Goal: Task Accomplishment & Management: Use online tool/utility

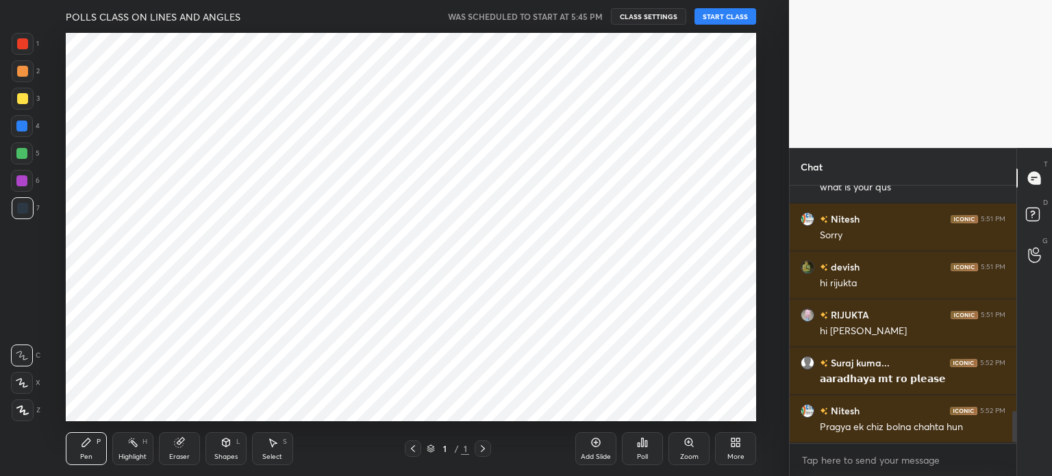
scroll to position [1855, 0]
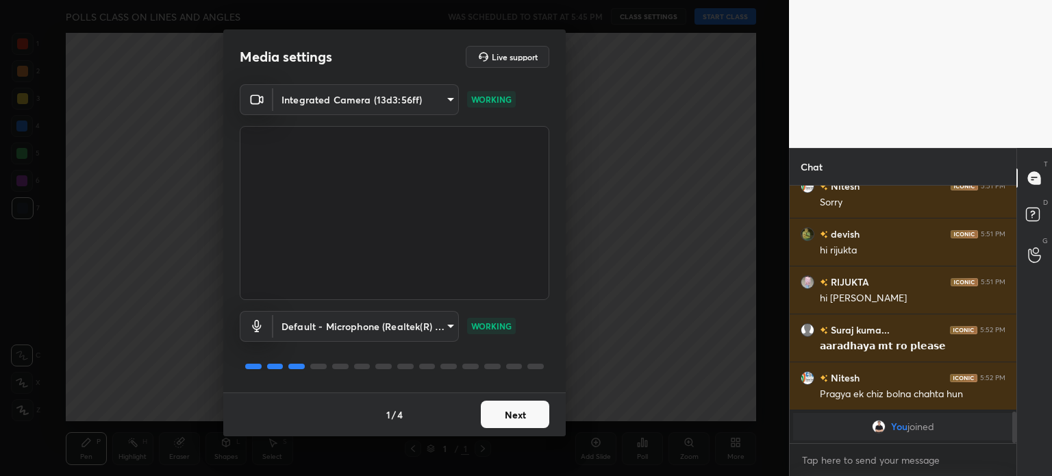
click at [510, 412] on button "Next" at bounding box center [515, 414] width 68 height 27
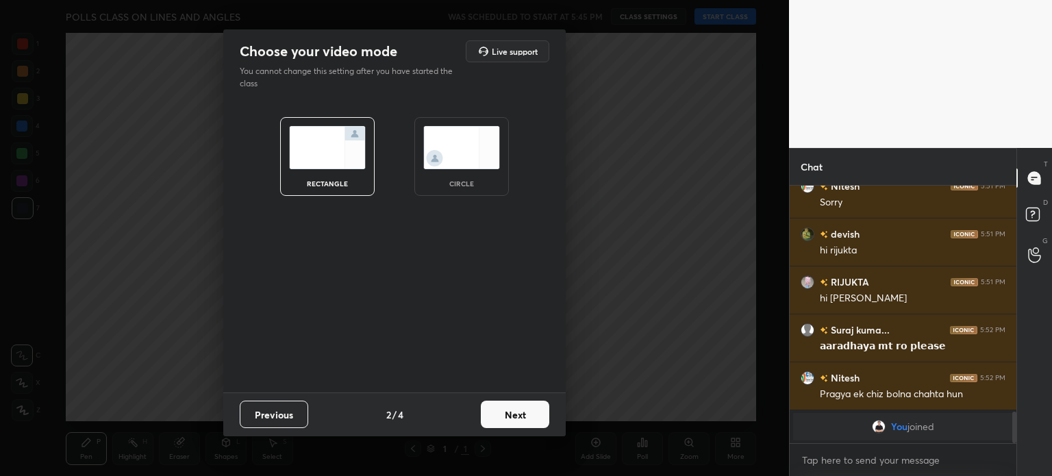
click at [510, 412] on button "Next" at bounding box center [515, 414] width 68 height 27
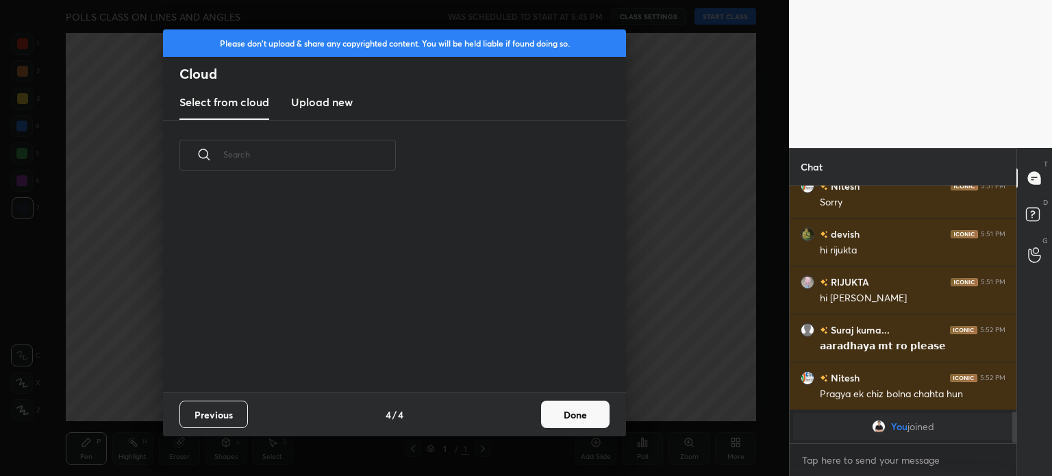
click at [581, 421] on div "Previous 4 / 4 Done" at bounding box center [394, 414] width 463 height 44
click at [581, 421] on button "Done" at bounding box center [575, 414] width 68 height 27
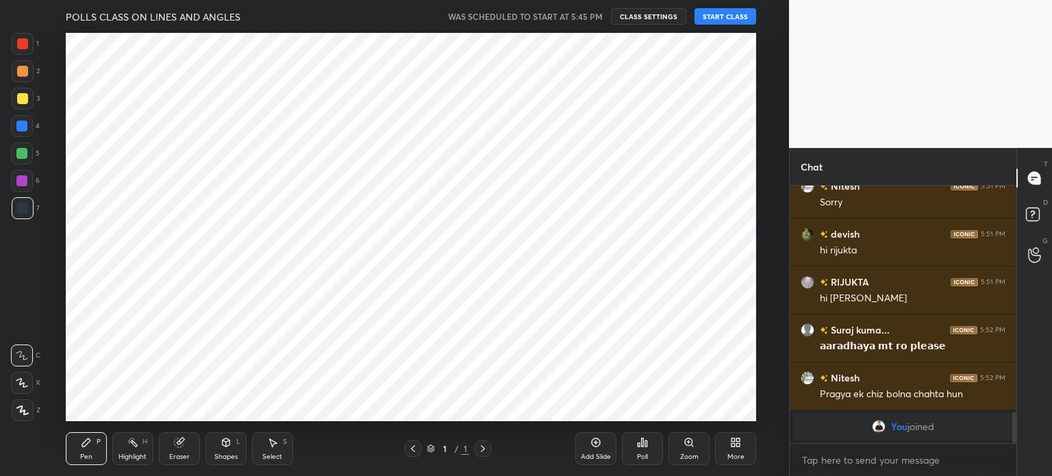
scroll to position [203, 440]
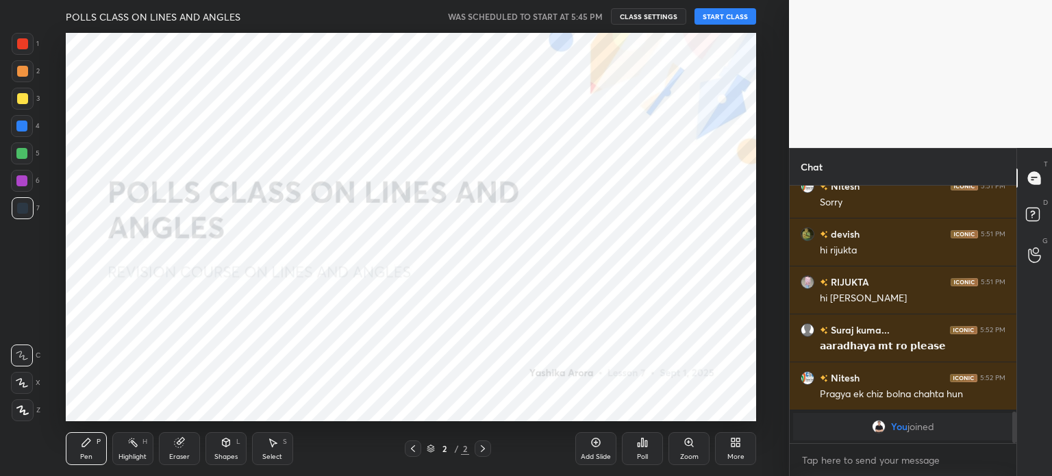
click at [734, 18] on button "START CLASS" at bounding box center [726, 16] width 62 height 16
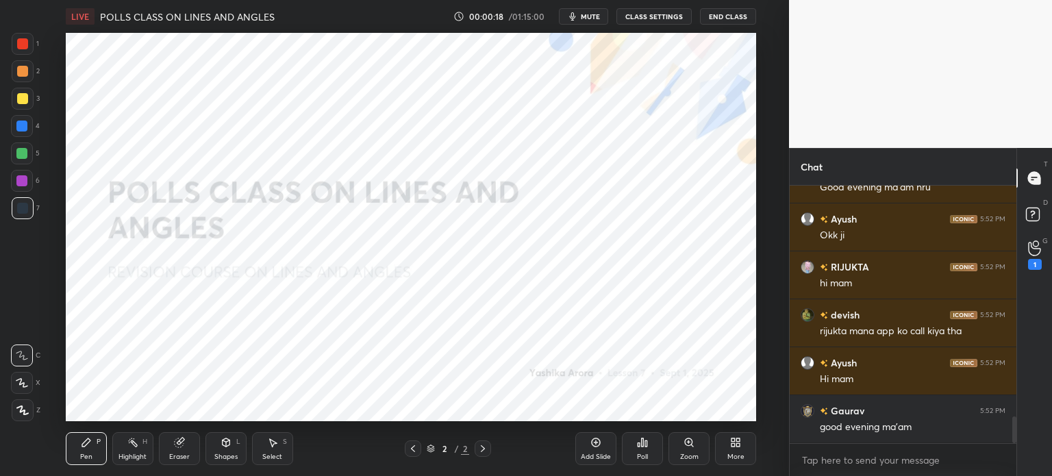
scroll to position [2243, 0]
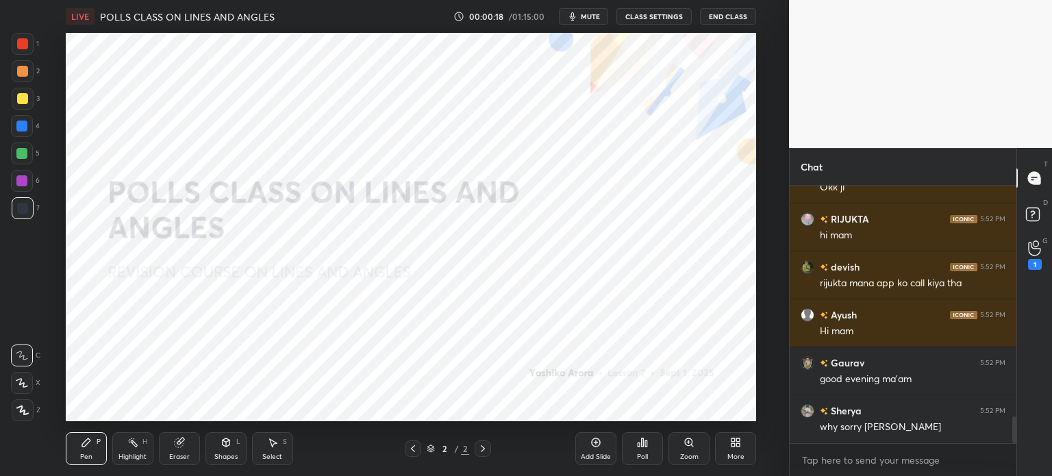
click at [734, 450] on div "More" at bounding box center [735, 448] width 41 height 33
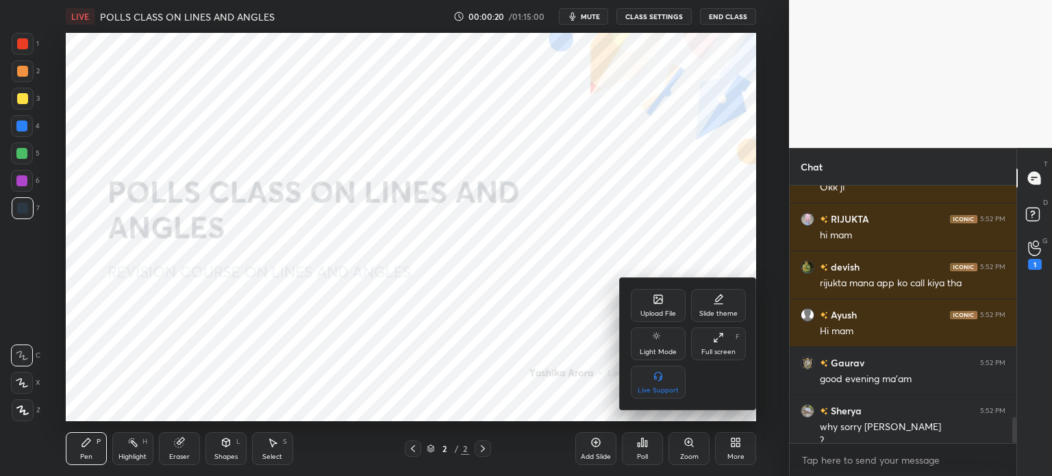
scroll to position [2256, 0]
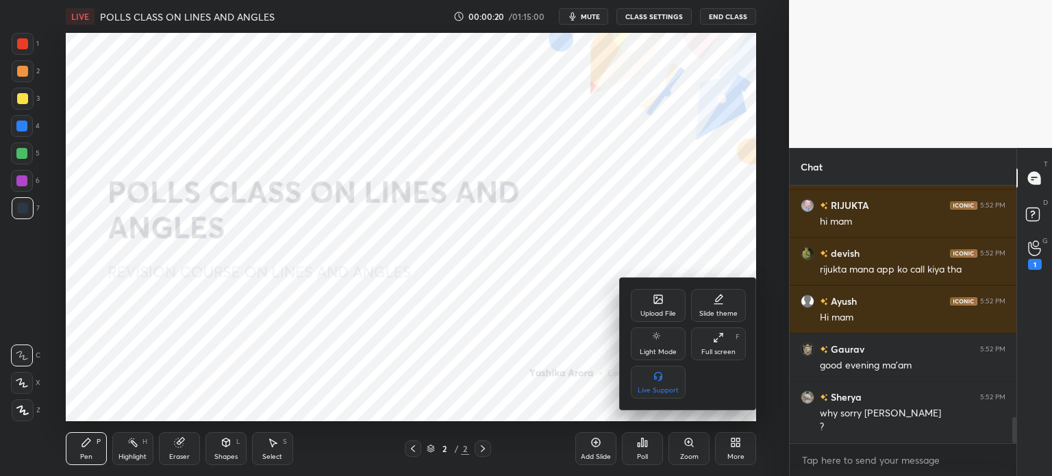
click at [649, 350] on div "Light Mode" at bounding box center [658, 352] width 37 height 7
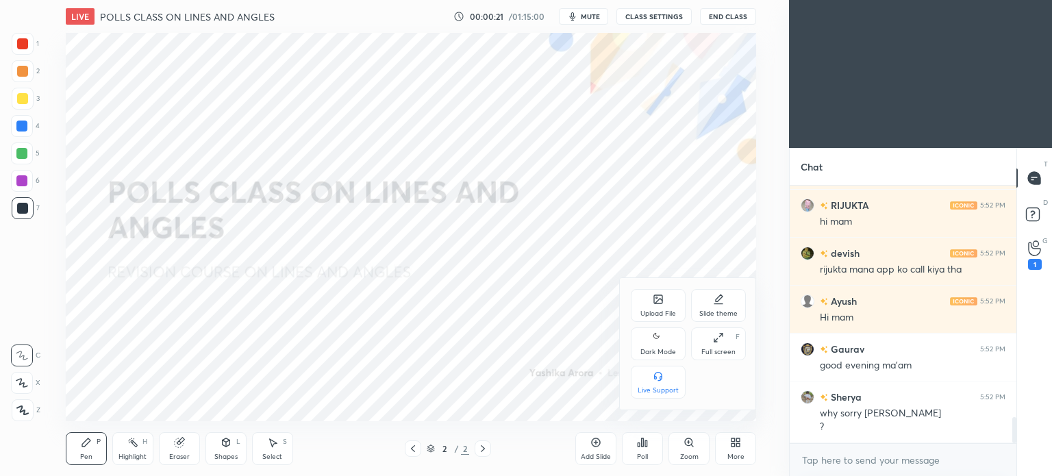
click at [649, 350] on div "Dark Mode" at bounding box center [658, 352] width 36 height 7
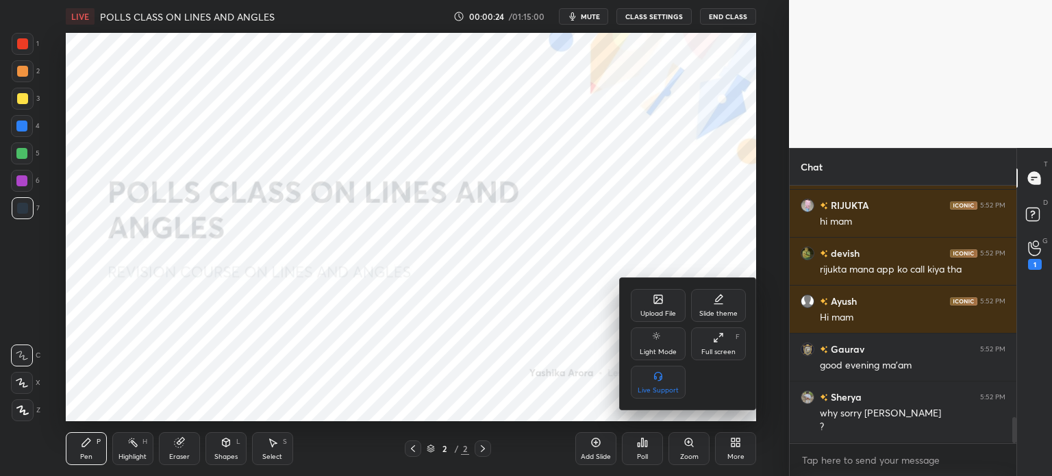
click at [718, 300] on icon at bounding box center [719, 298] width 7 height 7
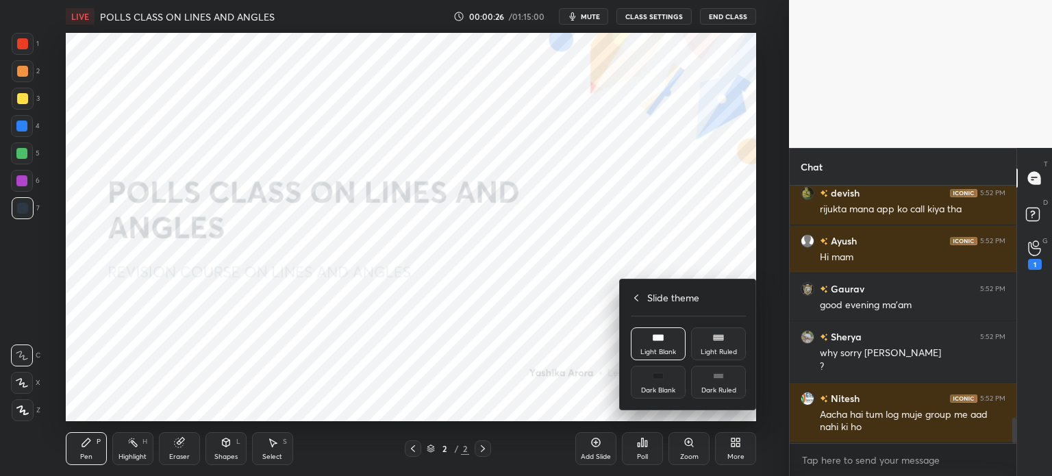
scroll to position [2364, 0]
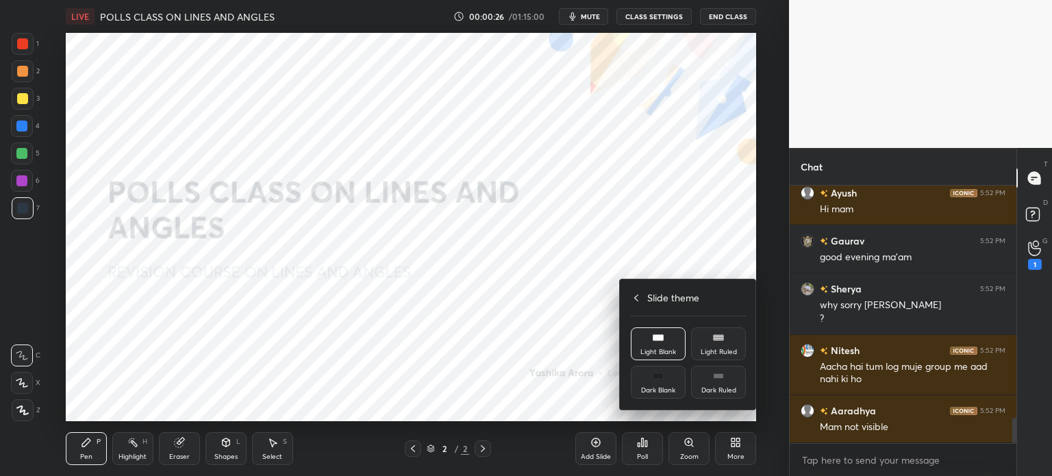
click at [666, 373] on div "Dark Blank" at bounding box center [658, 382] width 55 height 33
click at [589, 449] on div at bounding box center [526, 238] width 1052 height 476
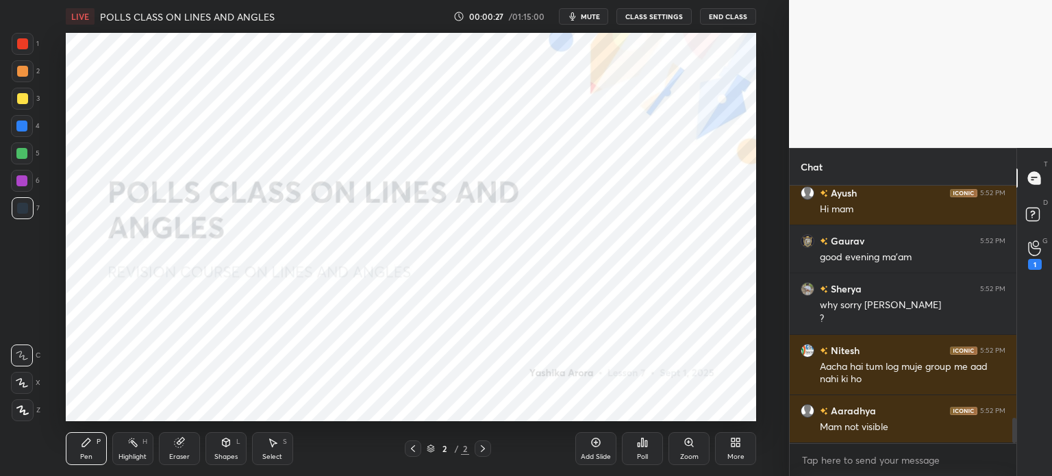
click at [589, 449] on div "Add Slide" at bounding box center [595, 448] width 41 height 33
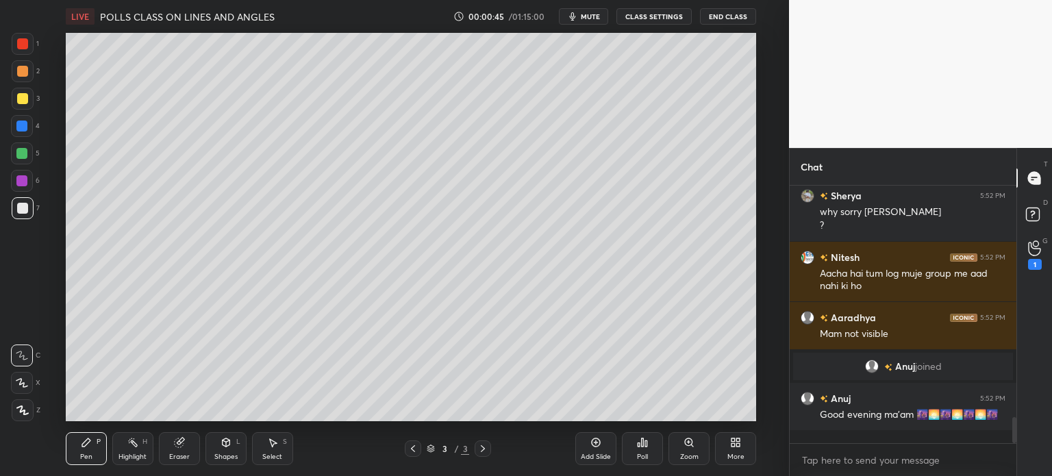
scroll to position [0, 0]
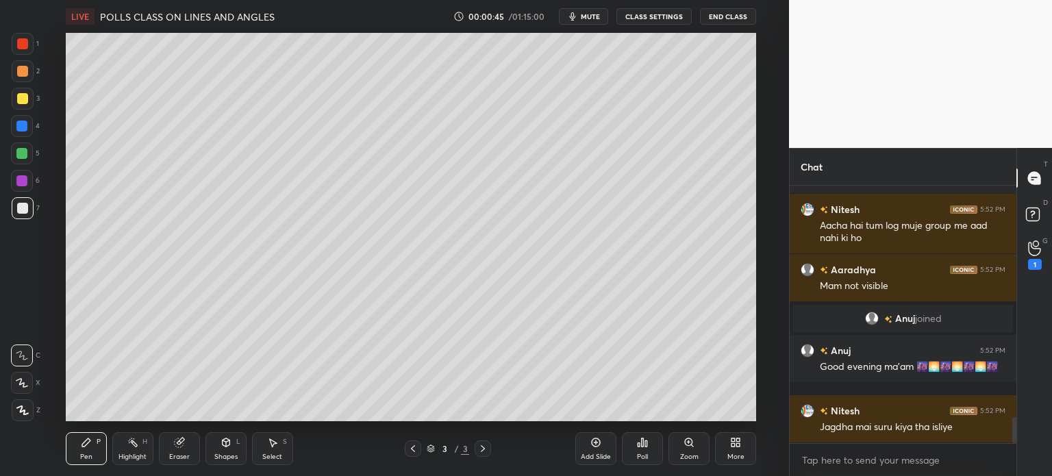
click at [578, 17] on icon "button" at bounding box center [572, 16] width 11 height 11
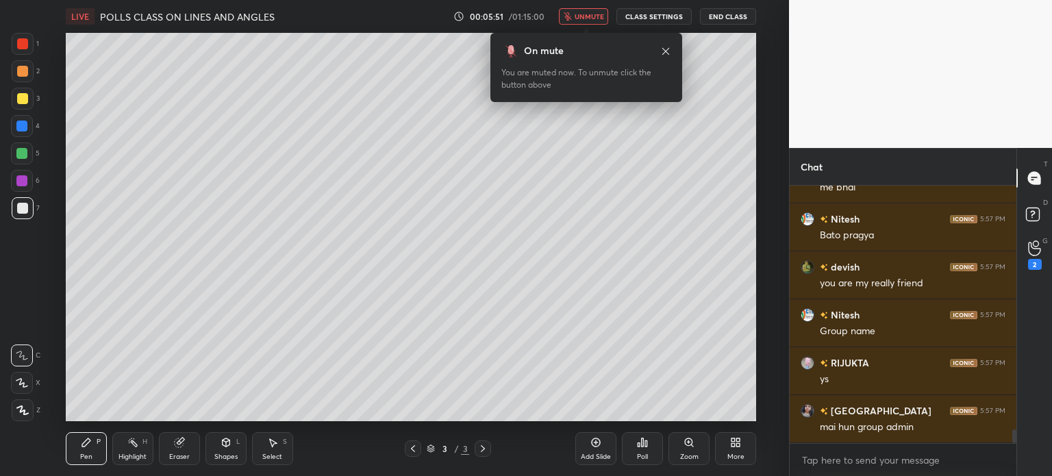
scroll to position [4684, 0]
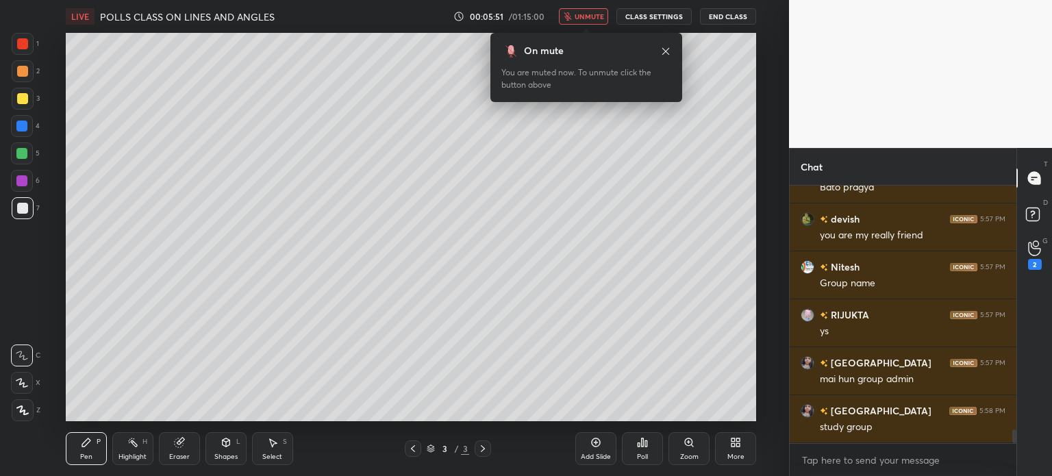
click at [579, 18] on span "unmute" at bounding box center [589, 17] width 29 height 10
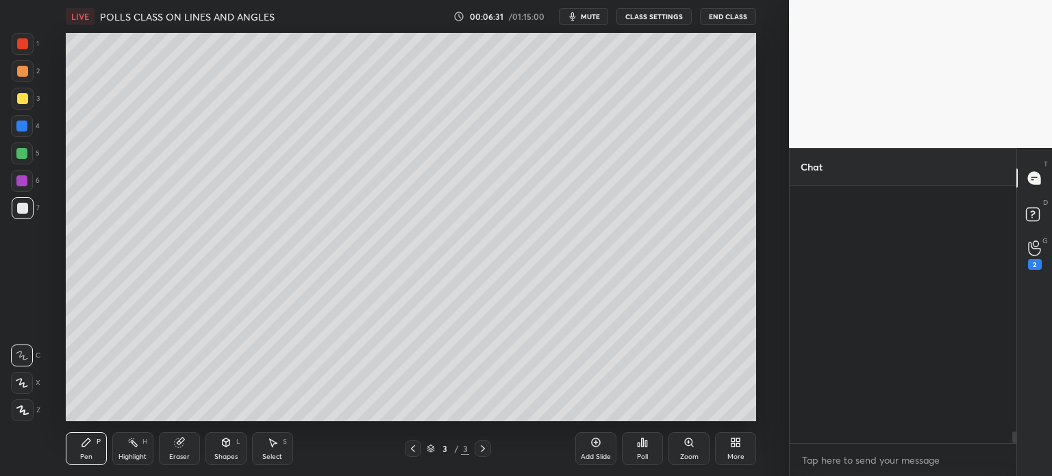
scroll to position [5355, 0]
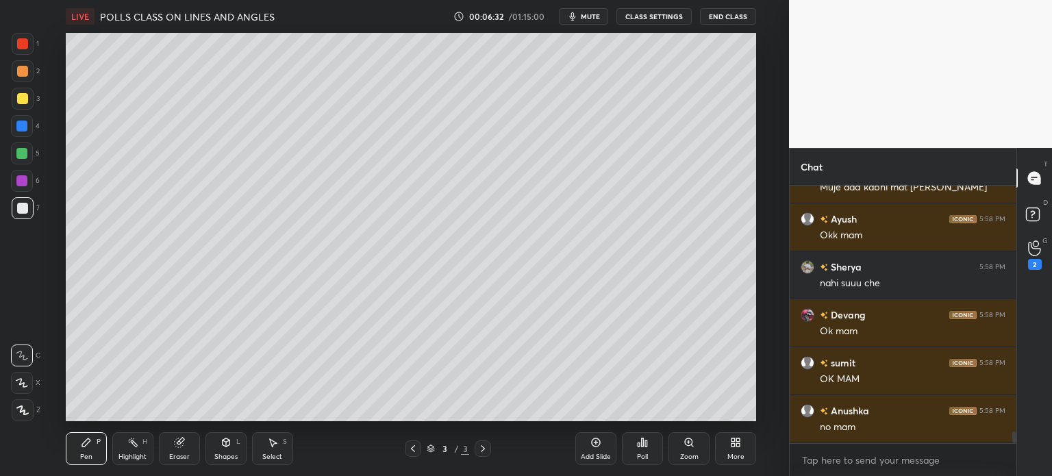
click at [744, 449] on div "More" at bounding box center [735, 448] width 41 height 33
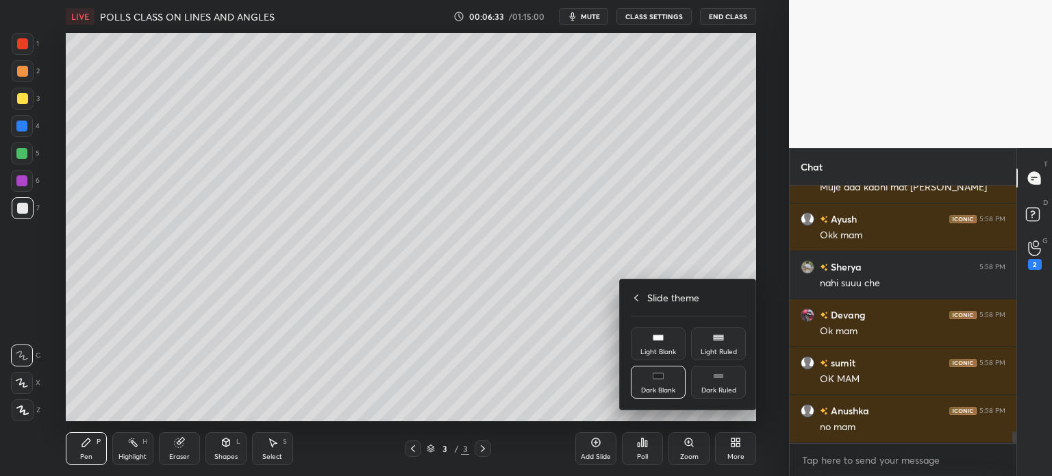
scroll to position [5403, 0]
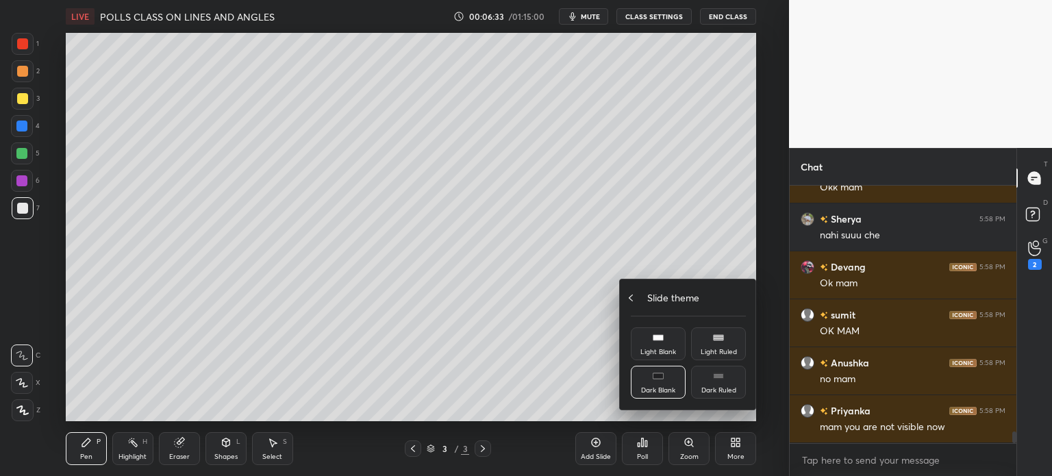
click at [632, 295] on icon at bounding box center [631, 298] width 4 height 7
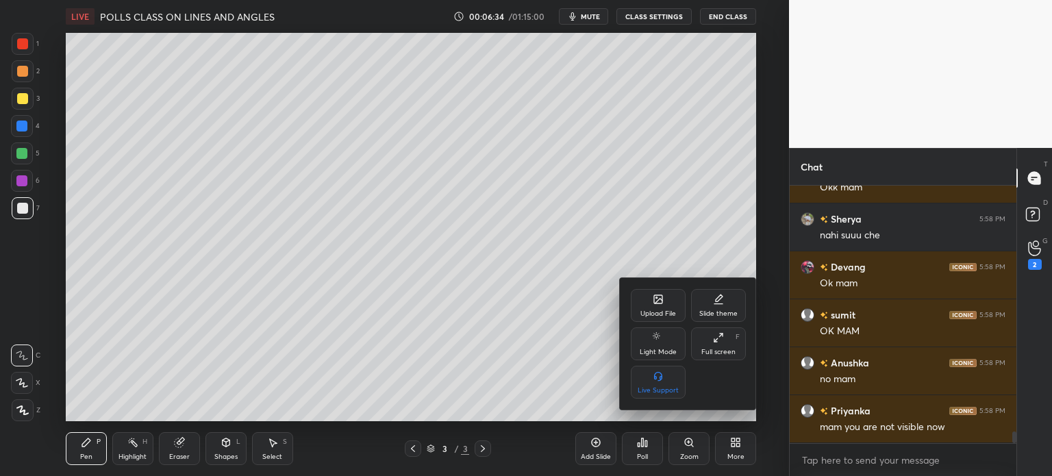
click at [652, 306] on div "Upload File" at bounding box center [658, 305] width 55 height 33
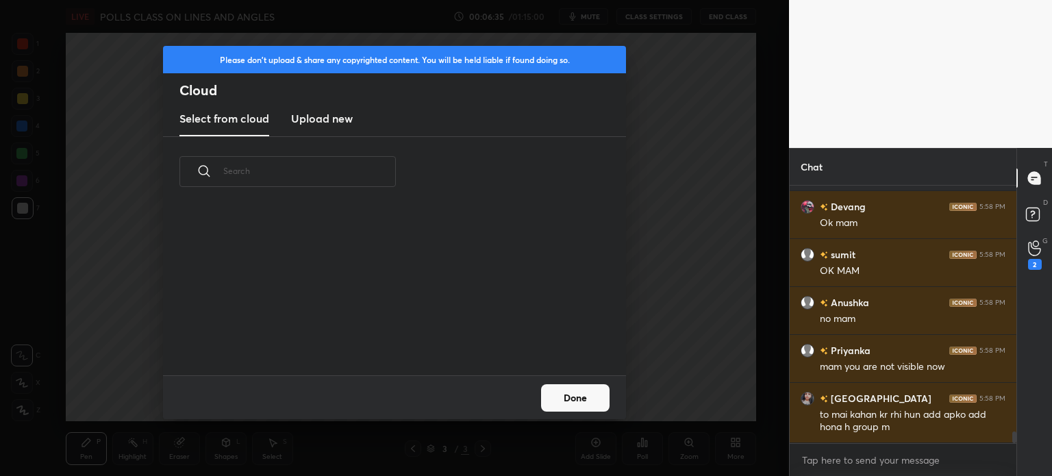
scroll to position [169, 440]
click at [337, 110] on h3 "Upload new" at bounding box center [322, 118] width 62 height 16
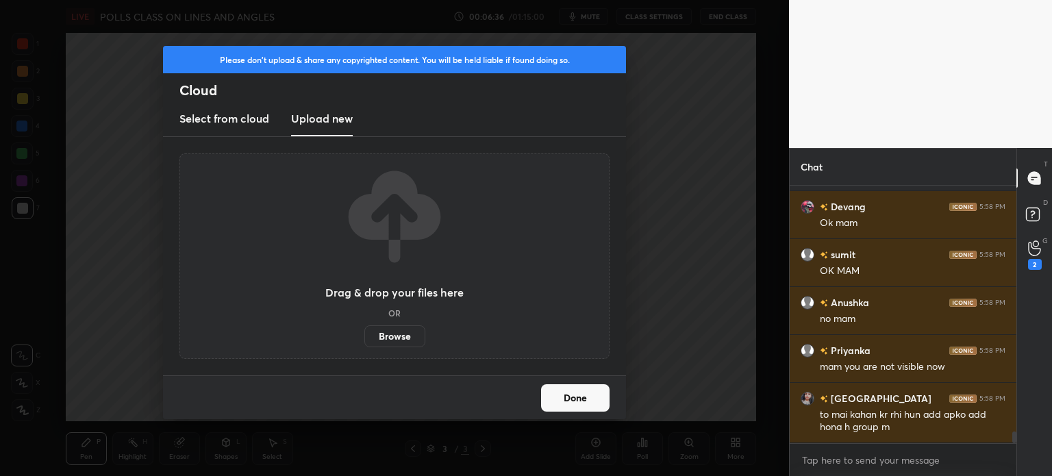
click at [386, 338] on label "Browse" at bounding box center [394, 336] width 61 height 22
click at [364, 338] on input "Browse" at bounding box center [364, 336] width 0 height 22
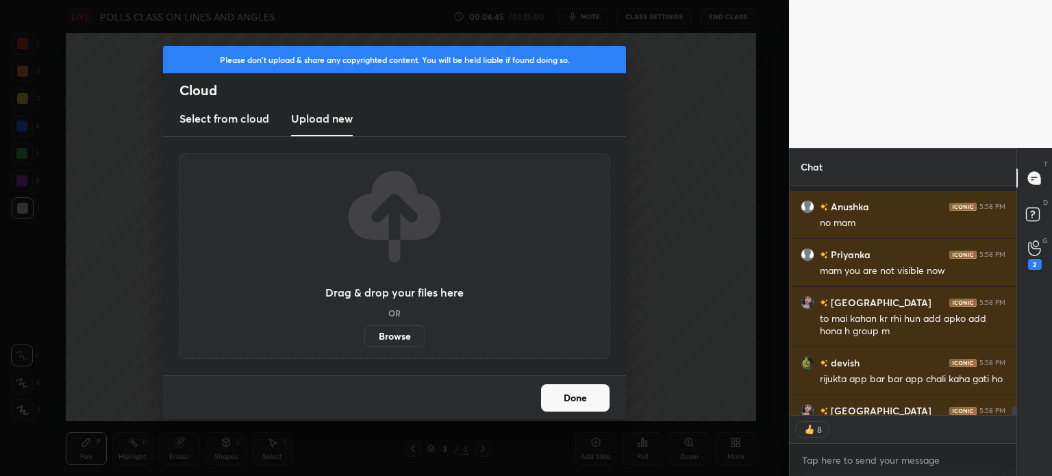
scroll to position [5635, 0]
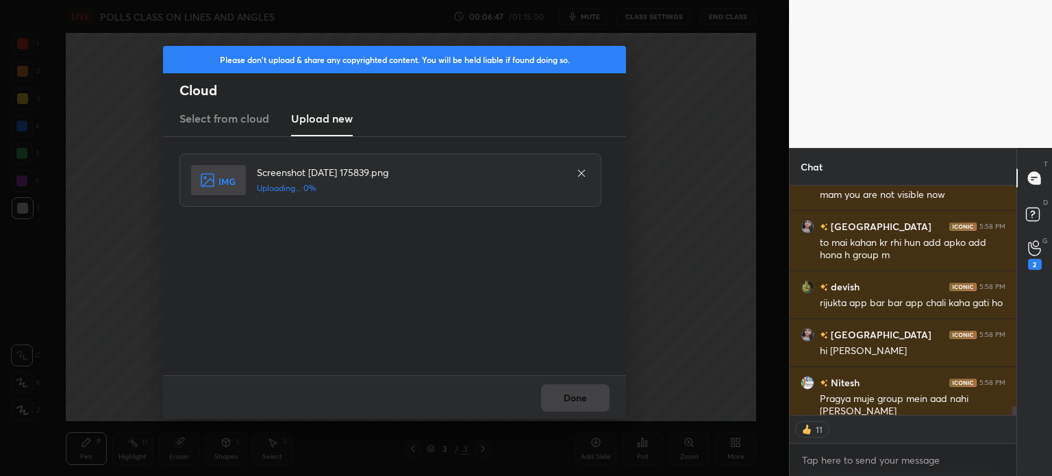
click at [571, 406] on div "Done" at bounding box center [394, 397] width 463 height 44
click at [574, 399] on div "Done" at bounding box center [394, 397] width 463 height 44
click at [575, 399] on button "Done" at bounding box center [575, 397] width 68 height 27
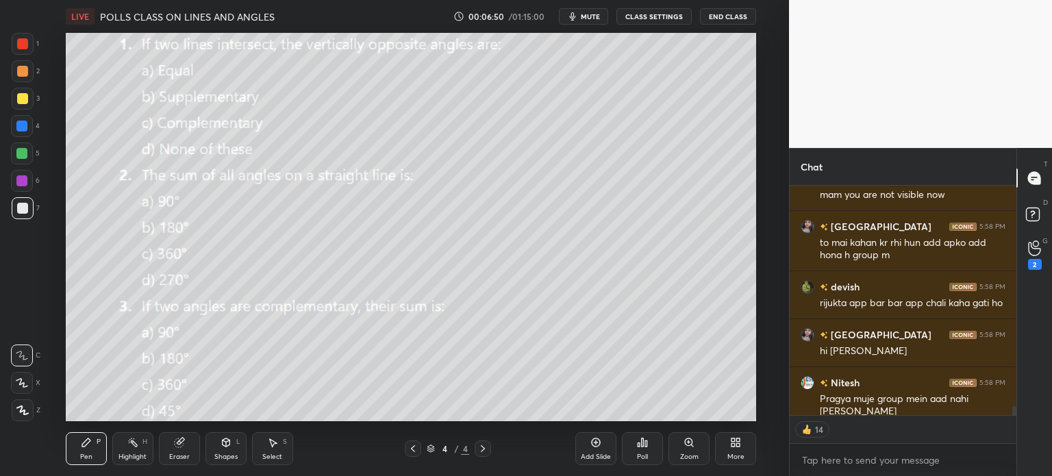
click at [599, 15] on span "mute" at bounding box center [590, 17] width 19 height 10
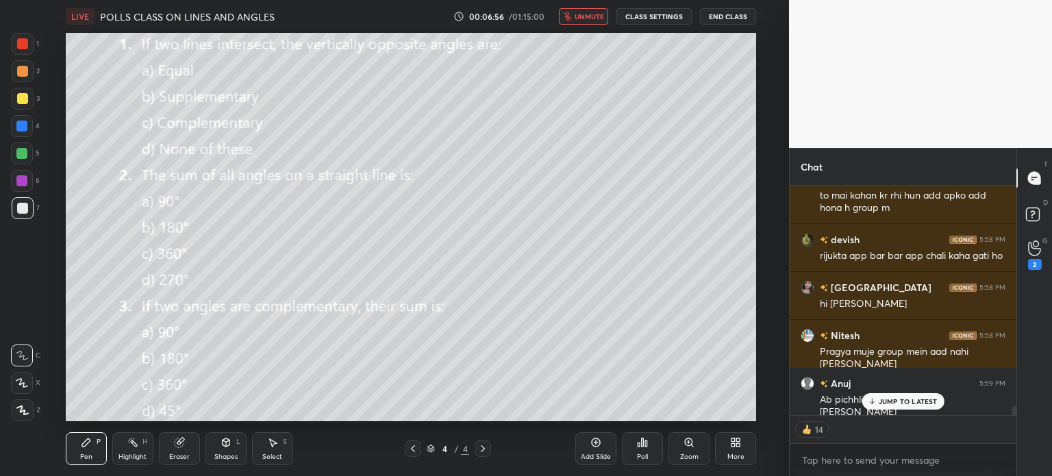
scroll to position [5731, 0]
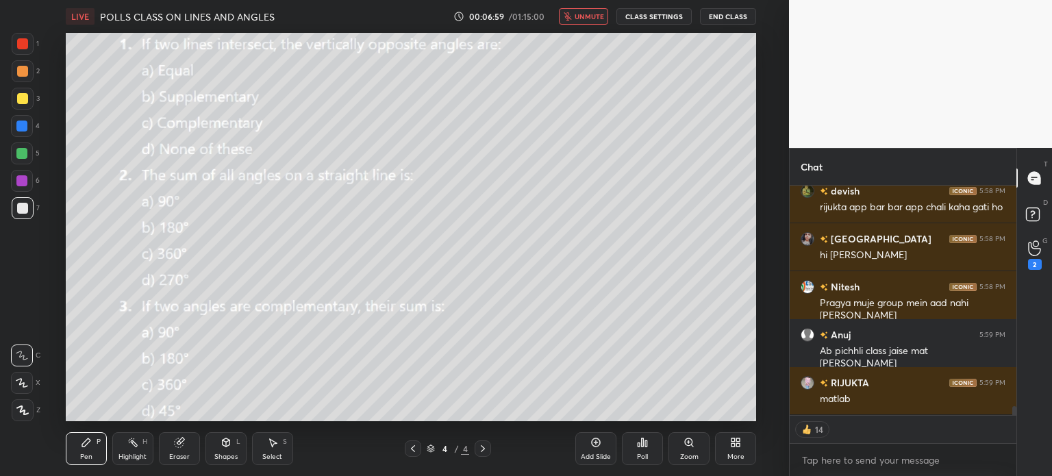
type textarea "x"
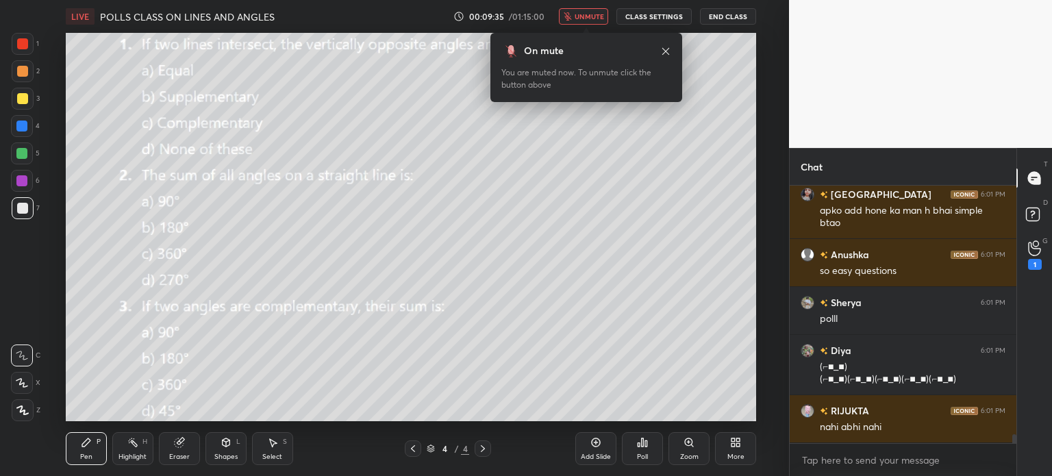
scroll to position [7450, 0]
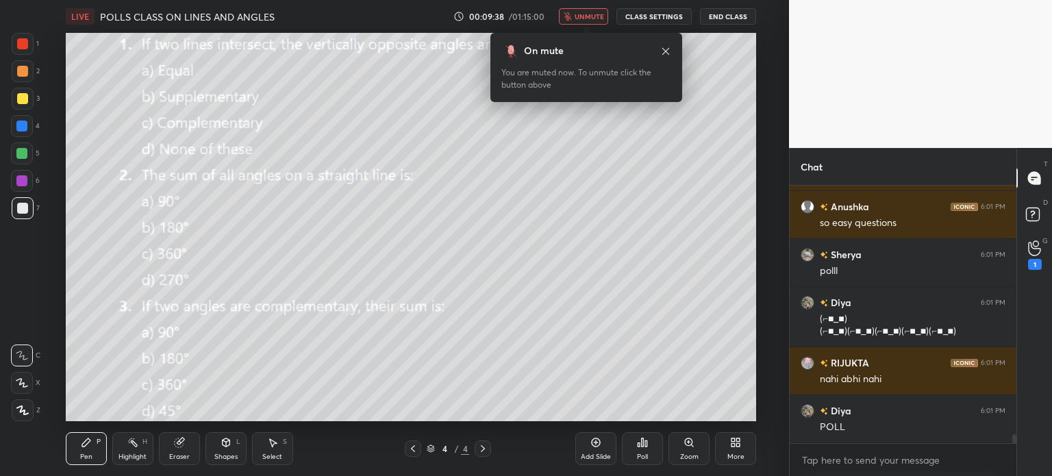
click at [578, 24] on button "unmute" at bounding box center [583, 16] width 49 height 16
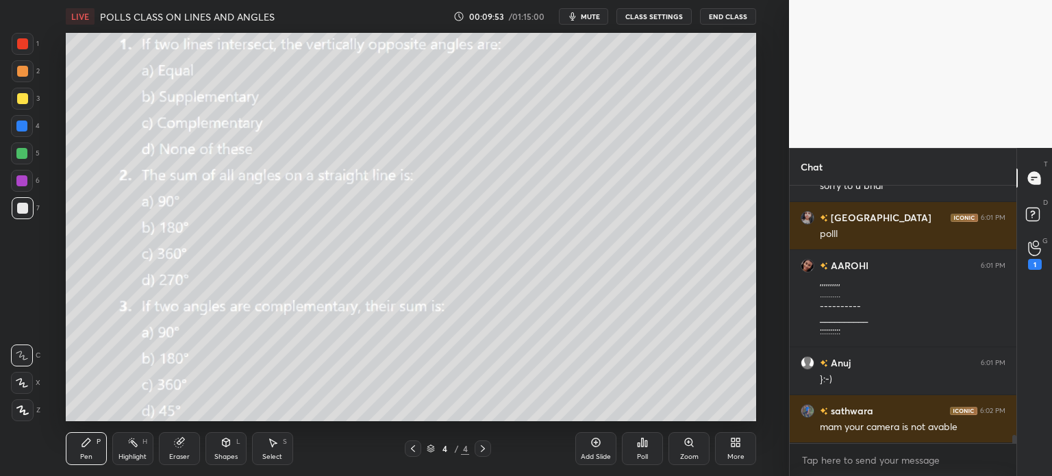
scroll to position [7787, 0]
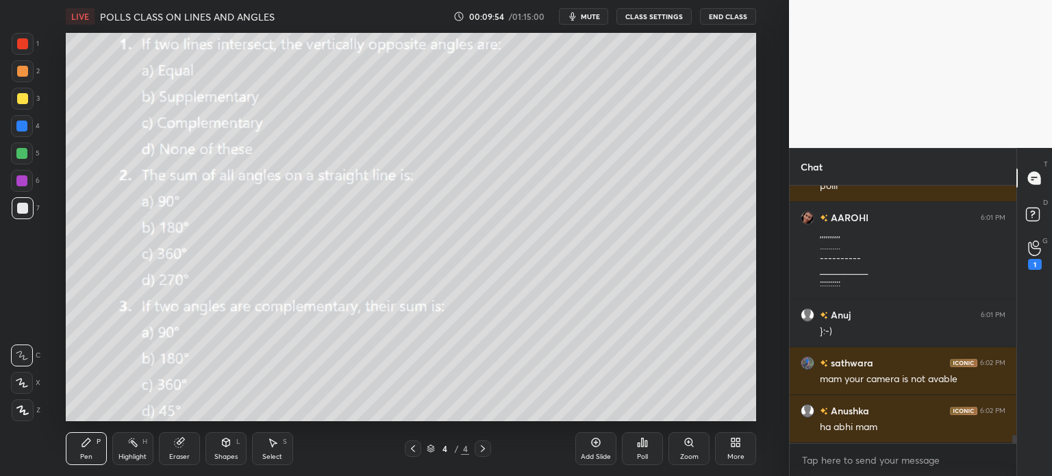
click at [641, 16] on button "CLASS SETTINGS" at bounding box center [653, 16] width 75 height 16
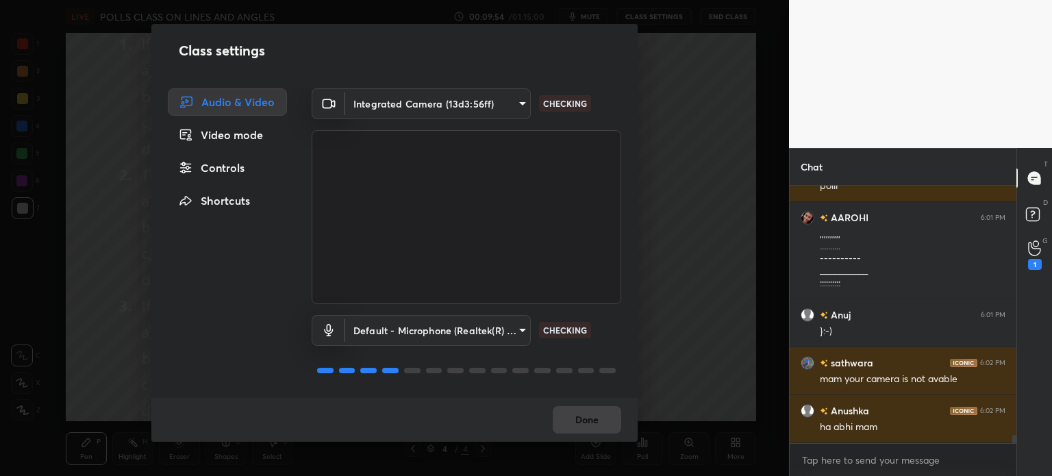
click at [477, 105] on body "1 2 3 4 5 6 7 C X Z C X Z E E Erase all H H LIVE POLLS CLASS ON LINES AND ANGLE…" at bounding box center [526, 238] width 1052 height 476
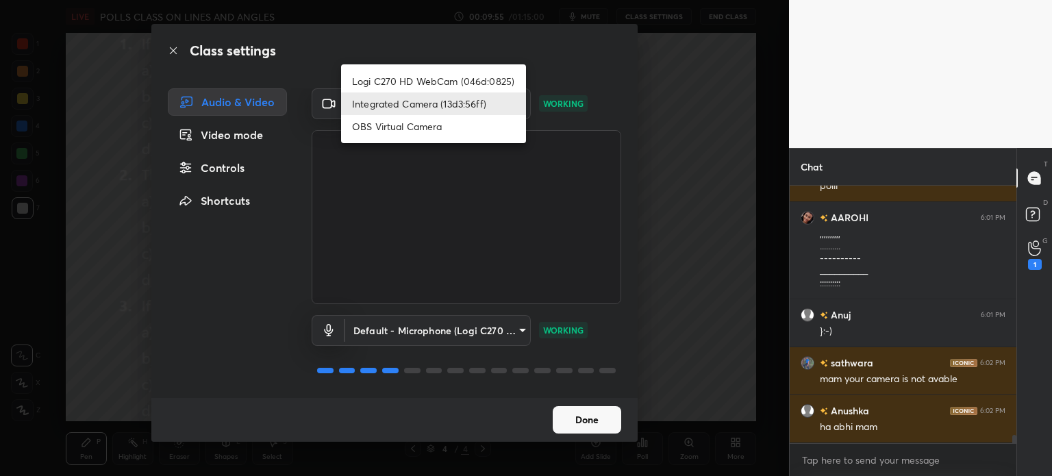
click at [464, 78] on li "Logi C270 HD WebCam (046d:0825)" at bounding box center [433, 81] width 185 height 23
type input "19ebecde83a3010ed1a141209ced1db595e06d2a1fc758087318fab5b1b7718e"
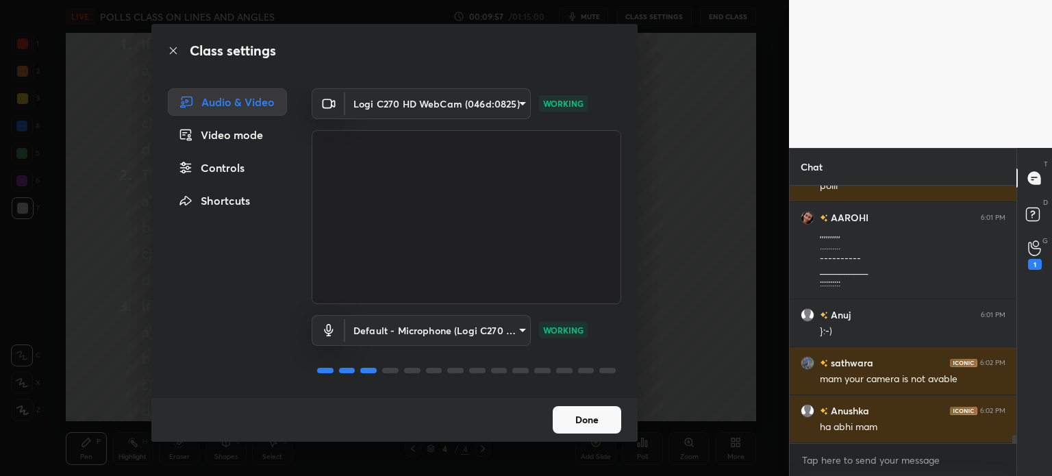
scroll to position [7835, 0]
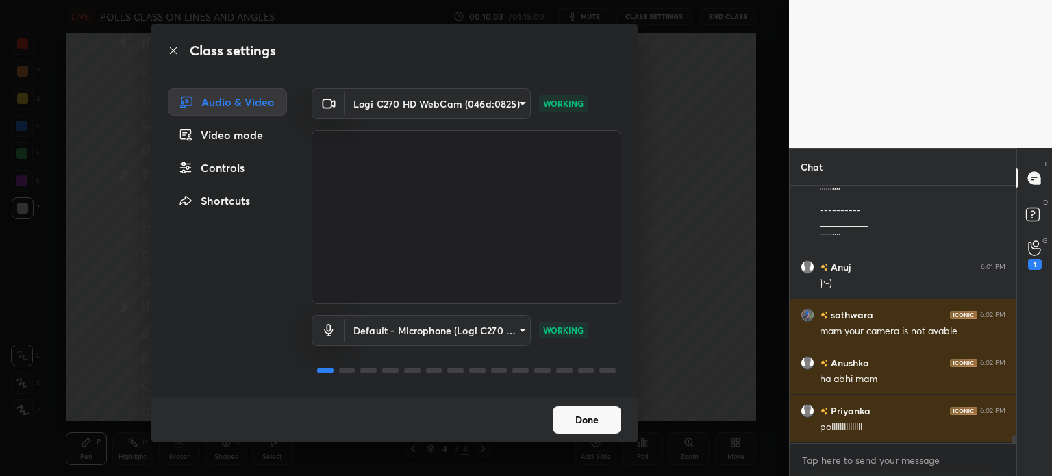
drag, startPoint x: 587, startPoint y: 412, endPoint x: 603, endPoint y: 410, distance: 15.9
click at [588, 412] on button "Done" at bounding box center [587, 419] width 68 height 27
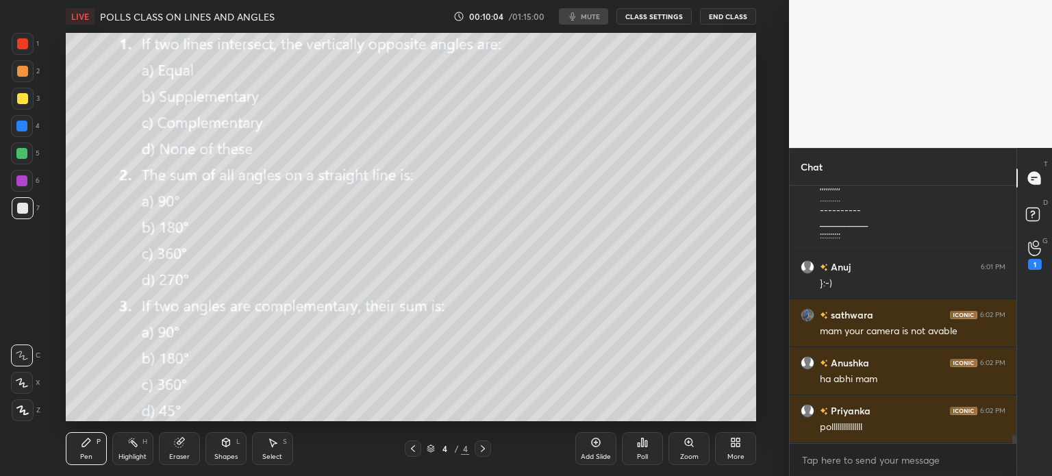
scroll to position [7883, 0]
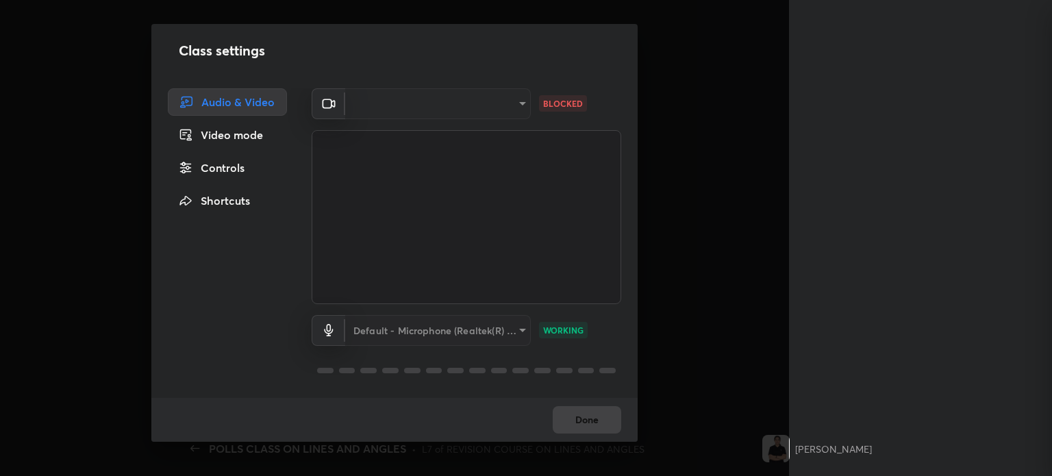
scroll to position [1804, 0]
click at [432, 92] on div "​" at bounding box center [438, 103] width 186 height 31
click at [435, 103] on div "Logi C270 HD WebCam (046d:0825)" at bounding box center [438, 103] width 186 height 31
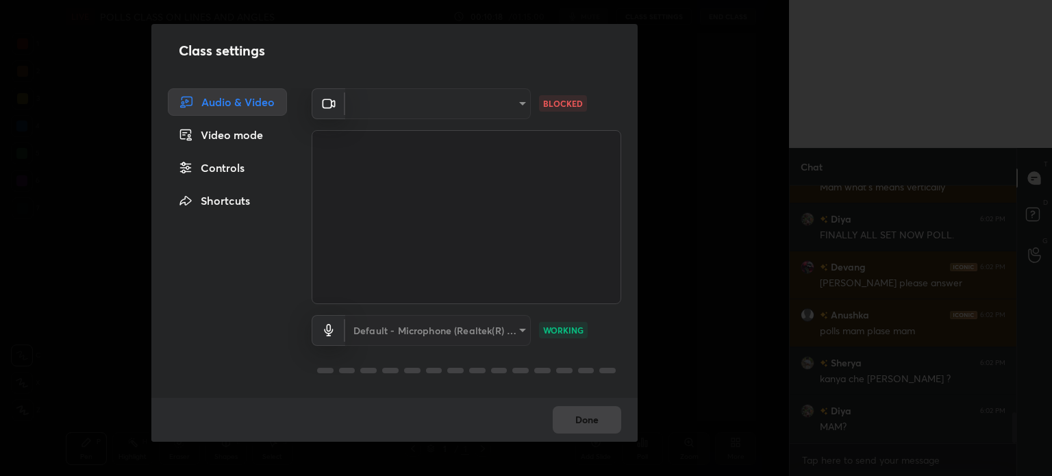
scroll to position [1948, 0]
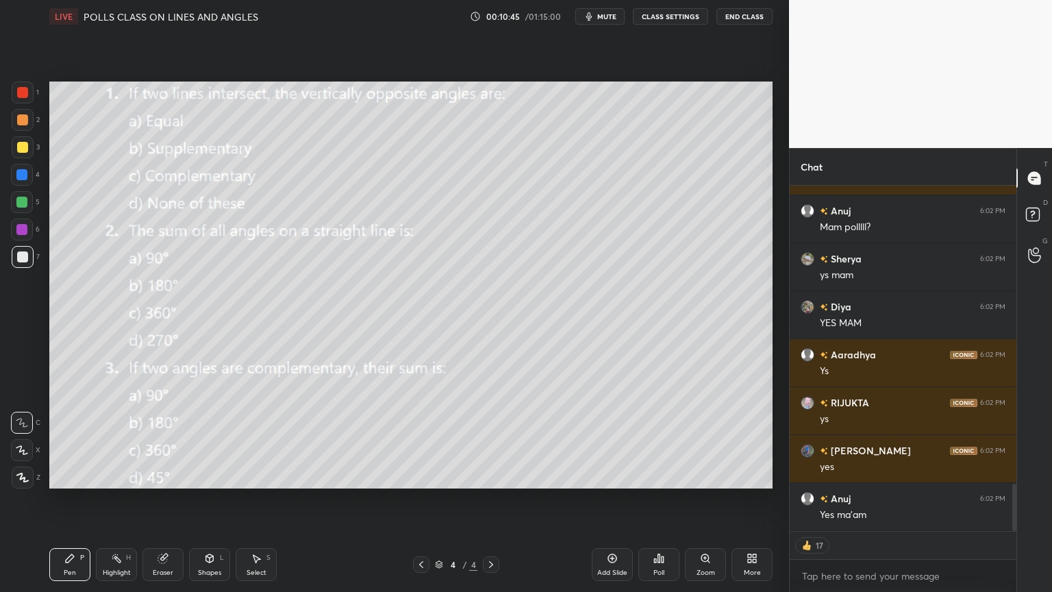
click at [178, 58] on div "Setting up your live class Poll for secs No correct answer Start poll" at bounding box center [411, 285] width 734 height 504
click at [671, 475] on div "Poll" at bounding box center [658, 564] width 41 height 33
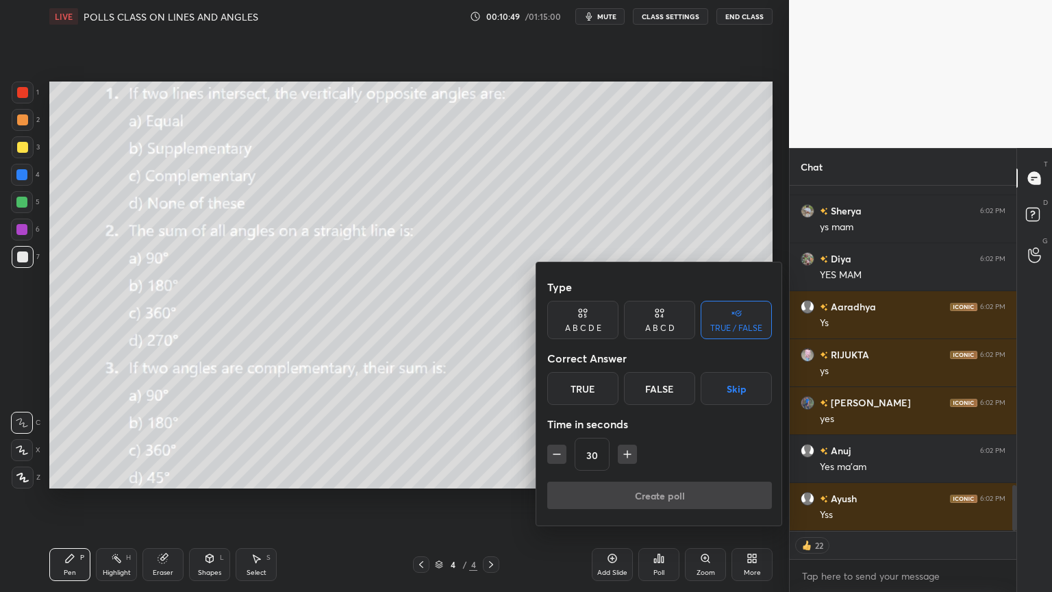
click at [645, 340] on div "Type A B C D E A B C D TRUE / FALSE Correct Answer True False Skip Time in seco…" at bounding box center [659, 377] width 225 height 208
click at [647, 315] on div "A B C D" at bounding box center [659, 320] width 71 height 38
click at [577, 392] on div "A" at bounding box center [567, 388] width 40 height 33
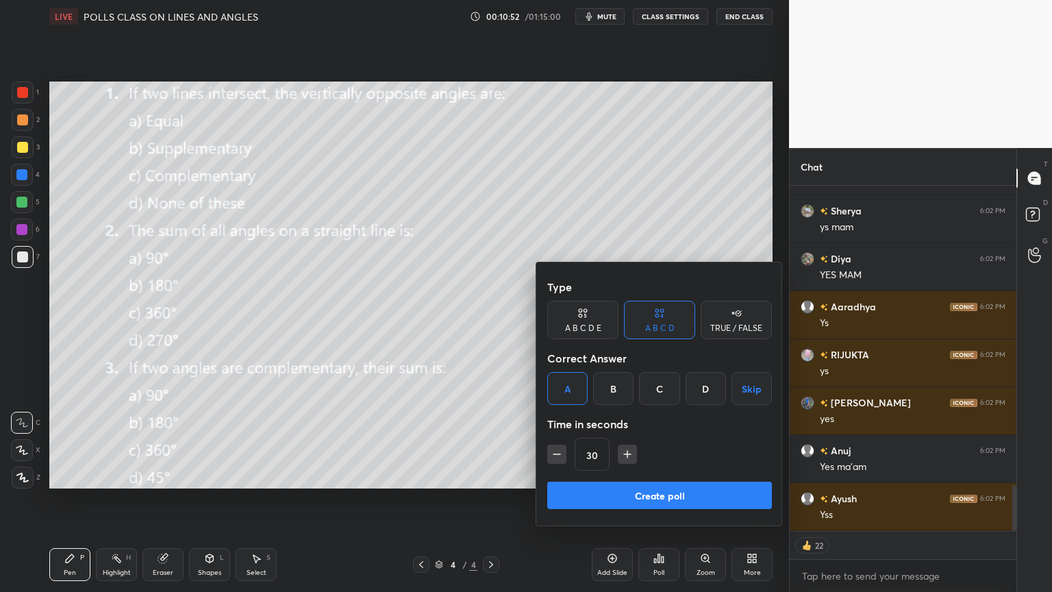
click at [642, 475] on div "Create poll" at bounding box center [659, 498] width 225 height 33
click at [642, 475] on button "Create poll" at bounding box center [659, 495] width 225 height 27
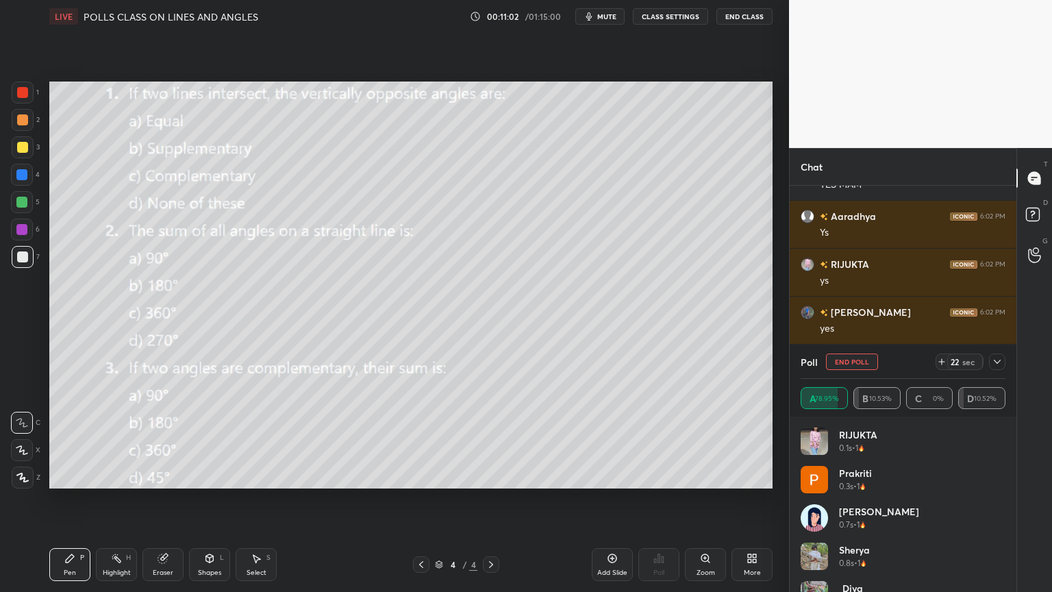
click at [991, 362] on div at bounding box center [997, 361] width 16 height 16
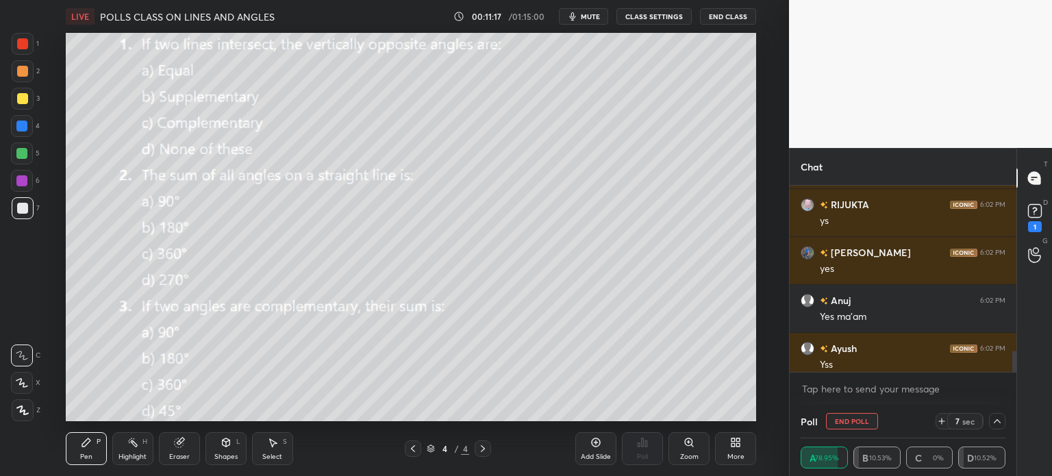
click at [746, 438] on div "More" at bounding box center [735, 448] width 41 height 33
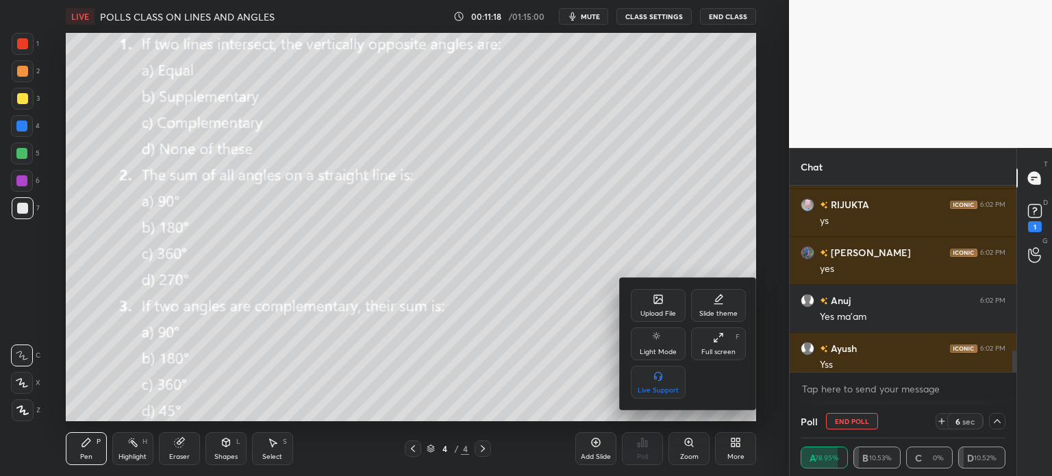
click at [656, 294] on icon at bounding box center [658, 299] width 11 height 11
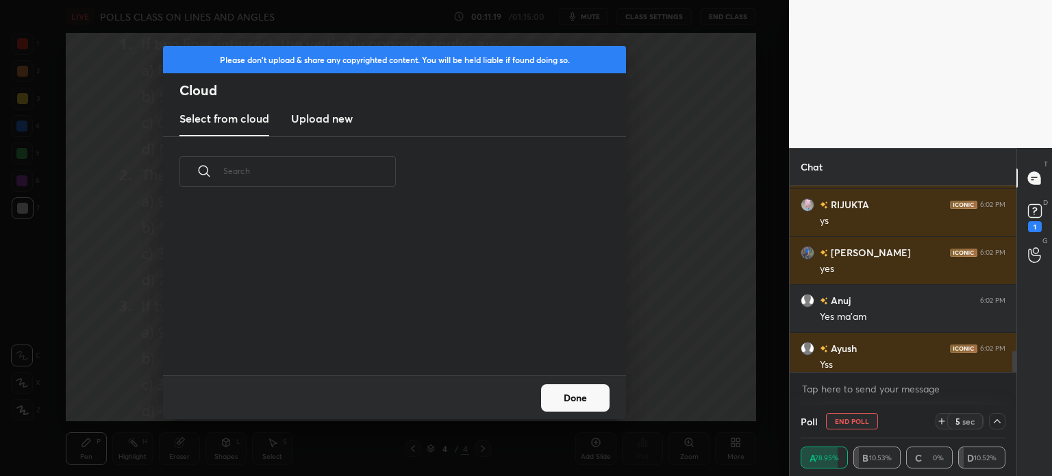
click at [334, 106] on new "Upload new" at bounding box center [322, 119] width 62 height 34
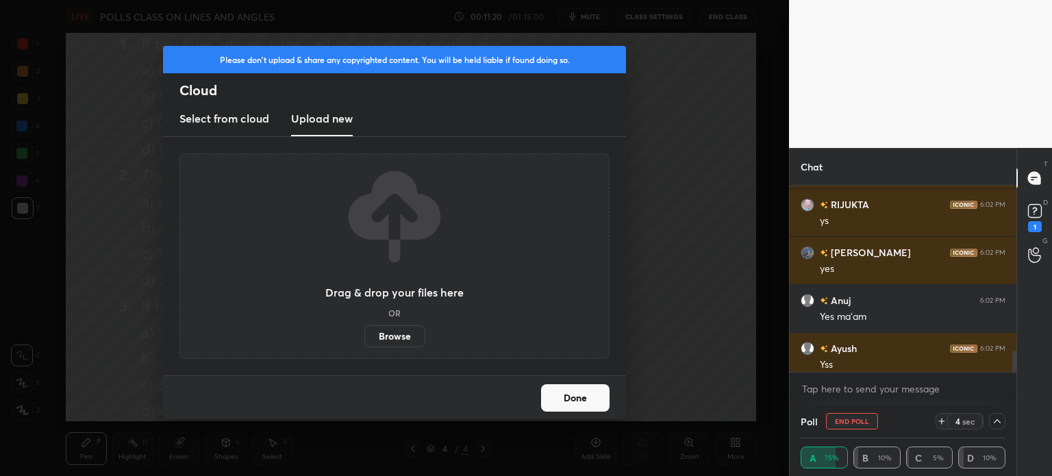
click at [391, 342] on label "Browse" at bounding box center [394, 336] width 61 height 22
click at [364, 342] on input "Browse" at bounding box center [364, 336] width 0 height 22
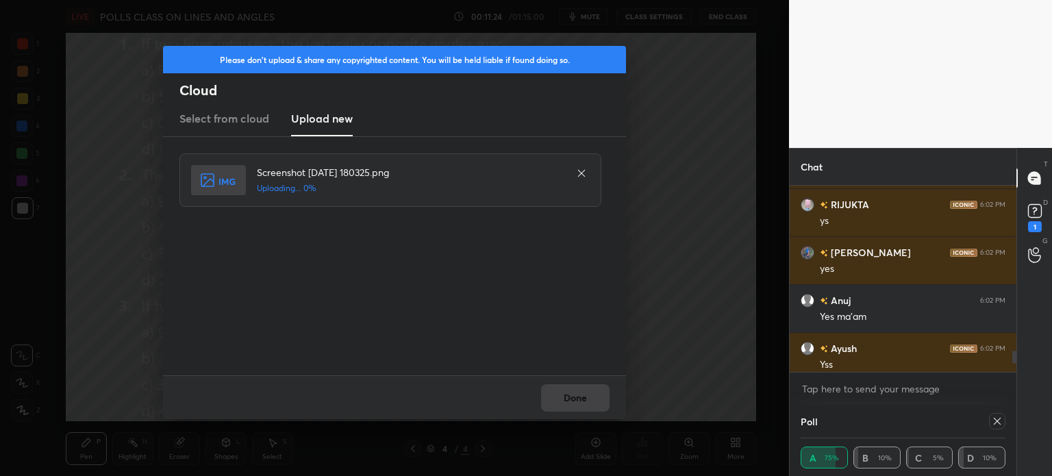
click at [551, 395] on div "Done" at bounding box center [394, 397] width 463 height 44
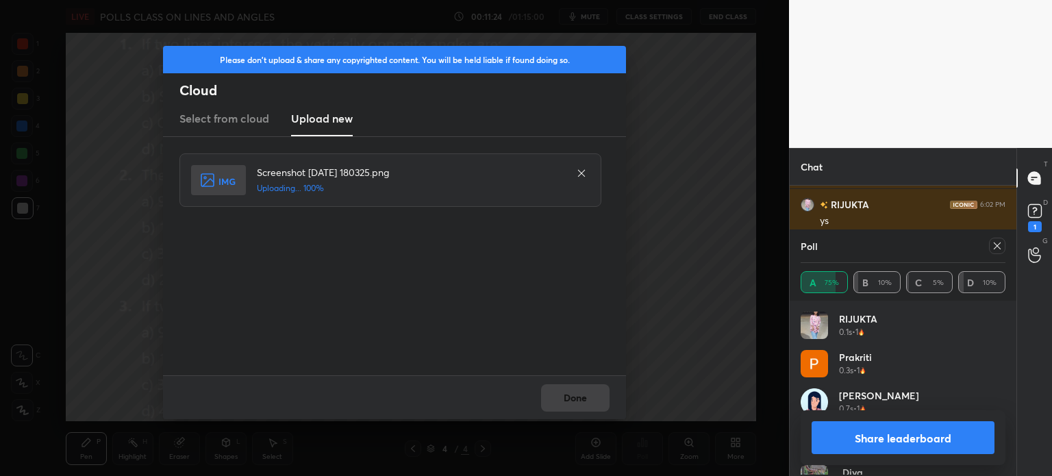
click at [552, 395] on div "Done" at bounding box center [394, 397] width 463 height 44
click at [552, 395] on button "Done" at bounding box center [575, 397] width 68 height 27
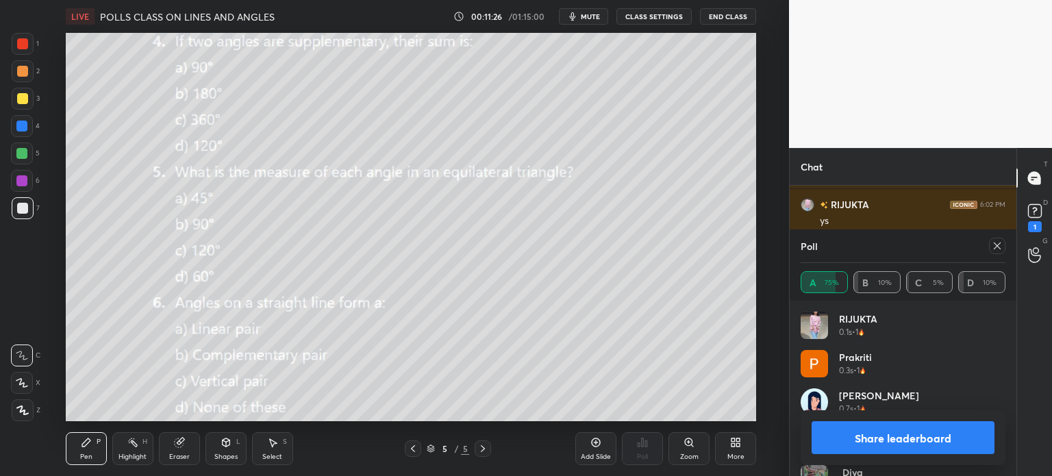
click at [590, 10] on button "mute" at bounding box center [583, 16] width 49 height 16
click at [412, 455] on div at bounding box center [413, 448] width 16 height 16
click at [992, 238] on div at bounding box center [997, 246] width 16 height 16
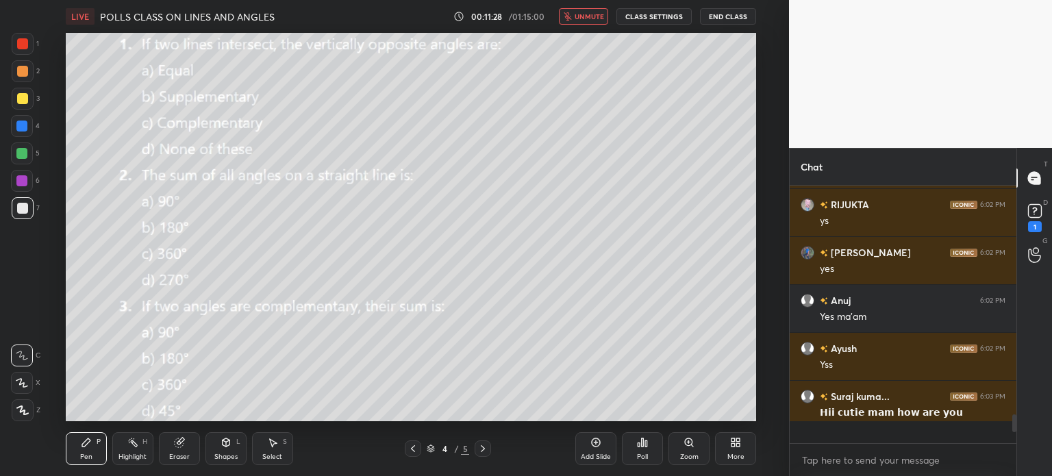
click at [648, 449] on div "Poll" at bounding box center [642, 448] width 41 height 33
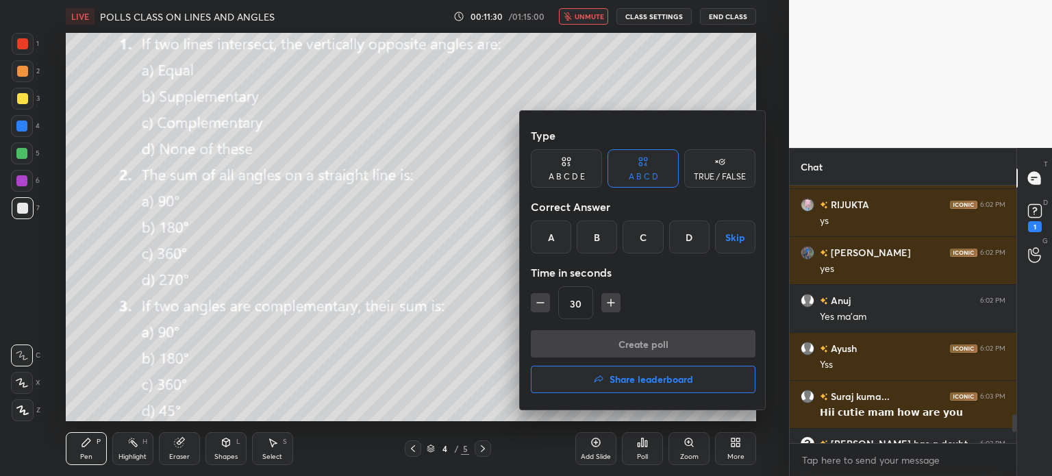
click at [608, 234] on div "B" at bounding box center [597, 237] width 40 height 33
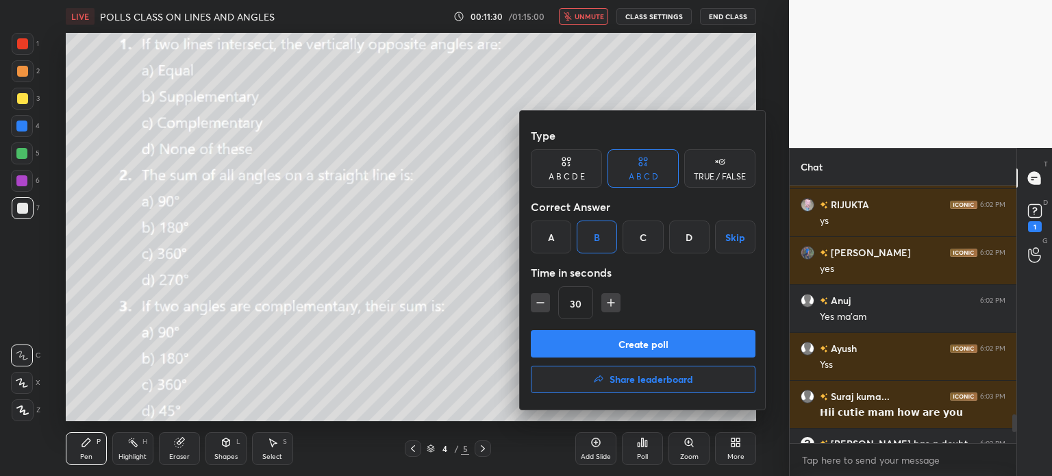
click at [658, 345] on button "Create poll" at bounding box center [643, 343] width 225 height 27
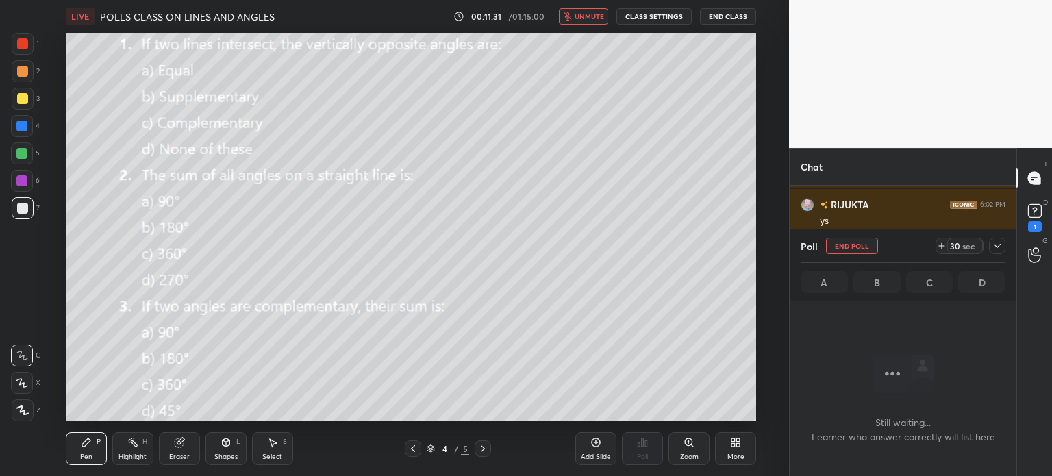
click at [1001, 245] on icon at bounding box center [997, 245] width 11 height 11
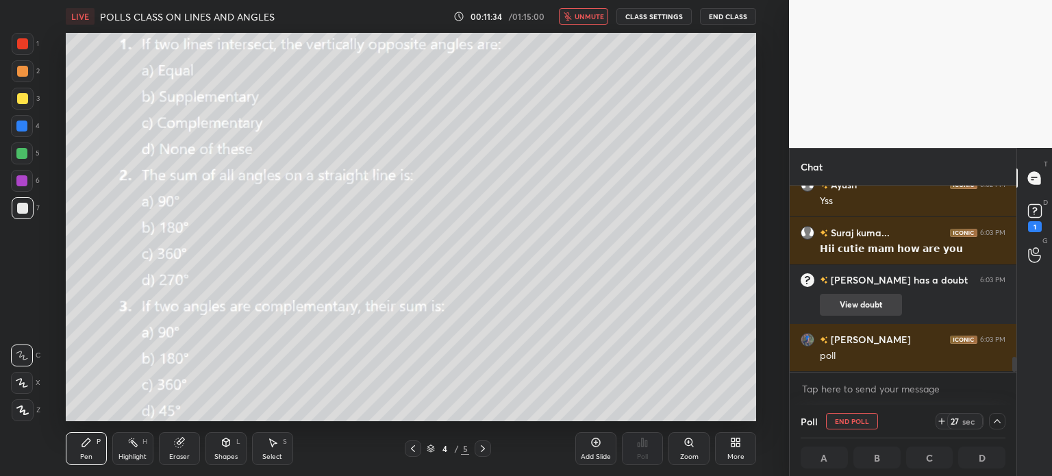
click at [882, 295] on button "View doubt" at bounding box center [861, 305] width 82 height 22
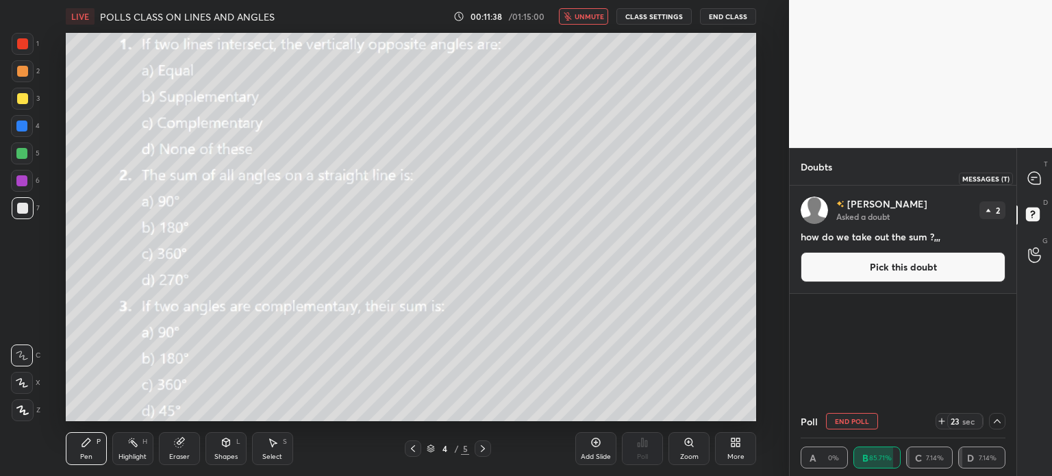
click at [1042, 180] on div at bounding box center [1034, 178] width 27 height 25
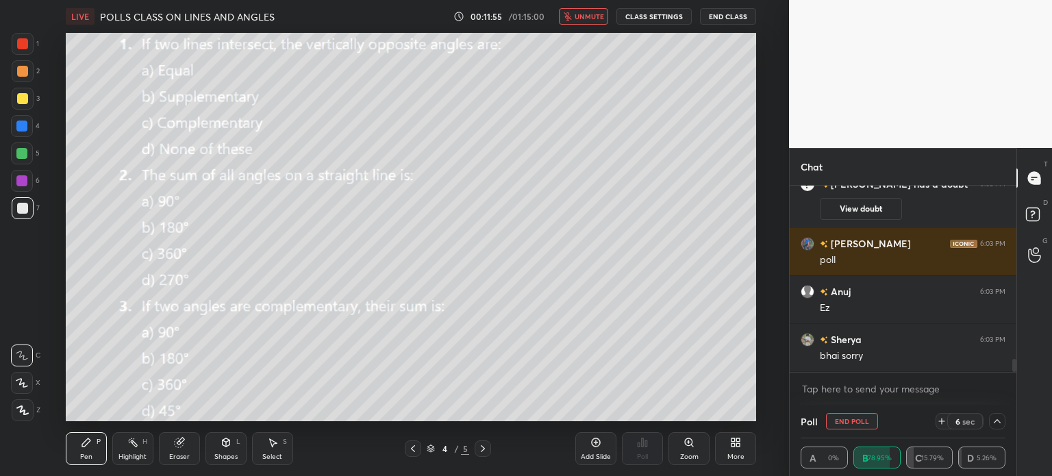
click at [849, 421] on button "End Poll" at bounding box center [852, 421] width 52 height 16
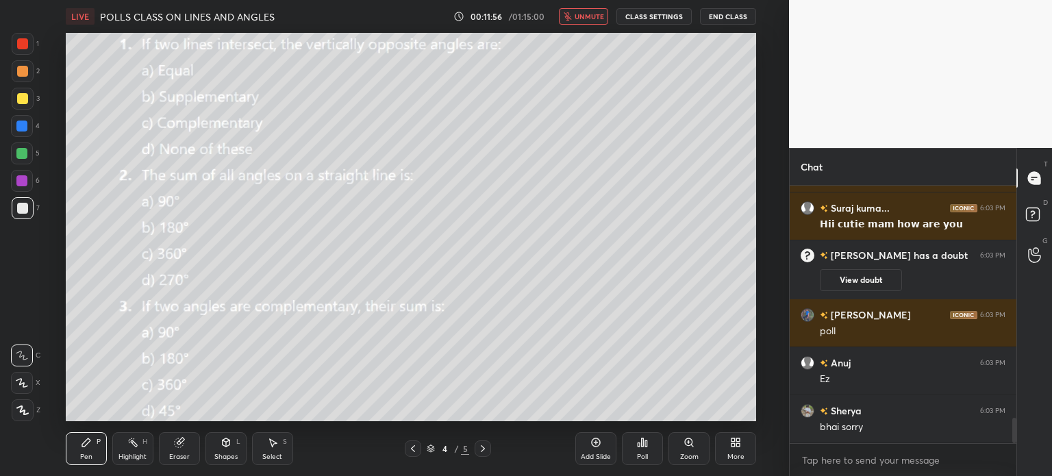
click at [649, 443] on div "Poll" at bounding box center [642, 448] width 41 height 33
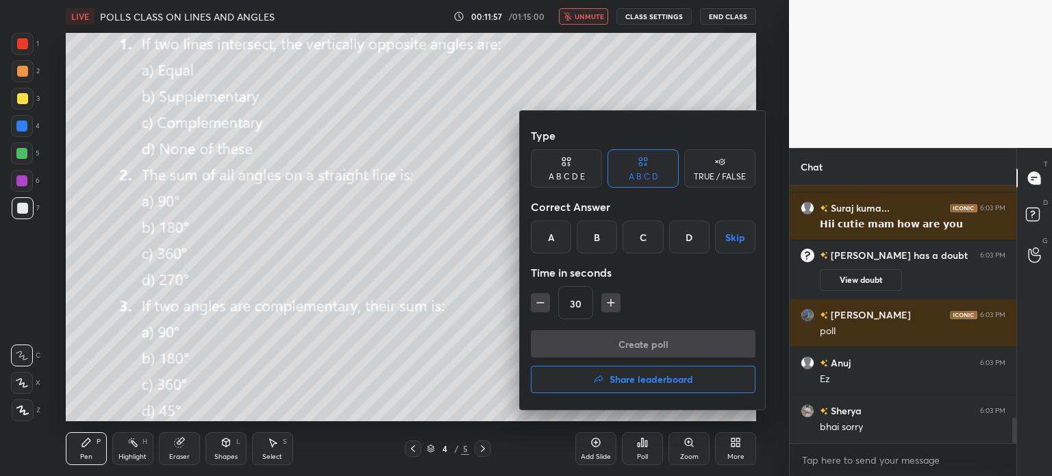
click at [564, 242] on div "A" at bounding box center [551, 237] width 40 height 33
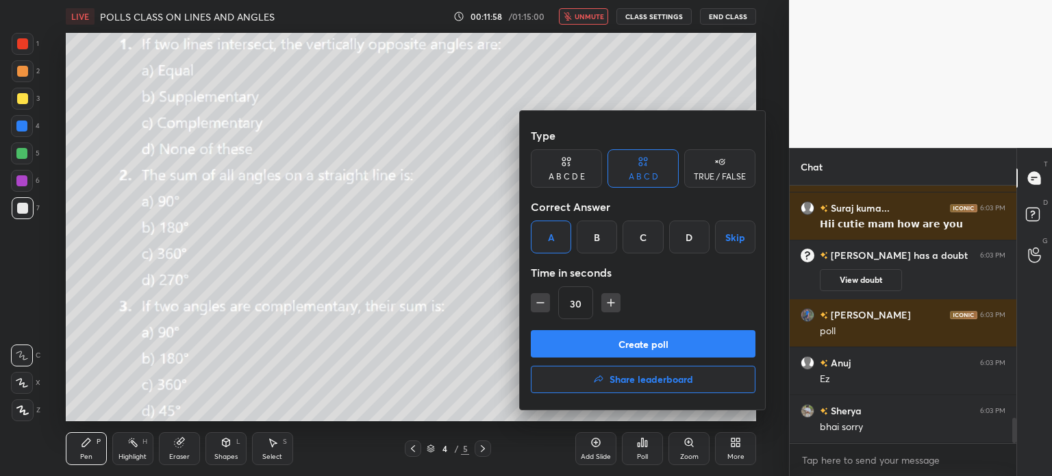
click at [593, 339] on button "Create poll" at bounding box center [643, 343] width 225 height 27
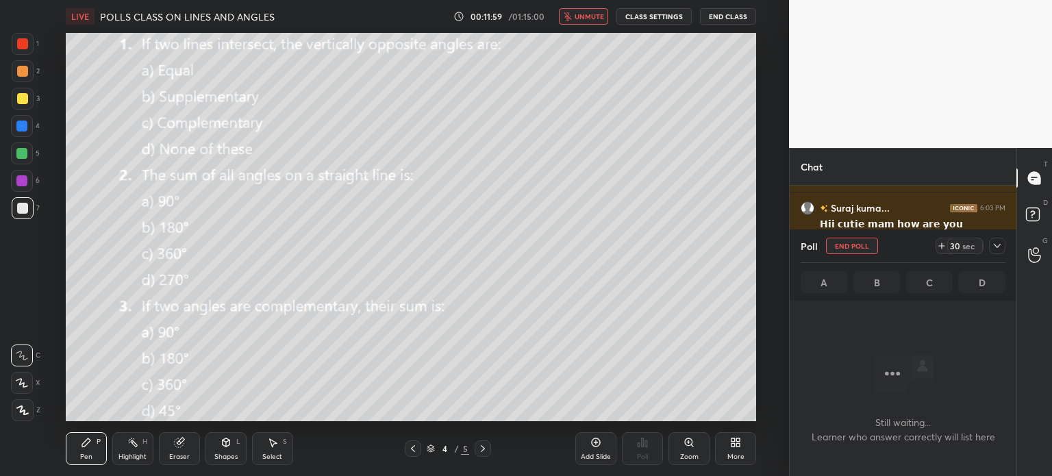
click at [589, 12] on span "unmute" at bounding box center [589, 17] width 29 height 10
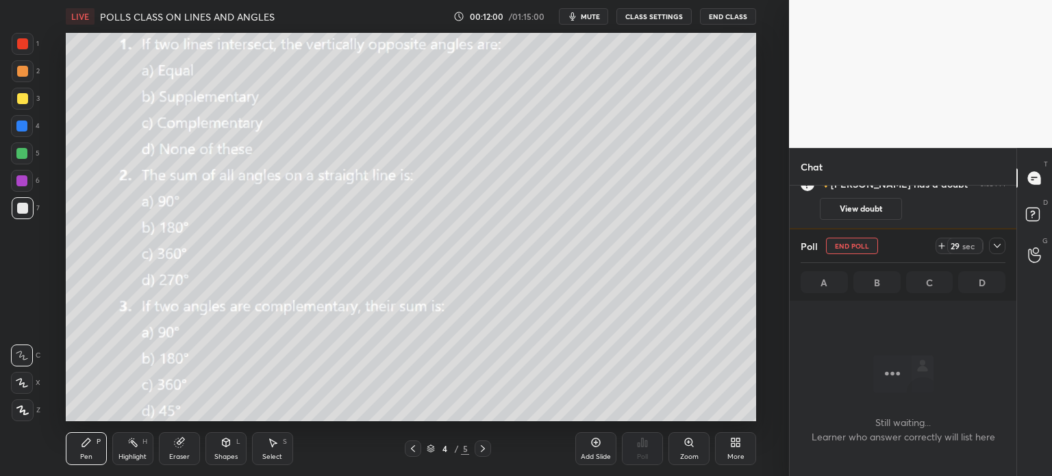
click at [1003, 249] on div at bounding box center [997, 246] width 16 height 16
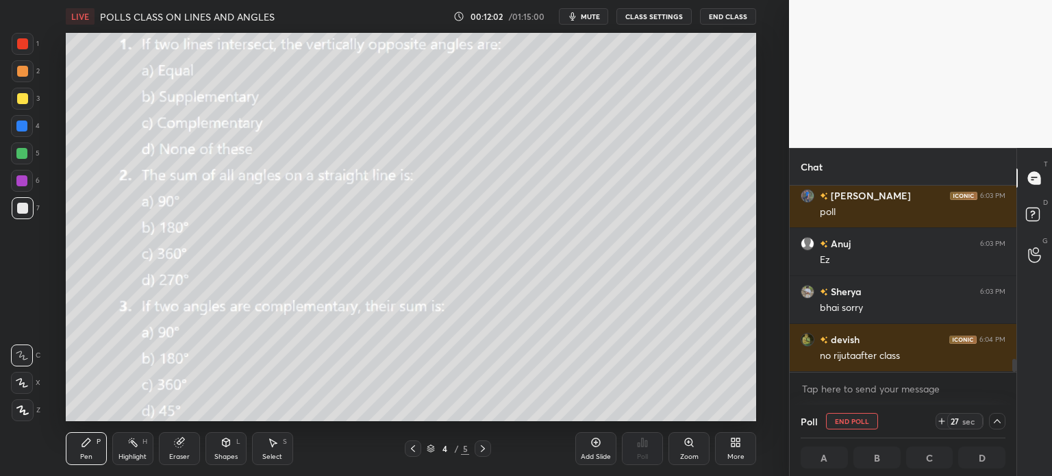
click at [597, 17] on span "mute" at bounding box center [590, 17] width 19 height 10
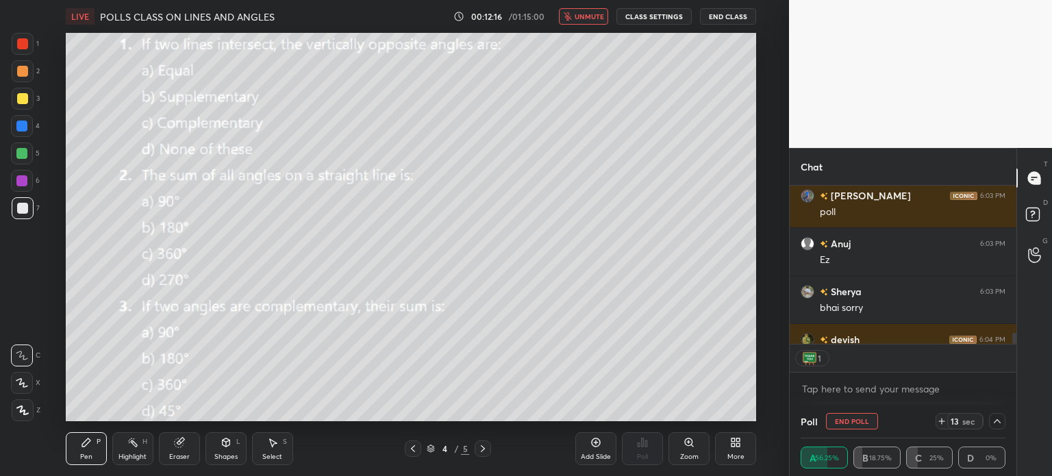
click at [863, 426] on button "End Poll" at bounding box center [852, 421] width 52 height 16
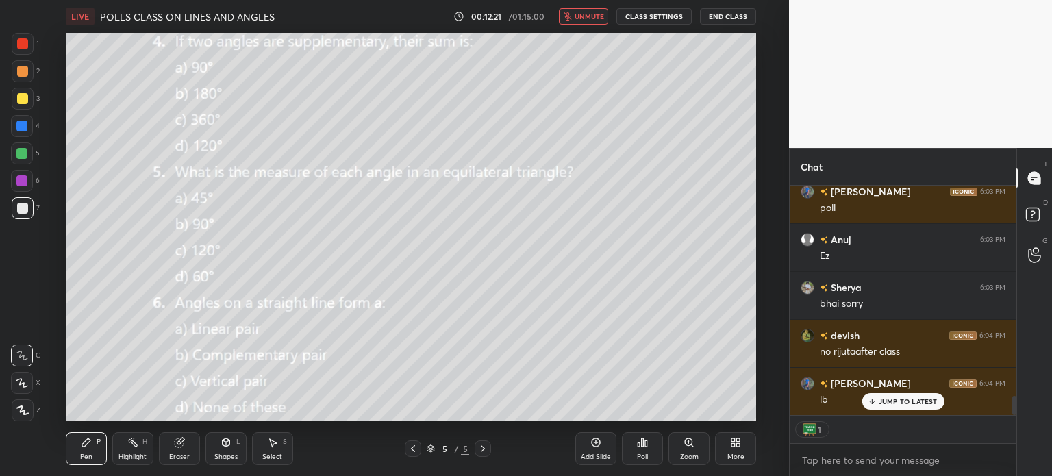
click at [906, 406] on div "JUMP TO LATEST" at bounding box center [903, 401] width 82 height 16
click at [593, 13] on span "unmute" at bounding box center [589, 17] width 29 height 10
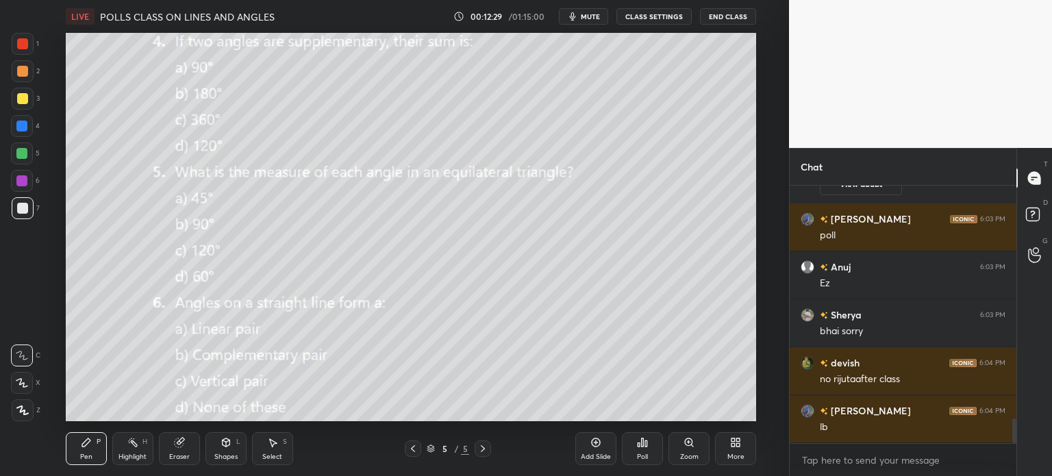
click at [651, 455] on div "Poll" at bounding box center [642, 448] width 41 height 33
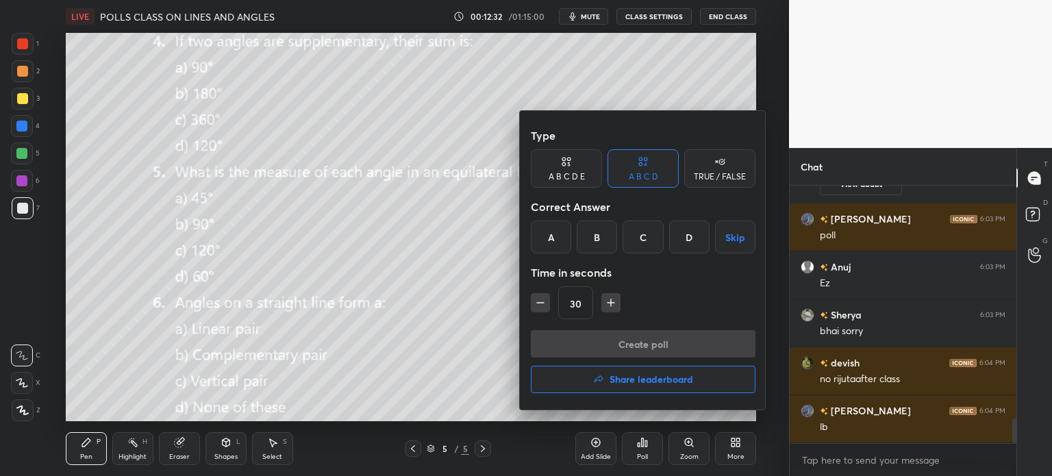
click at [605, 249] on div "B" at bounding box center [597, 237] width 40 height 33
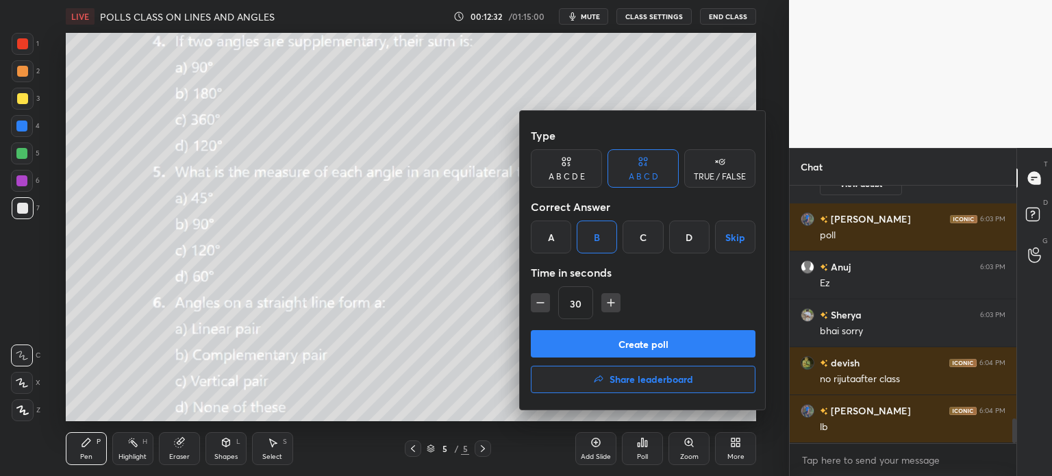
click at [655, 346] on button "Create poll" at bounding box center [643, 343] width 225 height 27
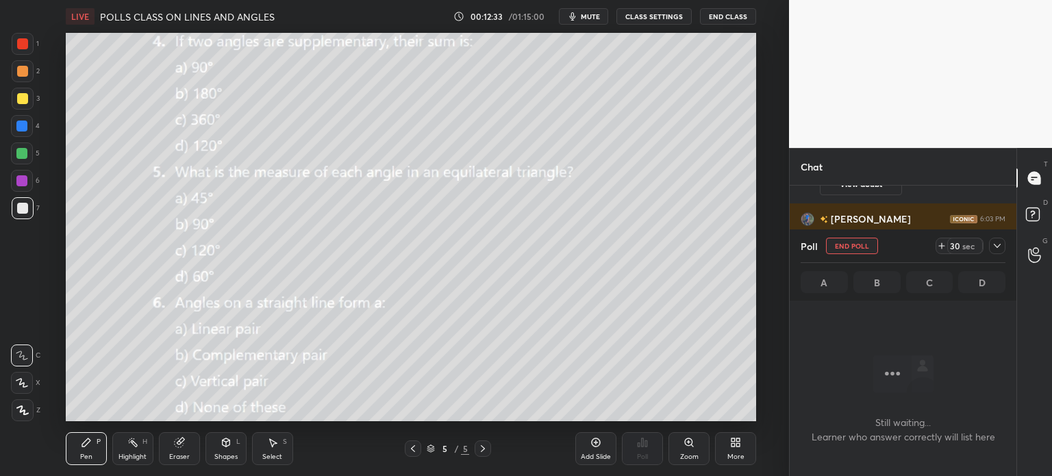
click at [588, 19] on span "mute" at bounding box center [590, 17] width 19 height 10
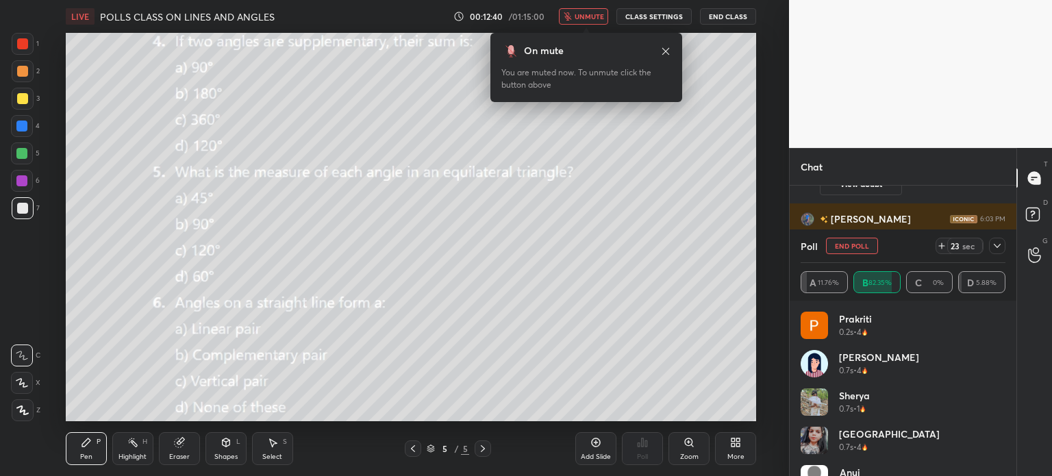
click at [575, 19] on button "unmute" at bounding box center [583, 16] width 49 height 16
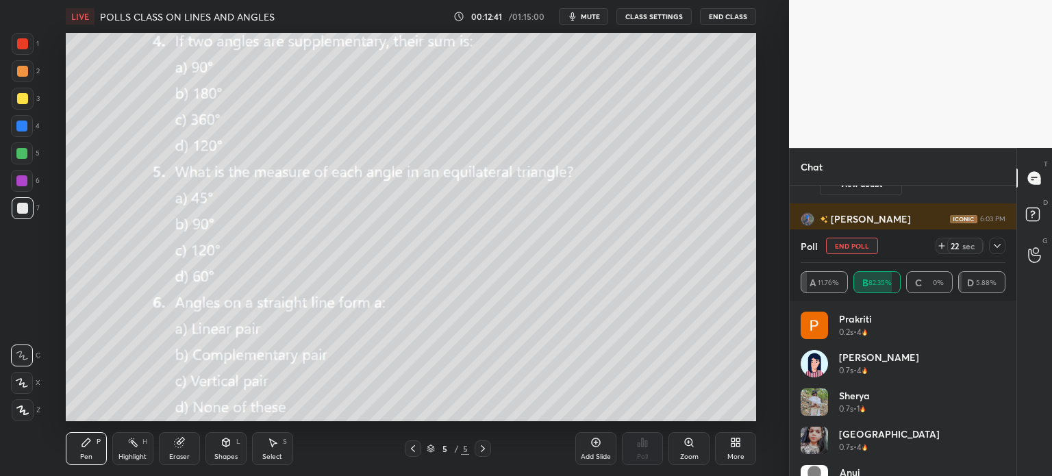
click at [576, 19] on icon "button" at bounding box center [573, 16] width 6 height 8
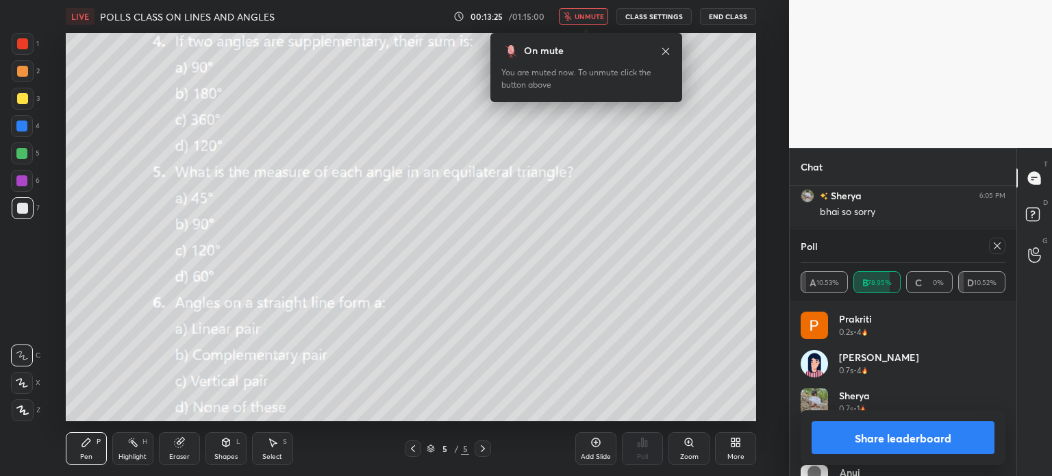
scroll to position [2803, 0]
click at [1006, 248] on div "Poll A 10.53% B 78.95% C 0% D 10.52%" at bounding box center [903, 264] width 227 height 71
click at [998, 249] on icon at bounding box center [997, 245] width 11 height 11
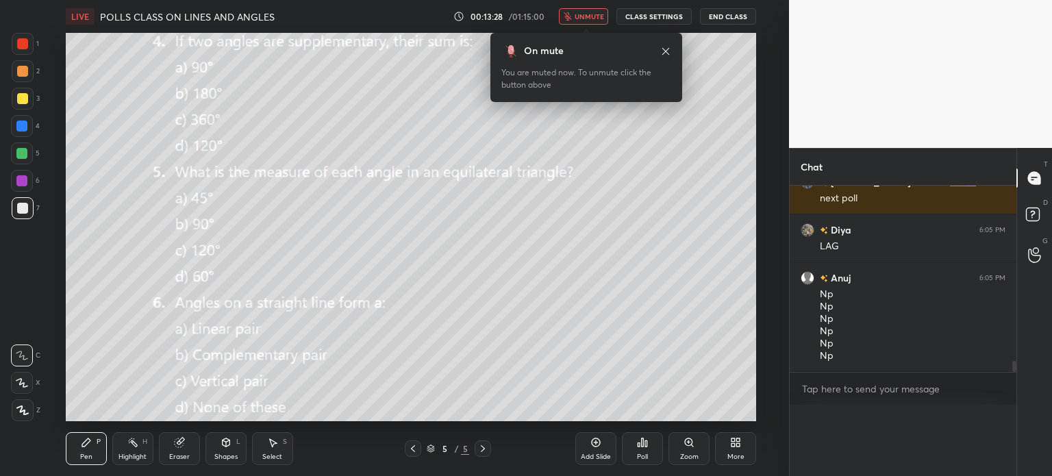
scroll to position [2890, 0]
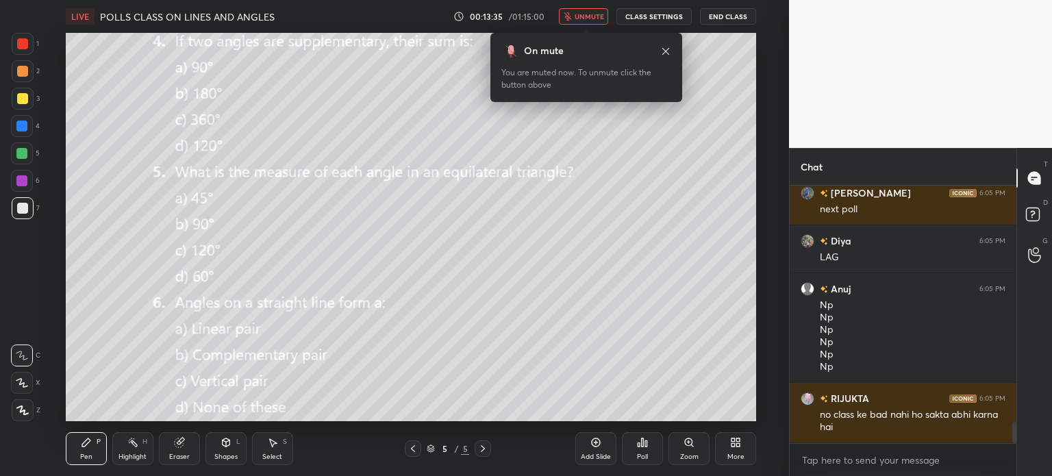
click at [666, 49] on icon at bounding box center [665, 51] width 11 height 11
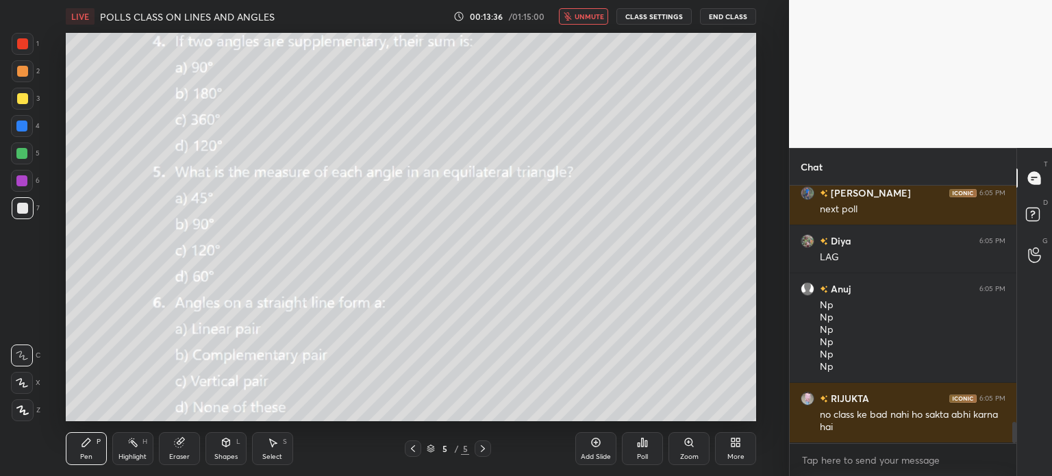
click at [184, 445] on icon at bounding box center [179, 442] width 11 height 11
click at [25, 409] on span "Erase all" at bounding box center [22, 410] width 21 height 10
drag, startPoint x: 1014, startPoint y: 427, endPoint x: 1013, endPoint y: 438, distance: 11.0
click at [1013, 438] on div at bounding box center [1014, 432] width 4 height 21
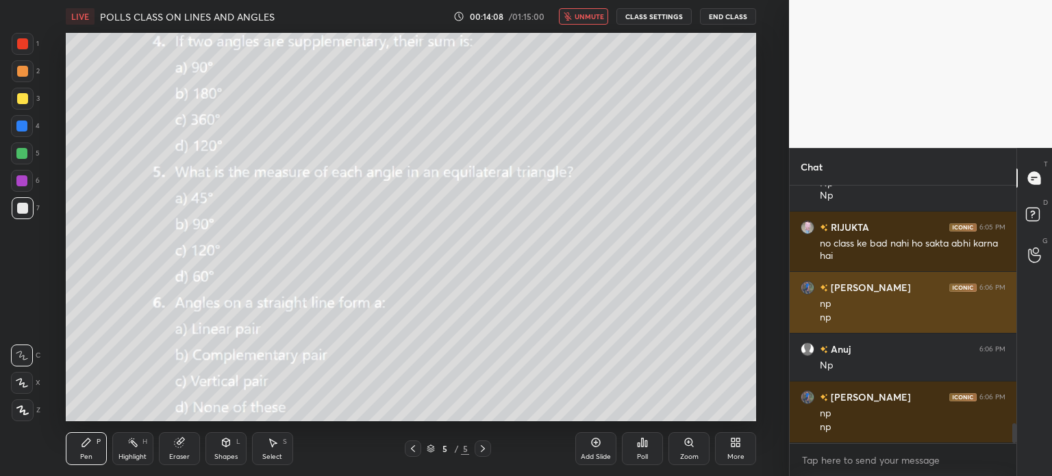
scroll to position [3121, 0]
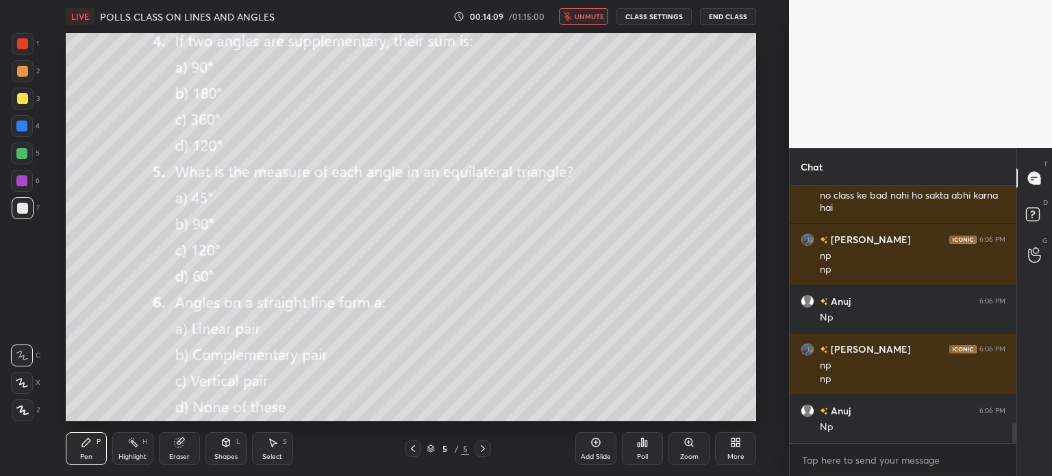
click at [580, 12] on span "unmute" at bounding box center [589, 17] width 29 height 10
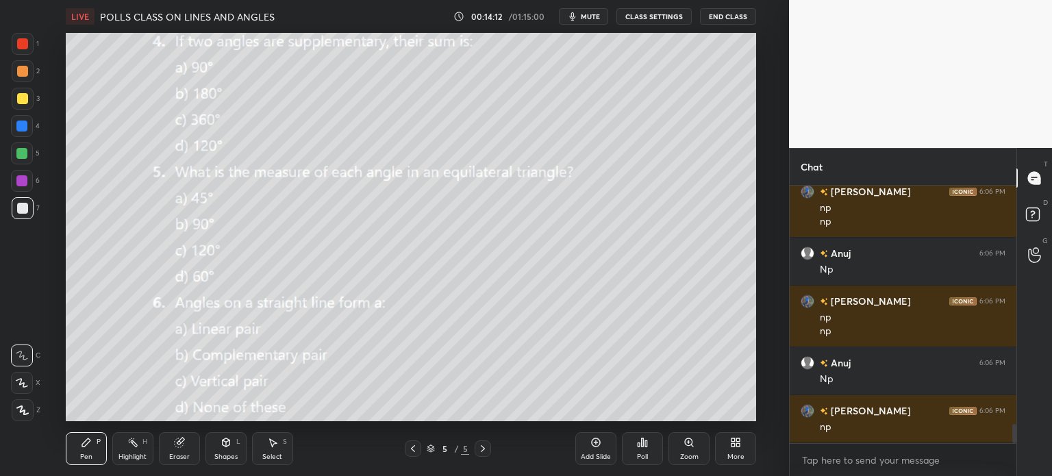
scroll to position [3182, 0]
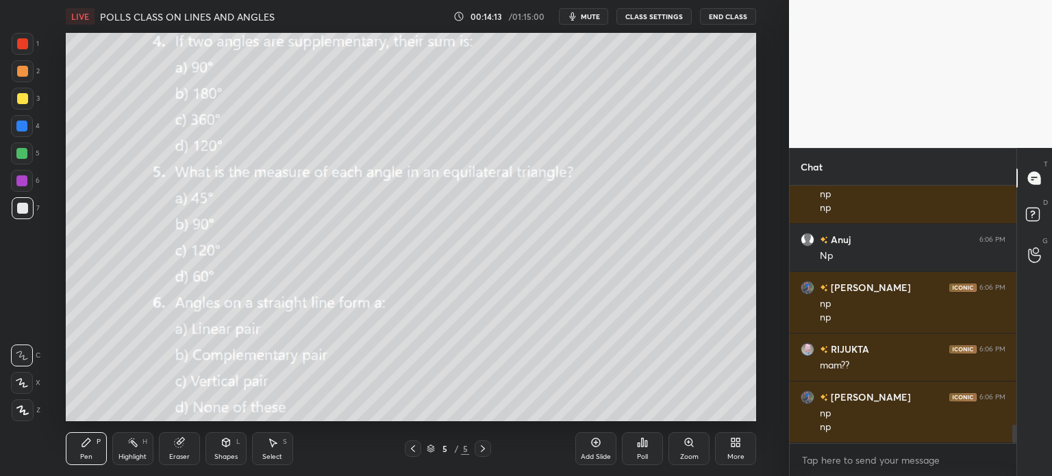
click at [644, 440] on icon at bounding box center [642, 442] width 11 height 11
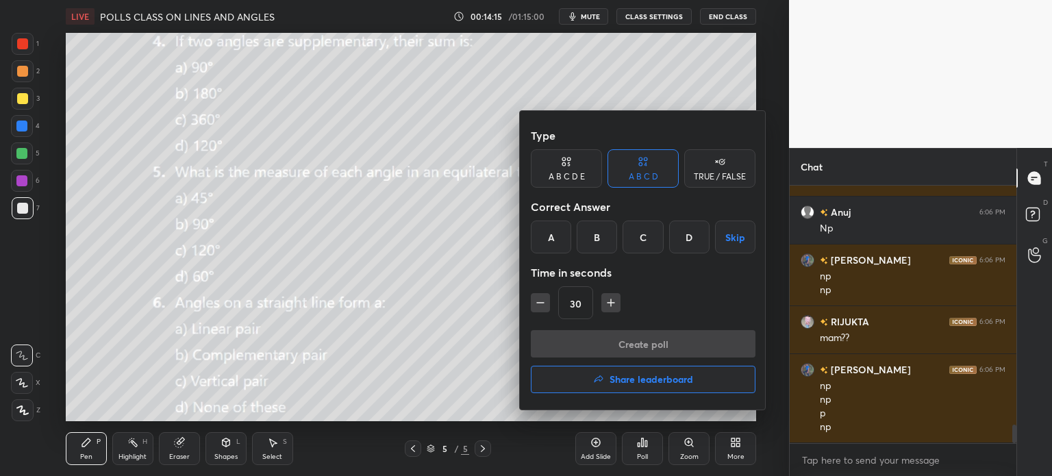
click at [682, 240] on div "D" at bounding box center [689, 237] width 40 height 33
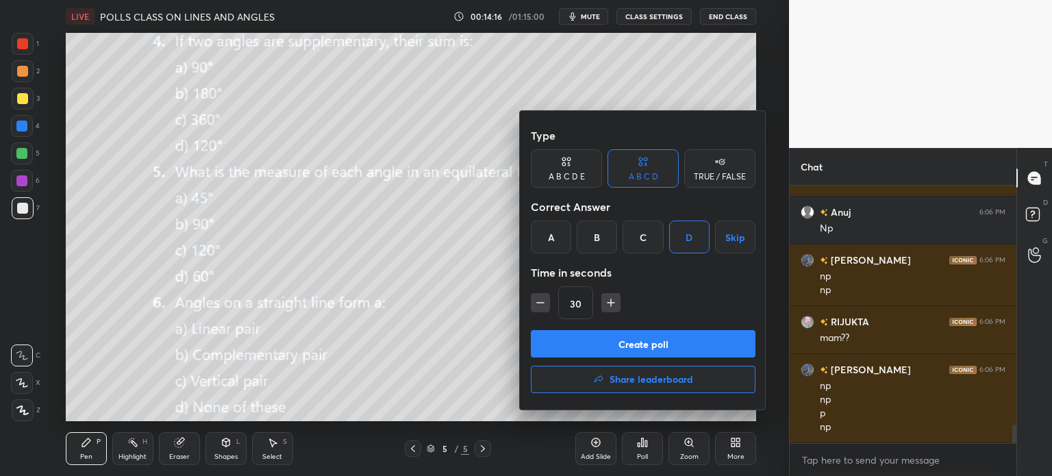
click at [684, 343] on button "Create poll" at bounding box center [643, 343] width 225 height 27
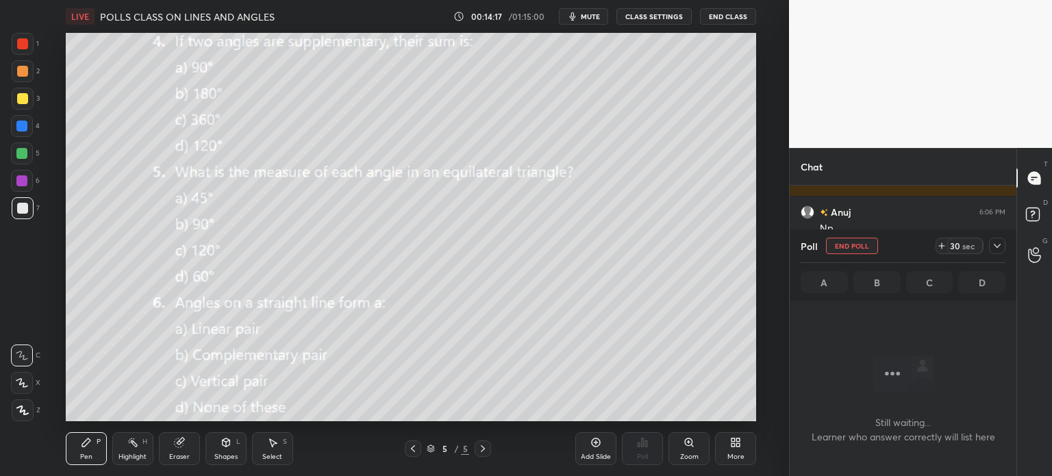
click at [586, 17] on span "mute" at bounding box center [590, 17] width 19 height 10
click at [992, 247] on icon at bounding box center [997, 245] width 11 height 11
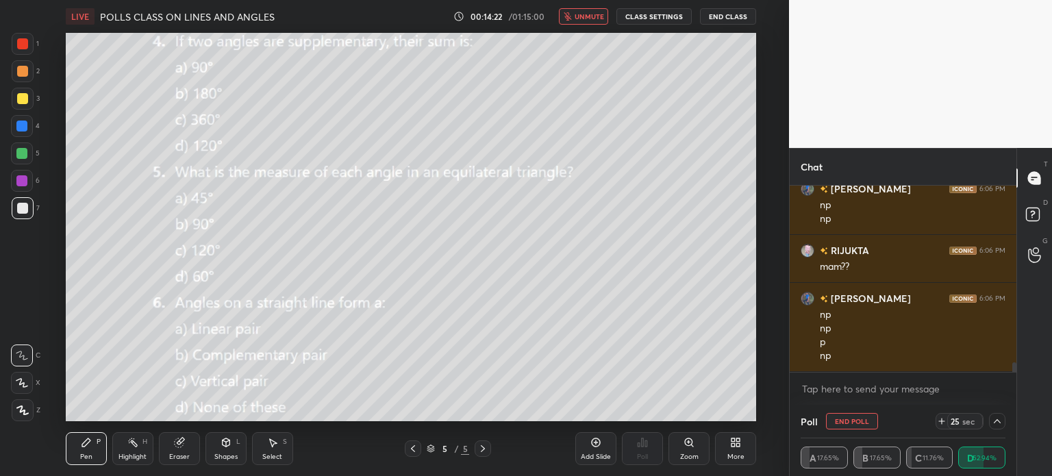
drag, startPoint x: 1015, startPoint y: 366, endPoint x: 1014, endPoint y: 387, distance: 21.2
click at [1014, 387] on div "Anuj 6:06 PM Np sathwara 6:06 PM np np RIJUKTA 6:06 PM mam?? sathwara 6:06 PM n…" at bounding box center [903, 295] width 227 height 219
drag, startPoint x: 1015, startPoint y: 365, endPoint x: 1014, endPoint y: 386, distance: 20.6
click at [1014, 386] on div "Anuj 6:06 PM Np sathwara 6:06 PM np np RIJUKTA 6:06 PM mam?? sathwara 6:06 PM n…" at bounding box center [903, 295] width 227 height 219
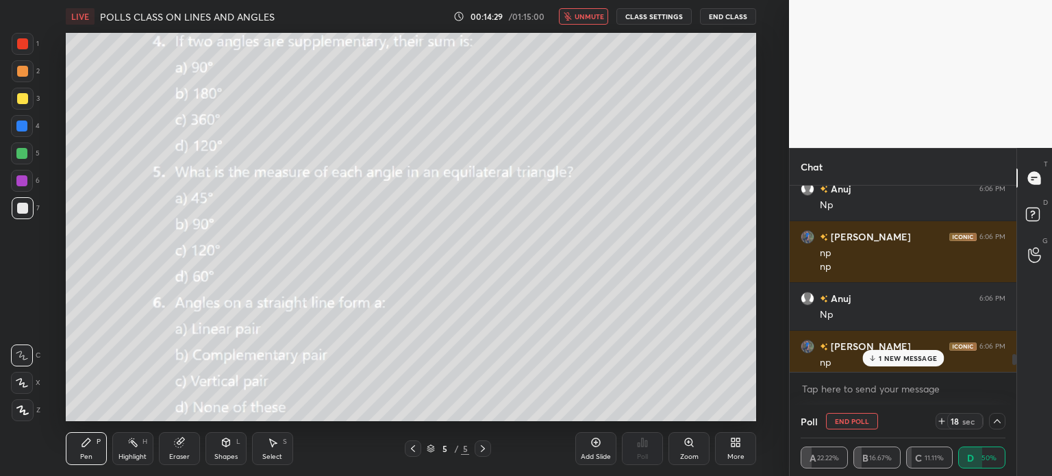
scroll to position [3439, 0]
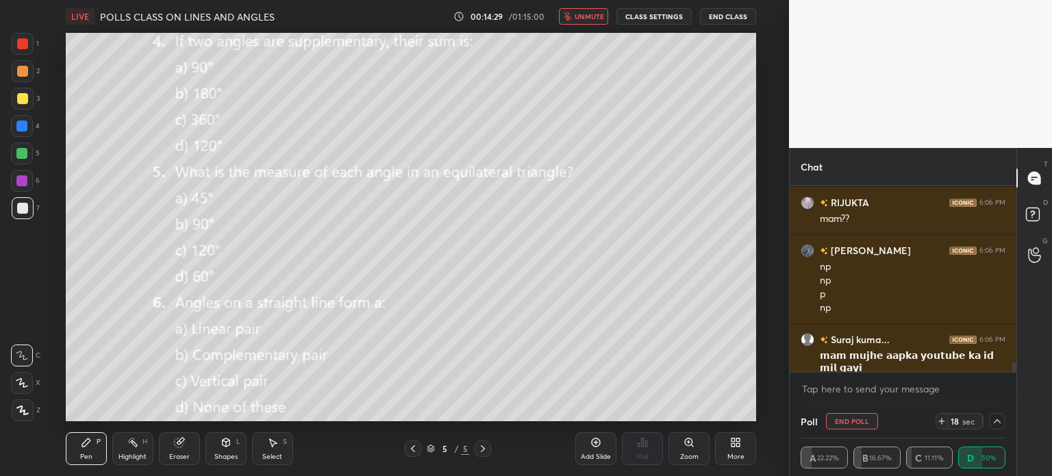
drag, startPoint x: 1012, startPoint y: 366, endPoint x: 1006, endPoint y: 383, distance: 17.6
click at [1014, 387] on div "Anuj 6:06 PM Np sathwara 6:06 PM np np RIJUKTA 6:06 PM mam?? sathwara 6:06 PM n…" at bounding box center [903, 295] width 227 height 219
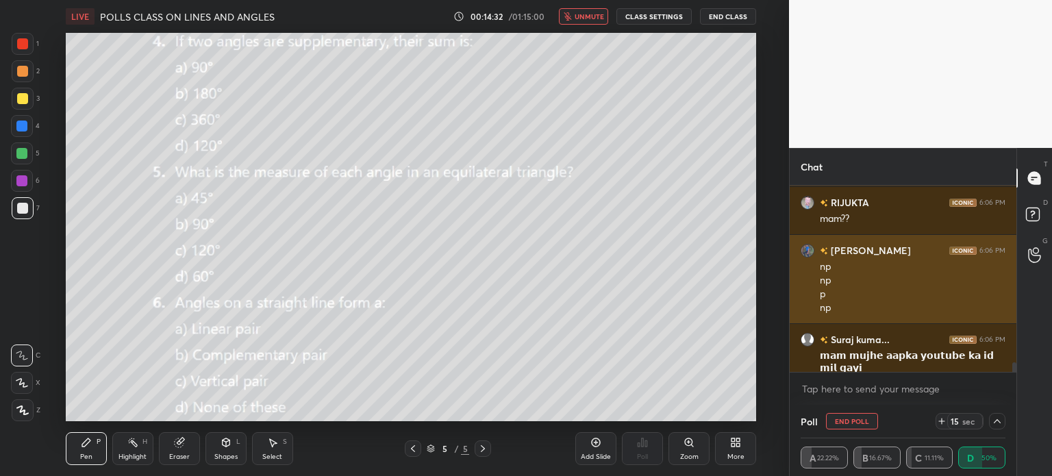
scroll to position [3486, 0]
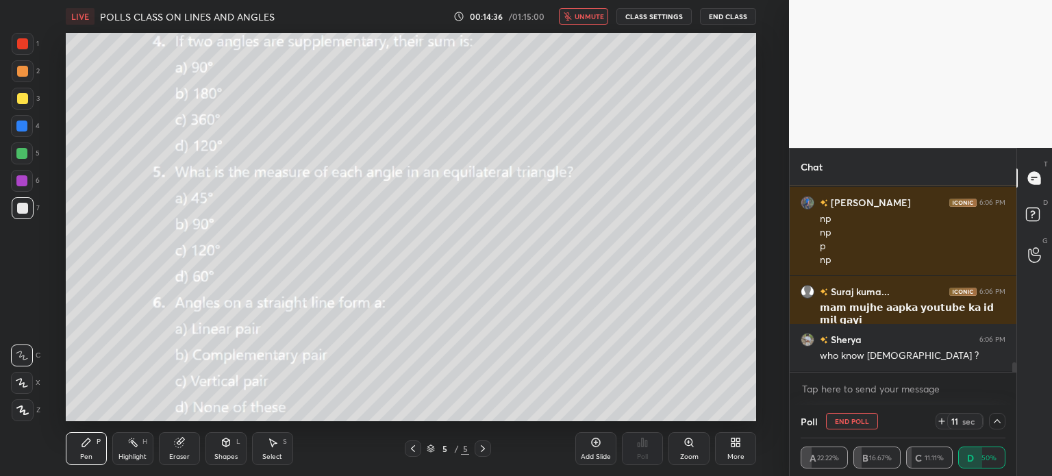
drag, startPoint x: 1014, startPoint y: 369, endPoint x: 1015, endPoint y: 379, distance: 10.3
click at [1015, 379] on div "sathwara 6:06 PM np np RIJUKTA 6:06 PM mam?? sathwara 6:06 PM np np p np Suraj …" at bounding box center [903, 295] width 227 height 219
drag, startPoint x: 175, startPoint y: 457, endPoint x: 160, endPoint y: 459, distance: 15.9
click at [173, 458] on div "Eraser" at bounding box center [179, 456] width 21 height 7
click at [23, 414] on span "Erase all" at bounding box center [22, 410] width 21 height 10
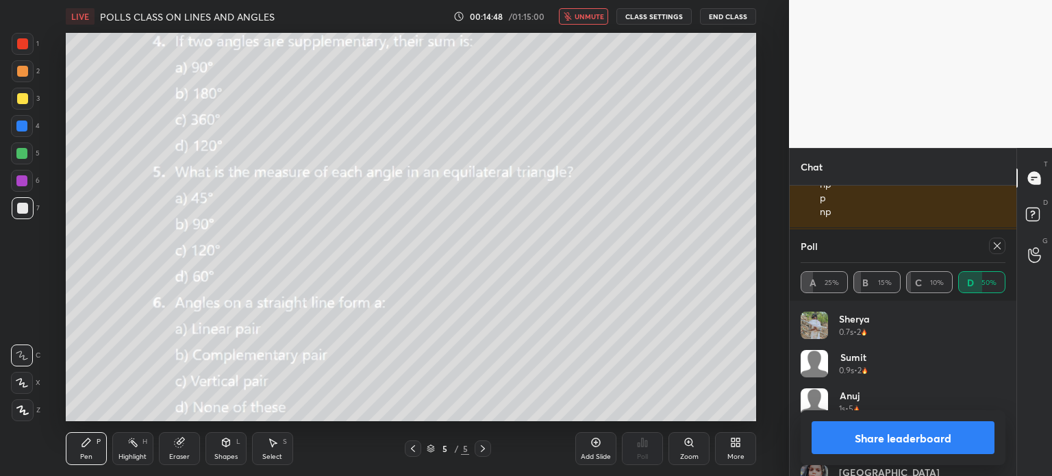
scroll to position [160, 201]
click at [571, 13] on icon "button" at bounding box center [568, 16] width 8 height 8
click at [991, 247] on div at bounding box center [997, 246] width 16 height 16
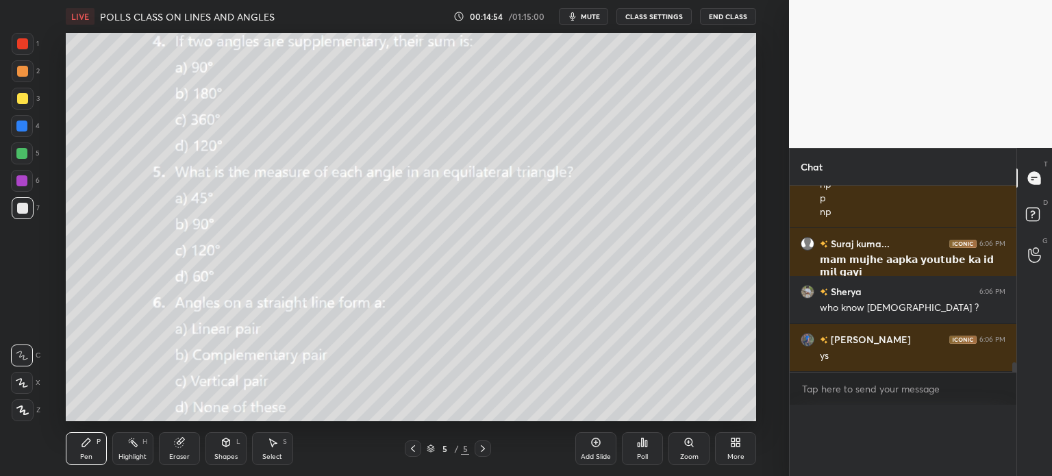
scroll to position [0, 0]
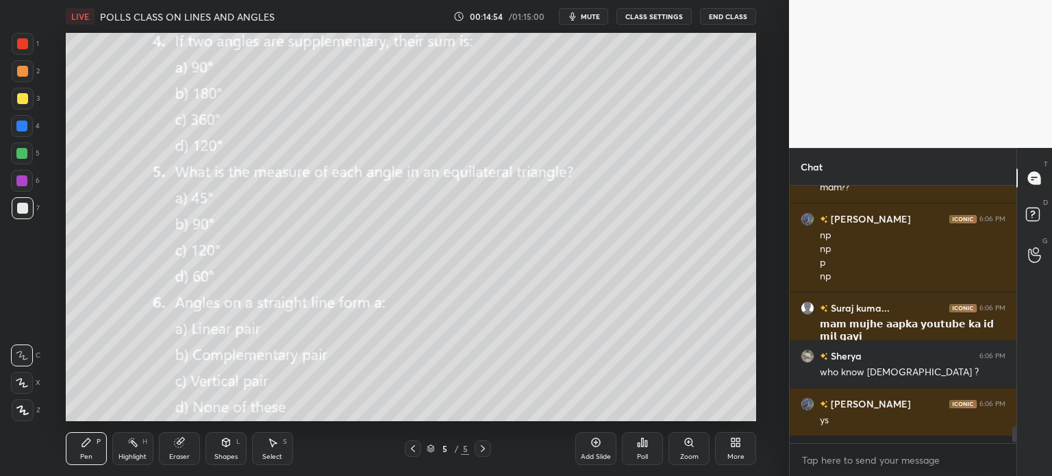
click at [634, 452] on div "Poll" at bounding box center [642, 448] width 41 height 33
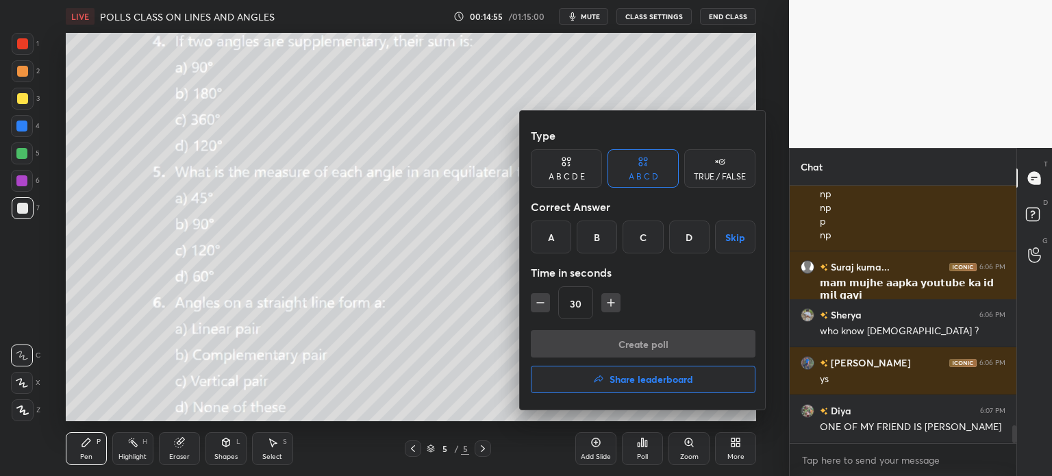
click at [551, 232] on div "A" at bounding box center [551, 237] width 40 height 33
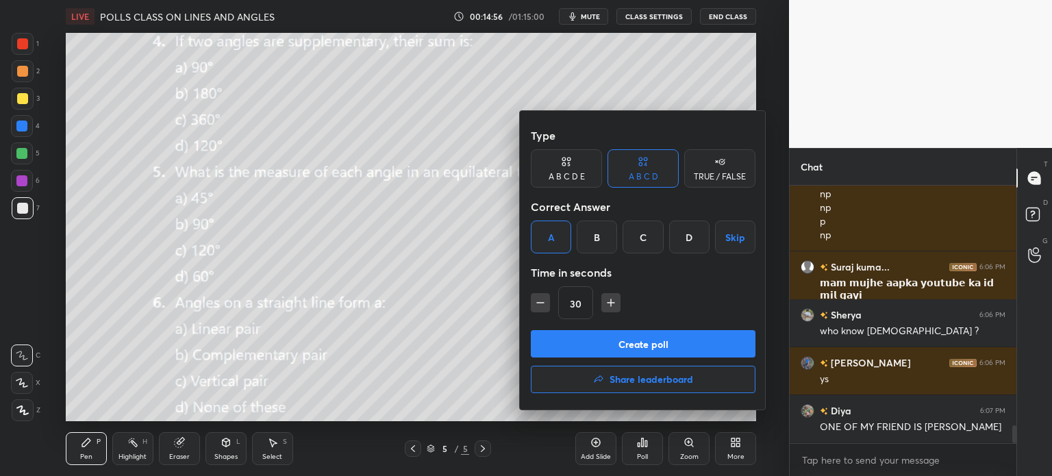
click at [651, 358] on div "Create poll Share leaderboard" at bounding box center [643, 364] width 225 height 68
click at [647, 336] on button "Create poll" at bounding box center [643, 343] width 225 height 27
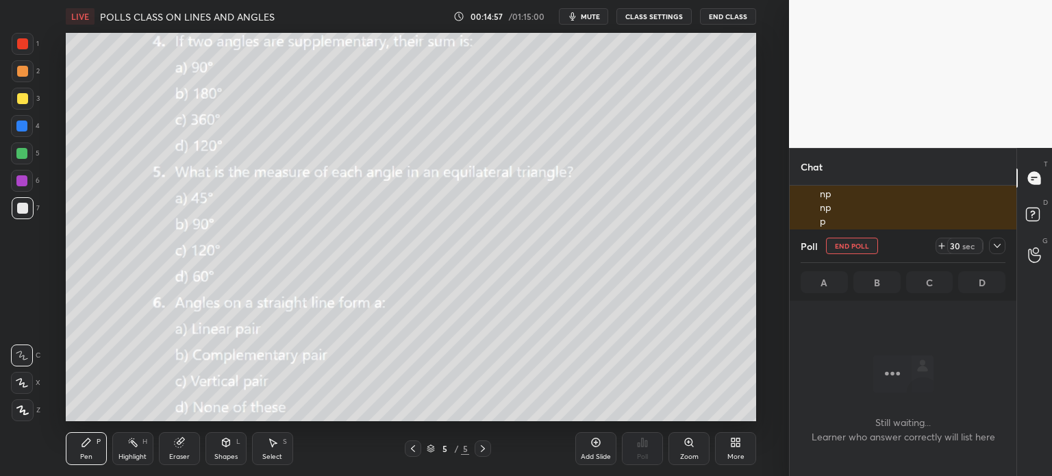
click at [575, 11] on icon "button" at bounding box center [572, 16] width 11 height 11
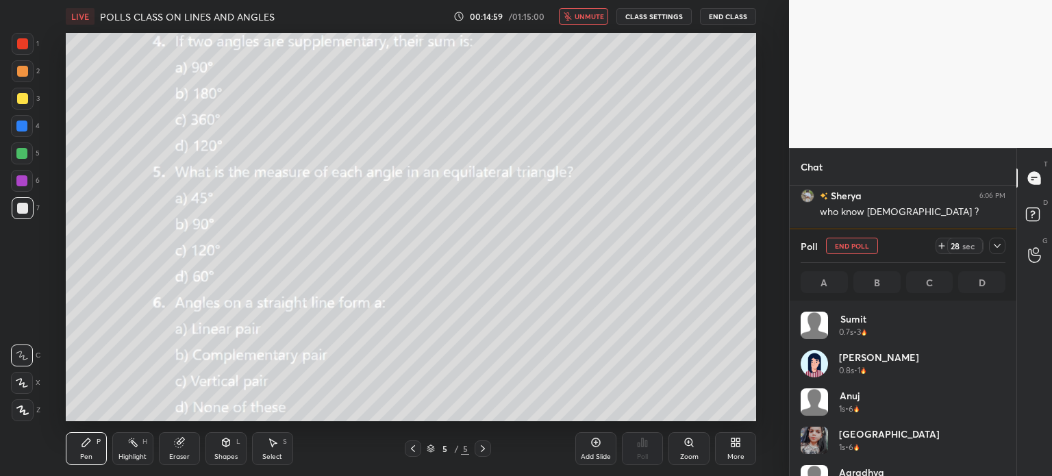
click at [482, 449] on icon at bounding box center [482, 448] width 11 height 11
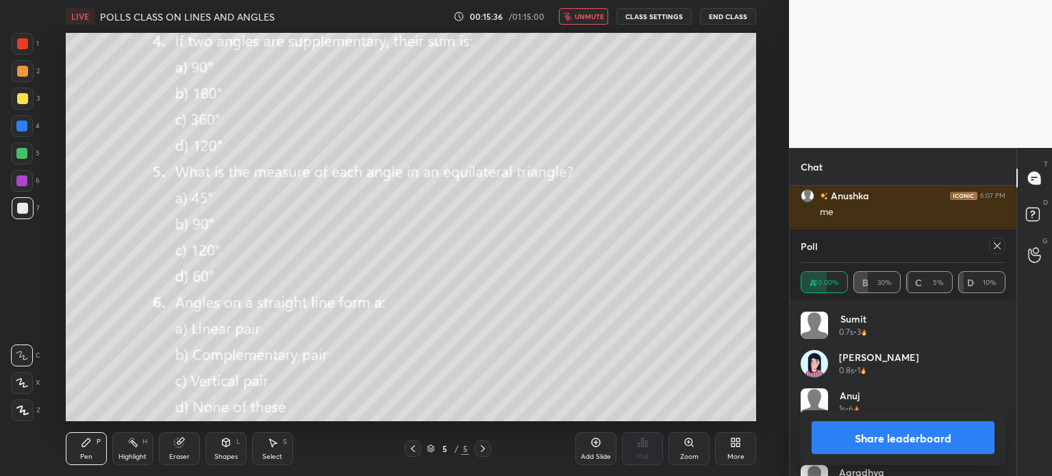
click at [737, 449] on div "More" at bounding box center [735, 448] width 41 height 33
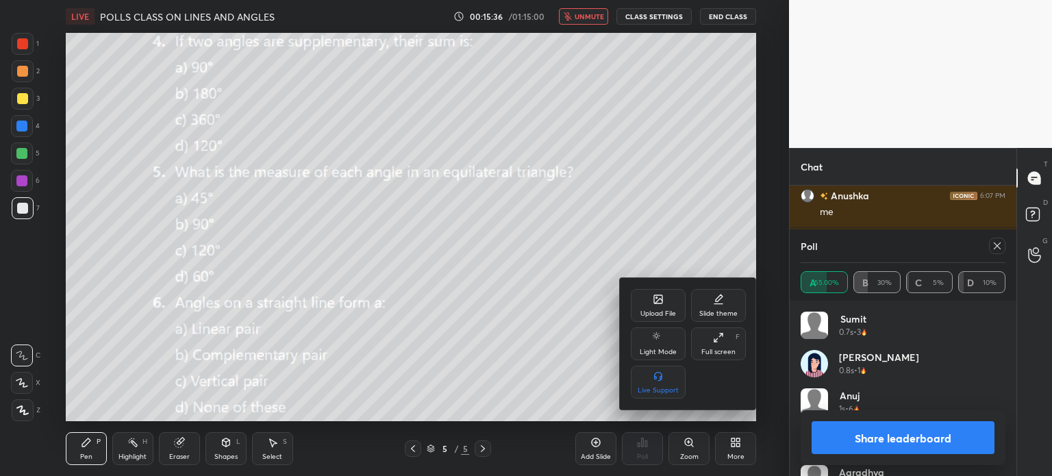
click at [674, 308] on div "Upload File" at bounding box center [658, 305] width 55 height 33
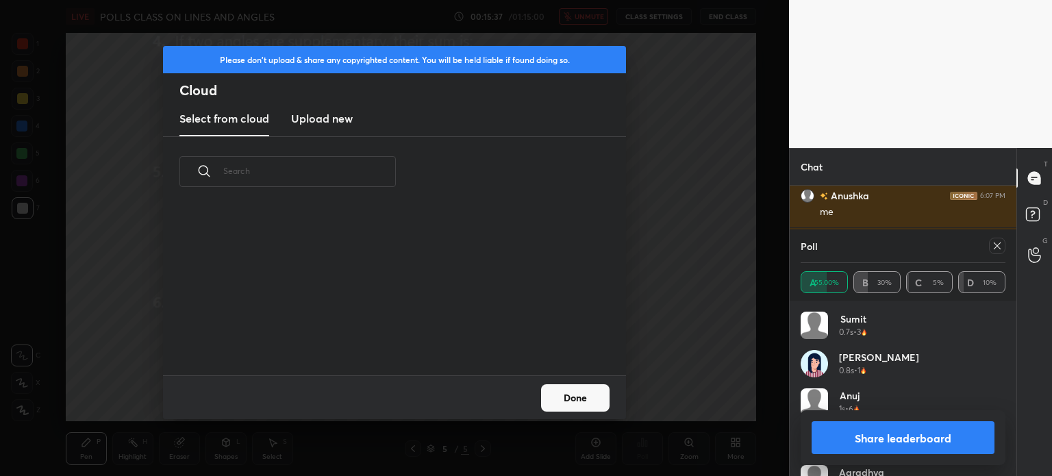
click at [326, 123] on h3 "Upload new" at bounding box center [322, 118] width 62 height 16
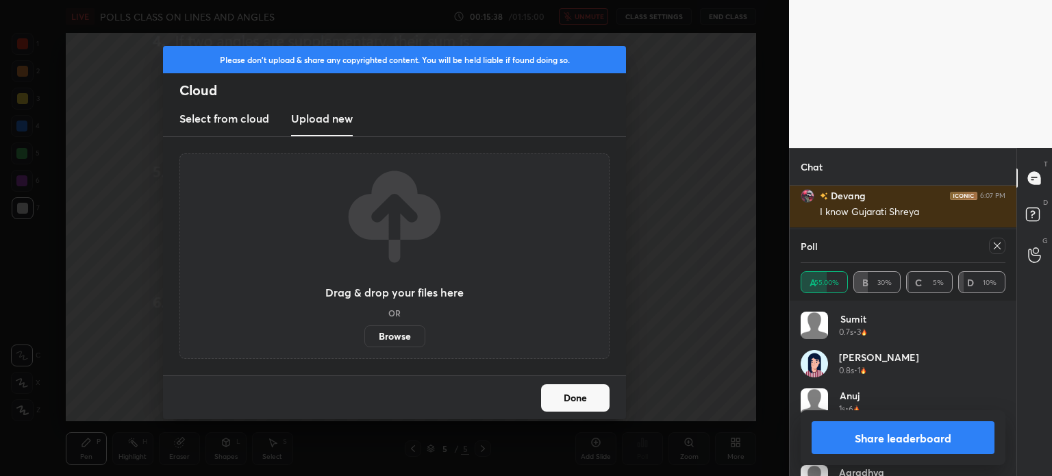
click at [408, 336] on label "Browse" at bounding box center [394, 336] width 61 height 22
click at [364, 336] on input "Browse" at bounding box center [364, 336] width 0 height 22
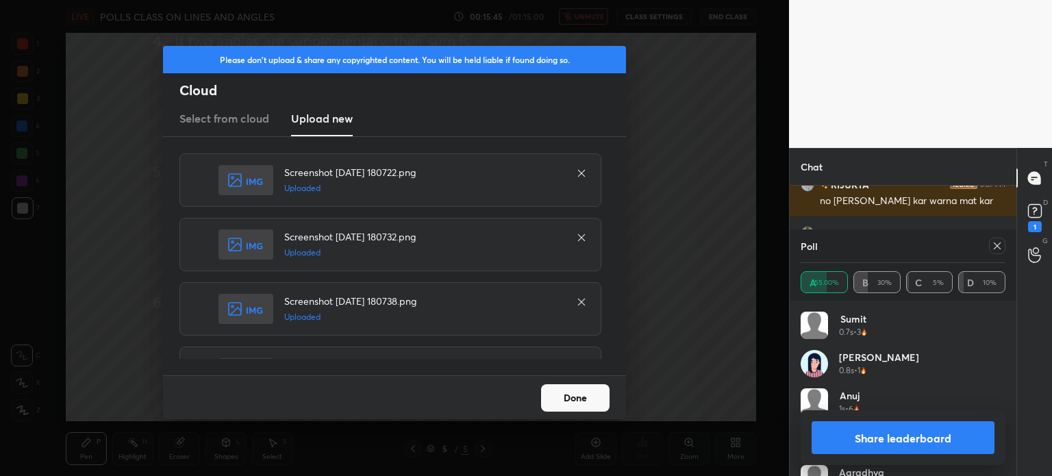
click at [603, 392] on button "Done" at bounding box center [575, 397] width 68 height 27
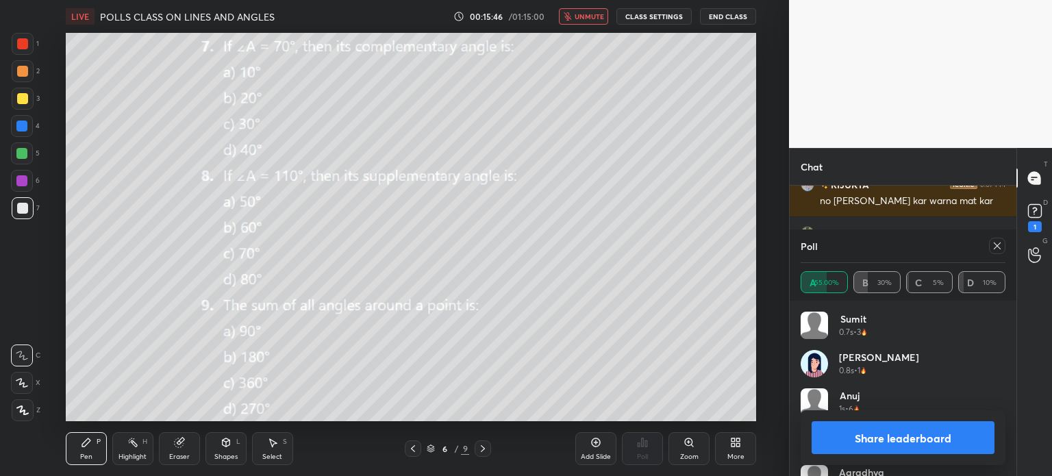
click at [997, 245] on icon at bounding box center [997, 245] width 7 height 7
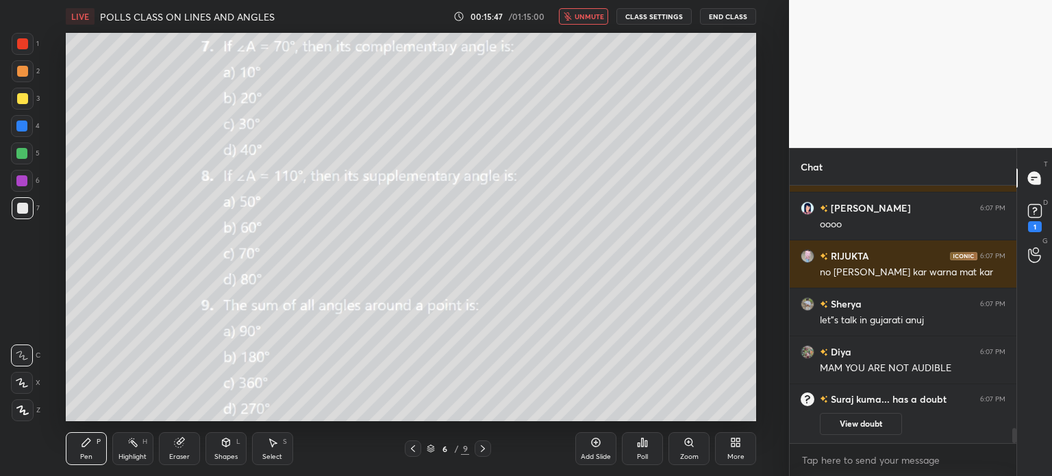
click at [416, 447] on icon at bounding box center [413, 448] width 11 height 11
click at [847, 421] on button "View doubt" at bounding box center [861, 424] width 82 height 22
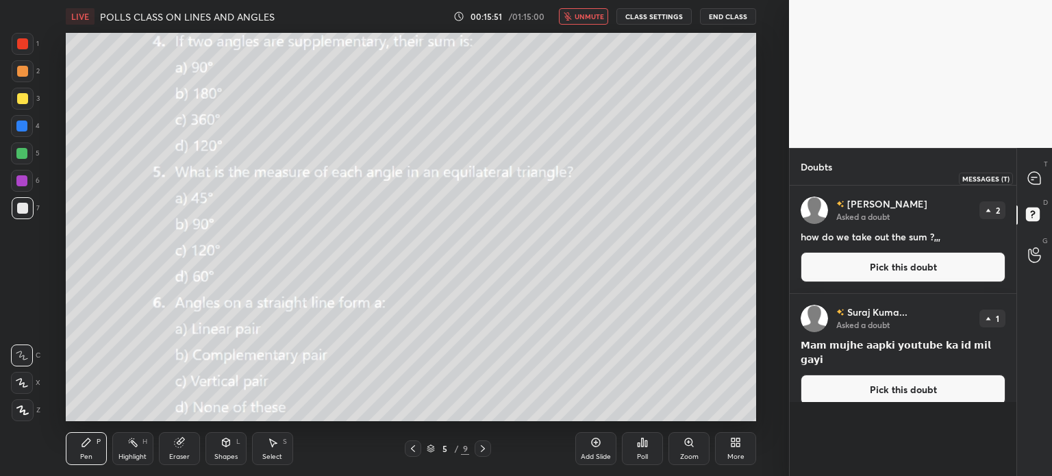
click at [1032, 169] on div at bounding box center [1034, 178] width 27 height 25
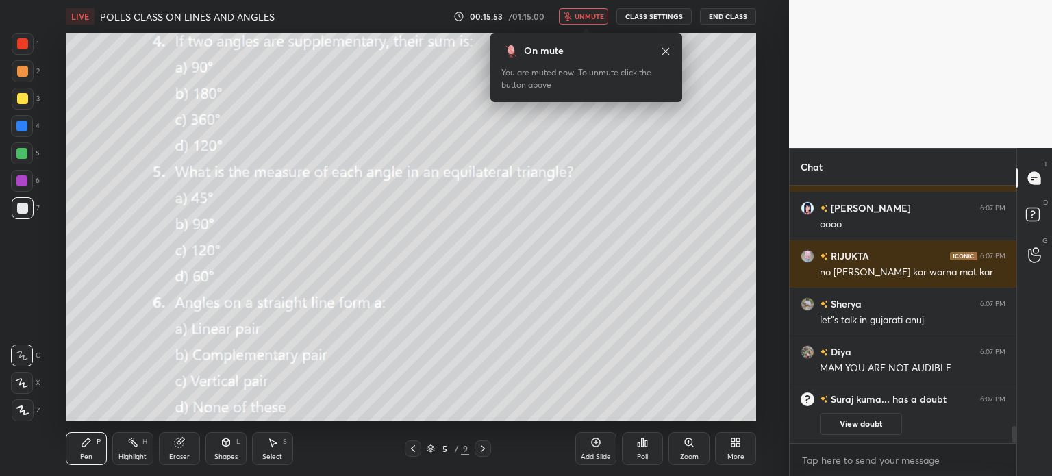
click at [596, 10] on button "unmute" at bounding box center [583, 16] width 49 height 16
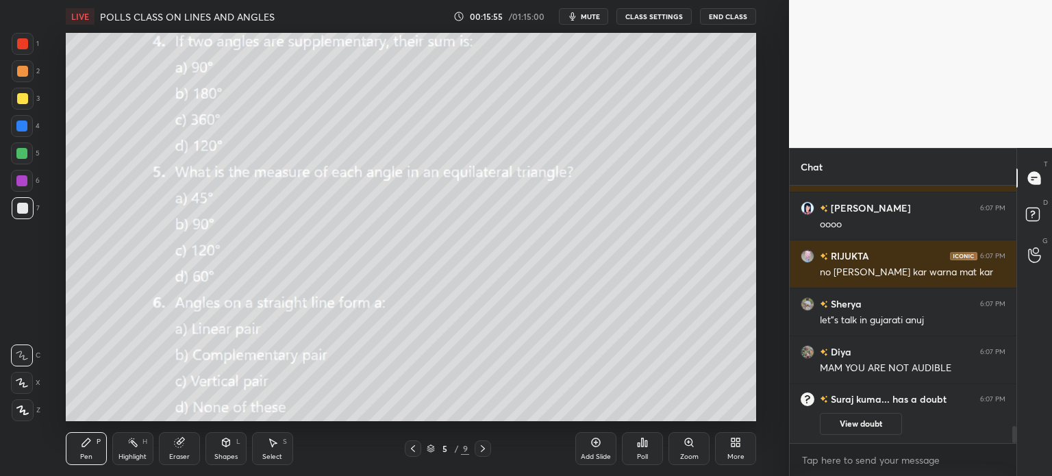
click at [589, 22] on button "mute" at bounding box center [583, 16] width 49 height 16
click at [589, 22] on button "unmute" at bounding box center [583, 16] width 49 height 16
click at [477, 446] on icon at bounding box center [482, 448] width 11 height 11
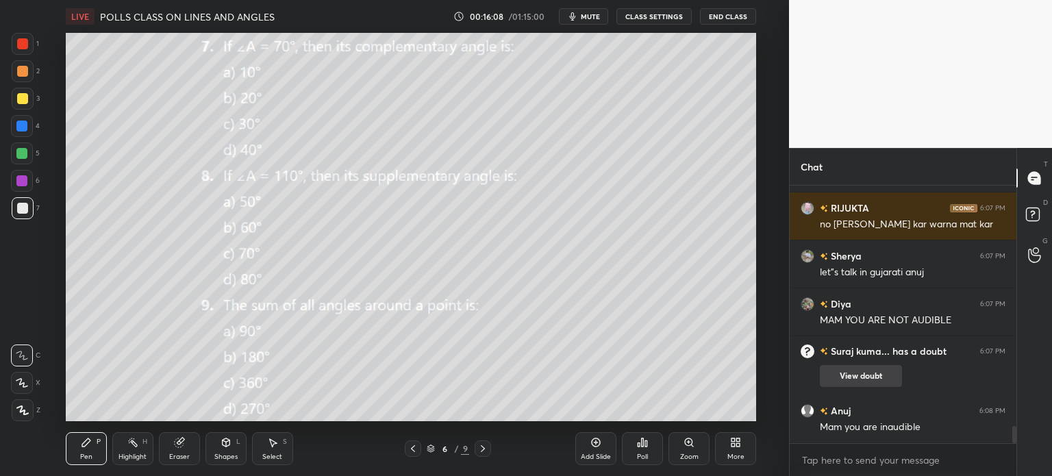
click at [893, 375] on button "View doubt" at bounding box center [861, 376] width 82 height 22
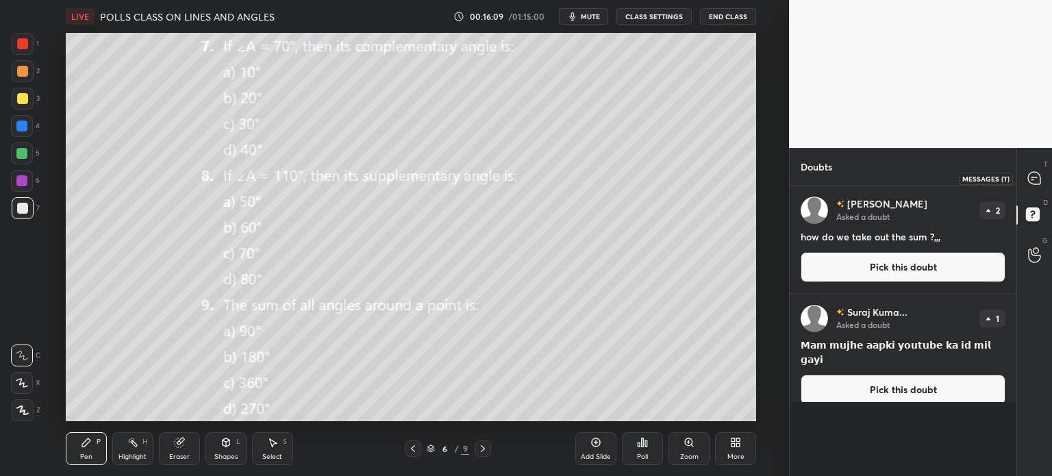
click at [1039, 173] on icon at bounding box center [1034, 178] width 14 height 14
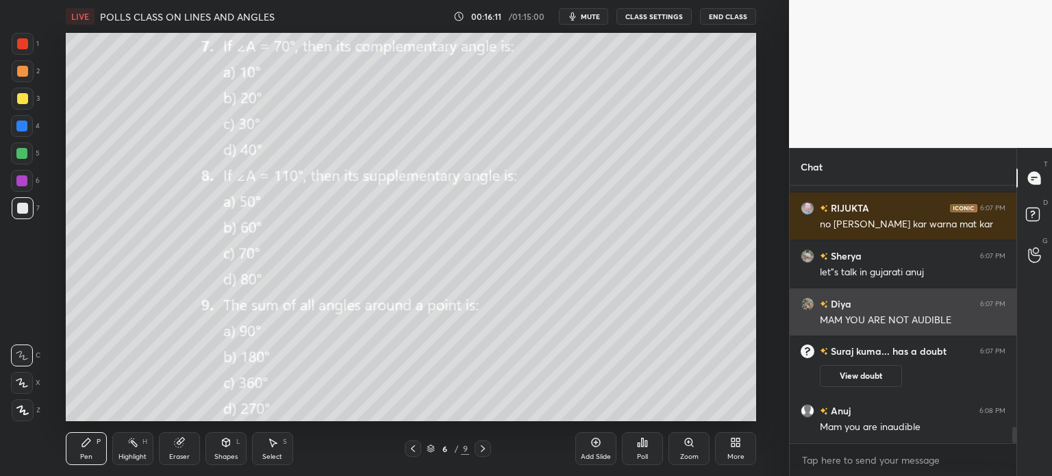
scroll to position [3703, 0]
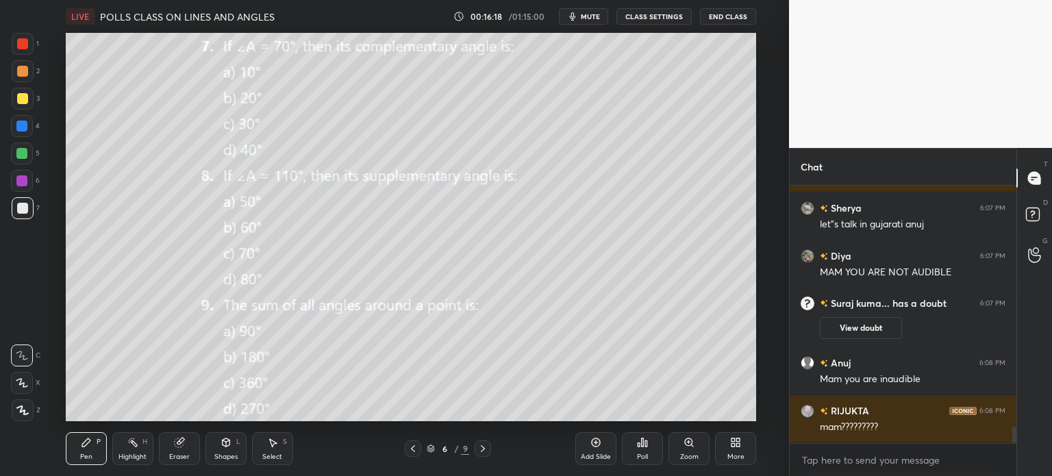
drag, startPoint x: 1014, startPoint y: 433, endPoint x: 1019, endPoint y: 445, distance: 13.2
click at [1019, 445] on div "Chat Sanvi 6:07 PM oooo RIJUKTA 6:07 PM no devish abhi kar warna mat kar Sherya…" at bounding box center [920, 312] width 263 height 328
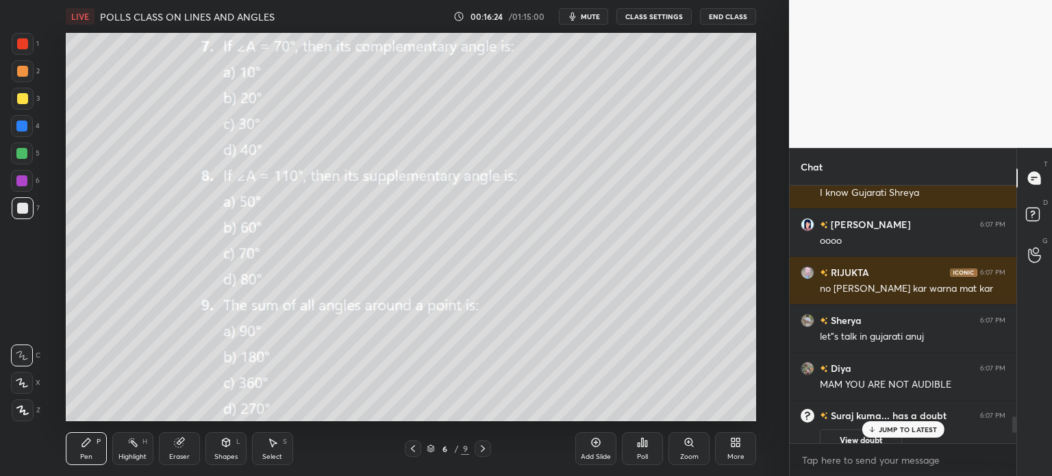
scroll to position [3751, 0]
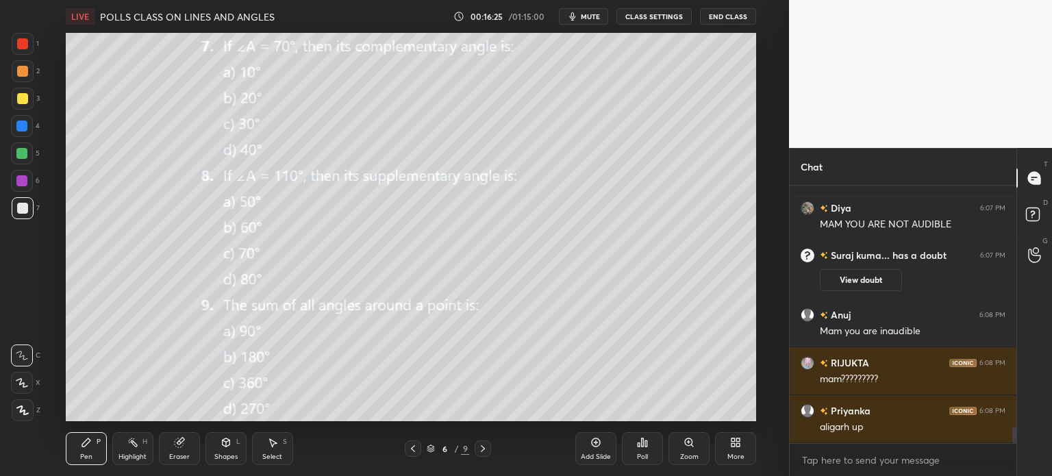
drag, startPoint x: 1015, startPoint y: 437, endPoint x: 1019, endPoint y: 471, distance: 33.8
click at [1019, 471] on div "Chat RIJUKTA 6:07 PM no devish abhi kar warna mat kar Sherya 6:07 PM let"s talk…" at bounding box center [920, 312] width 263 height 328
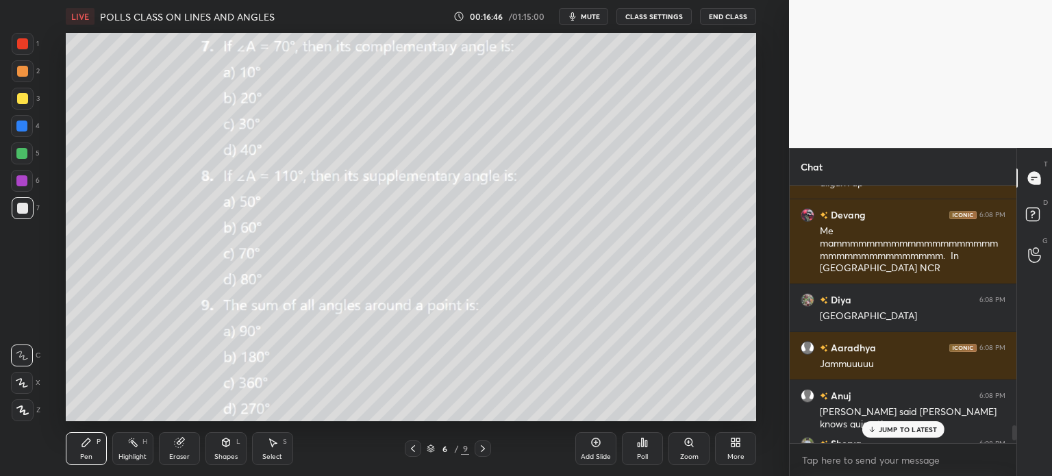
scroll to position [4076, 0]
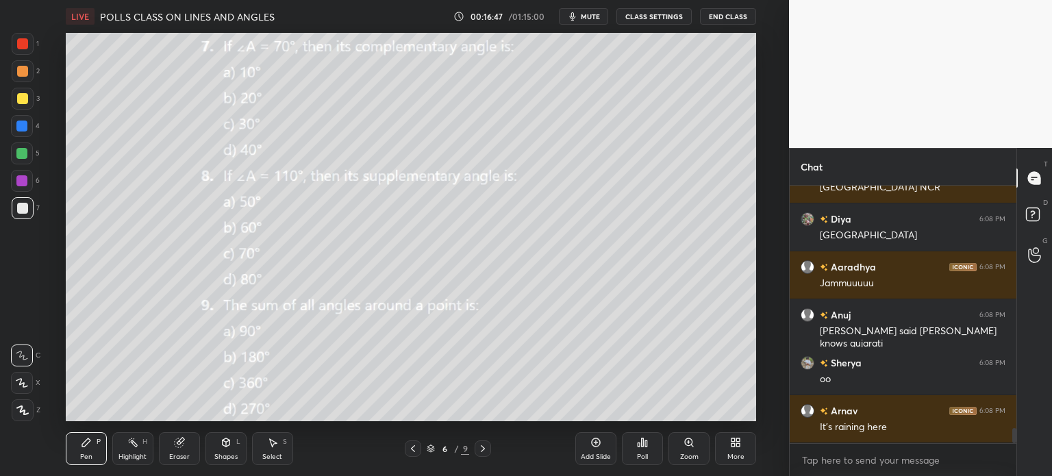
drag, startPoint x: 1015, startPoint y: 437, endPoint x: 1014, endPoint y: 457, distance: 19.9
click at [1014, 457] on div "Priyanka 6:08 PM aligarh up Devang 6:08 PM Me mammmmmmmmmmmmmmmmmmmmmmmmmmmmmmm…" at bounding box center [903, 331] width 227 height 290
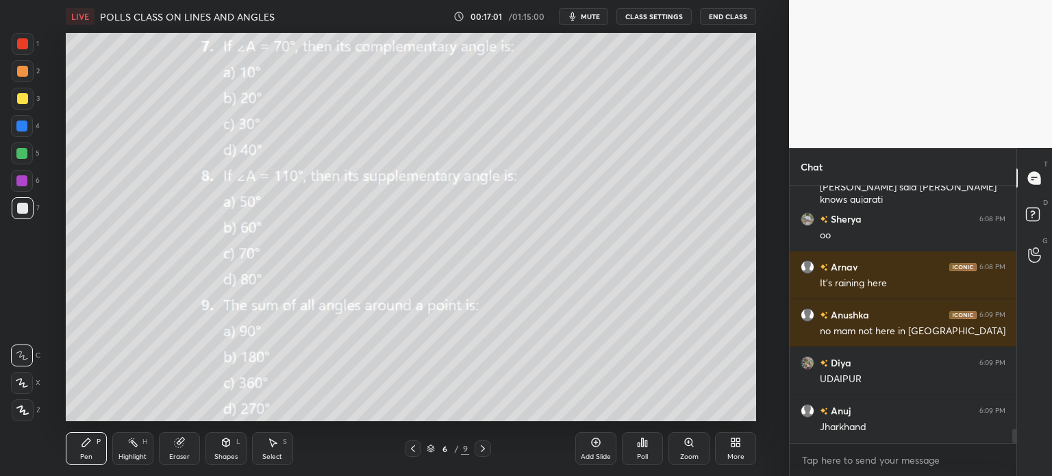
scroll to position [4267, 0]
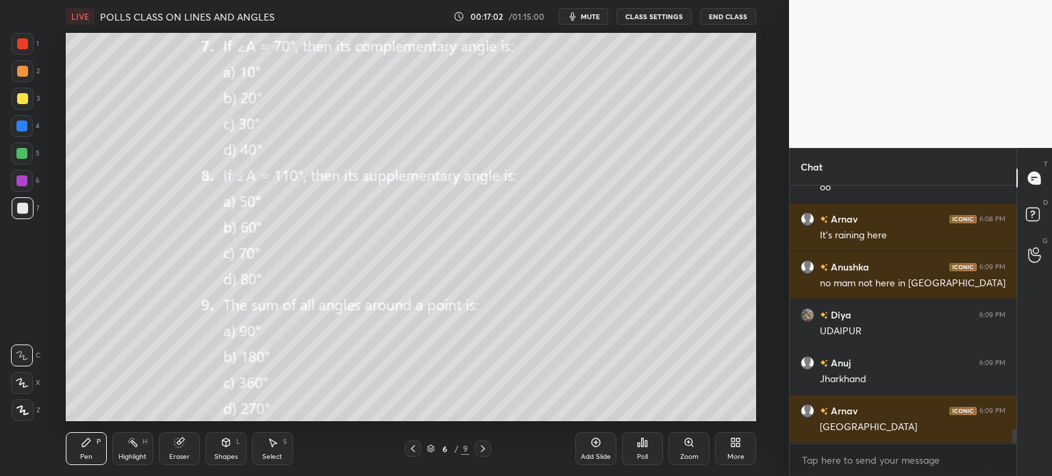
click at [587, 8] on button "mute" at bounding box center [583, 16] width 49 height 16
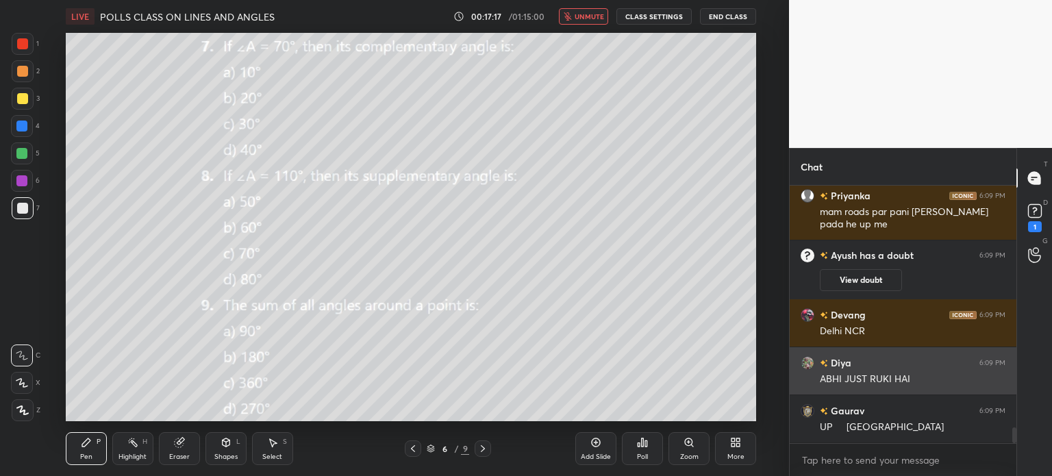
scroll to position [4088, 0]
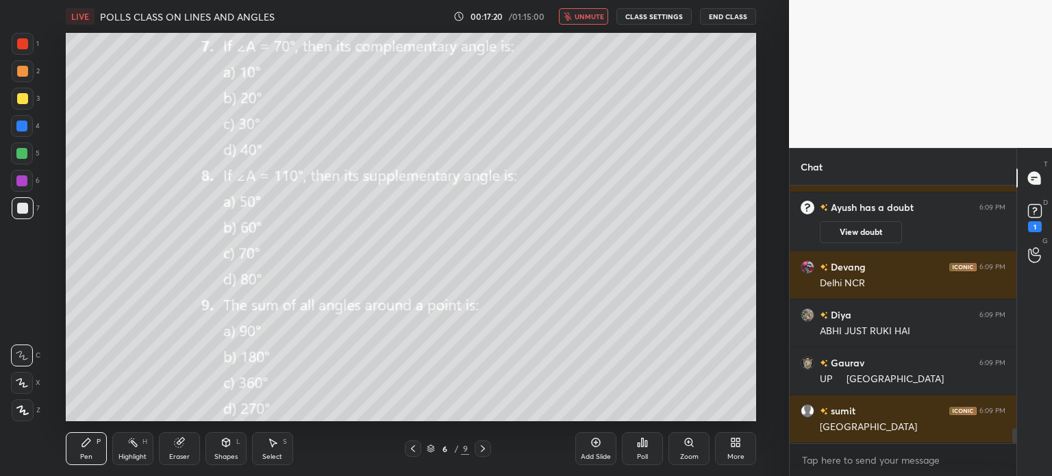
click at [608, 17] on button "unmute" at bounding box center [583, 16] width 49 height 16
click at [869, 231] on button "View doubt" at bounding box center [861, 232] width 82 height 22
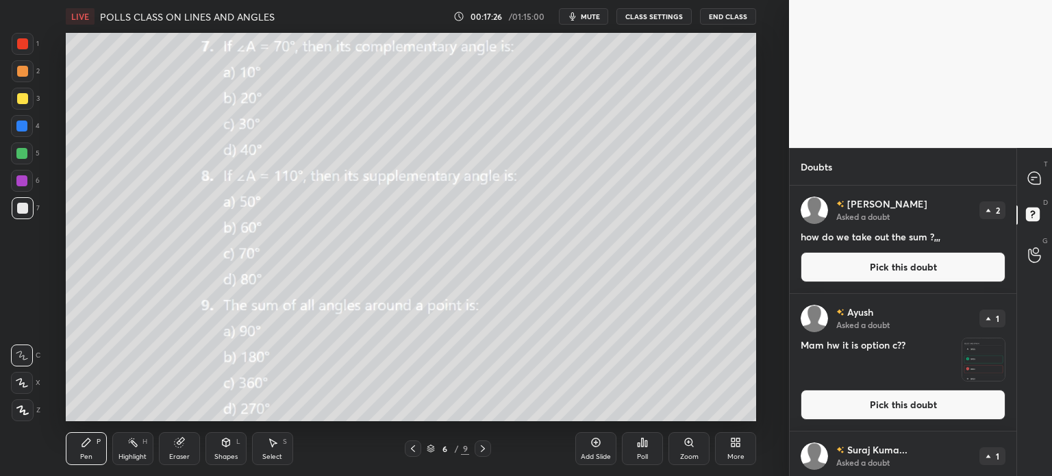
click at [981, 339] on img "grid" at bounding box center [983, 359] width 42 height 42
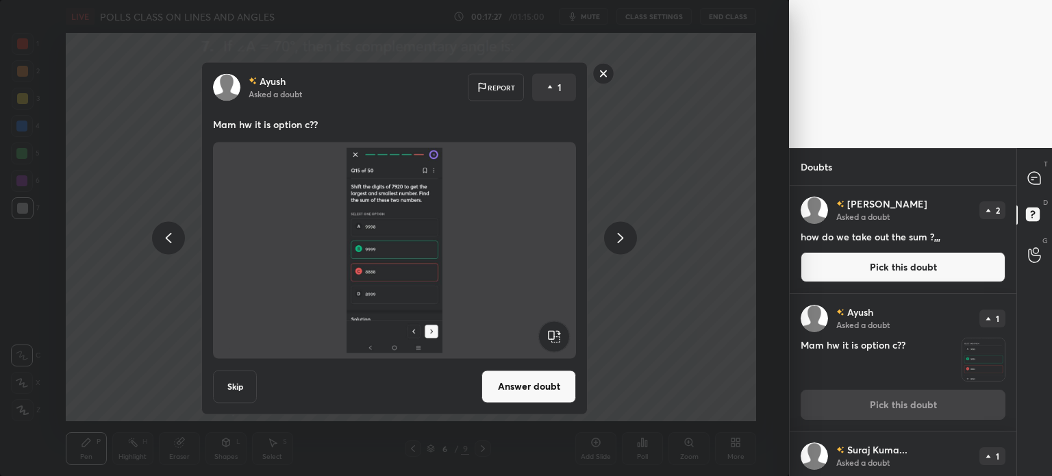
click at [607, 75] on rect at bounding box center [603, 73] width 21 height 21
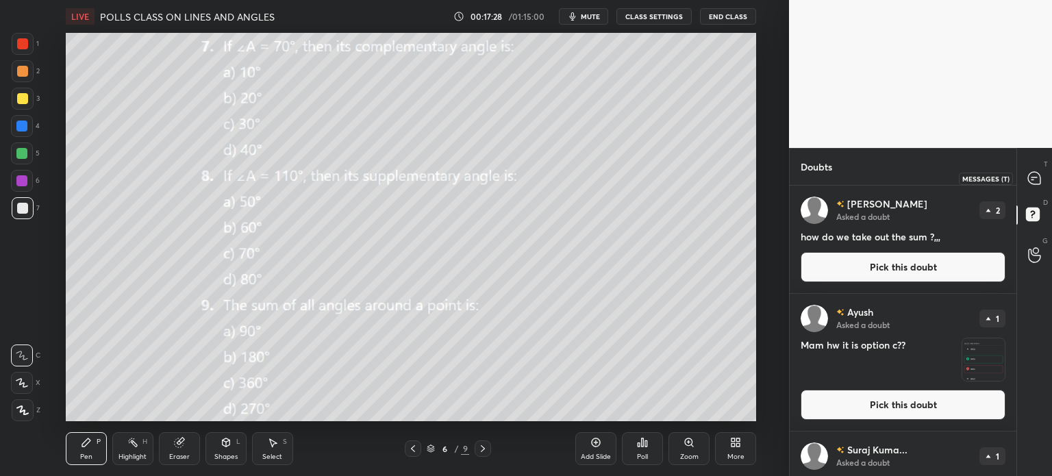
click at [1032, 182] on icon at bounding box center [1034, 178] width 12 height 12
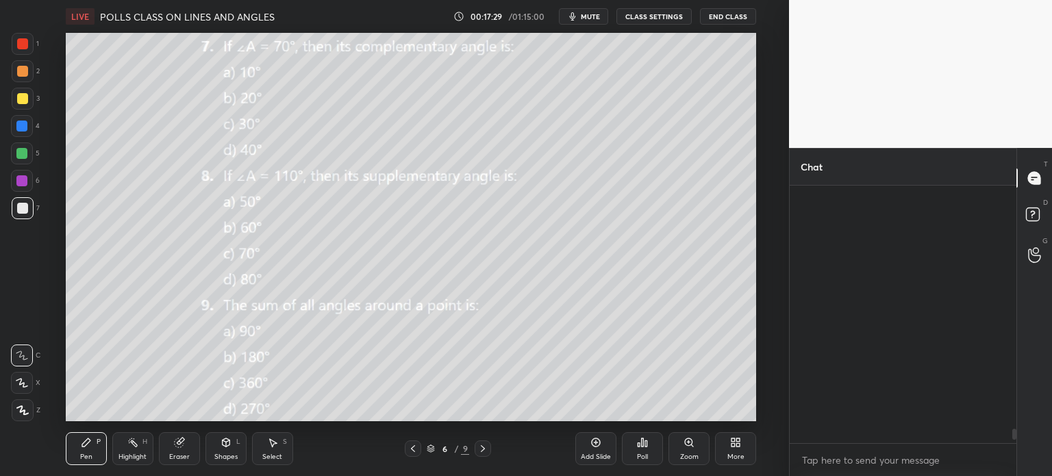
scroll to position [253, 223]
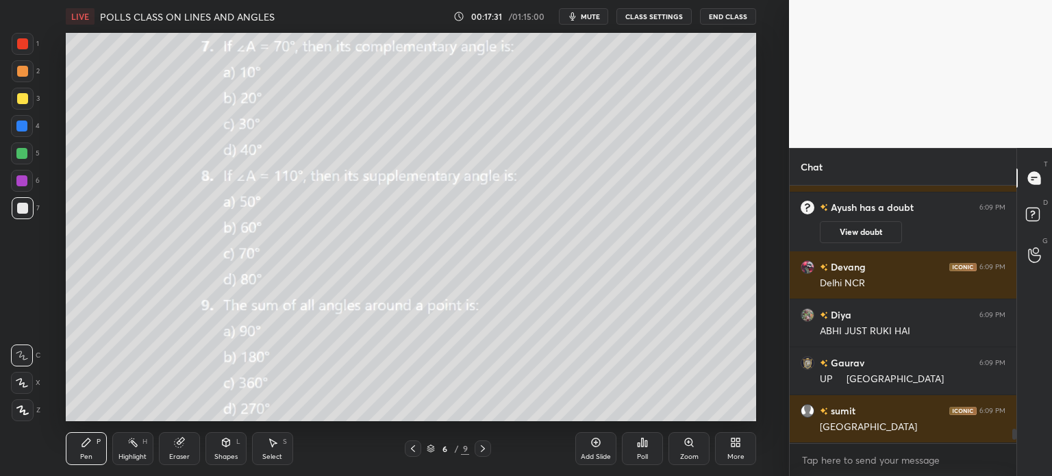
click at [638, 456] on div "Poll" at bounding box center [642, 456] width 11 height 7
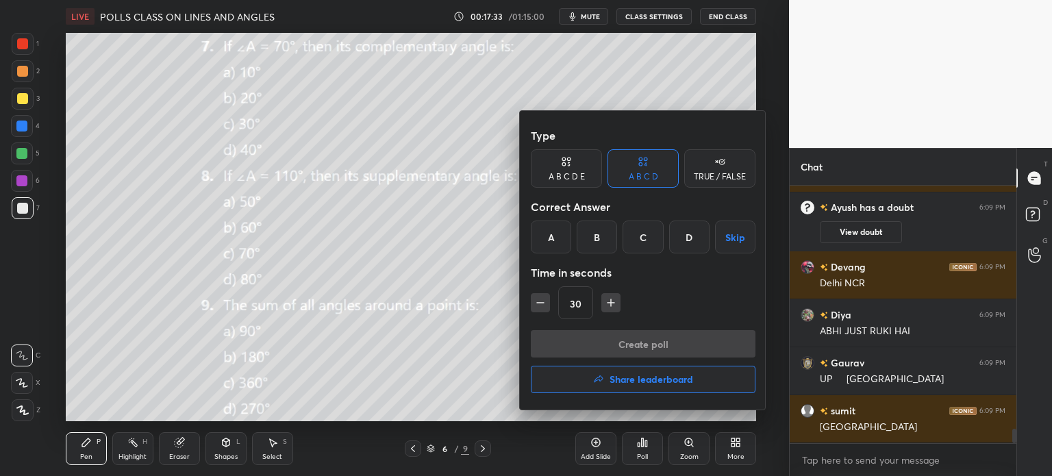
scroll to position [4434, 0]
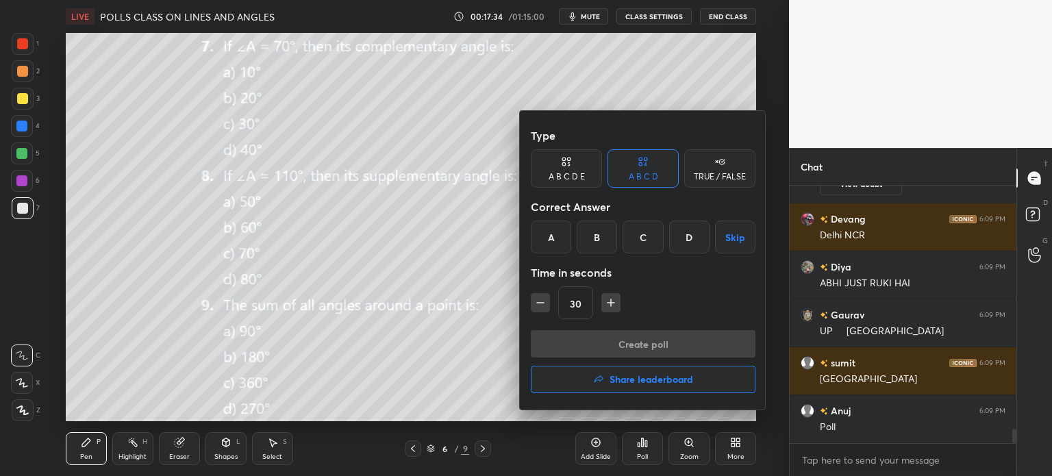
click at [592, 228] on div "B" at bounding box center [597, 237] width 40 height 33
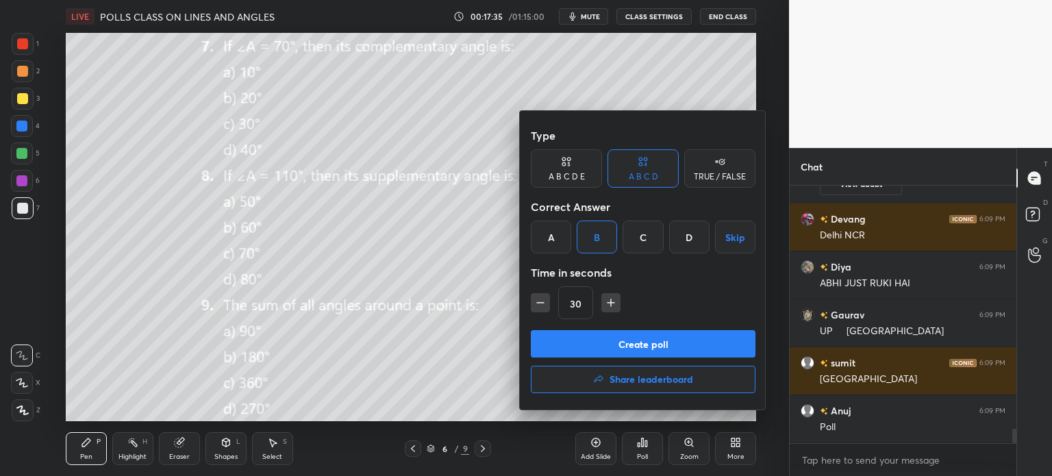
click at [655, 331] on button "Create poll" at bounding box center [643, 343] width 225 height 27
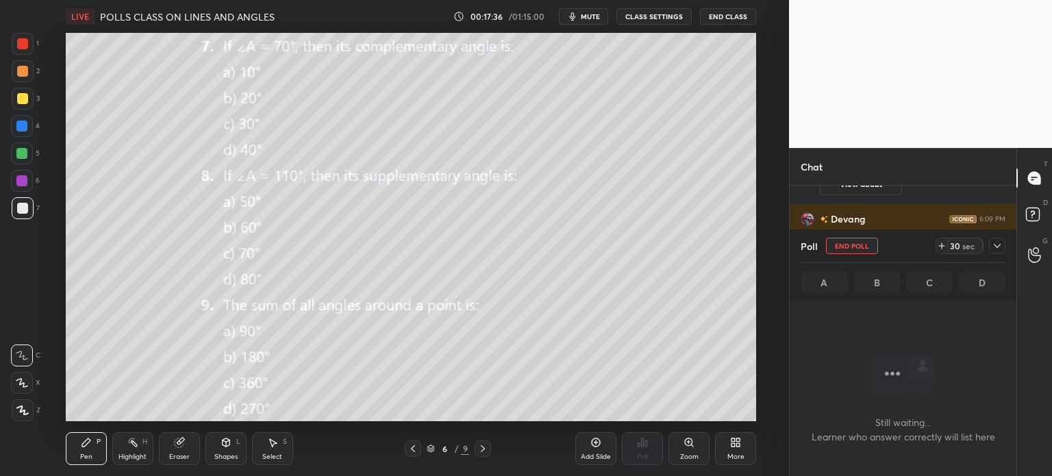
scroll to position [215, 223]
click at [990, 239] on div at bounding box center [997, 246] width 16 height 16
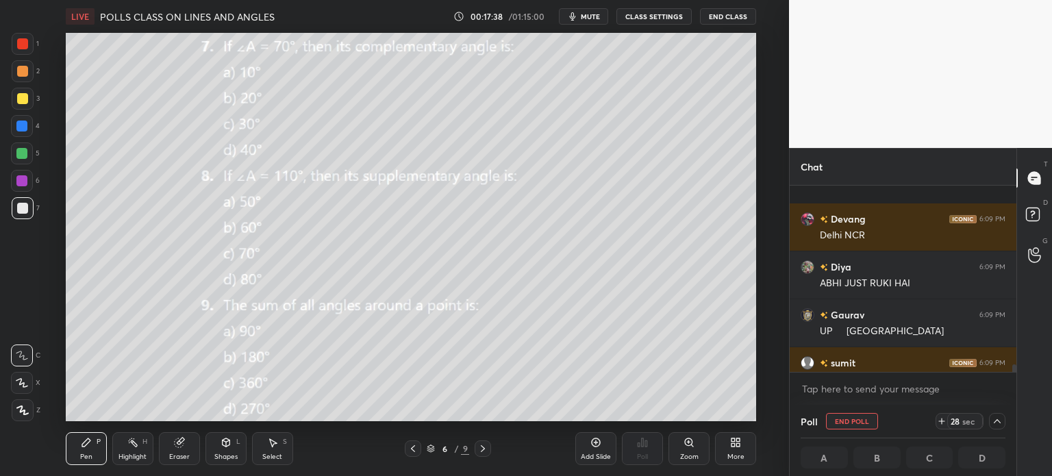
scroll to position [4506, 0]
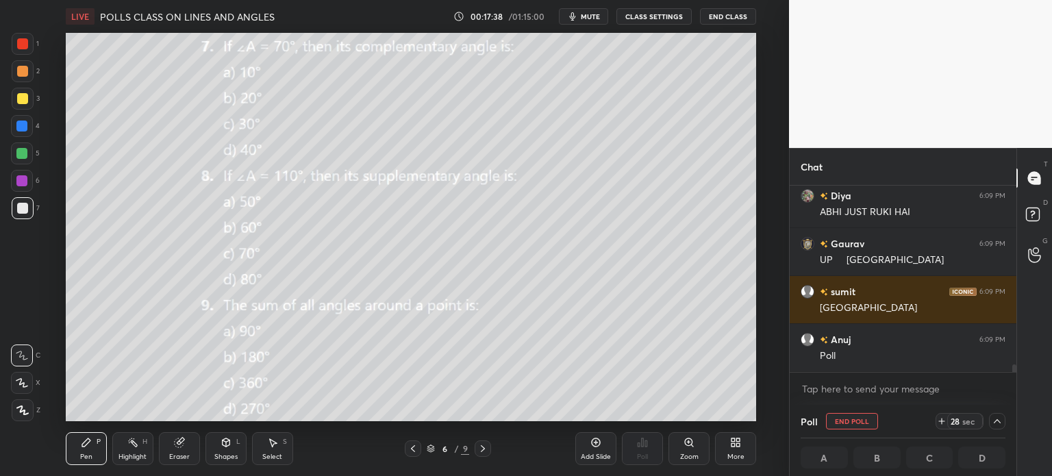
drag, startPoint x: 1015, startPoint y: 364, endPoint x: 1013, endPoint y: 384, distance: 20.0
click at [1013, 384] on div "Devang 6:09 PM Delhi NCR Diya 6:09 PM ABHI JUST RUKI HAI Gaurav 6:09 PM UP Luck…" at bounding box center [903, 295] width 227 height 219
click at [593, 13] on span "mute" at bounding box center [590, 17] width 19 height 10
drag, startPoint x: 1014, startPoint y: 366, endPoint x: 1014, endPoint y: 384, distance: 17.8
click at [1014, 383] on div "Devang 6:09 PM Delhi NCR Diya 6:09 PM ABHI JUST RUKI HAI Gaurav 6:09 PM UP Luck…" at bounding box center [903, 295] width 227 height 219
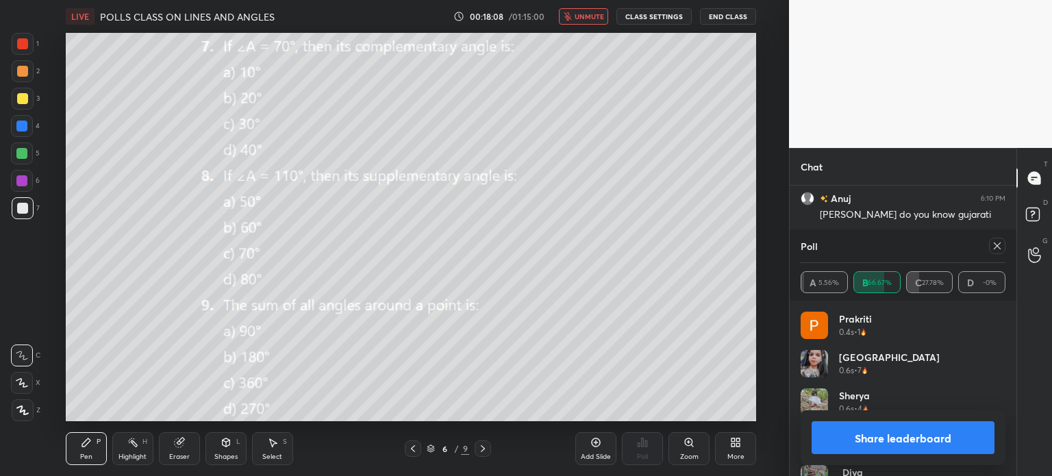
scroll to position [4239, 0]
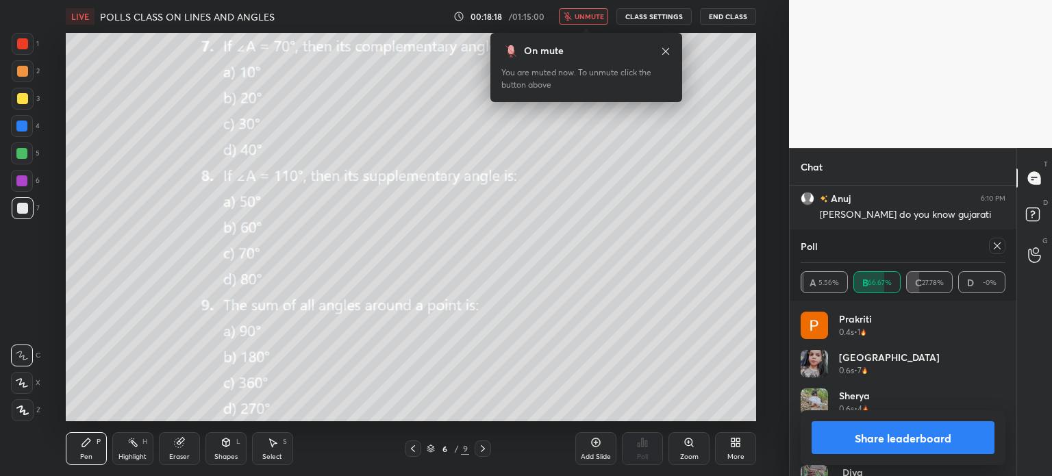
drag, startPoint x: 988, startPoint y: 246, endPoint x: 998, endPoint y: 253, distance: 11.8
click at [990, 246] on div at bounding box center [995, 246] width 22 height 16
click at [999, 246] on icon at bounding box center [997, 245] width 11 height 11
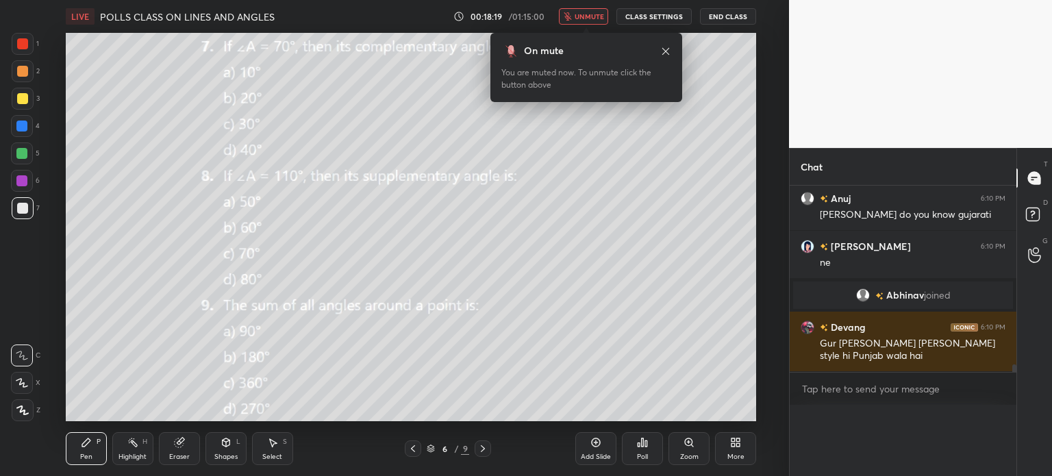
scroll to position [0, 0]
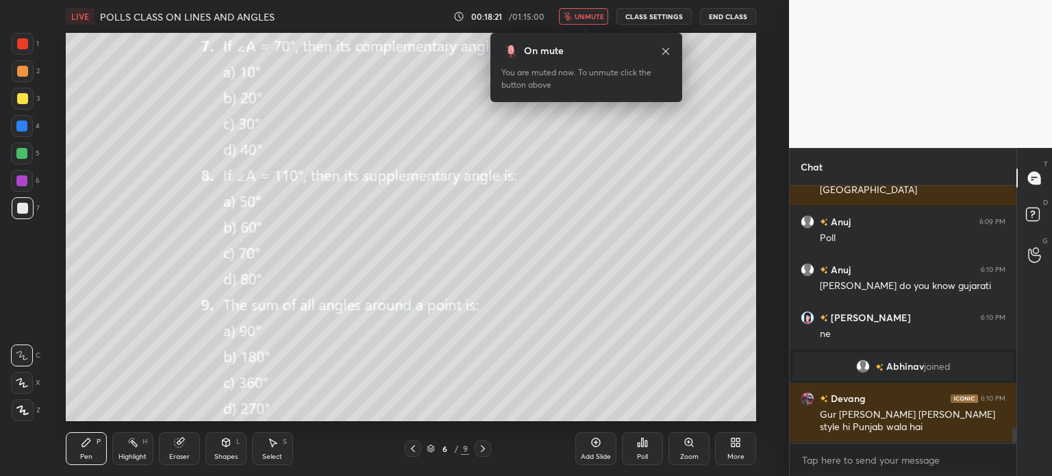
drag, startPoint x: 1014, startPoint y: 434, endPoint x: 1014, endPoint y: 454, distance: 19.9
click at [1014, 454] on div "Diya 6:09 PM UDAIPUR Anuj 6:09 PM Jharkhand Arnav 6:09 PM Banglore Diya 6:09 PM…" at bounding box center [903, 331] width 227 height 290
drag, startPoint x: 1014, startPoint y: 435, endPoint x: 1014, endPoint y: 445, distance: 10.3
click at [1014, 445] on div "Diya 6:09 PM UDAIPUR Anuj 6:09 PM Jharkhand Arnav 6:09 PM Banglore Diya 6:09 PM…" at bounding box center [903, 331] width 227 height 290
drag, startPoint x: 1014, startPoint y: 436, endPoint x: 1016, endPoint y: 446, distance: 9.8
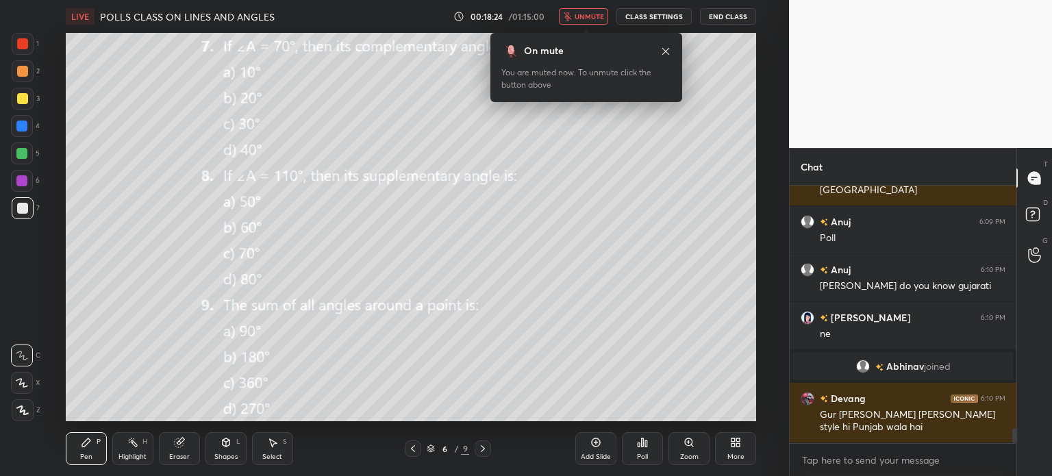
click at [1016, 446] on div "Chat Gaurav 6:09 PM UP Lucknow sumit 6:09 PM BIHAR Anuj 6:09 PM Poll Anuj 6:10 …" at bounding box center [920, 312] width 263 height 328
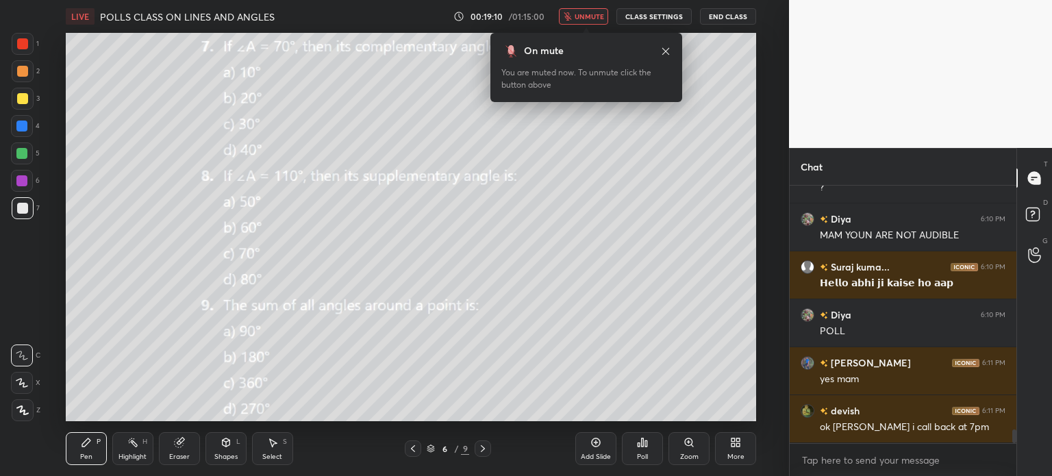
scroll to position [4695, 0]
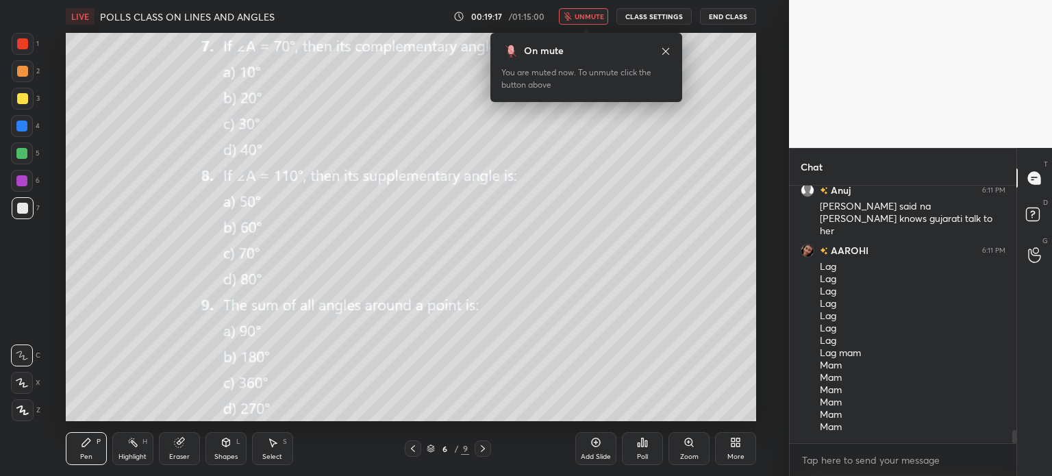
click at [581, 13] on span "unmute" at bounding box center [589, 17] width 29 height 10
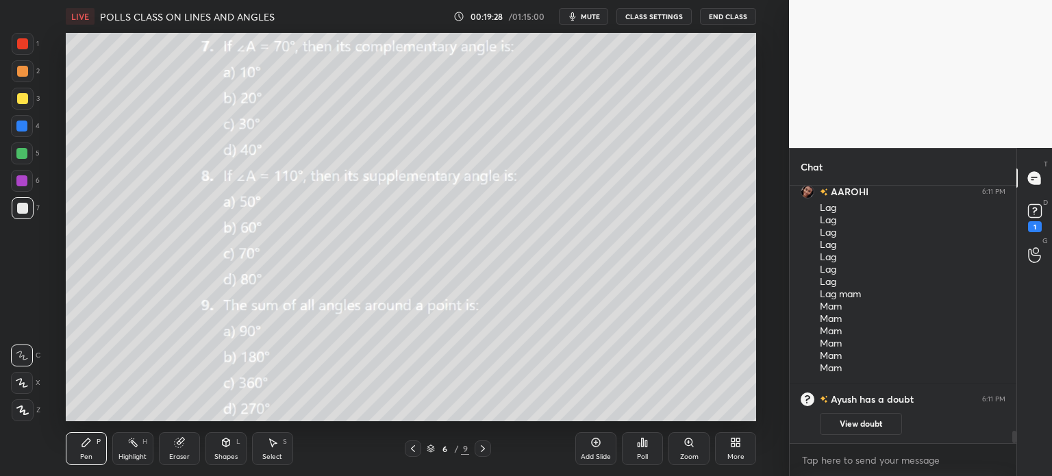
scroll to position [4789, 0]
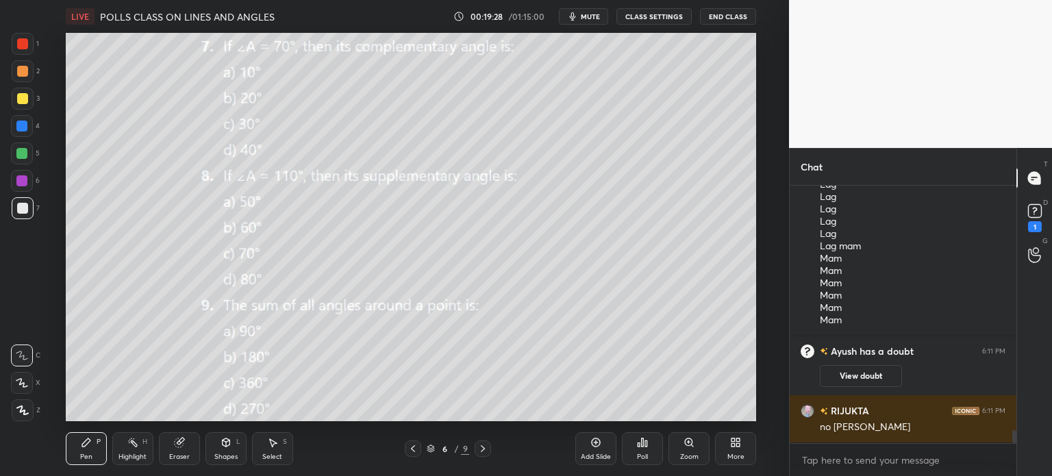
click at [638, 451] on div "Poll" at bounding box center [642, 448] width 41 height 33
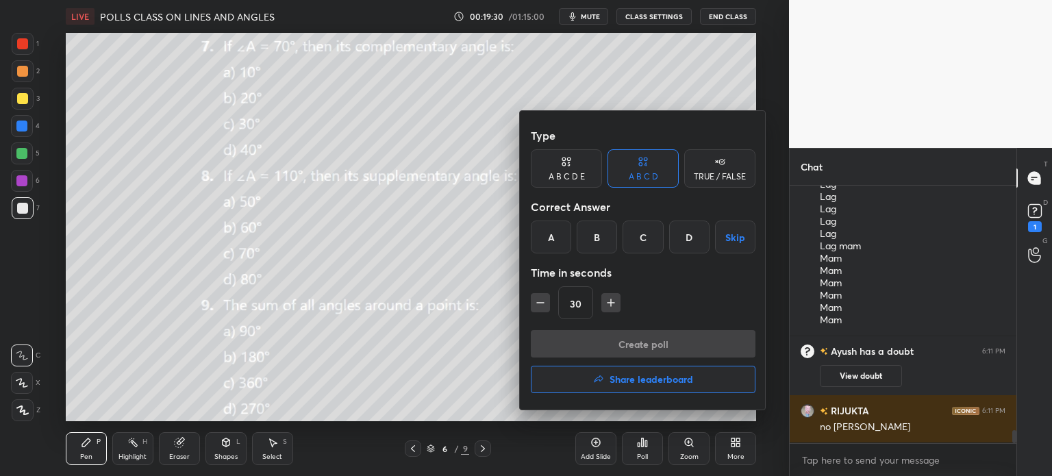
click at [644, 227] on div "C" at bounding box center [643, 237] width 40 height 33
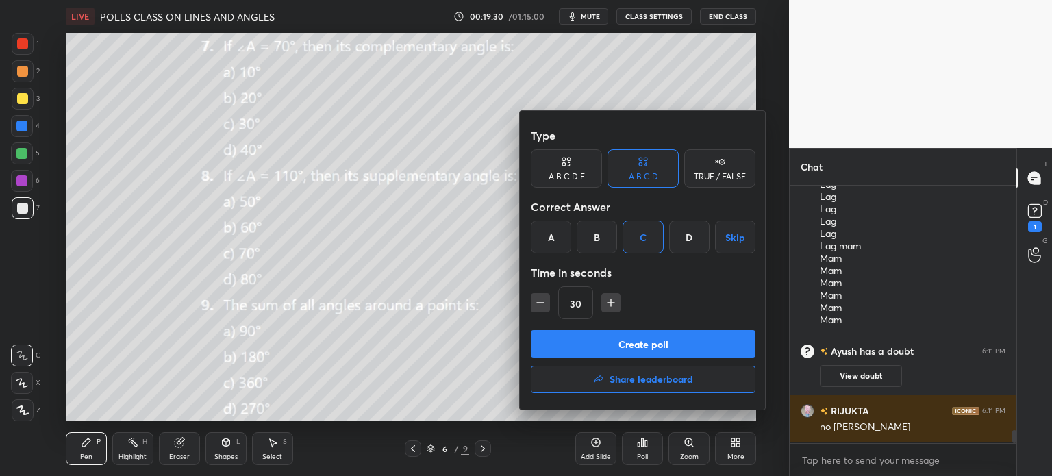
click at [670, 343] on button "Create poll" at bounding box center [643, 343] width 225 height 27
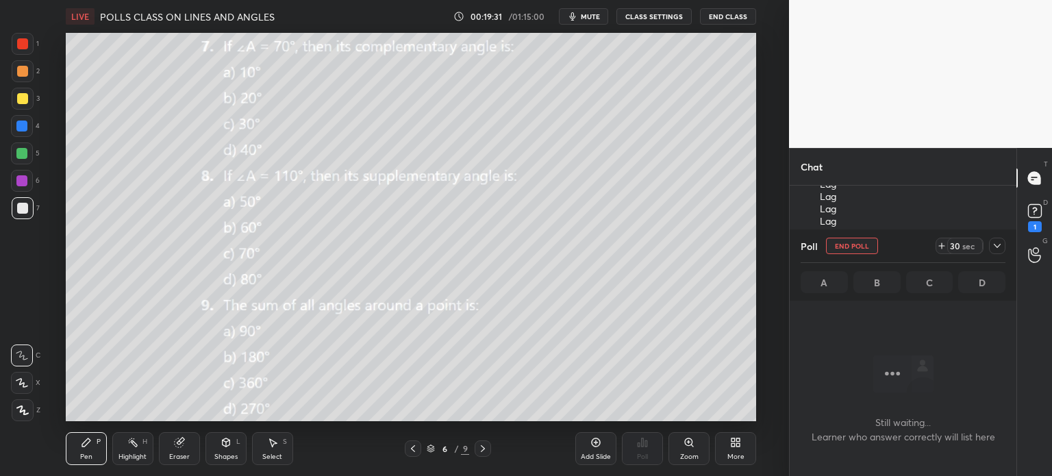
scroll to position [215, 223]
click at [596, 10] on button "mute" at bounding box center [583, 16] width 49 height 16
click at [1003, 249] on div at bounding box center [997, 246] width 16 height 16
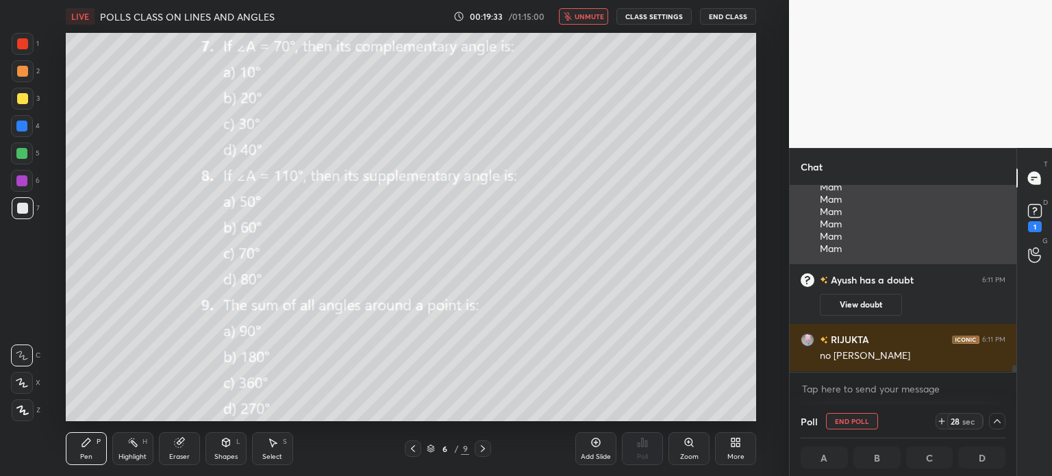
scroll to position [0, 4]
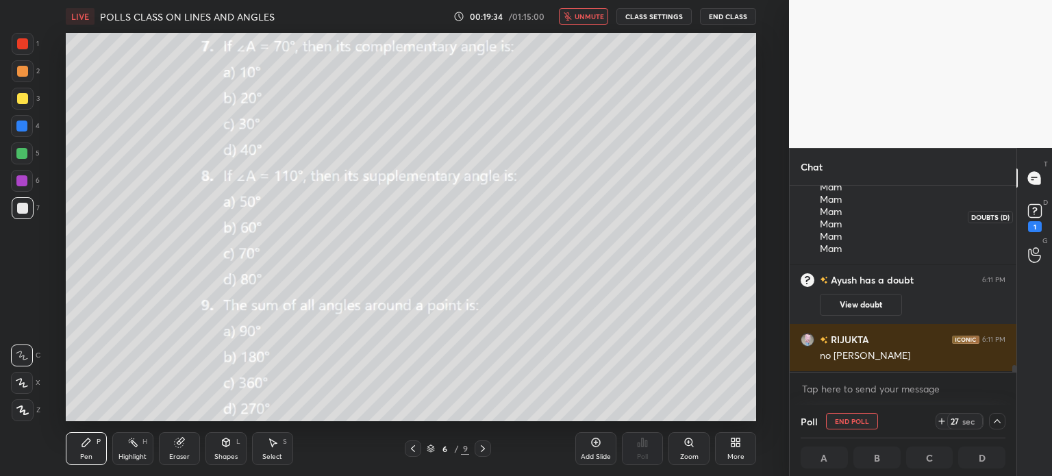
click at [1034, 213] on icon at bounding box center [1035, 211] width 21 height 21
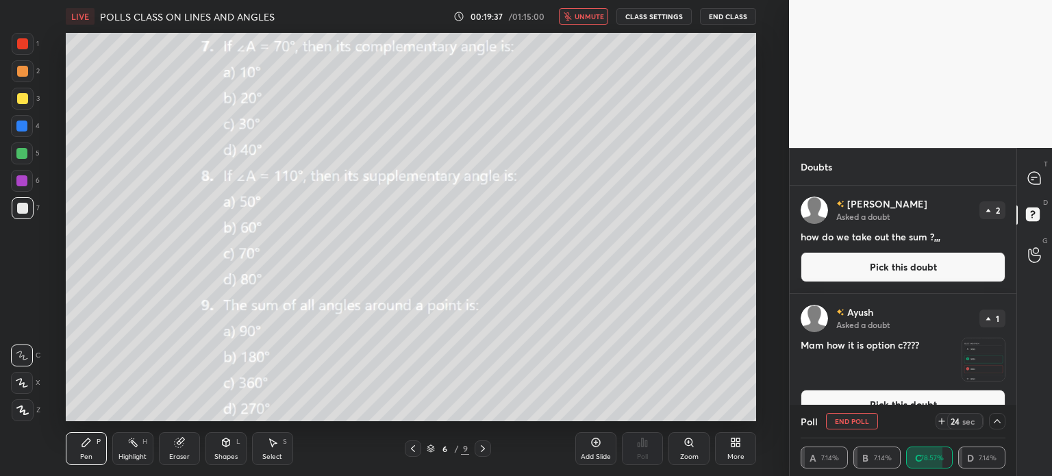
click at [986, 351] on img "grid" at bounding box center [983, 359] width 42 height 42
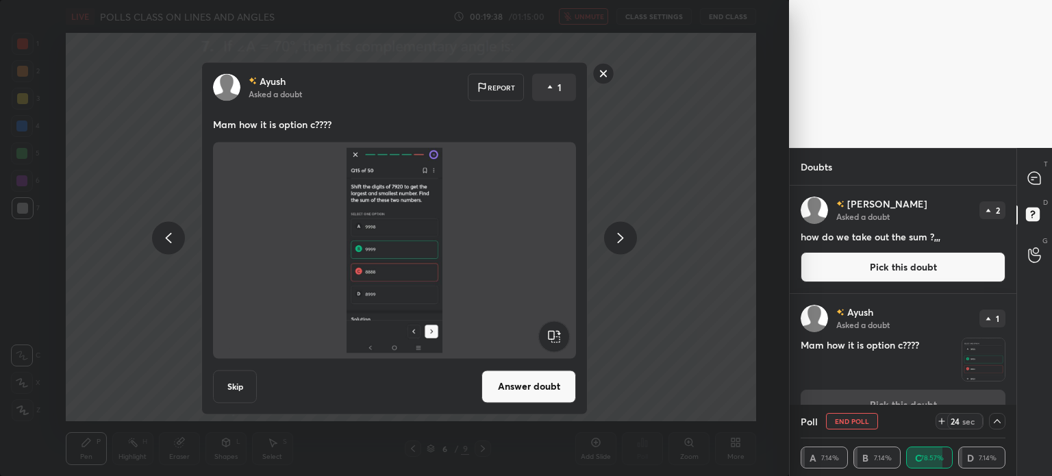
scroll to position [27, 0]
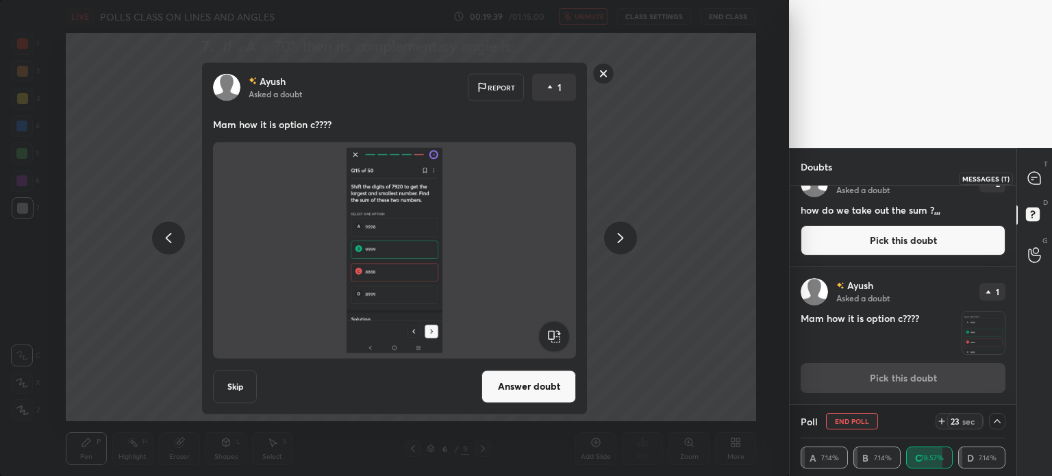
click at [1041, 171] on icon at bounding box center [1034, 178] width 14 height 14
type textarea "x"
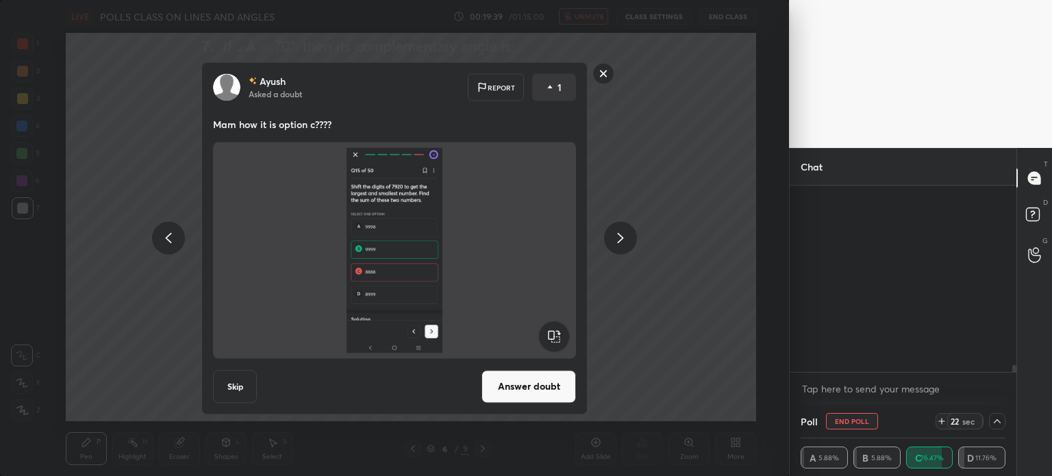
scroll to position [182, 223]
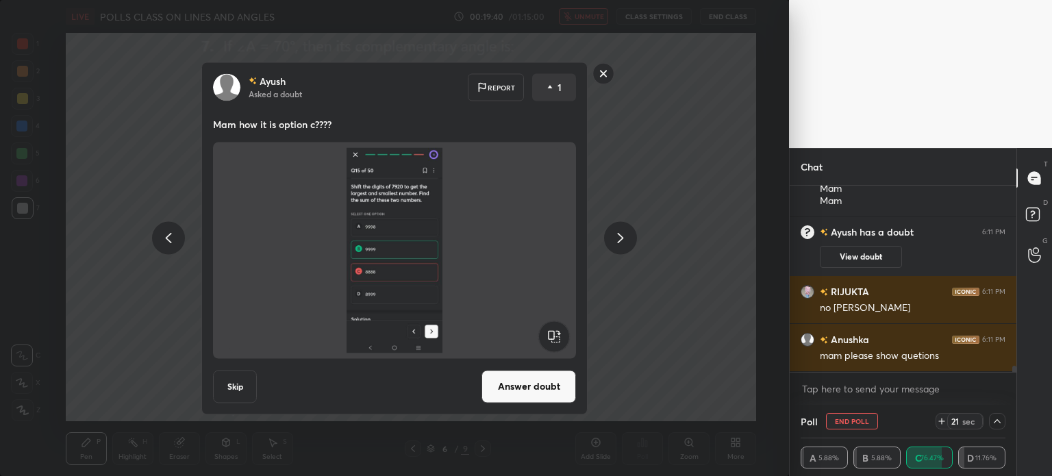
click at [656, 347] on div "Ayush Asked a doubt Report 1 Mam how it is option c???? Skip Answer doubt" at bounding box center [394, 238] width 789 height 476
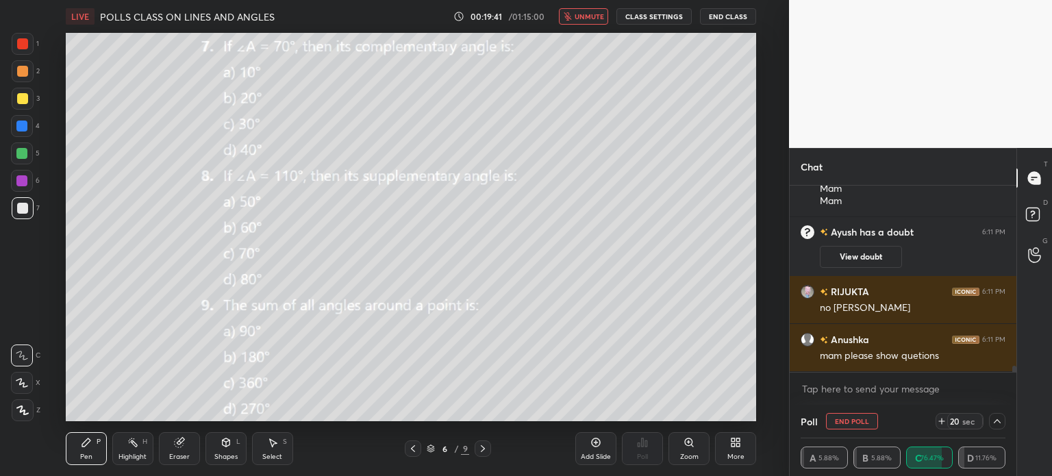
click at [565, 16] on button "unmute" at bounding box center [583, 16] width 49 height 16
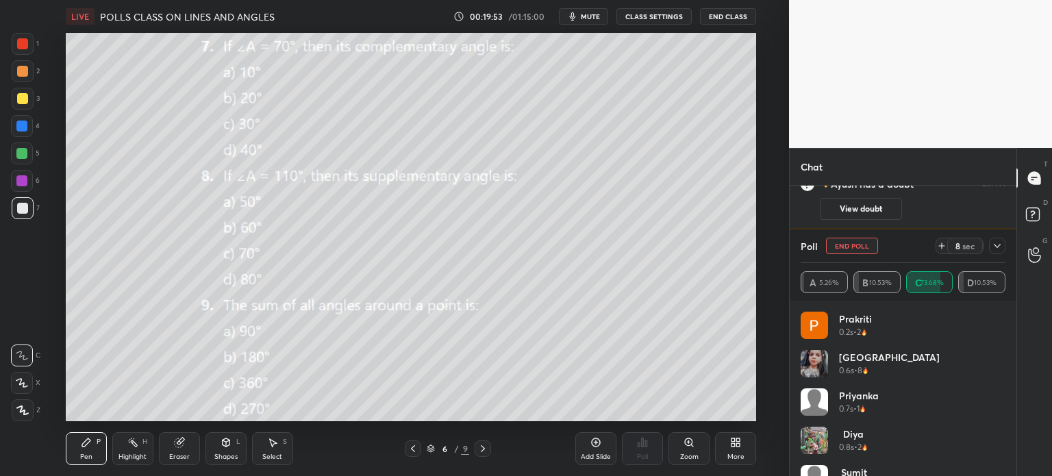
scroll to position [68107, 67762]
click at [593, 14] on span "mute" at bounding box center [590, 17] width 19 height 10
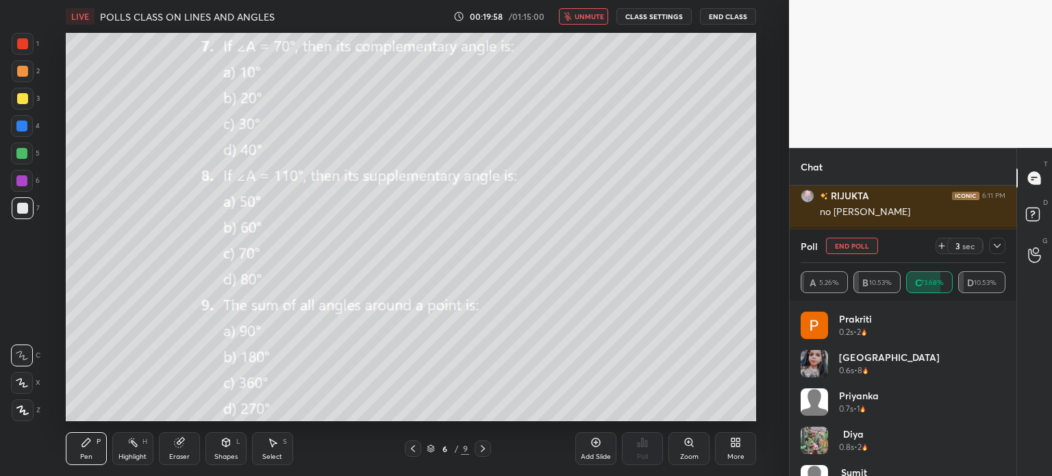
click at [999, 246] on icon at bounding box center [997, 246] width 7 height 4
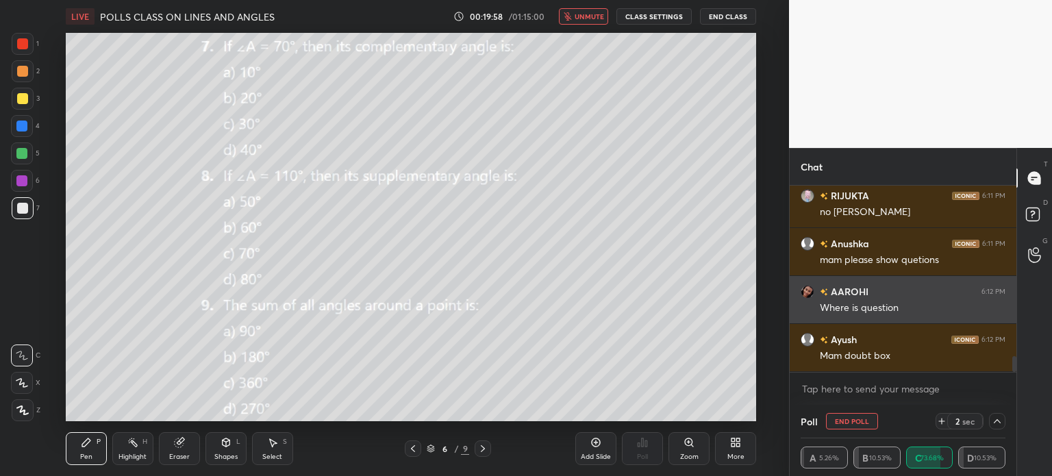
scroll to position [4, 4]
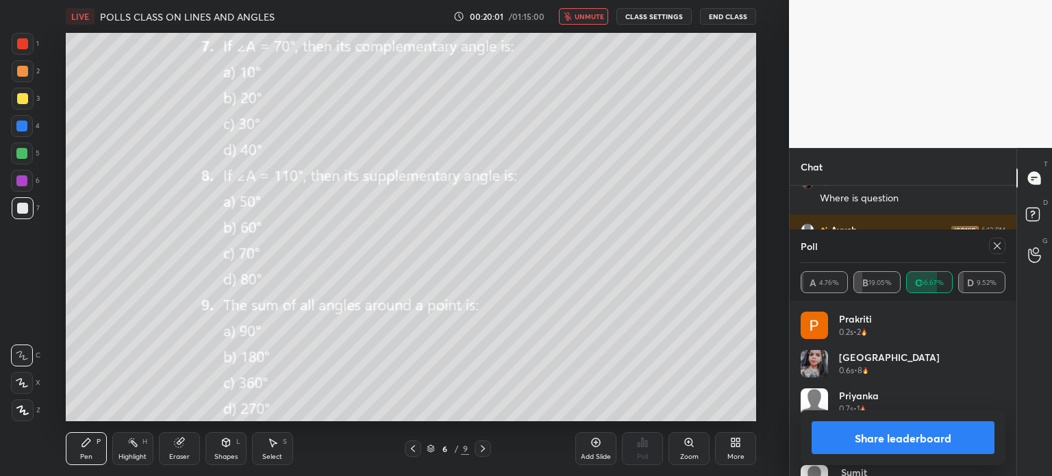
drag, startPoint x: 989, startPoint y: 248, endPoint x: 999, endPoint y: 248, distance: 9.6
click at [991, 248] on div at bounding box center [997, 246] width 16 height 16
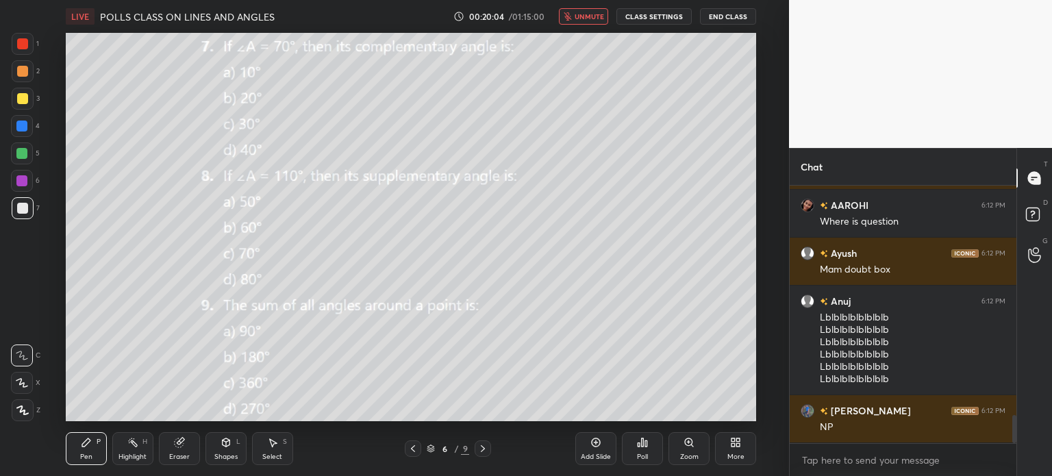
drag, startPoint x: 1014, startPoint y: 421, endPoint x: 1014, endPoint y: 434, distance: 13.0
click at [1014, 436] on div at bounding box center [1014, 429] width 4 height 28
drag, startPoint x: 1014, startPoint y: 429, endPoint x: 1012, endPoint y: 439, distance: 9.7
click at [1012, 439] on div at bounding box center [1014, 429] width 4 height 28
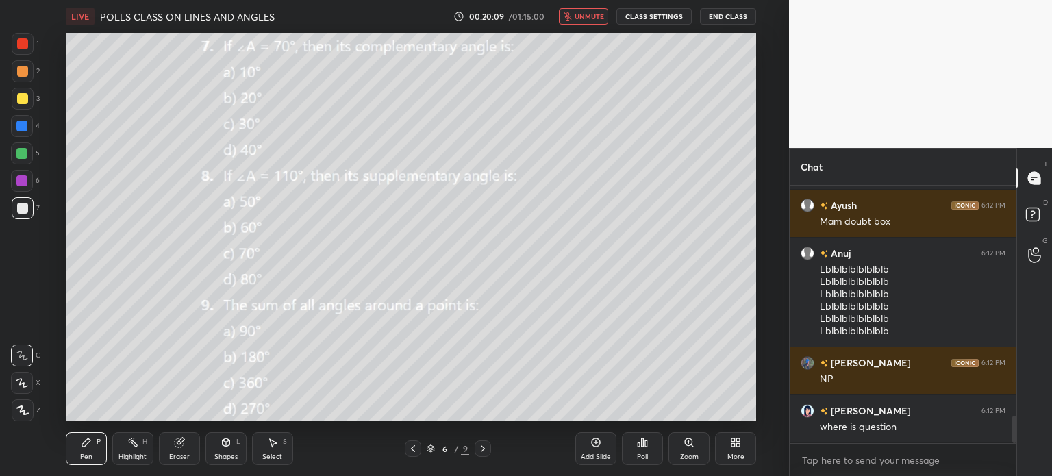
click at [182, 449] on div "Eraser" at bounding box center [179, 448] width 41 height 33
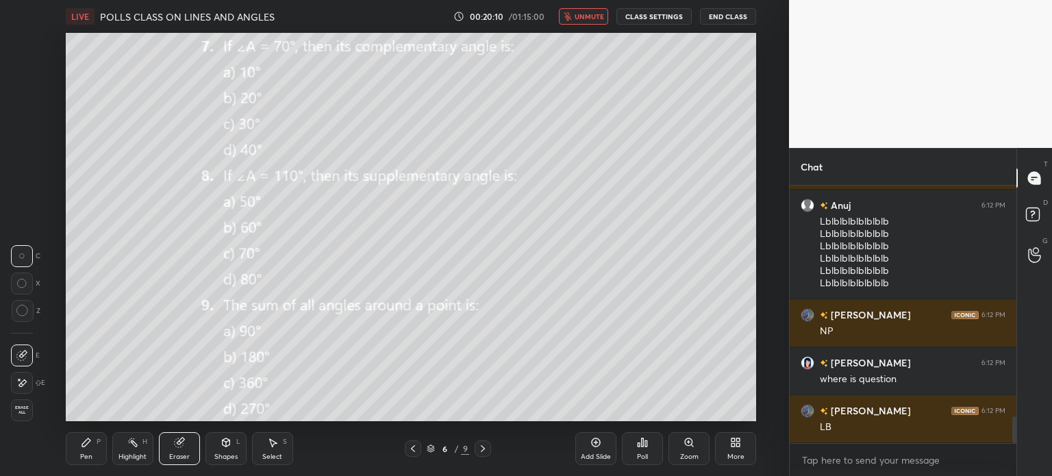
click at [29, 410] on span "Erase all" at bounding box center [22, 410] width 21 height 10
click at [21, 91] on div at bounding box center [23, 99] width 22 height 22
drag, startPoint x: 1014, startPoint y: 428, endPoint x: 1014, endPoint y: 440, distance: 11.6
click at [1014, 440] on div at bounding box center [1014, 429] width 4 height 27
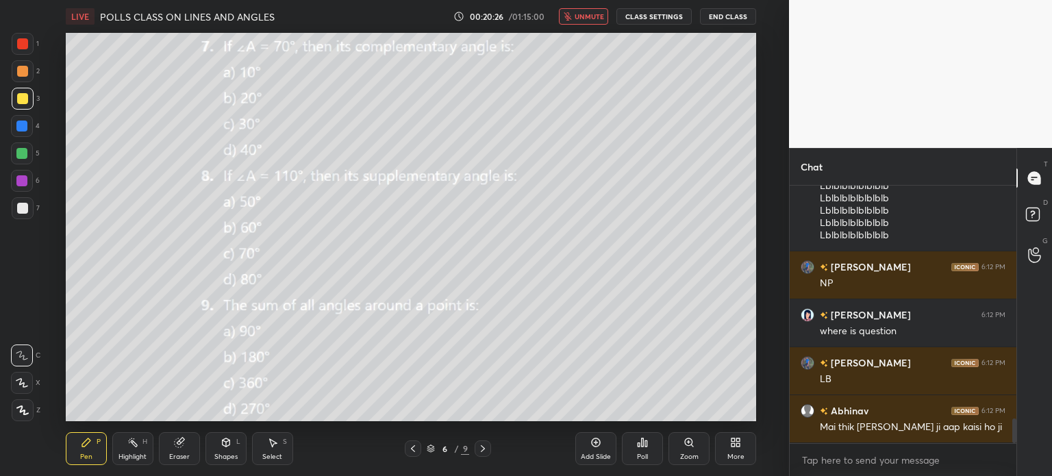
drag, startPoint x: 1014, startPoint y: 428, endPoint x: 1003, endPoint y: 462, distance: 36.0
click at [1003, 462] on div "Ayush 6:12 PM Mam doubt box Anuj 6:12 PM Lblblblblblblblb Lblblblblblblblb Lblb…" at bounding box center [903, 331] width 227 height 290
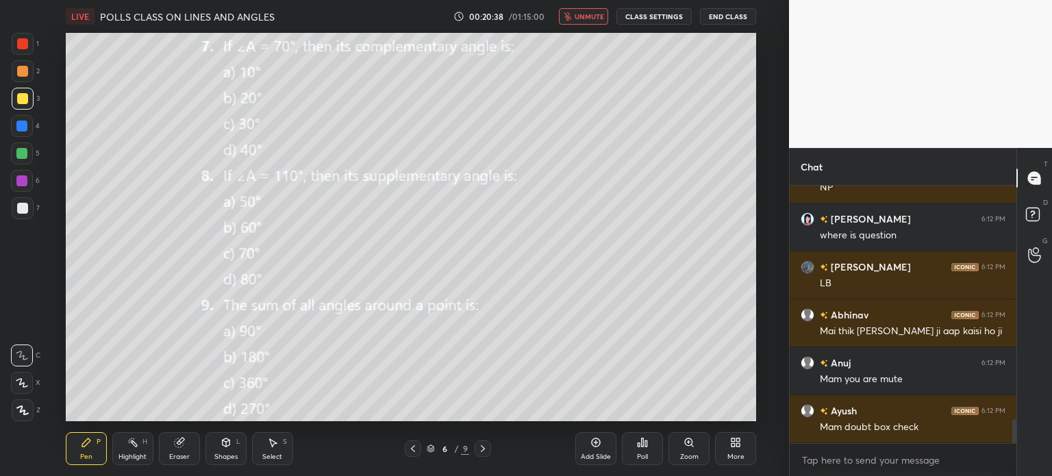
click at [581, 18] on span "unmute" at bounding box center [589, 17] width 29 height 10
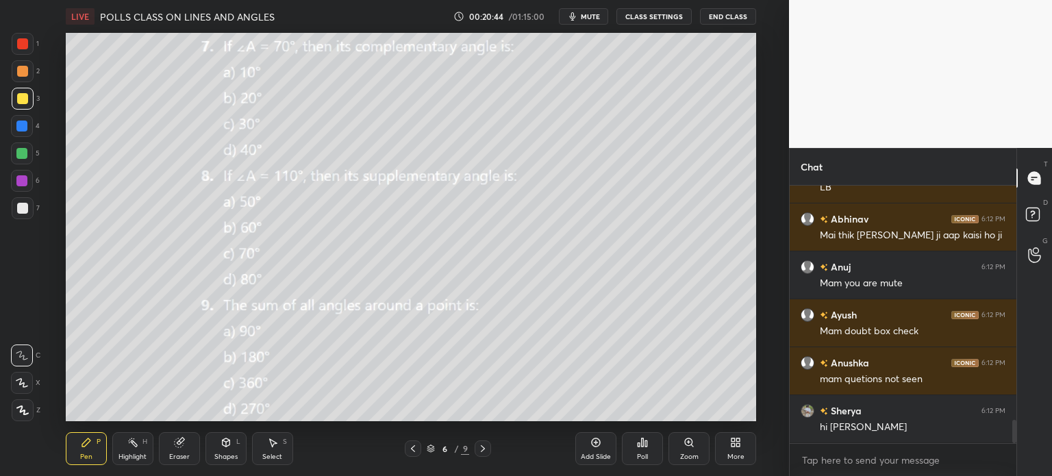
click at [644, 445] on icon at bounding box center [643, 442] width 2 height 8
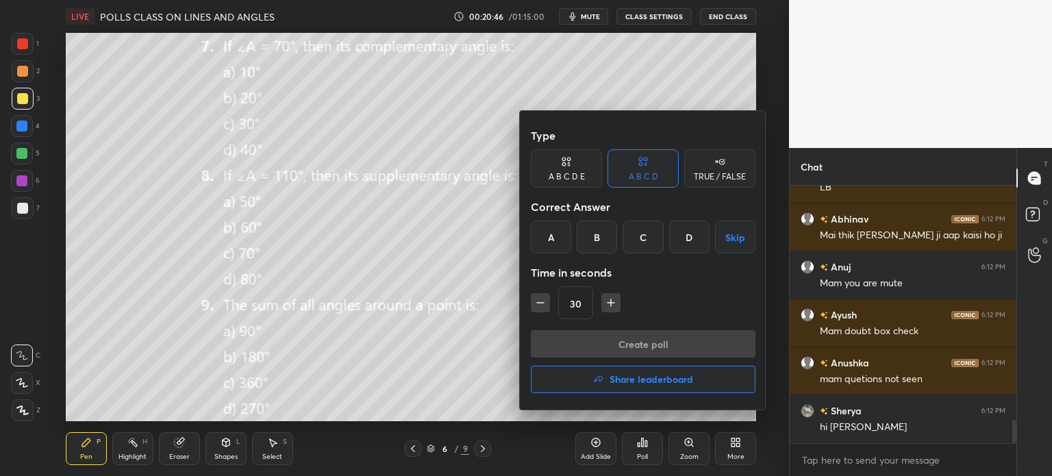
click at [639, 240] on div "C" at bounding box center [643, 237] width 40 height 33
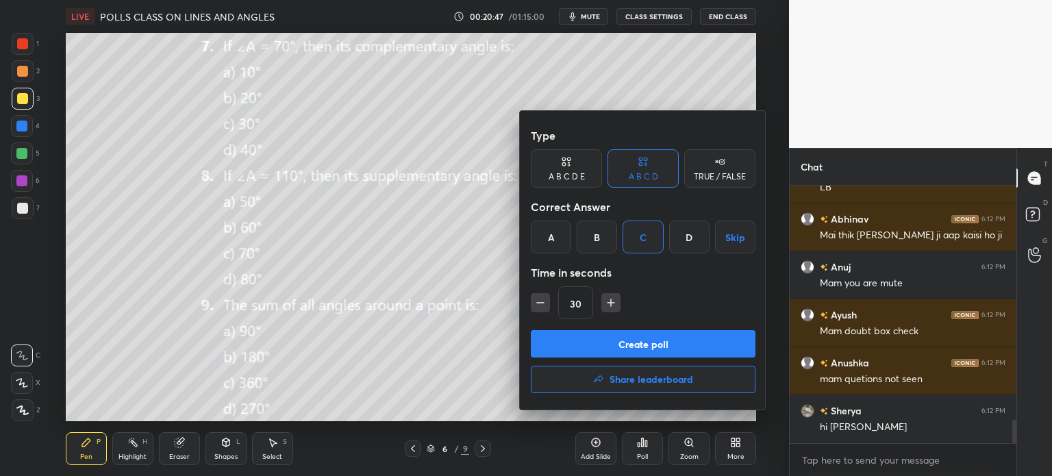
click at [652, 345] on button "Create poll" at bounding box center [643, 343] width 225 height 27
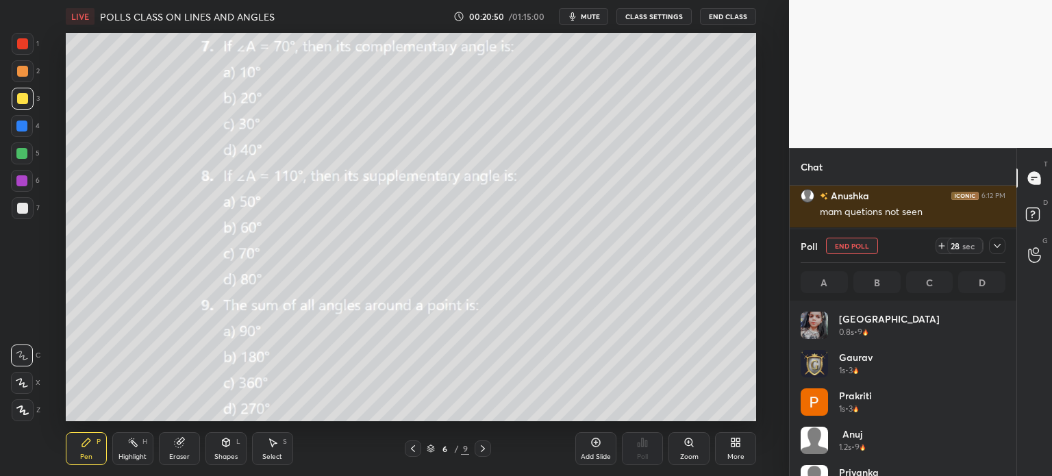
click at [997, 244] on icon at bounding box center [997, 245] width 11 height 11
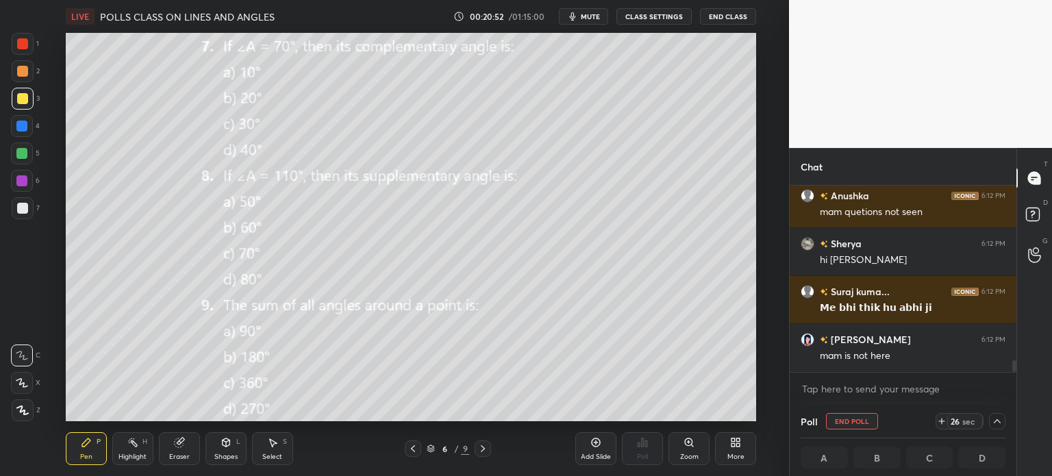
click at [599, 14] on span "mute" at bounding box center [590, 17] width 19 height 10
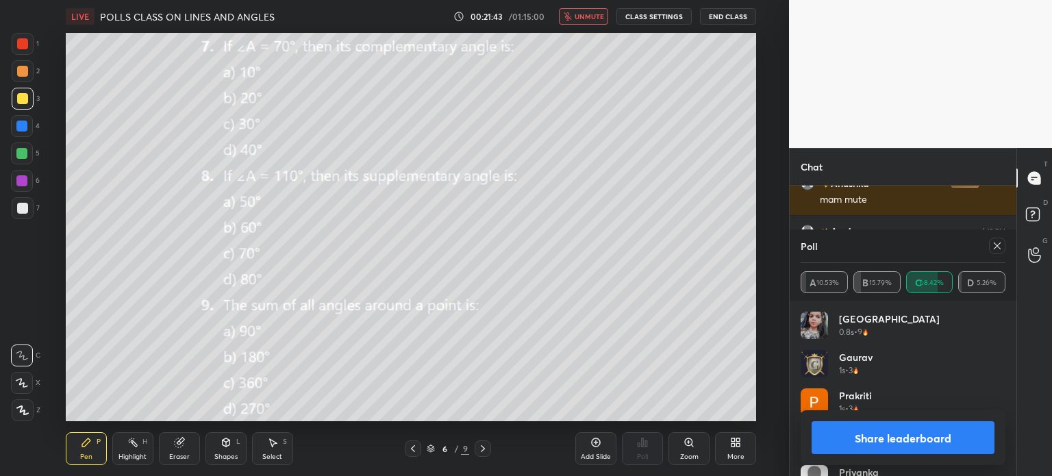
scroll to position [3140, 0]
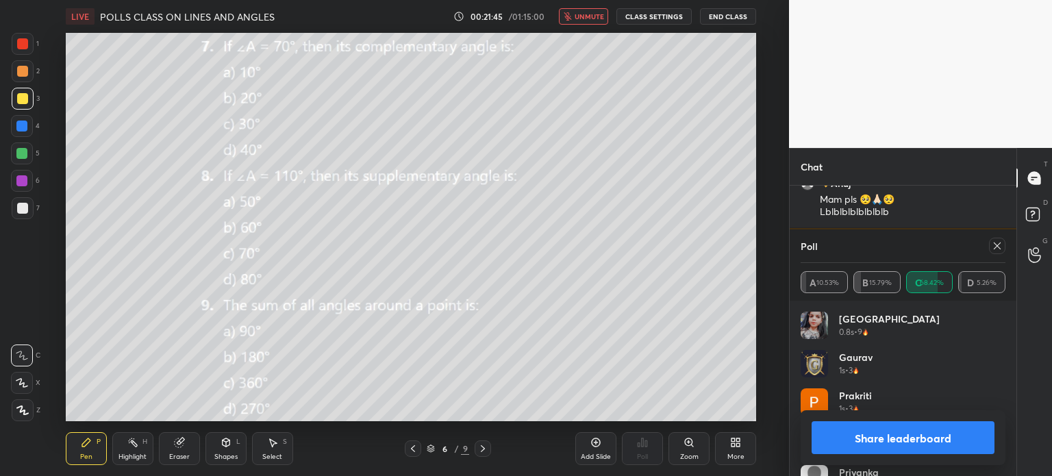
click at [992, 247] on icon at bounding box center [997, 245] width 11 height 11
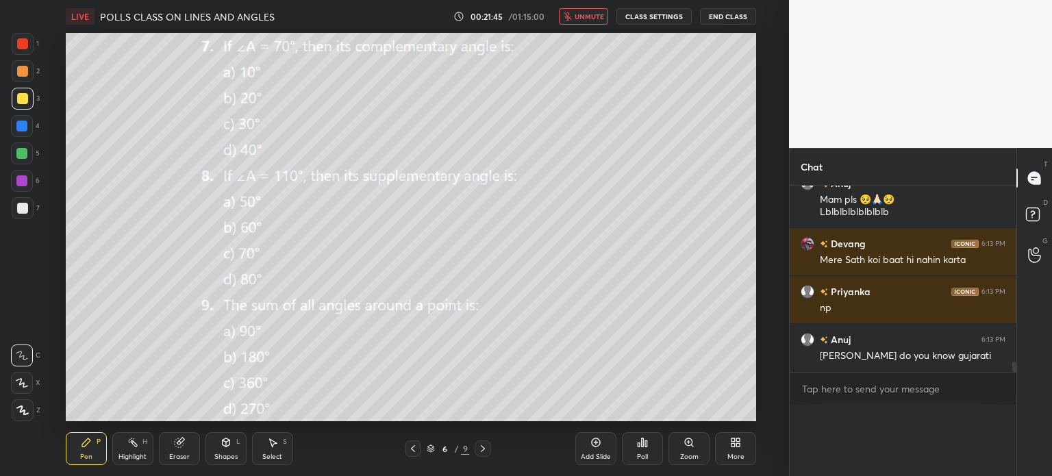
scroll to position [0, 0]
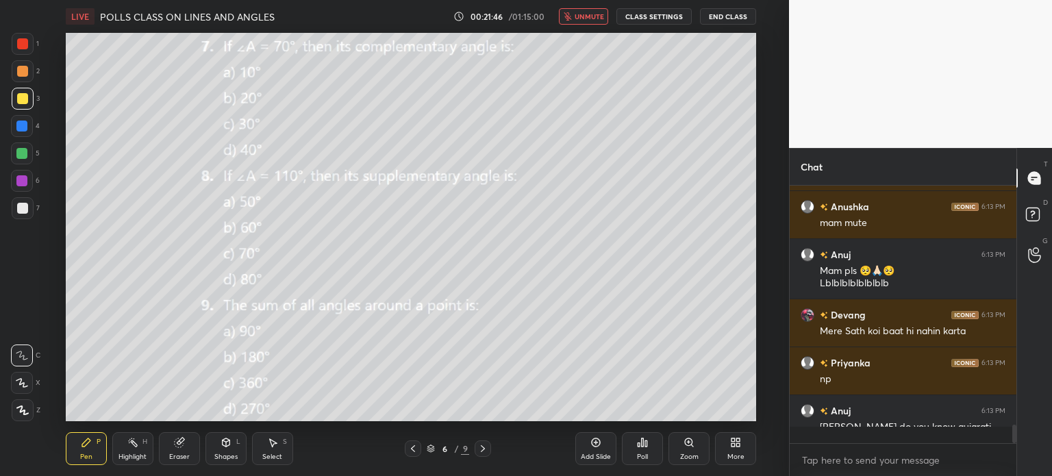
click at [575, 18] on button "unmute" at bounding box center [583, 16] width 49 height 16
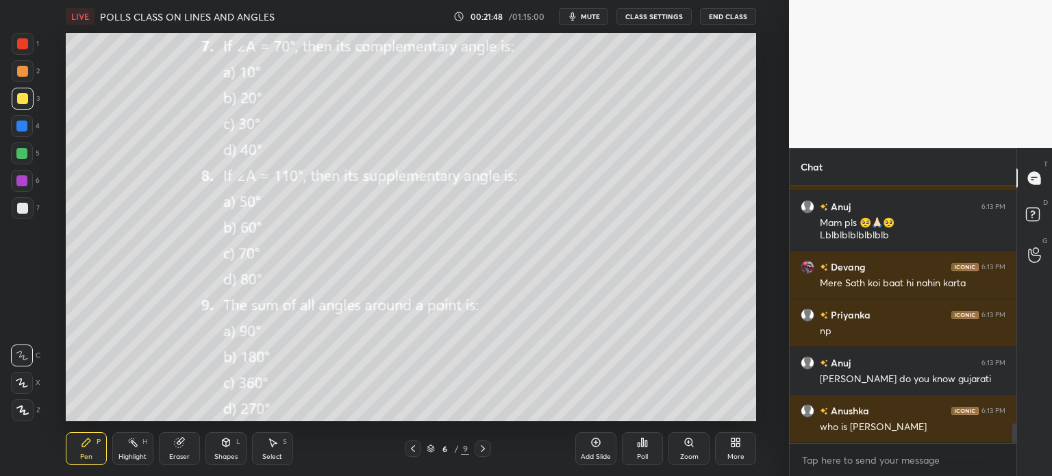
click at [478, 445] on icon at bounding box center [482, 448] width 11 height 11
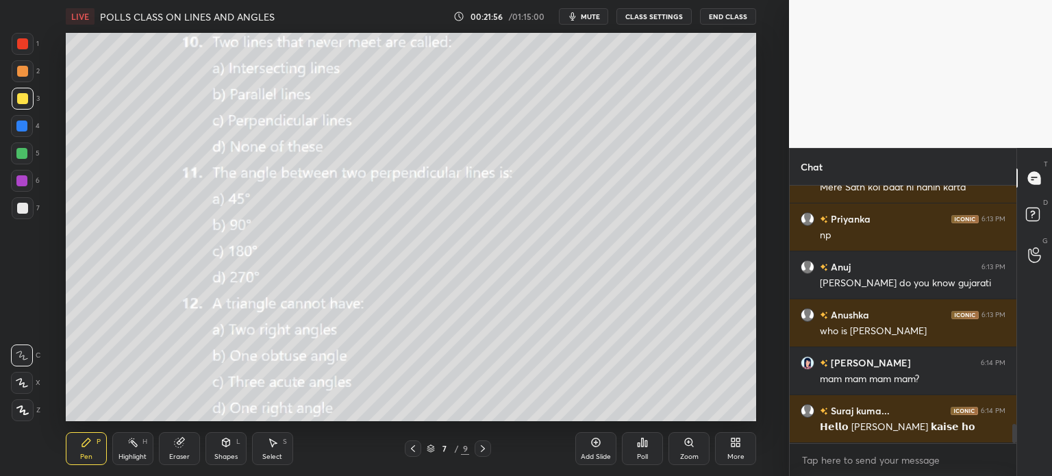
scroll to position [3260, 0]
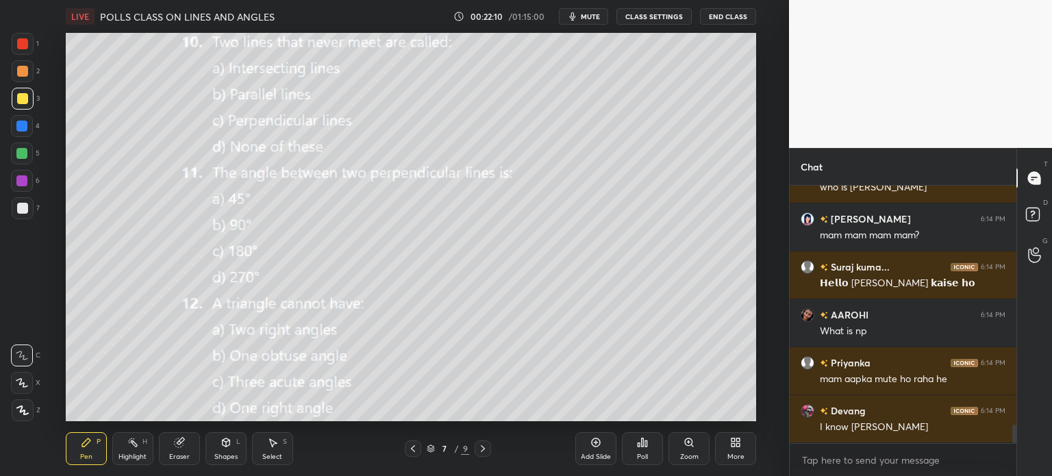
click at [630, 451] on div "Poll" at bounding box center [642, 448] width 41 height 33
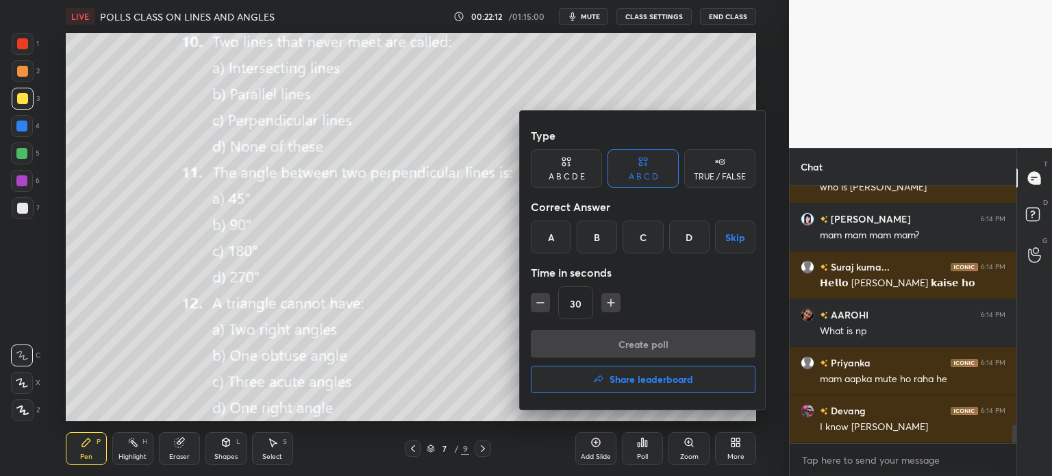
click at [608, 240] on div "B" at bounding box center [597, 237] width 40 height 33
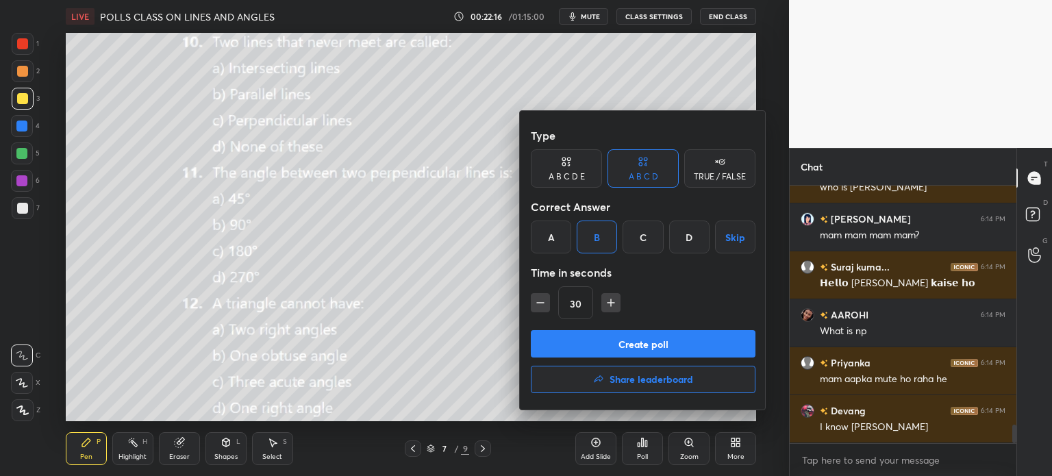
click at [603, 337] on button "Create poll" at bounding box center [643, 343] width 225 height 27
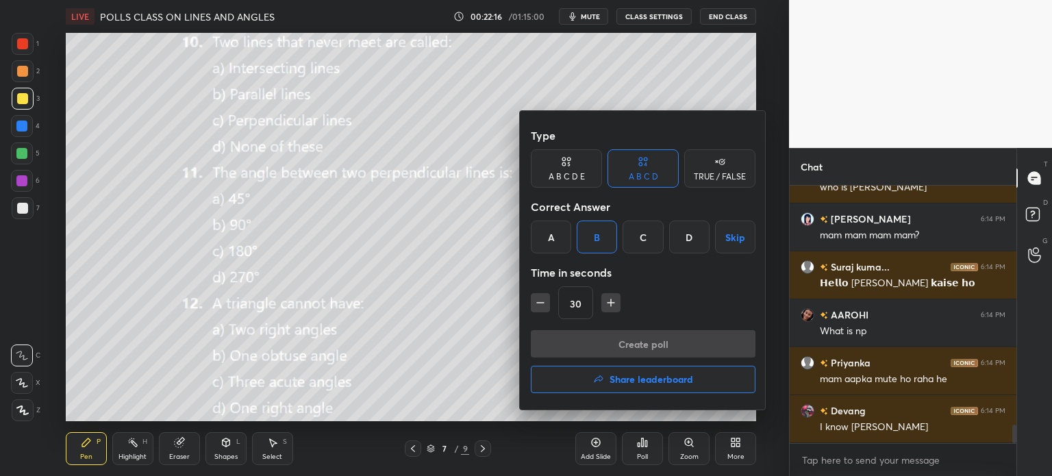
scroll to position [264, 223]
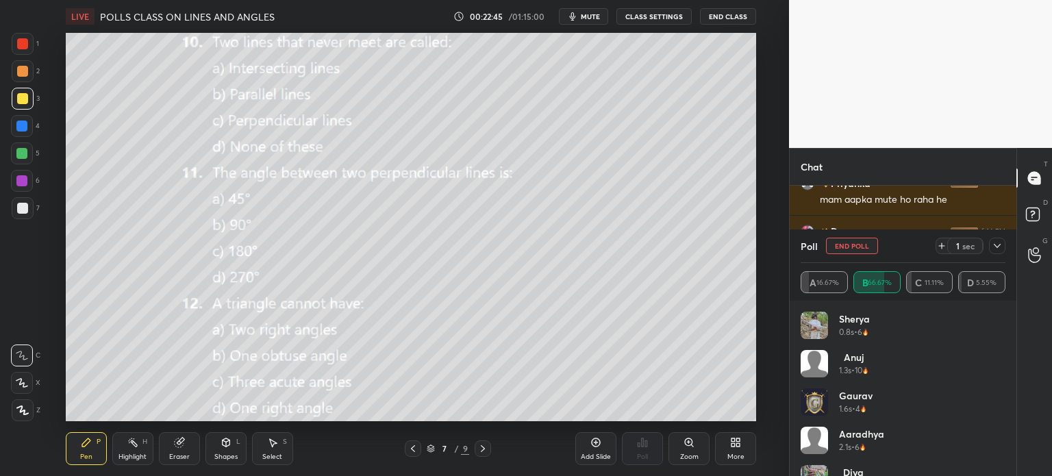
click at [852, 246] on button "End Poll" at bounding box center [852, 246] width 52 height 16
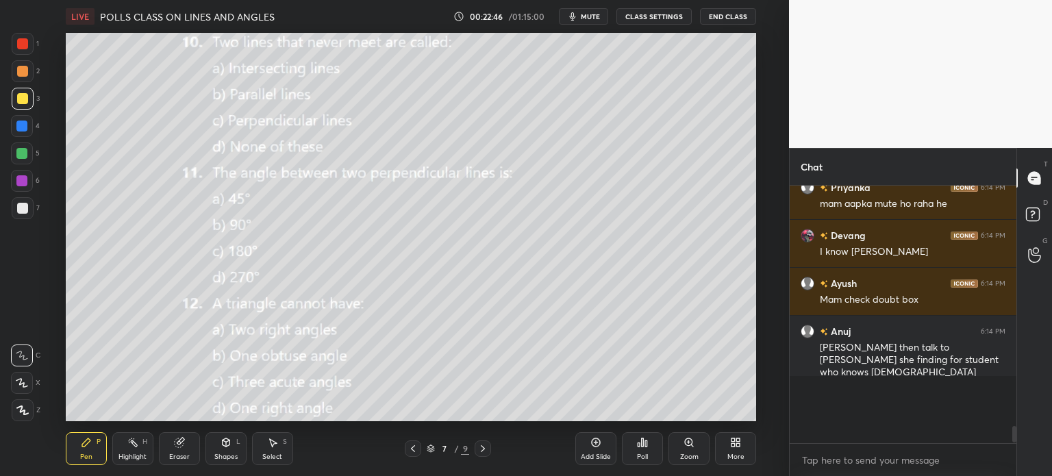
scroll to position [5, 4]
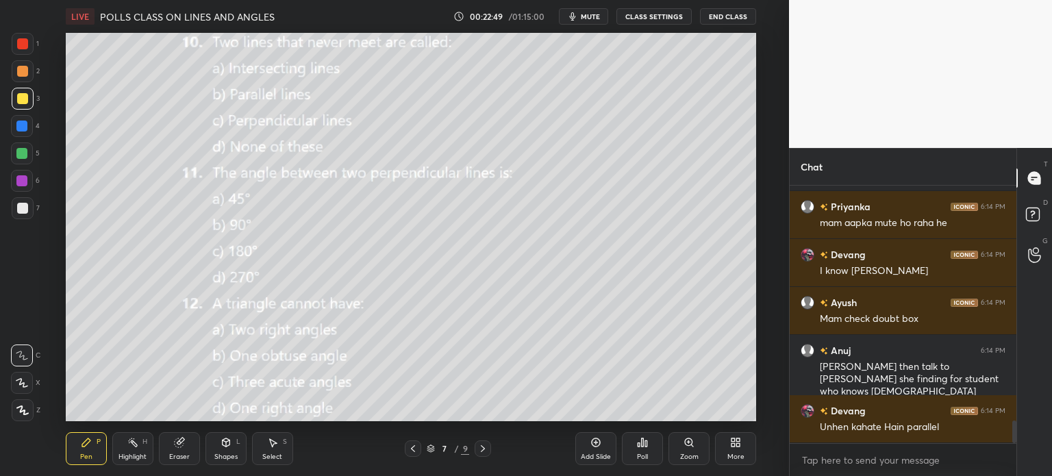
click at [660, 458] on div "Poll" at bounding box center [642, 448] width 41 height 33
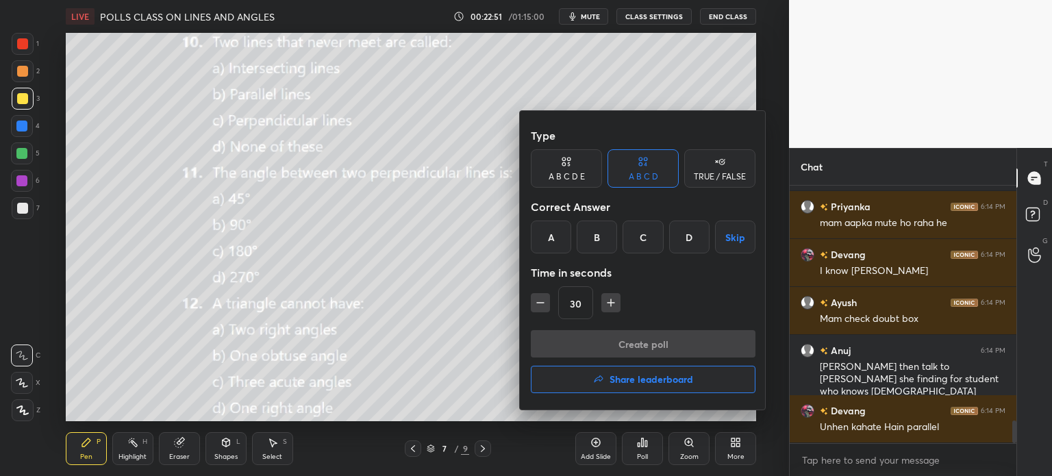
click at [600, 227] on div "B" at bounding box center [597, 237] width 40 height 33
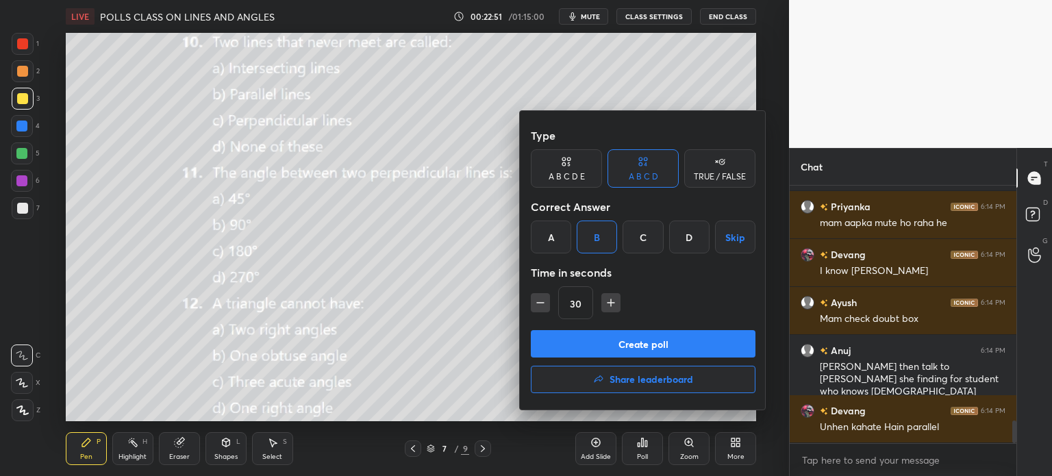
click at [648, 336] on button "Create poll" at bounding box center [643, 343] width 225 height 27
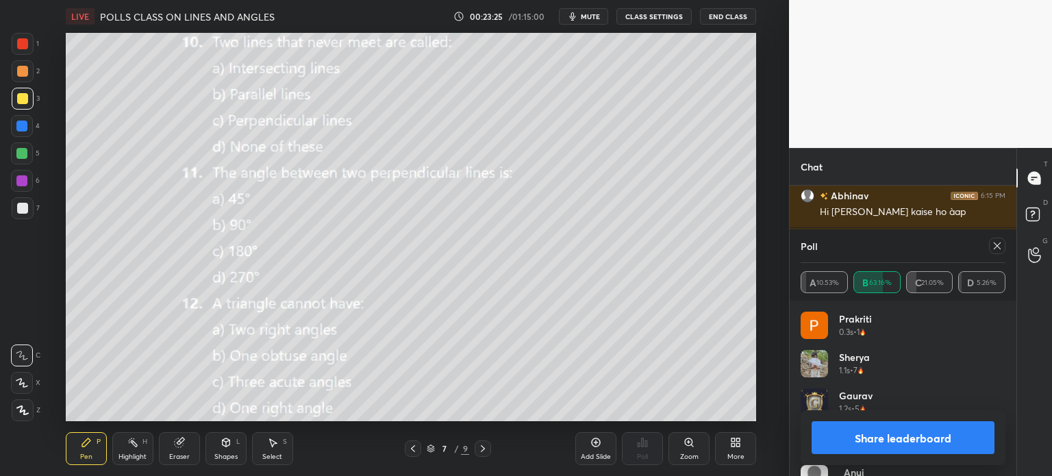
click at [1001, 246] on icon at bounding box center [997, 245] width 11 height 11
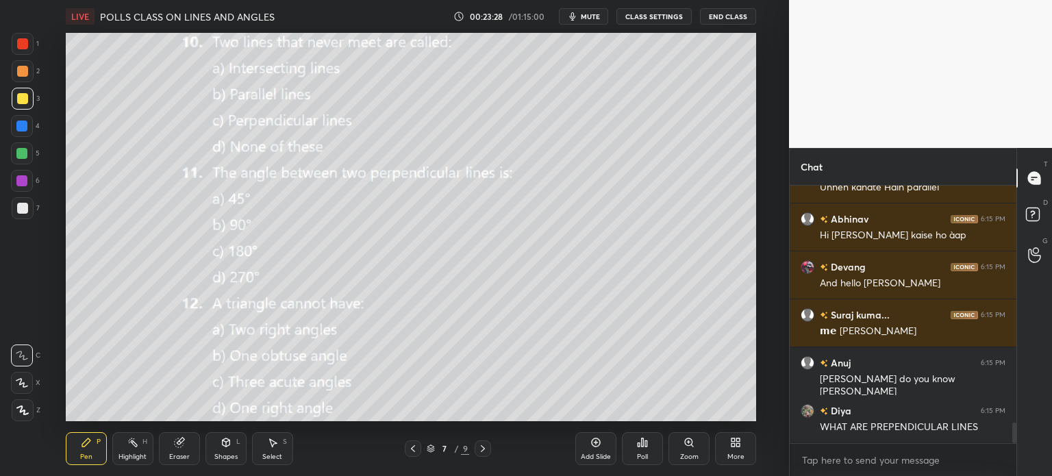
click at [641, 444] on icon at bounding box center [642, 442] width 11 height 11
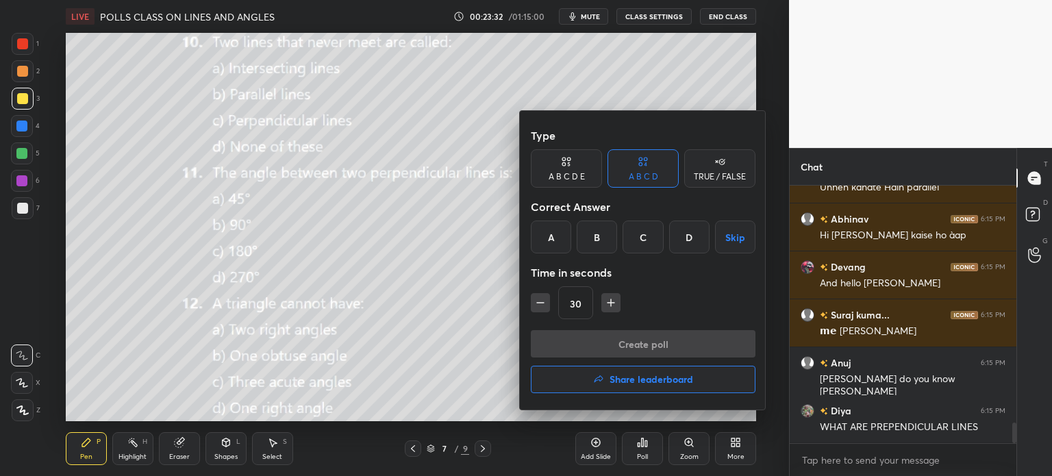
click at [319, 327] on div at bounding box center [526, 238] width 1052 height 476
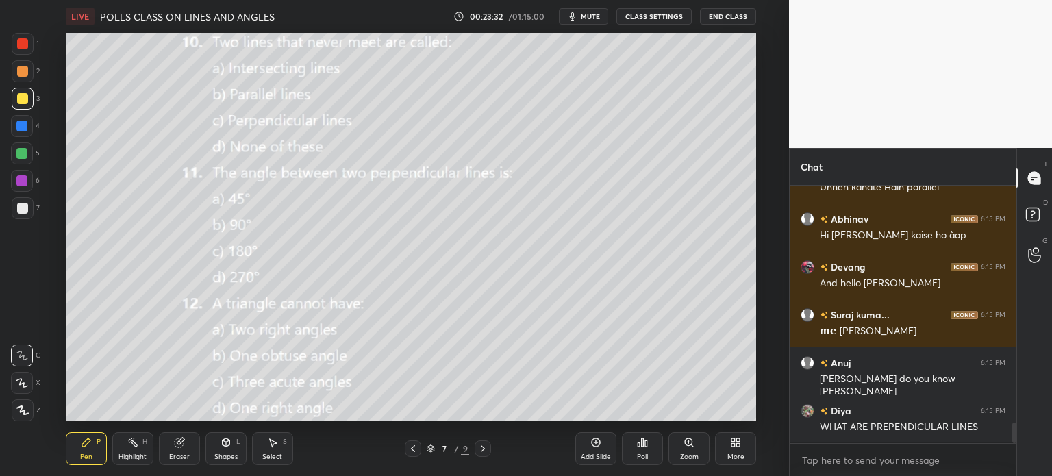
click at [229, 440] on icon at bounding box center [226, 442] width 8 height 8
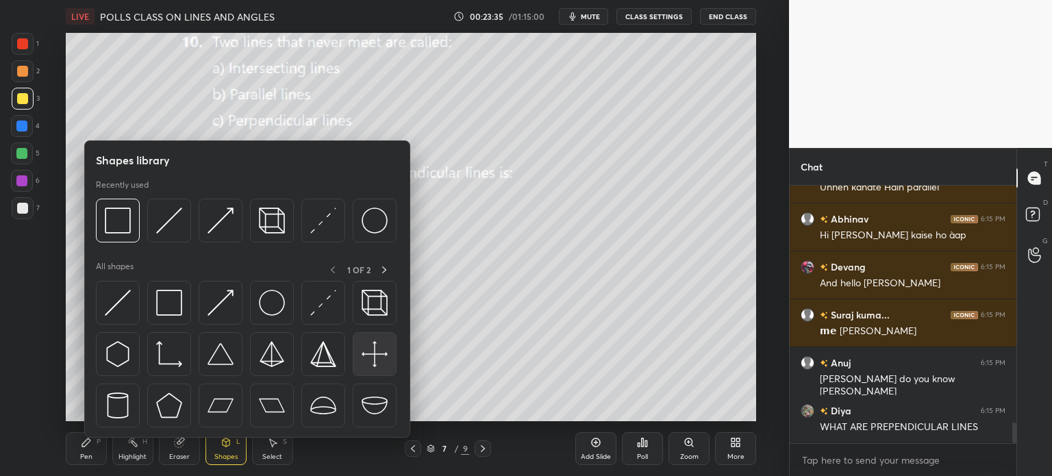
click at [377, 347] on img at bounding box center [375, 354] width 26 height 26
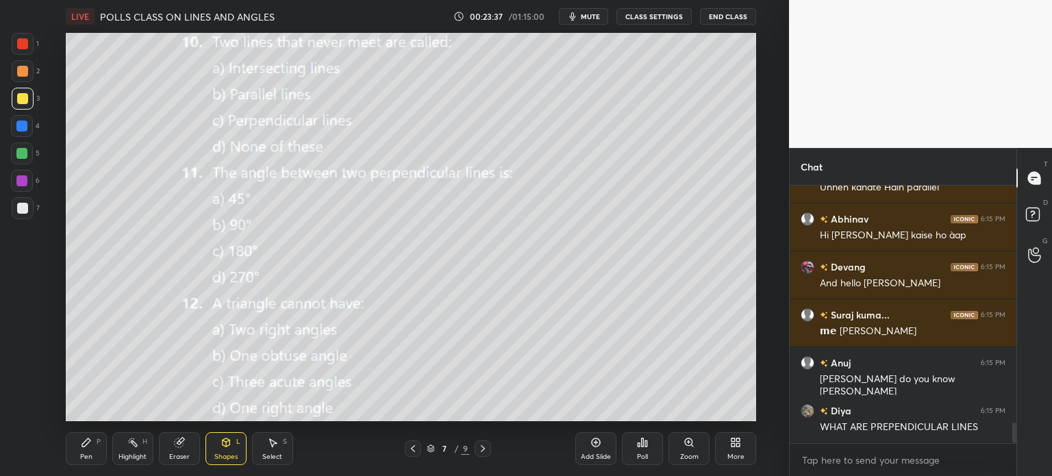
click at [772, 326] on div "Setting up your live class Poll for secs No correct answer Start poll" at bounding box center [411, 227] width 734 height 388
click at [224, 451] on div "Shapes L" at bounding box center [225, 448] width 41 height 33
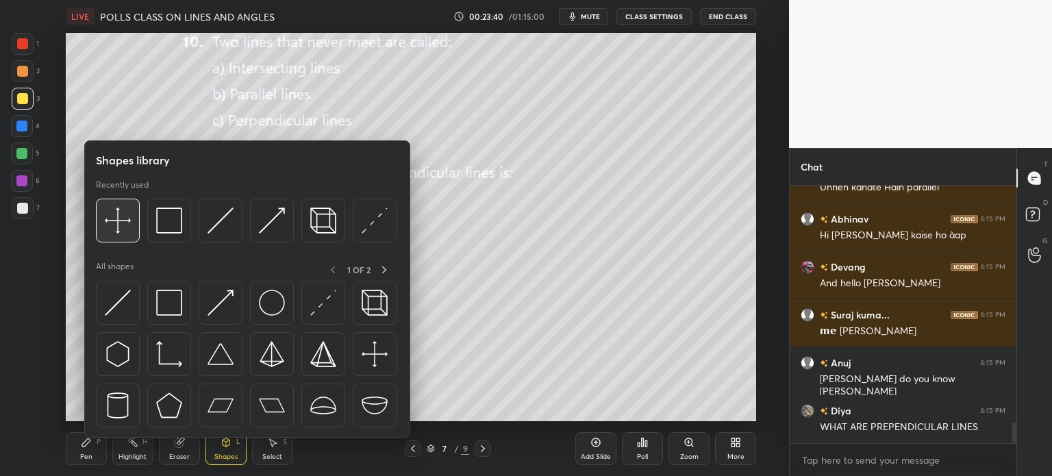
click at [121, 207] on div at bounding box center [118, 221] width 44 height 44
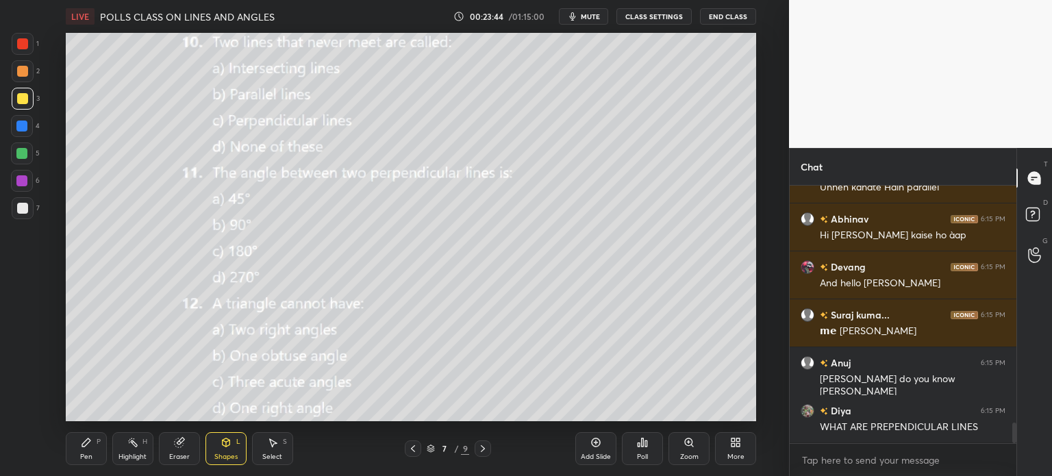
click at [234, 437] on div "Shapes L" at bounding box center [225, 448] width 41 height 33
click at [178, 454] on div "Eraser" at bounding box center [179, 456] width 21 height 7
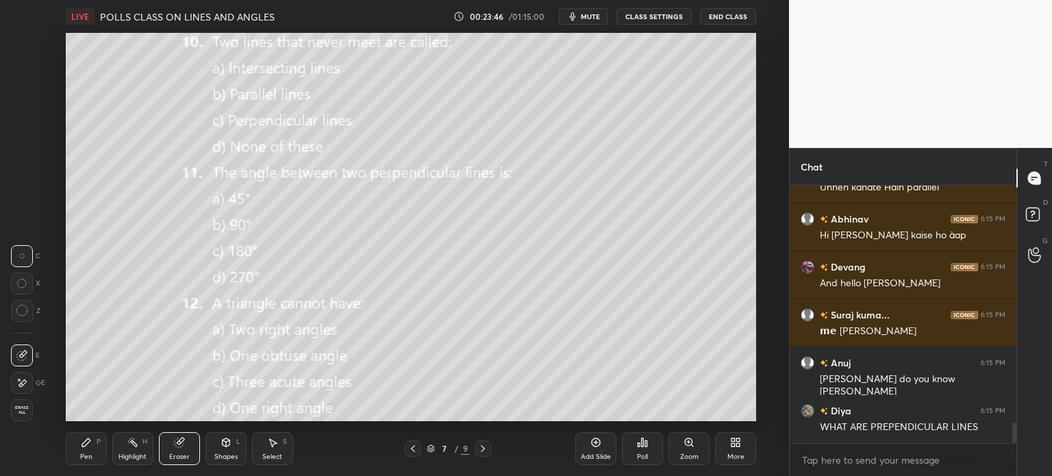
click at [14, 312] on div at bounding box center [23, 311] width 22 height 22
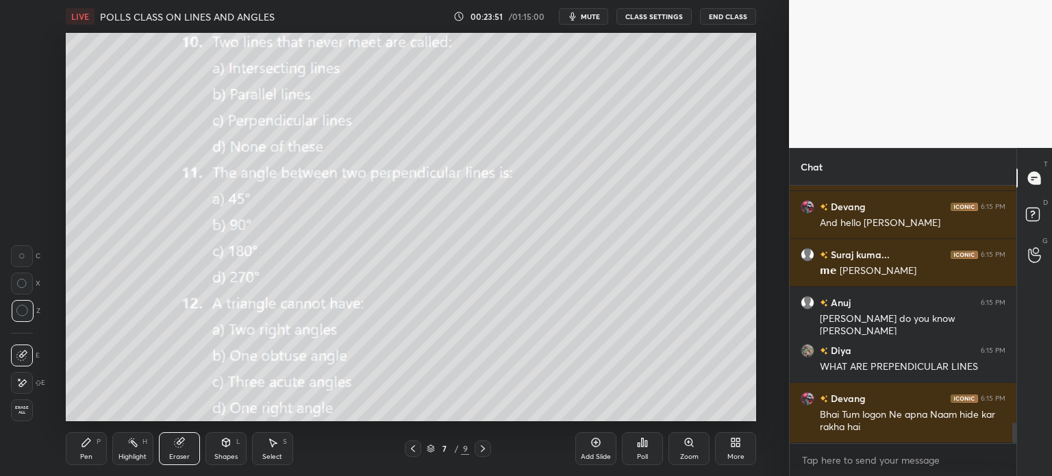
click at [94, 435] on div "Pen P" at bounding box center [86, 448] width 41 height 33
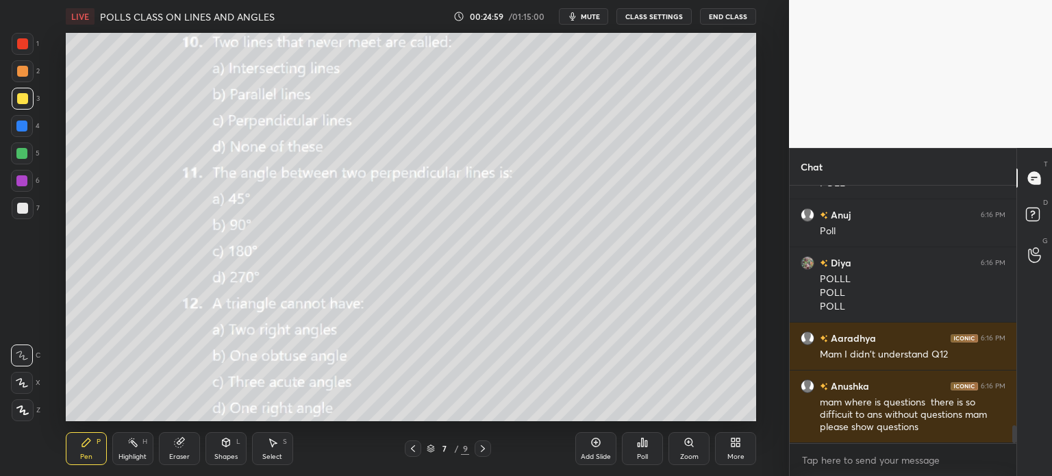
scroll to position [3482, 0]
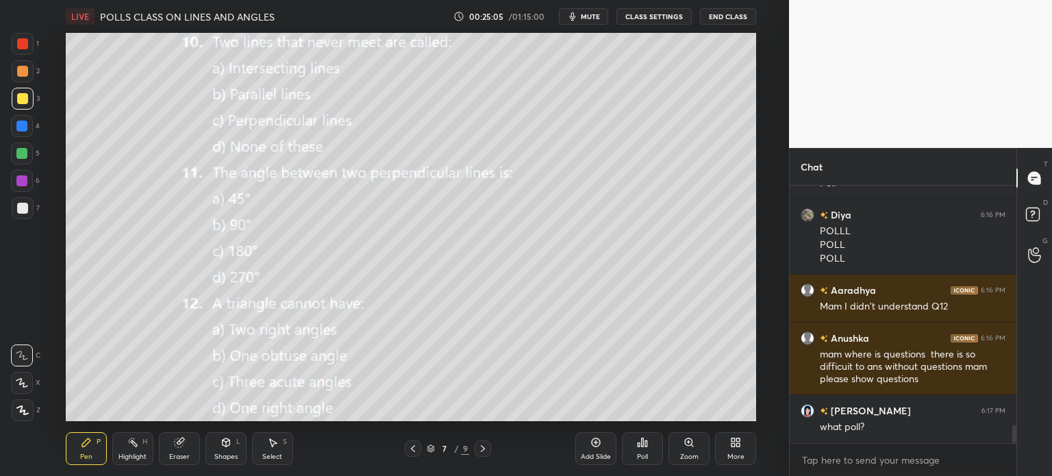
click at [188, 448] on div "Eraser" at bounding box center [179, 448] width 41 height 33
click at [20, 404] on div "Erase all" at bounding box center [22, 410] width 22 height 22
click at [644, 443] on icon at bounding box center [642, 442] width 11 height 11
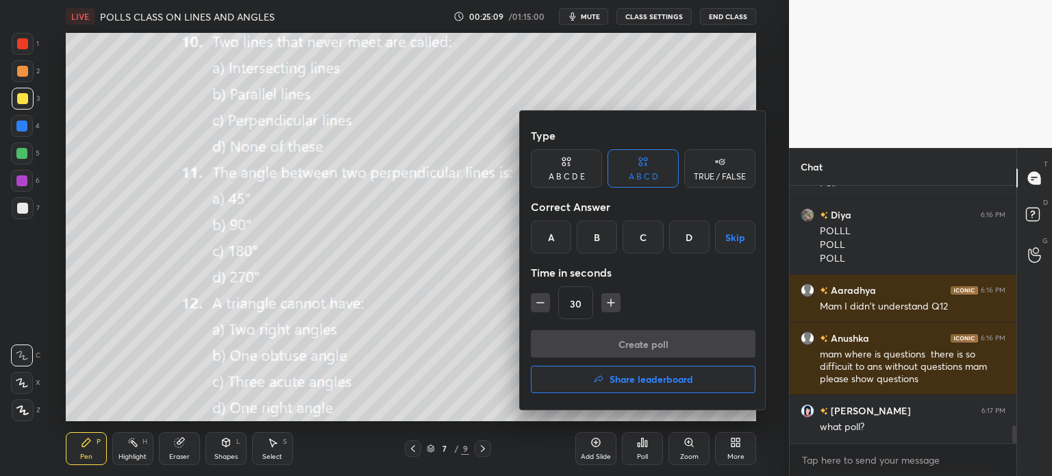
drag, startPoint x: 525, startPoint y: 258, endPoint x: 560, endPoint y: 249, distance: 36.2
click at [525, 258] on div "Type A B C D E A B C D TRUE / FALSE Correct Answer A B C D Skip Time in seconds…" at bounding box center [643, 260] width 247 height 299
click at [559, 247] on div "A" at bounding box center [551, 237] width 40 height 33
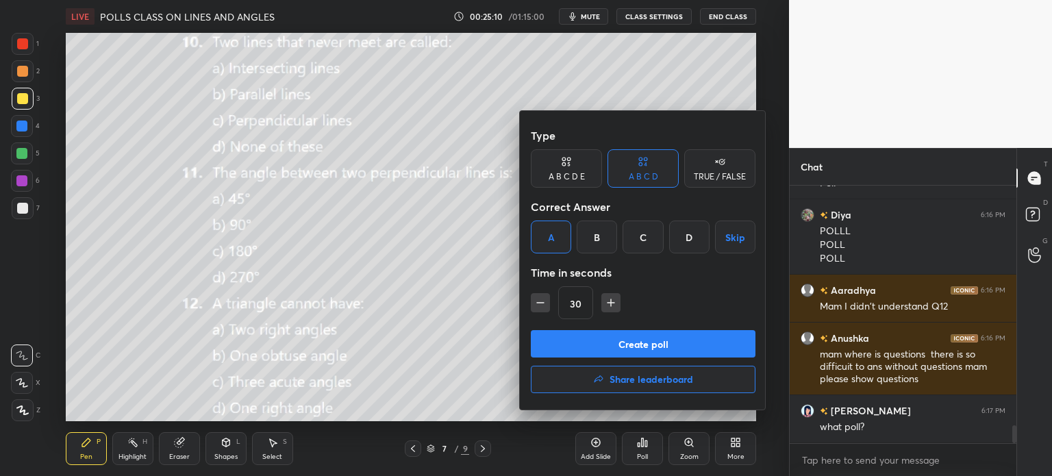
click at [627, 342] on button "Create poll" at bounding box center [643, 343] width 225 height 27
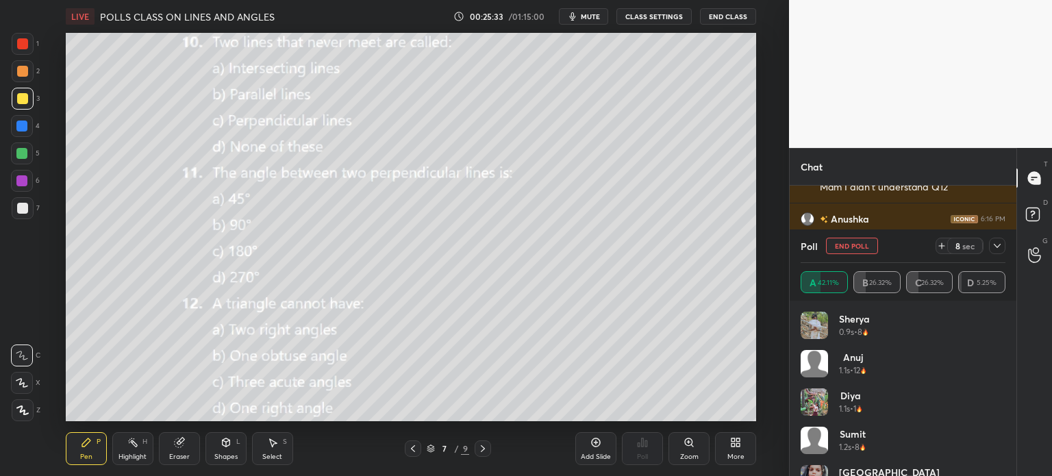
scroll to position [3649, 0]
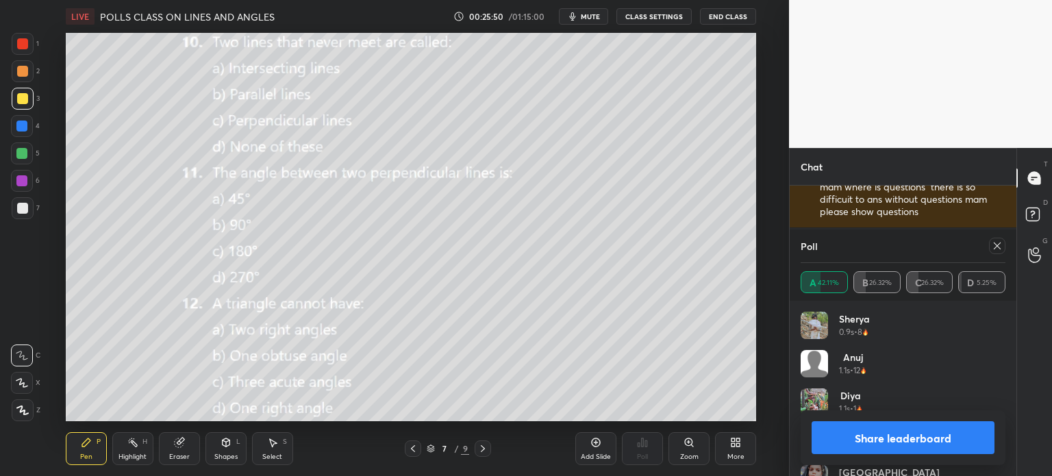
click at [995, 255] on div "Poll" at bounding box center [903, 245] width 205 height 33
click at [996, 251] on icon at bounding box center [997, 245] width 11 height 11
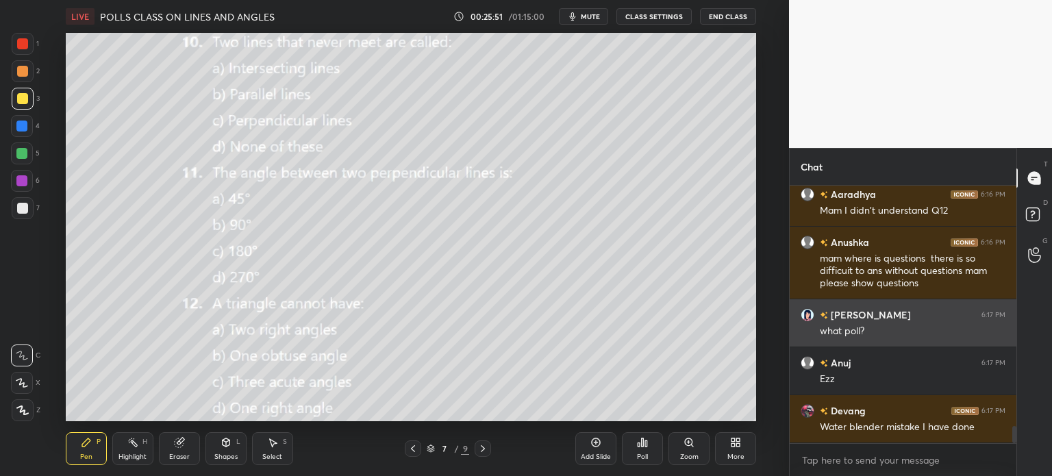
scroll to position [253, 223]
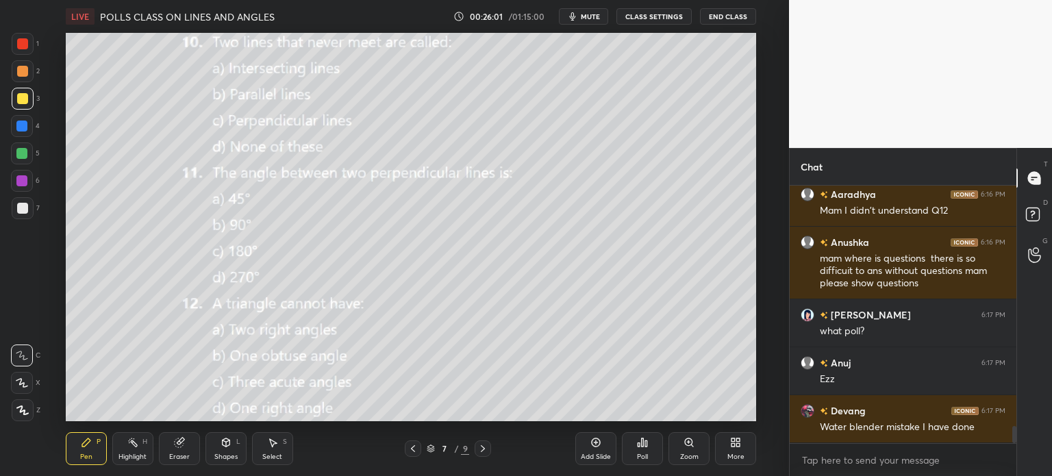
click at [231, 445] on icon at bounding box center [226, 442] width 11 height 11
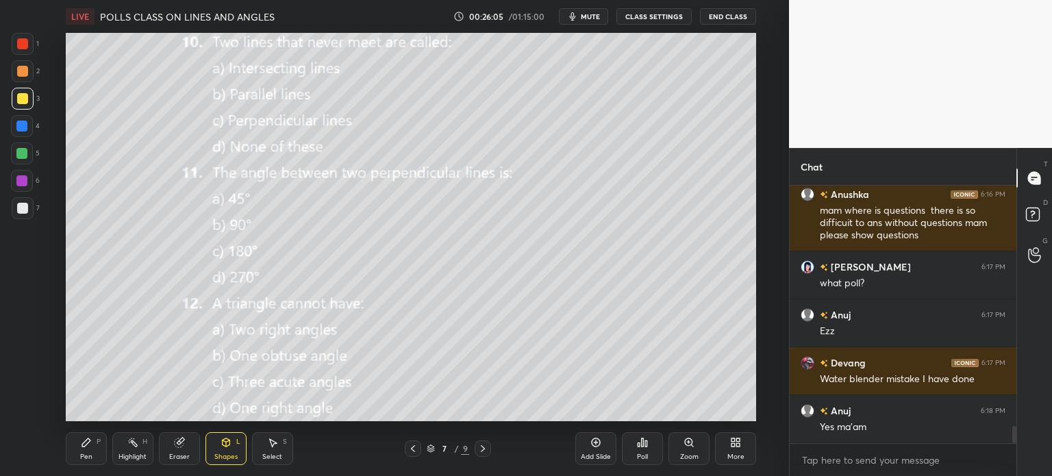
click at [221, 438] on icon at bounding box center [226, 442] width 11 height 11
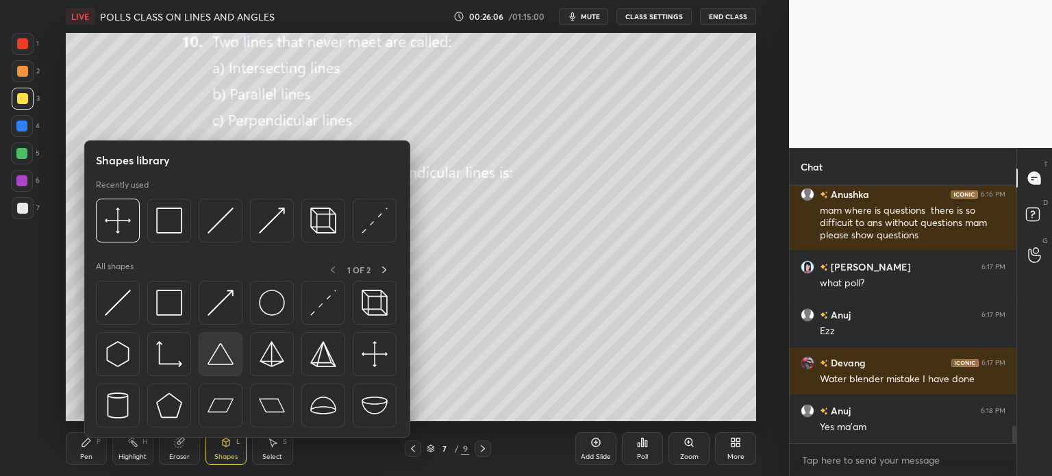
click at [204, 353] on div at bounding box center [221, 354] width 44 height 44
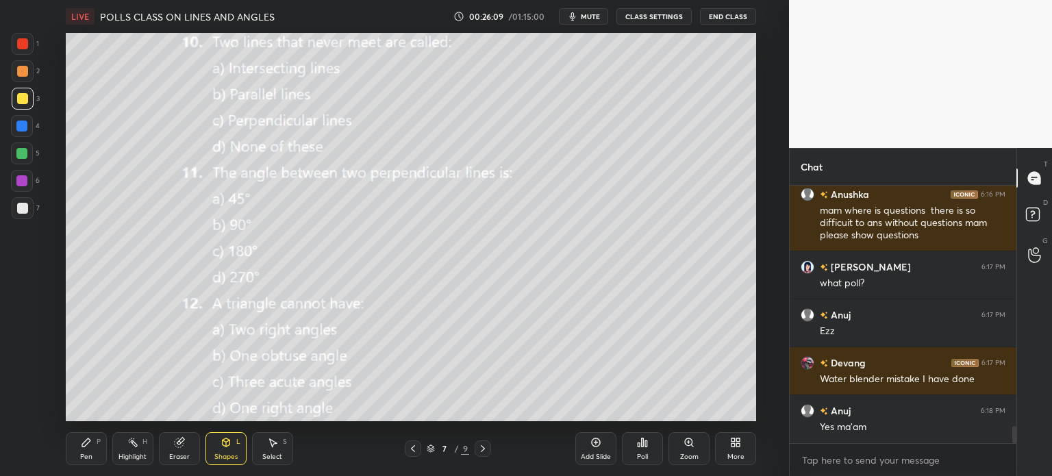
click at [216, 440] on div "Shapes L" at bounding box center [225, 448] width 41 height 33
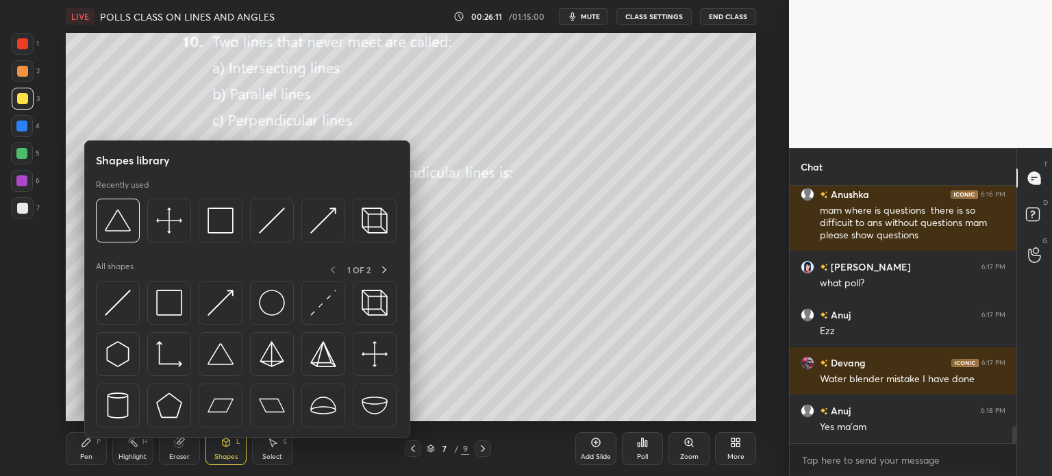
click at [21, 212] on div at bounding box center [22, 208] width 11 height 11
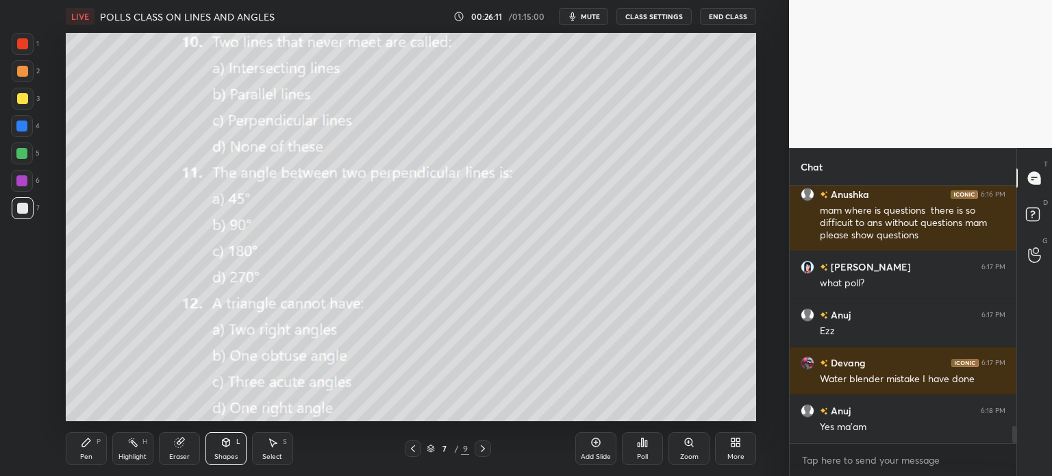
click at [84, 440] on icon at bounding box center [86, 442] width 11 height 11
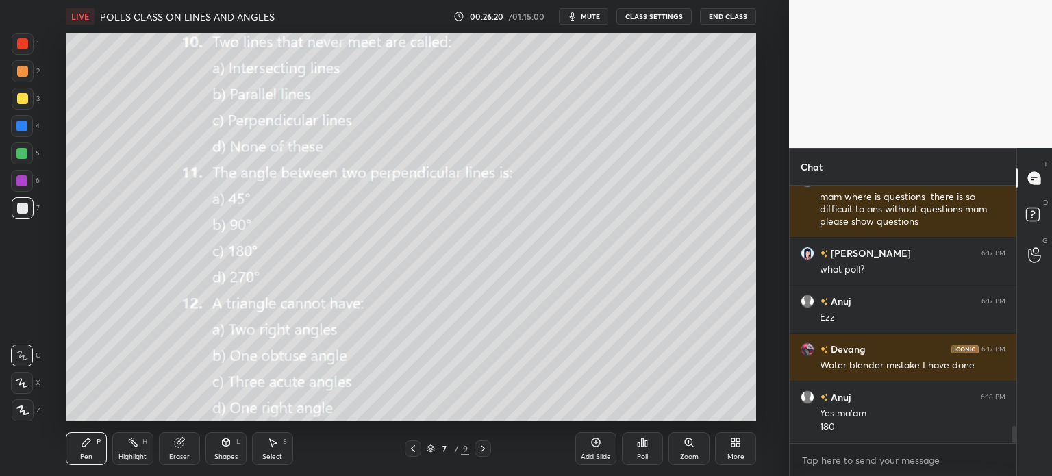
click at [606, 449] on div "Add Slide" at bounding box center [595, 448] width 41 height 33
click at [234, 454] on div "Shapes" at bounding box center [225, 456] width 23 height 7
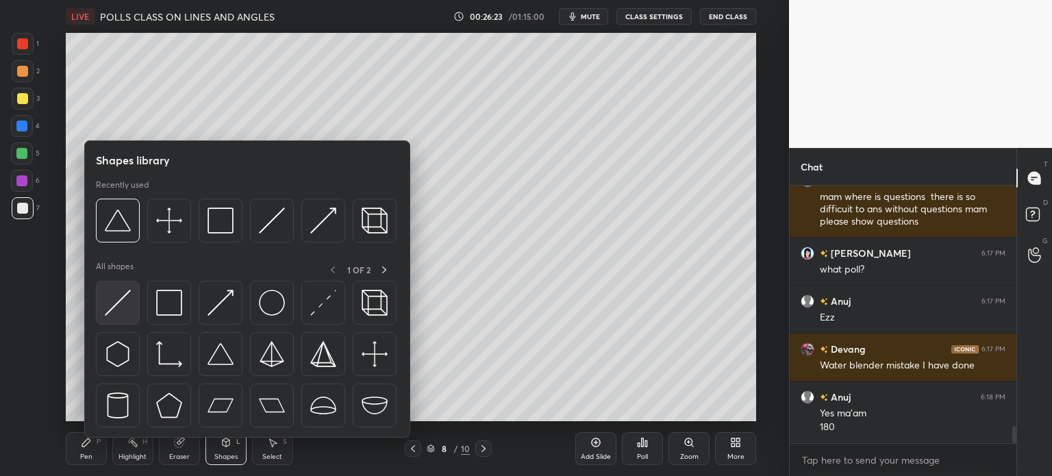
click at [112, 295] on img at bounding box center [118, 303] width 26 height 26
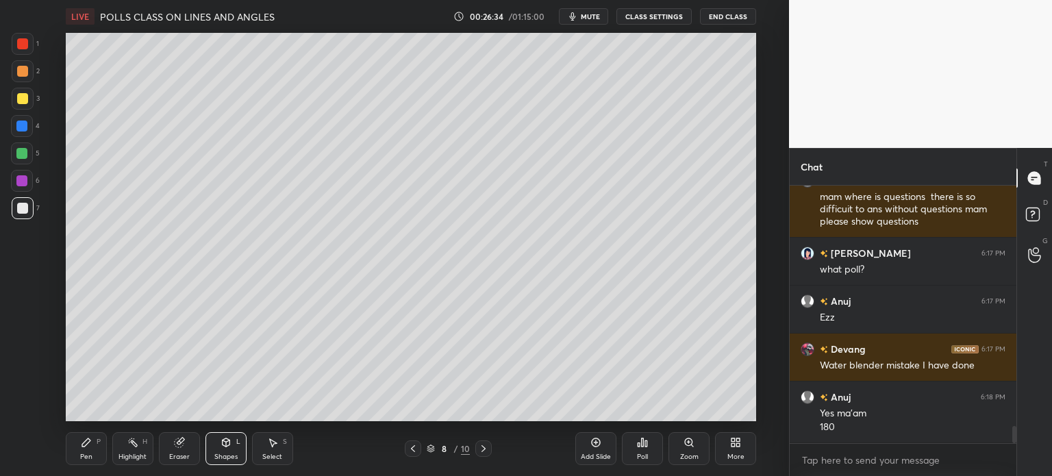
click at [101, 438] on div "Pen P" at bounding box center [86, 448] width 41 height 33
click at [410, 449] on icon at bounding box center [413, 448] width 11 height 11
click at [484, 448] on icon at bounding box center [484, 448] width 4 height 7
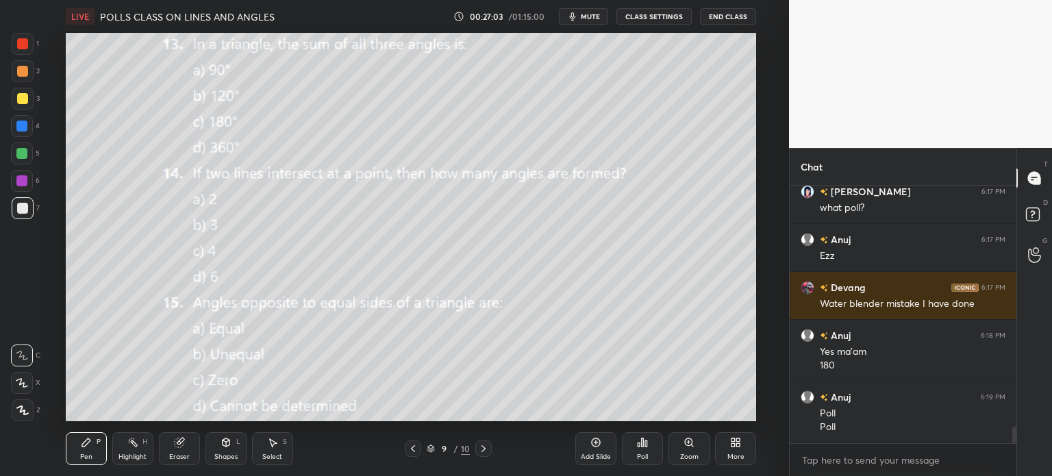
scroll to position [3749, 0]
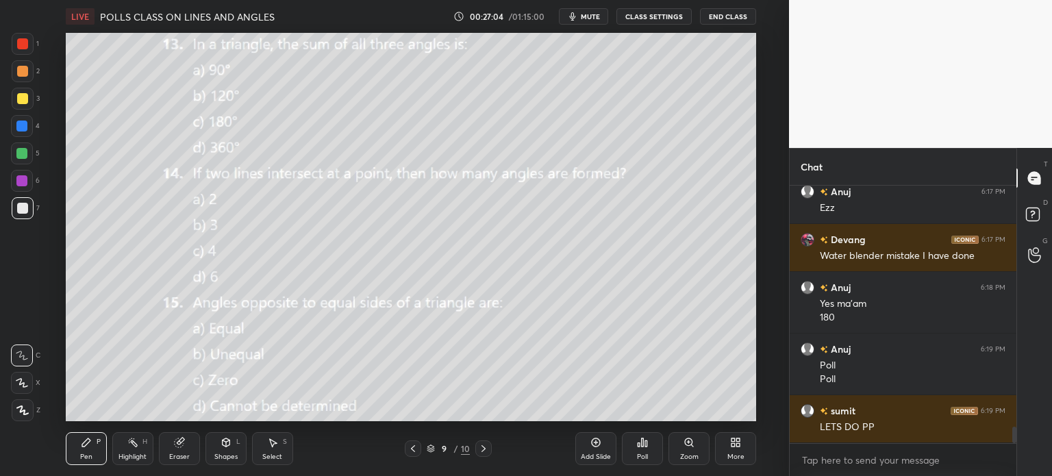
click at [19, 100] on div at bounding box center [22, 98] width 11 height 11
click at [645, 450] on div "Poll" at bounding box center [642, 448] width 41 height 33
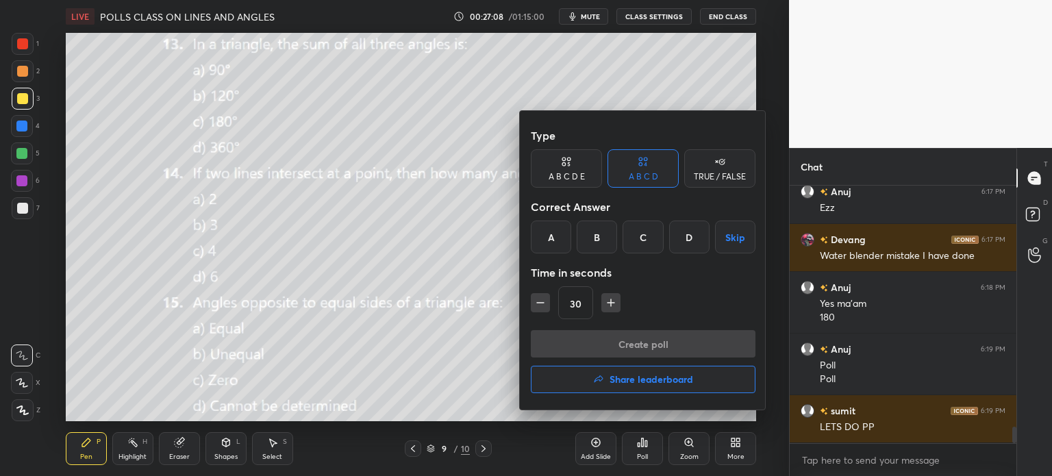
click at [634, 221] on div "C" at bounding box center [643, 237] width 40 height 33
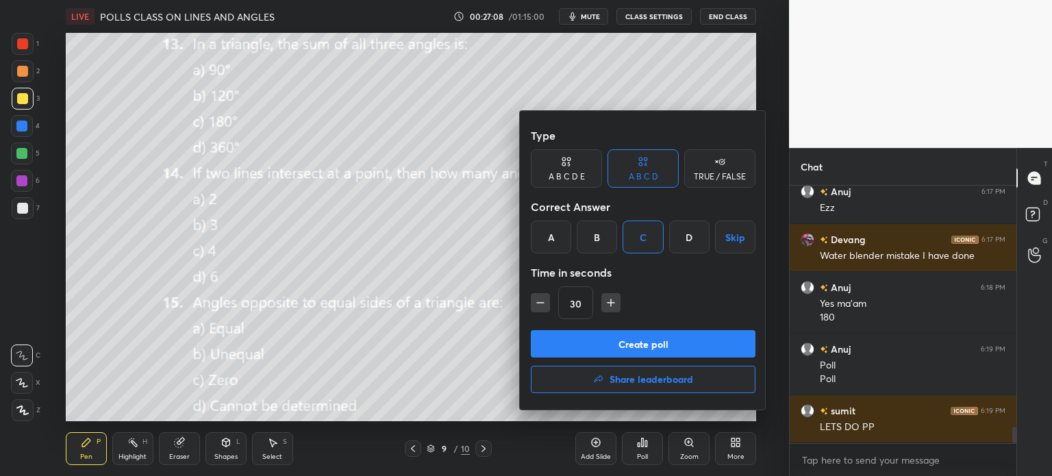
click at [668, 319] on div "30" at bounding box center [643, 302] width 225 height 33
click at [675, 338] on button "Create poll" at bounding box center [643, 343] width 225 height 27
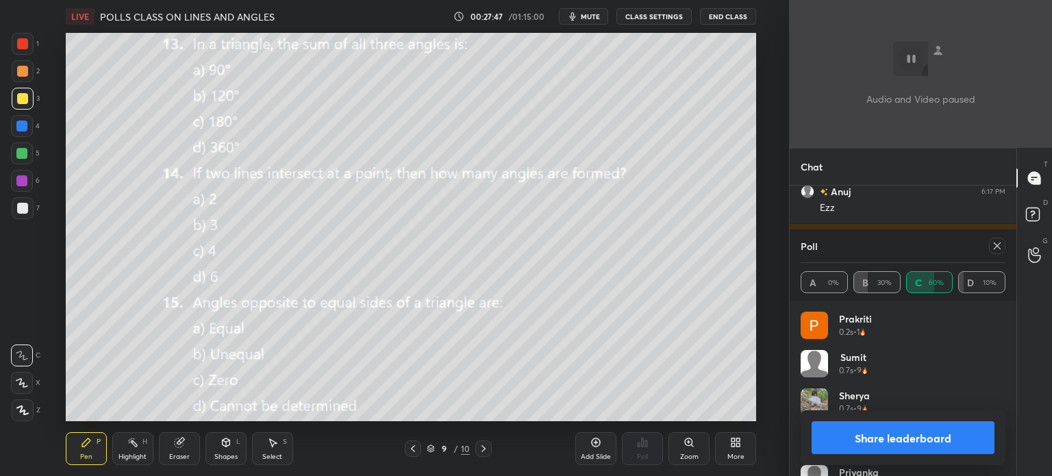
scroll to position [3965, 0]
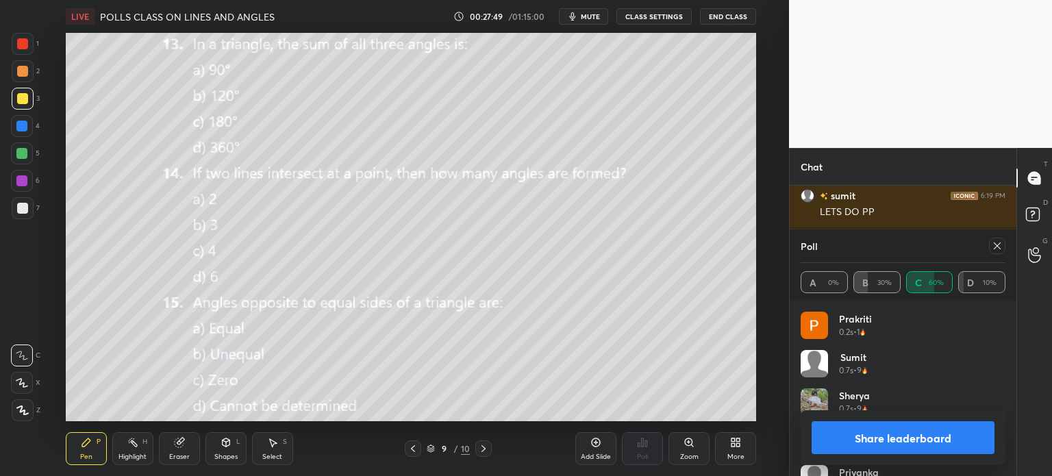
click at [1001, 240] on icon at bounding box center [997, 245] width 11 height 11
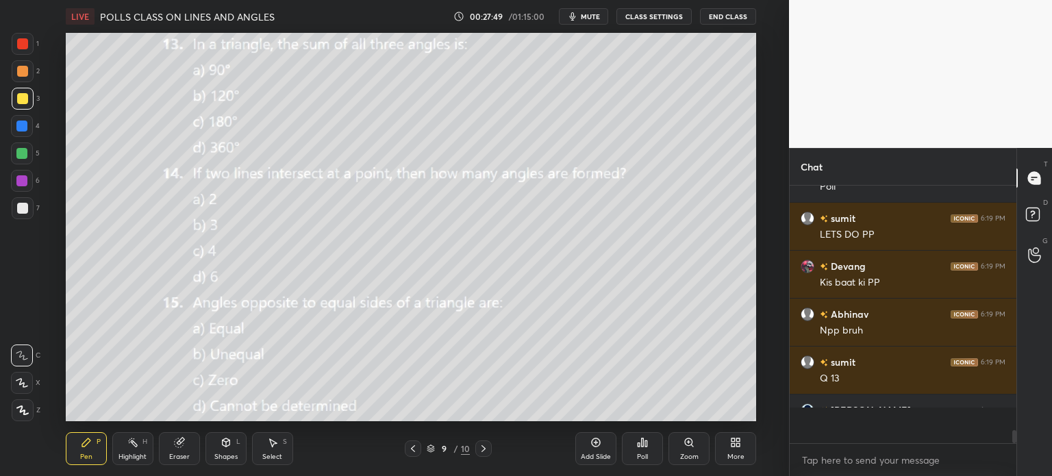
scroll to position [270, 223]
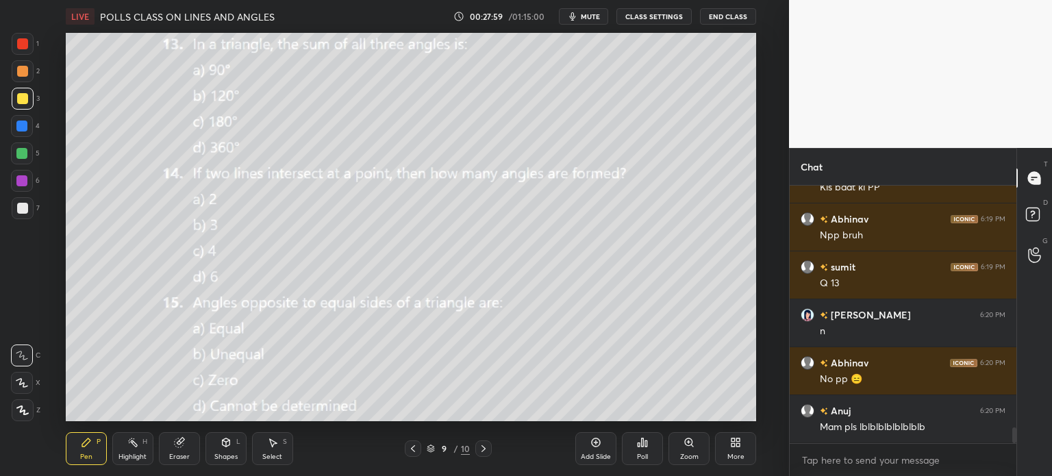
click at [176, 442] on icon at bounding box center [178, 442] width 9 height 9
click at [18, 415] on span "Erase all" at bounding box center [22, 410] width 21 height 10
click at [236, 439] on div "L" at bounding box center [238, 441] width 4 height 7
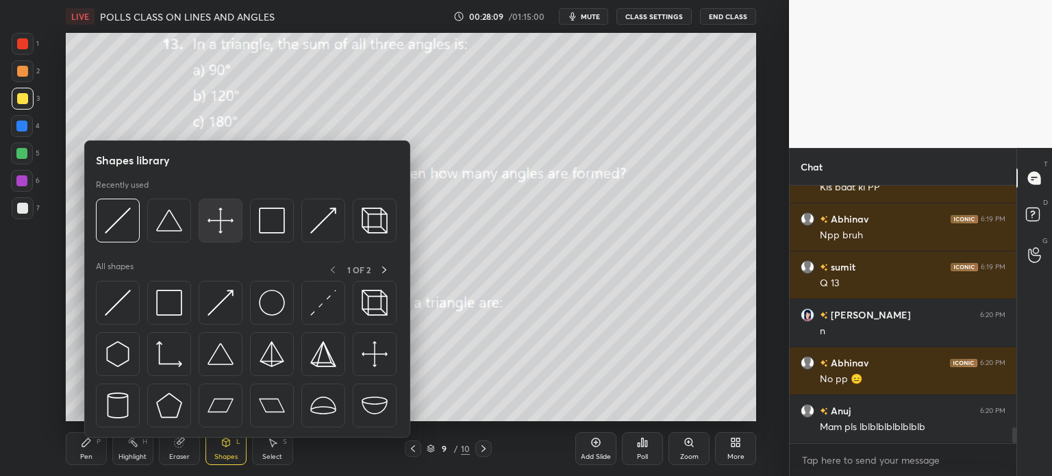
click at [212, 217] on img at bounding box center [221, 221] width 26 height 26
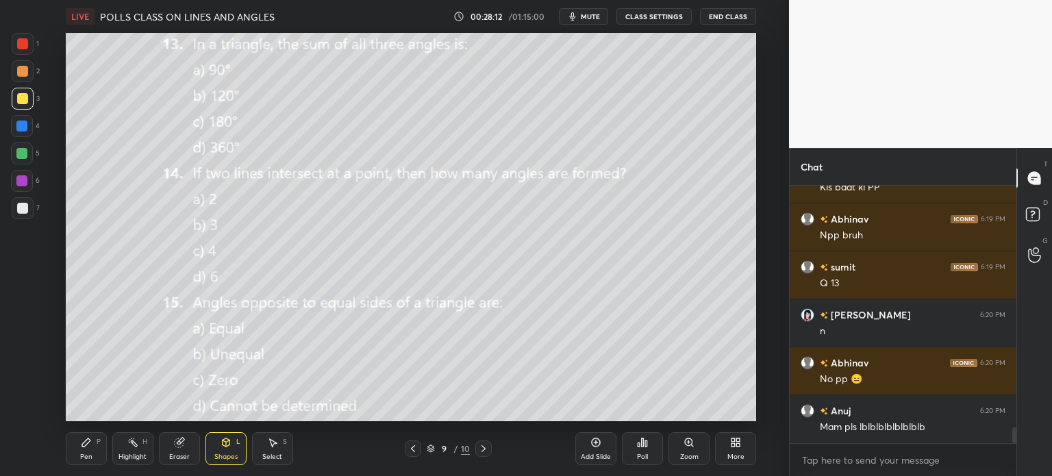
click at [265, 447] on div "Select S" at bounding box center [272, 448] width 41 height 33
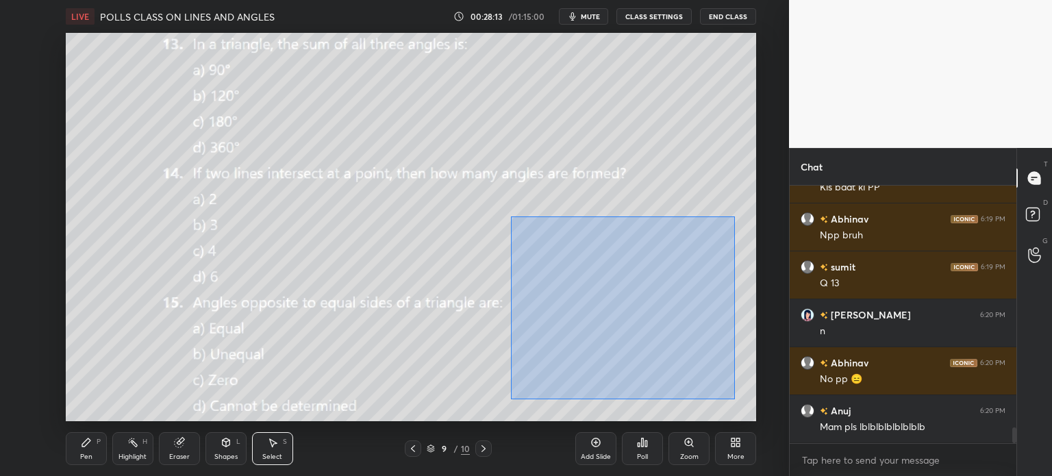
drag, startPoint x: 511, startPoint y: 216, endPoint x: 734, endPoint y: 399, distance: 289.1
click at [734, 399] on div "0 ° Undo Copy Duplicate Duplicate to new slide Delete" at bounding box center [411, 227] width 690 height 388
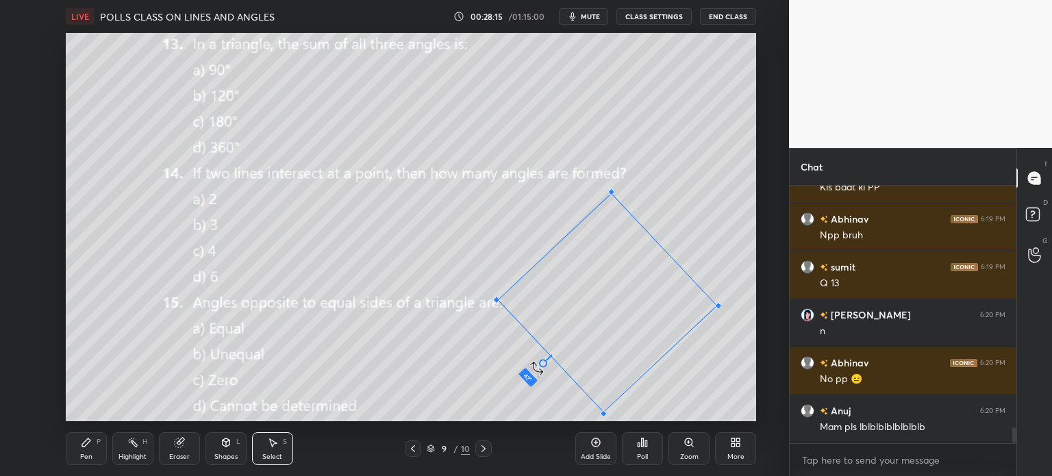
drag, startPoint x: 608, startPoint y: 392, endPoint x: 481, endPoint y: 369, distance: 129.5
click at [481, 369] on div "47 ° Undo Copy Duplicate Duplicate to new slide Delete" at bounding box center [411, 227] width 690 height 388
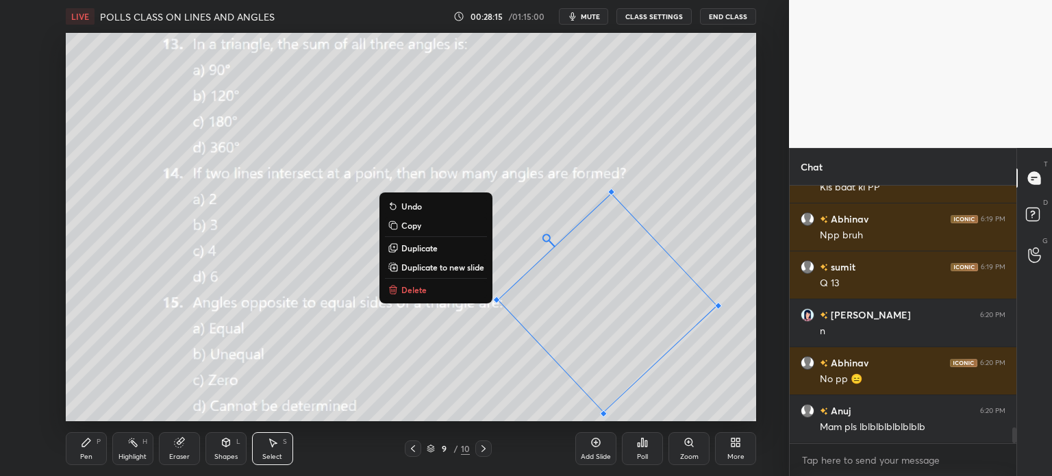
click at [366, 369] on div "47 ° Undo Copy Duplicate Duplicate to new slide Delete" at bounding box center [411, 227] width 690 height 388
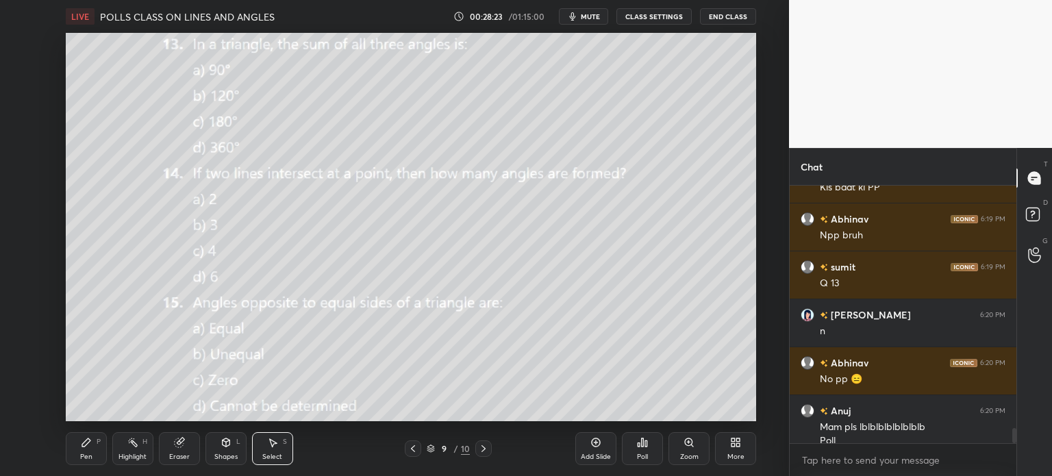
scroll to position [4051, 0]
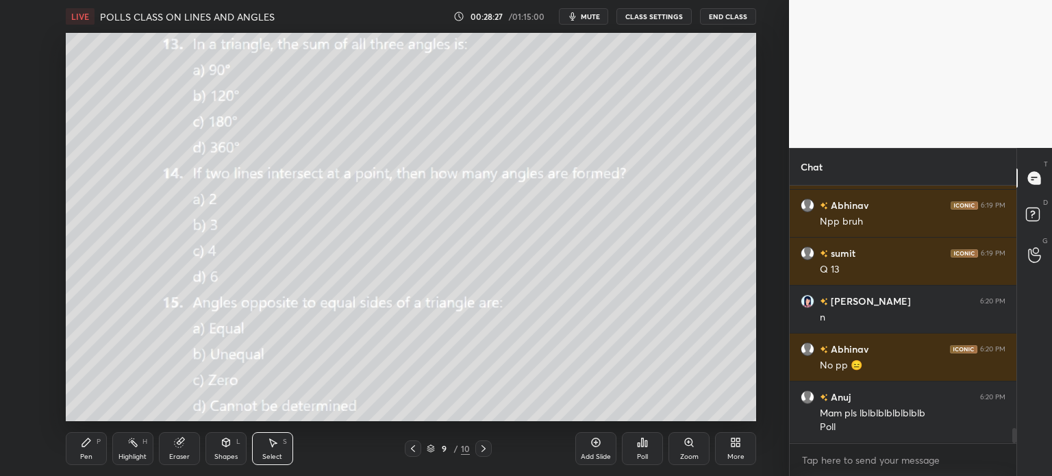
click at [642, 449] on div "Poll" at bounding box center [642, 448] width 41 height 33
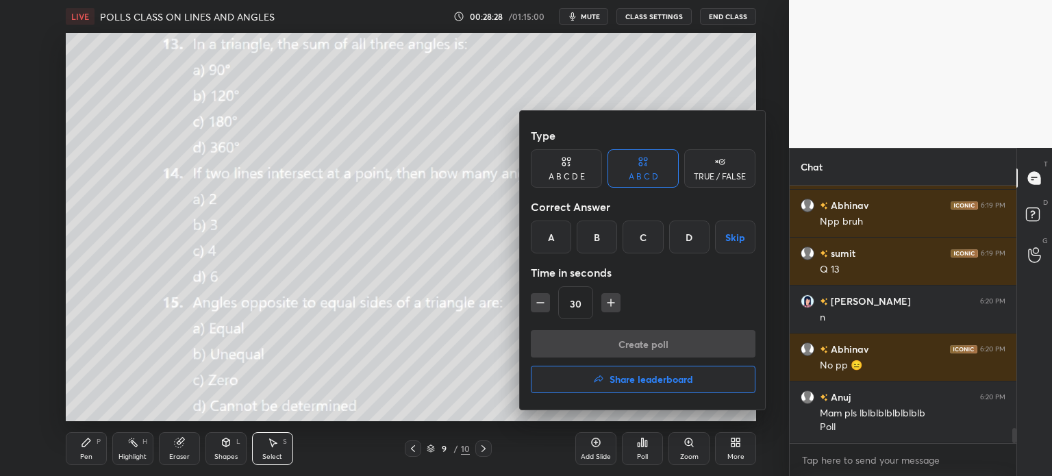
click at [646, 238] on div "C" at bounding box center [643, 237] width 40 height 33
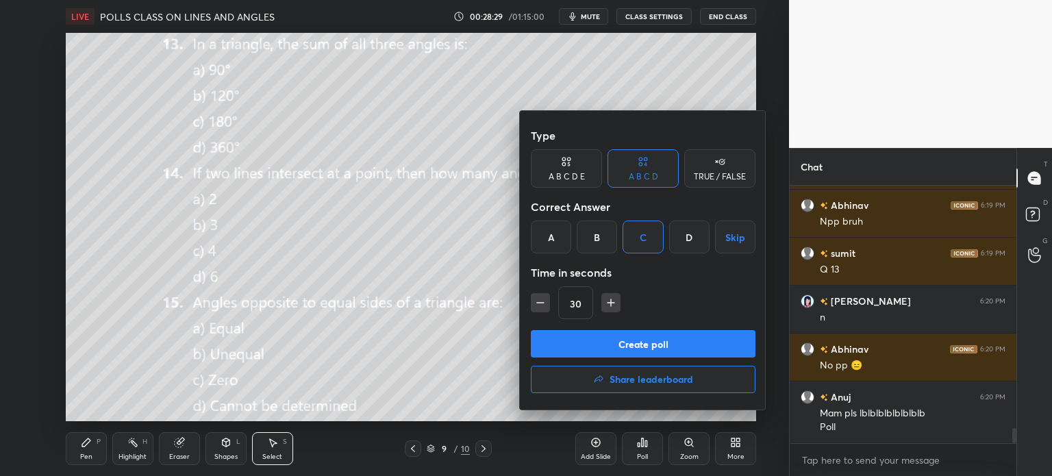
click at [673, 345] on button "Create poll" at bounding box center [643, 343] width 225 height 27
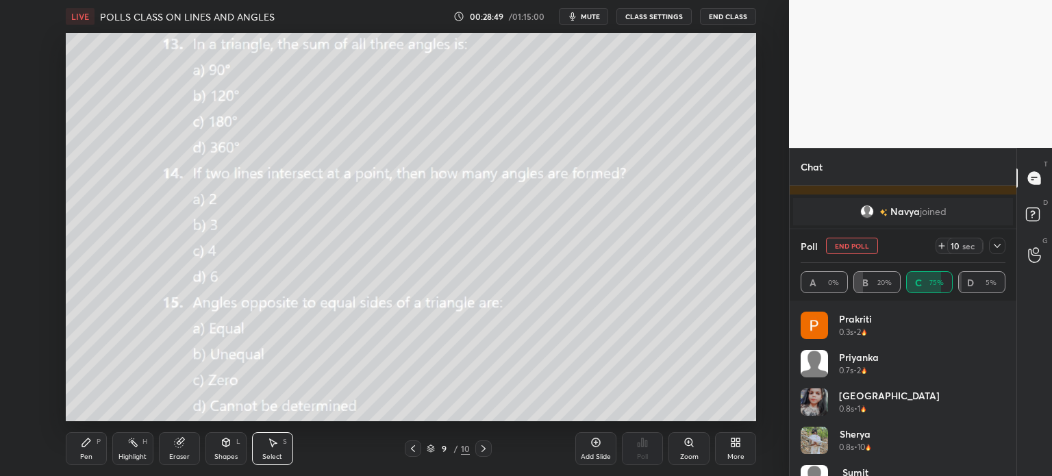
scroll to position [4010, 0]
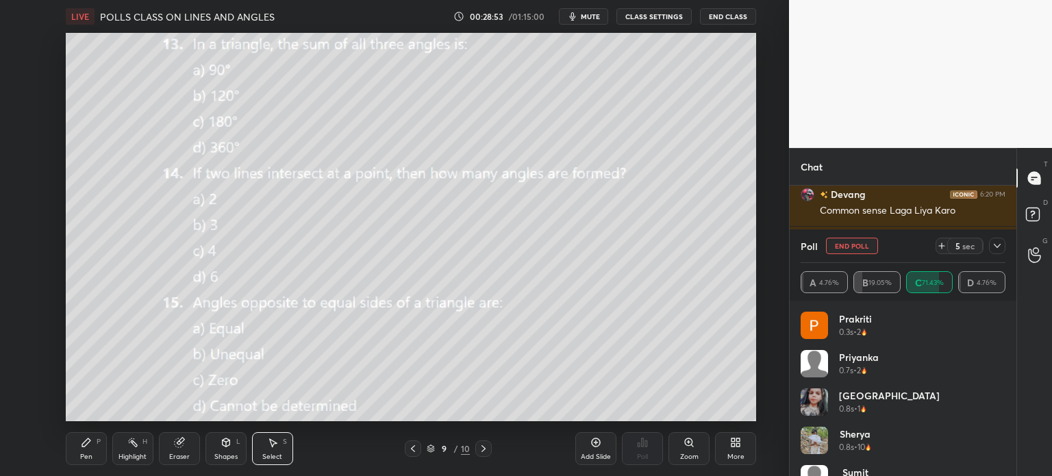
click at [1011, 240] on div "Poll End Poll 5 sec A 4.76% B 19.05% C 71.43% D 4.76%" at bounding box center [903, 264] width 227 height 71
click at [1006, 240] on div "Poll End Poll 5 sec A 4.76% B 19.05% C 71.43% D 4.76%" at bounding box center [903, 264] width 227 height 71
click at [1000, 238] on div at bounding box center [997, 246] width 16 height 16
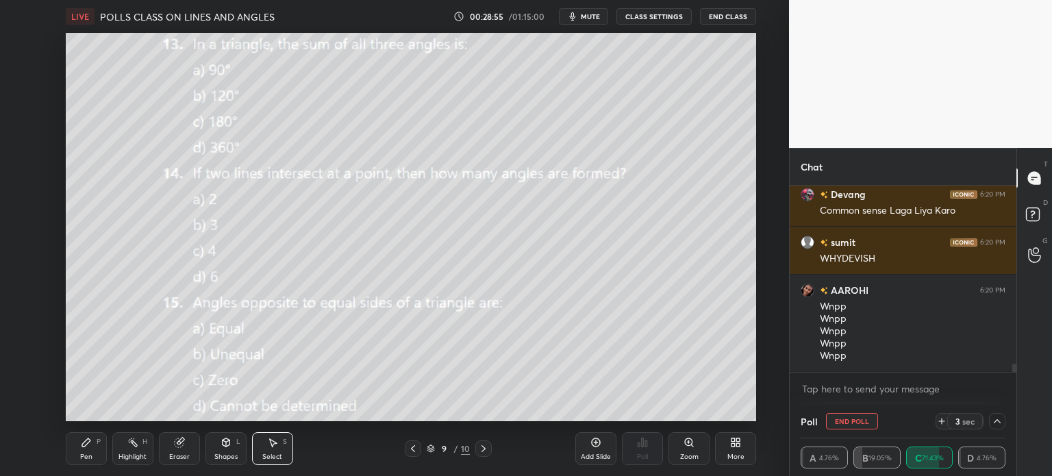
scroll to position [4058, 0]
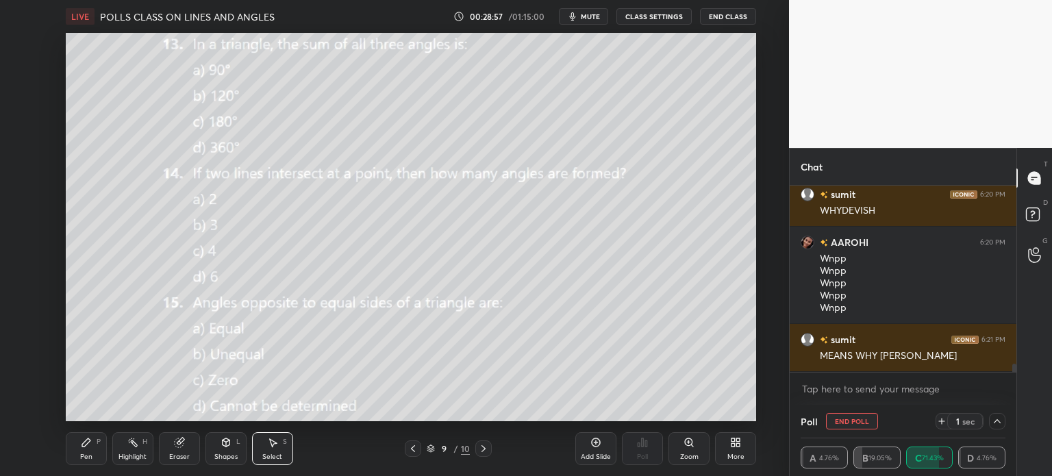
drag, startPoint x: 80, startPoint y: 445, endPoint x: 18, endPoint y: 186, distance: 266.3
click at [79, 444] on div "Pen P" at bounding box center [86, 448] width 41 height 33
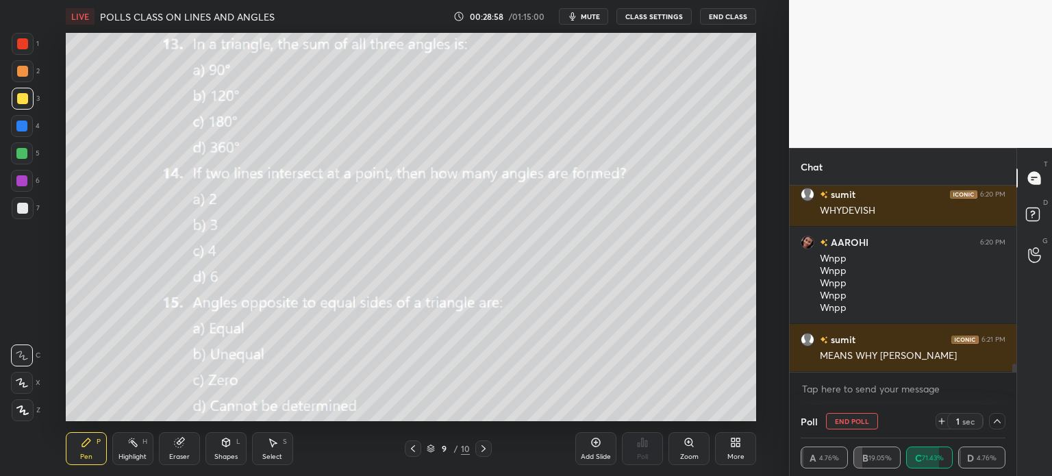
click at [21, 170] on div at bounding box center [22, 181] width 22 height 22
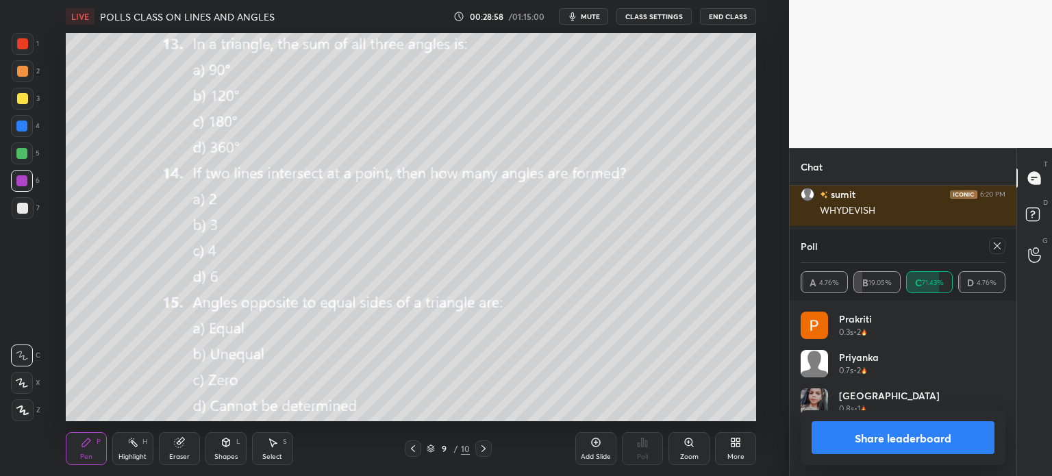
scroll to position [159, 201]
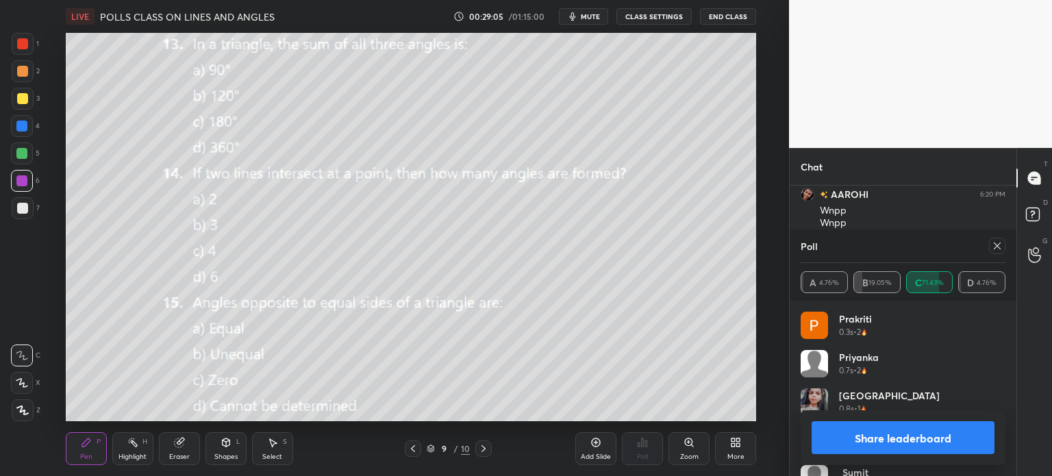
click at [999, 251] on icon at bounding box center [997, 245] width 11 height 11
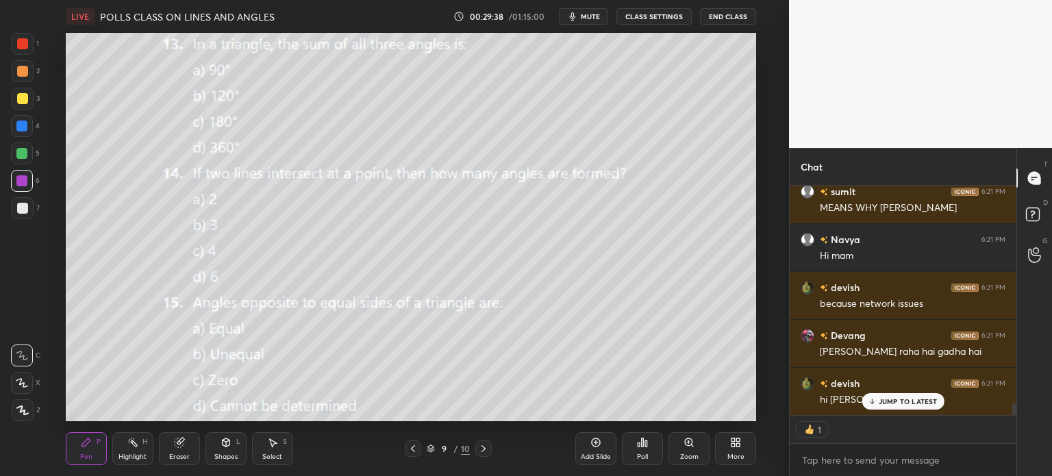
drag, startPoint x: 1014, startPoint y: 405, endPoint x: 1019, endPoint y: 419, distance: 15.2
click at [1019, 419] on div "Chat sumit 6:19 PM Q 13 Sanvi 6:20 PM n Abhinav 6:20 PM No pp 😑 Anuj 6:20 PM Ma…" at bounding box center [920, 312] width 263 height 328
click at [878, 405] on div "JUMP TO LATEST" at bounding box center [903, 401] width 82 height 16
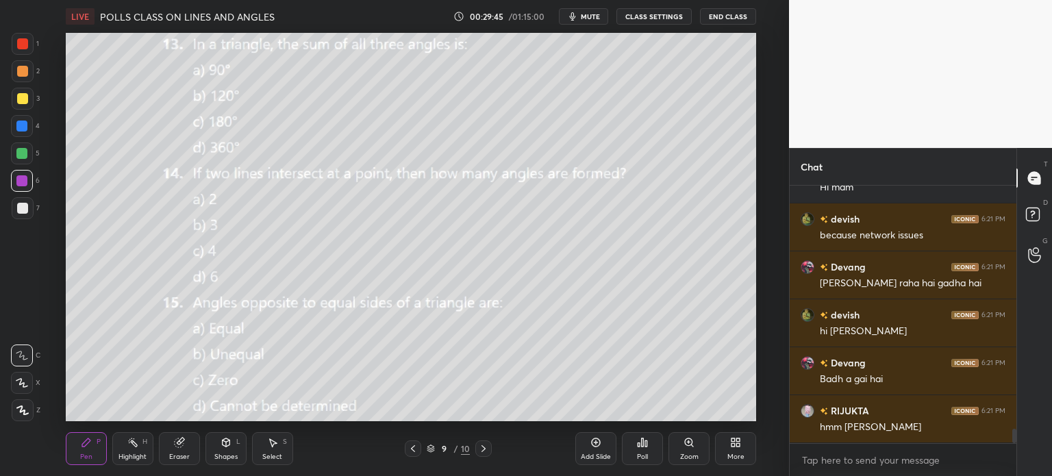
drag, startPoint x: 1014, startPoint y: 431, endPoint x: 1012, endPoint y: 449, distance: 18.5
click at [1012, 449] on div "sumit 6:21 PM MEANS WHY DEVISH Navya 6:21 PM Hi mam devish 6:21 PM because netw…" at bounding box center [903, 331] width 227 height 290
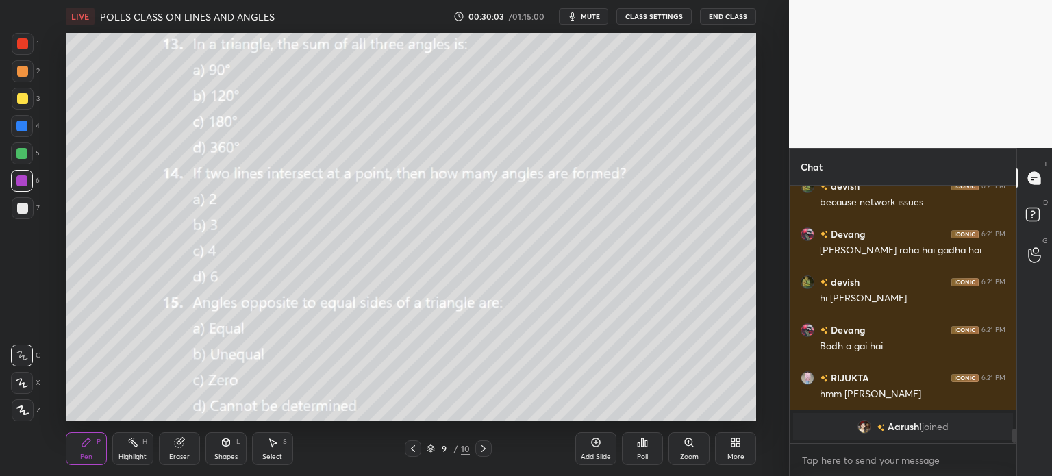
drag, startPoint x: 1016, startPoint y: 429, endPoint x: 1014, endPoint y: 446, distance: 16.6
click at [1014, 446] on div "Navya 6:21 PM Hi mam devish 6:21 PM because network issues Devang 6:21 PM Jo bo…" at bounding box center [903, 331] width 227 height 290
drag, startPoint x: 1014, startPoint y: 436, endPoint x: 1019, endPoint y: 450, distance: 15.2
click at [1019, 450] on div "Chat Navya 6:21 PM Hi mam devish 6:21 PM because network issues Devang 6:21 PM …" at bounding box center [920, 312] width 263 height 328
click at [170, 440] on div "Eraser" at bounding box center [179, 448] width 41 height 33
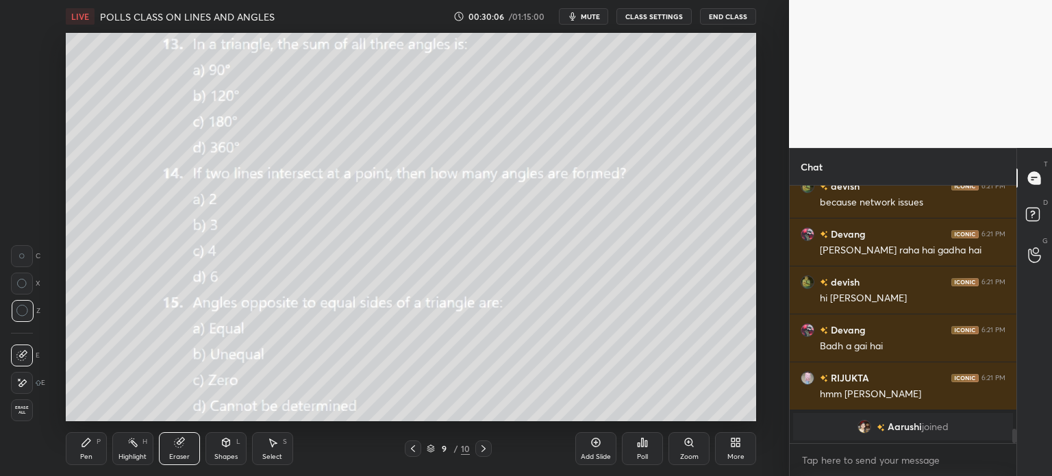
click at [12, 416] on div "Erase all" at bounding box center [22, 410] width 22 height 22
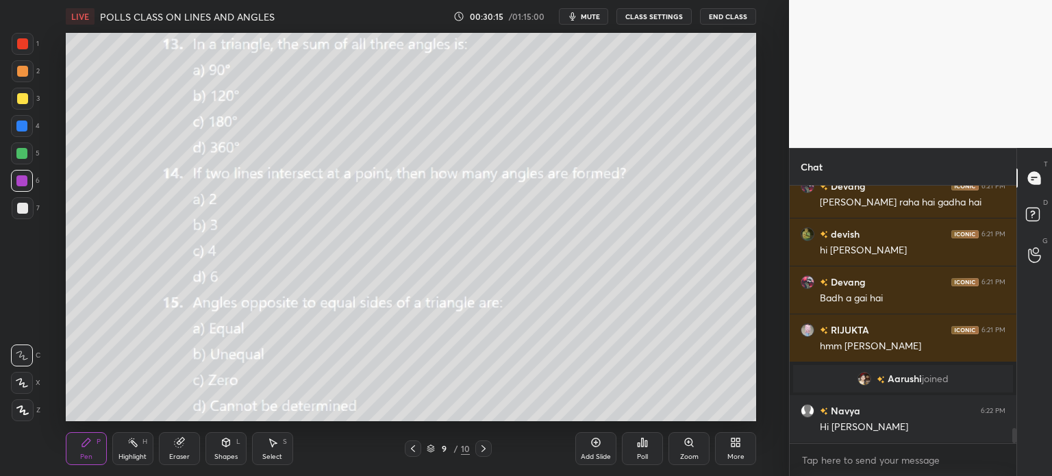
scroll to position [4200, 0]
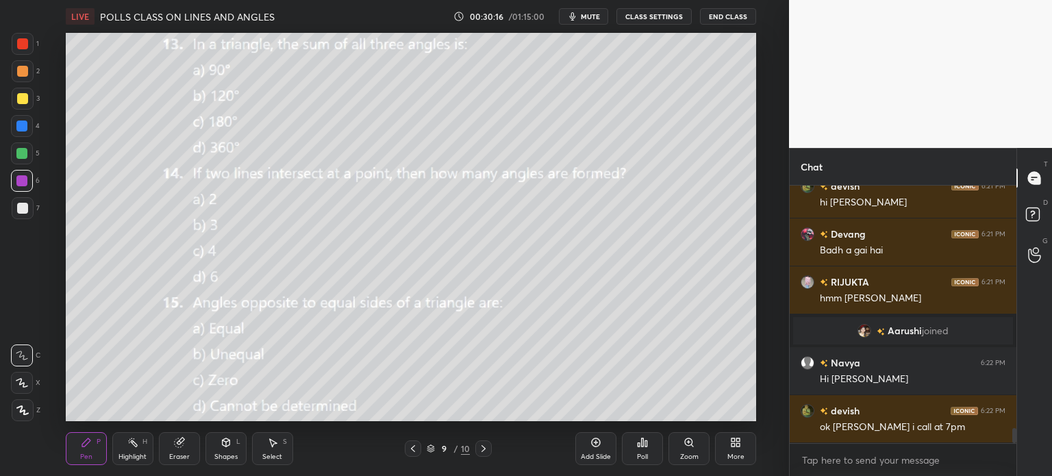
click at [227, 442] on icon at bounding box center [226, 442] width 8 height 8
click at [188, 457] on div "Eraser" at bounding box center [179, 456] width 21 height 7
drag, startPoint x: 22, startPoint y: 408, endPoint x: 35, endPoint y: 408, distance: 13.0
click at [25, 408] on span "Erase all" at bounding box center [22, 410] width 21 height 10
click at [232, 449] on div "Shapes L" at bounding box center [225, 448] width 41 height 33
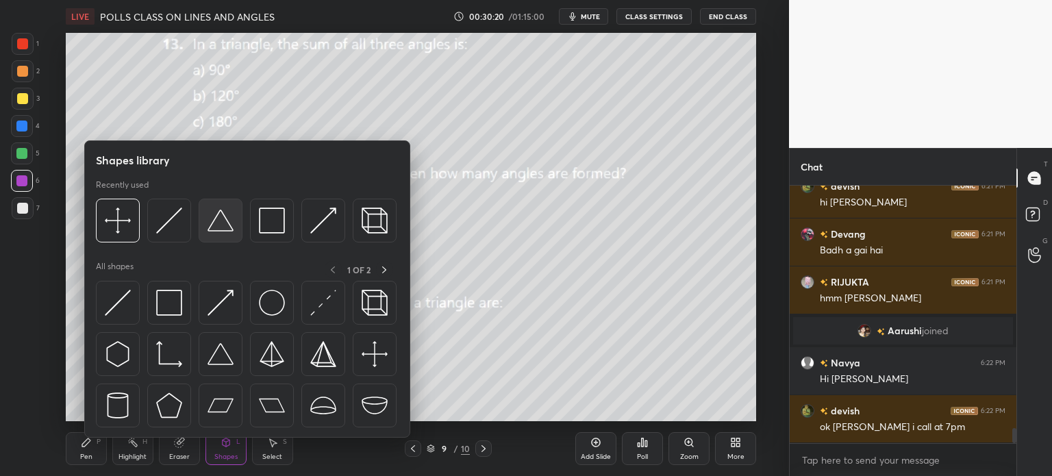
click at [225, 214] on img at bounding box center [221, 221] width 26 height 26
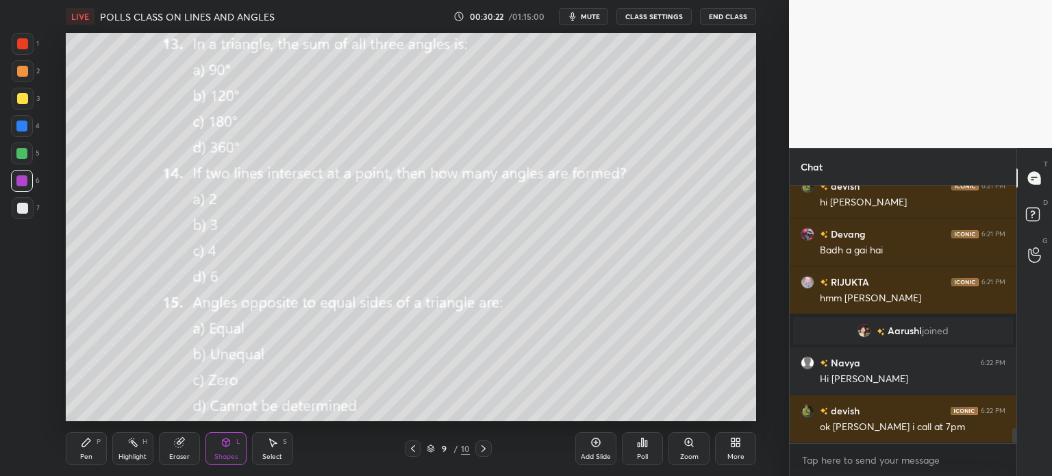
click at [88, 438] on icon at bounding box center [86, 442] width 11 height 11
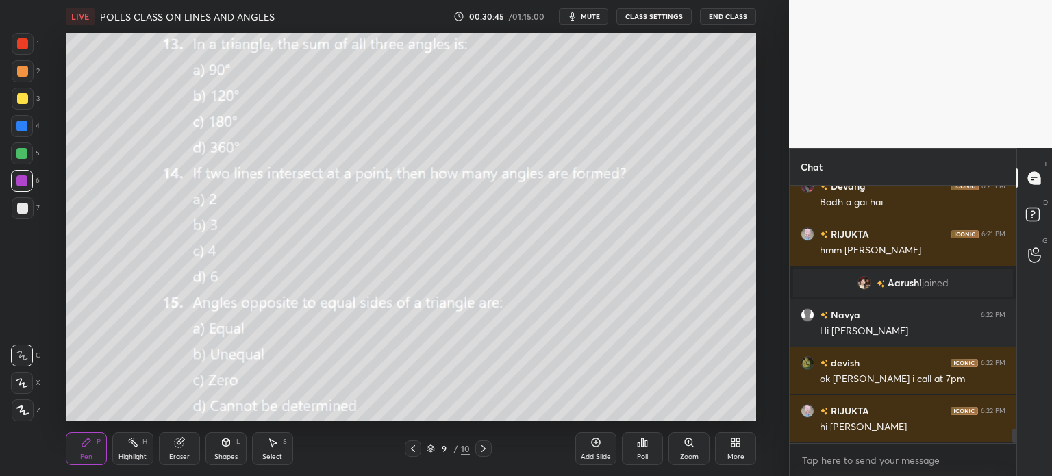
scroll to position [4262, 0]
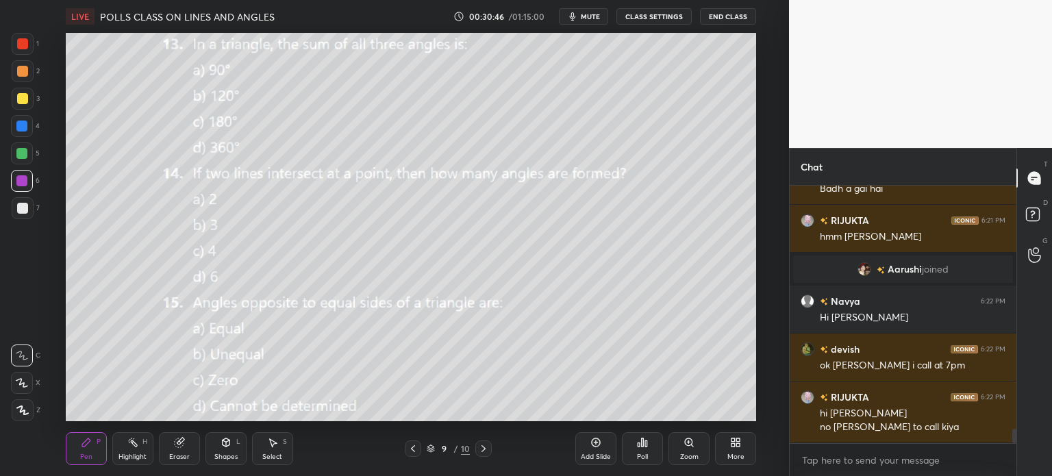
click at [642, 440] on icon at bounding box center [643, 442] width 2 height 8
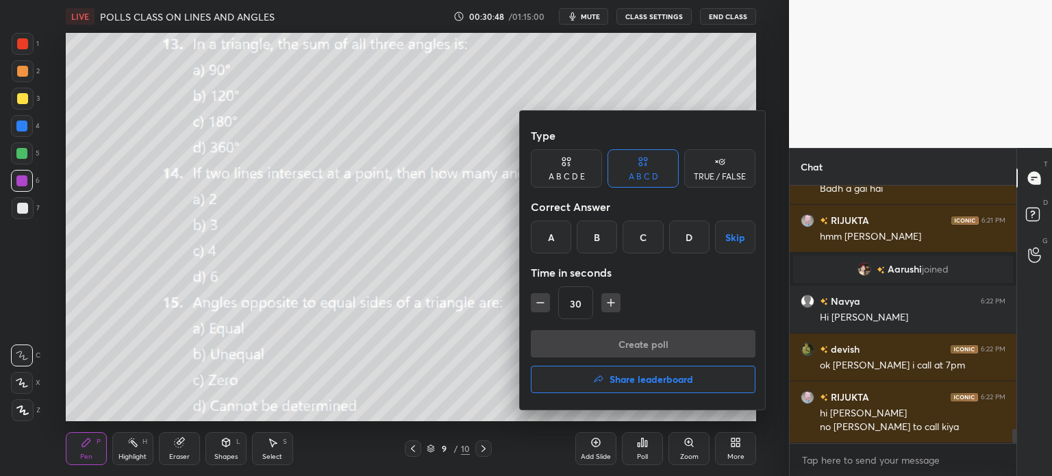
click at [540, 238] on div "A" at bounding box center [551, 237] width 40 height 33
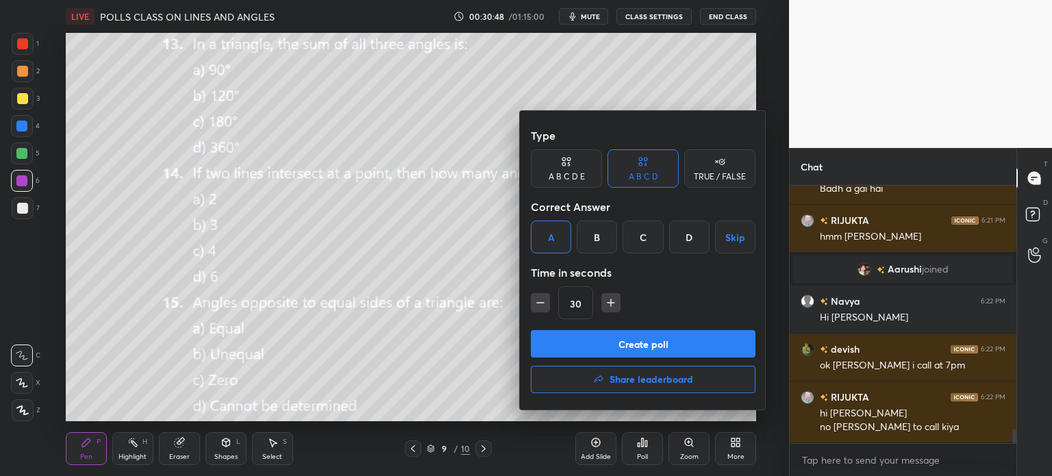
click at [607, 339] on button "Create poll" at bounding box center [643, 343] width 225 height 27
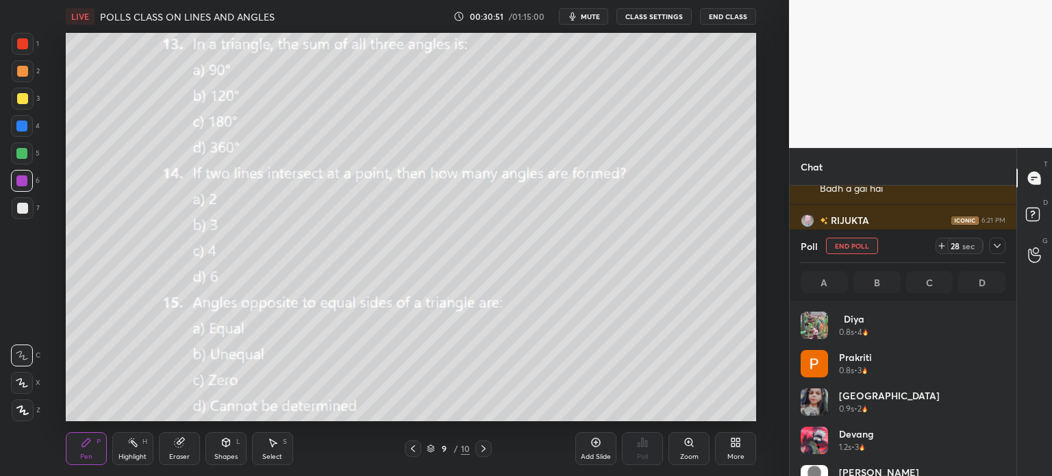
scroll to position [160, 201]
click at [997, 244] on icon at bounding box center [997, 245] width 11 height 11
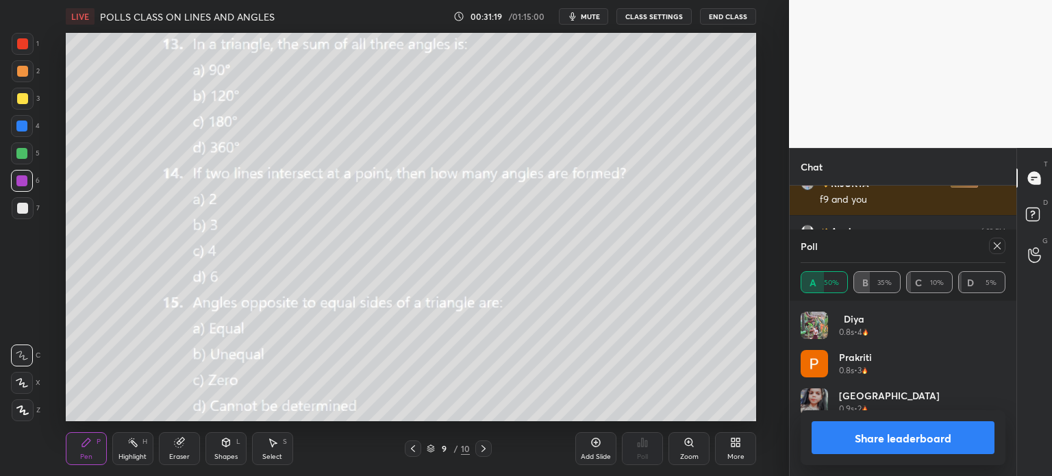
scroll to position [4, 4]
click at [997, 244] on icon at bounding box center [997, 245] width 11 height 11
type textarea "x"
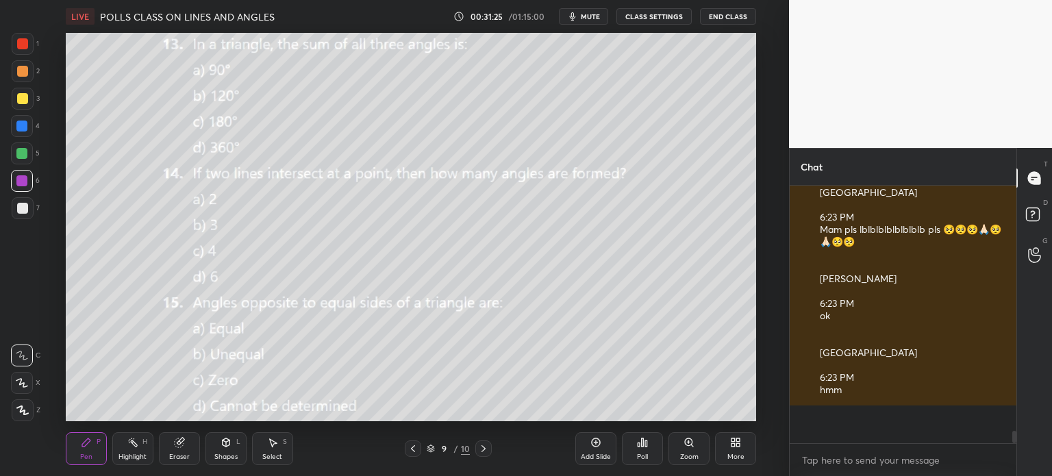
click at [635, 442] on div "Poll" at bounding box center [642, 448] width 41 height 33
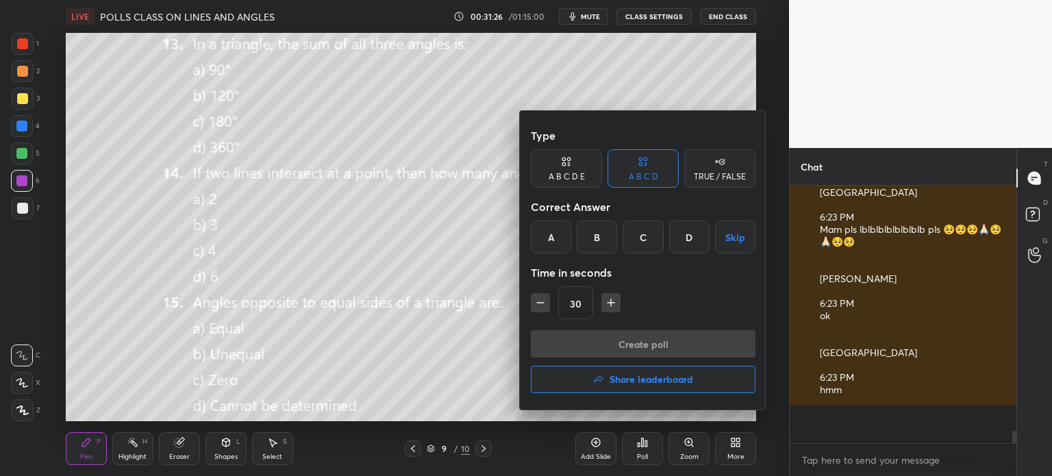
click at [667, 390] on button "Share leaderboard" at bounding box center [643, 379] width 225 height 27
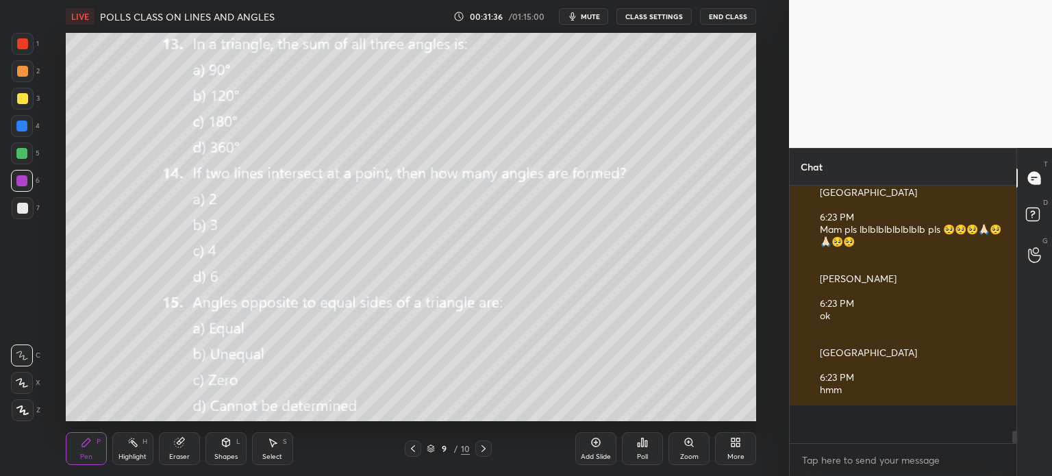
click at [484, 438] on div "Pen P Highlight H Eraser Shapes L Select S 9 / 10 Add Slide Poll Zoom More" at bounding box center [411, 448] width 690 height 55
click at [484, 440] on div at bounding box center [483, 448] width 16 height 16
click at [598, 16] on span "mute" at bounding box center [590, 17] width 19 height 10
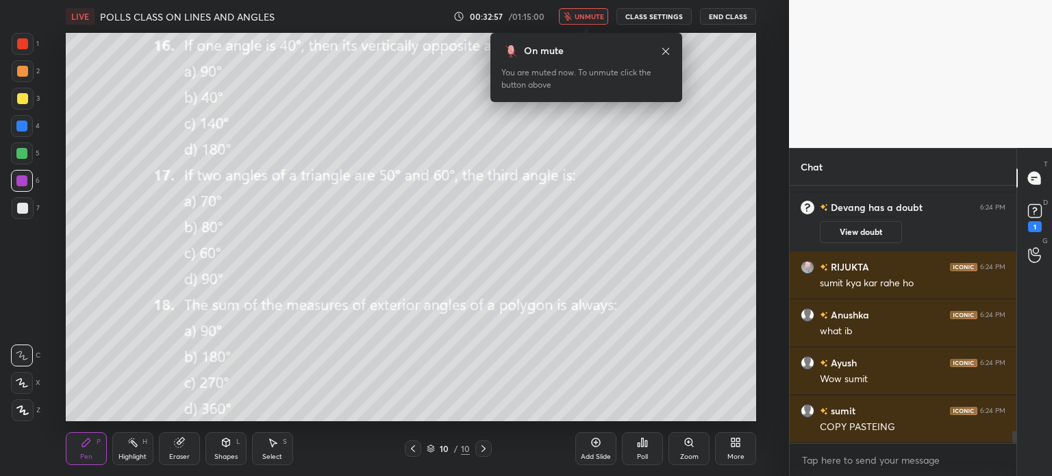
scroll to position [5229, 0]
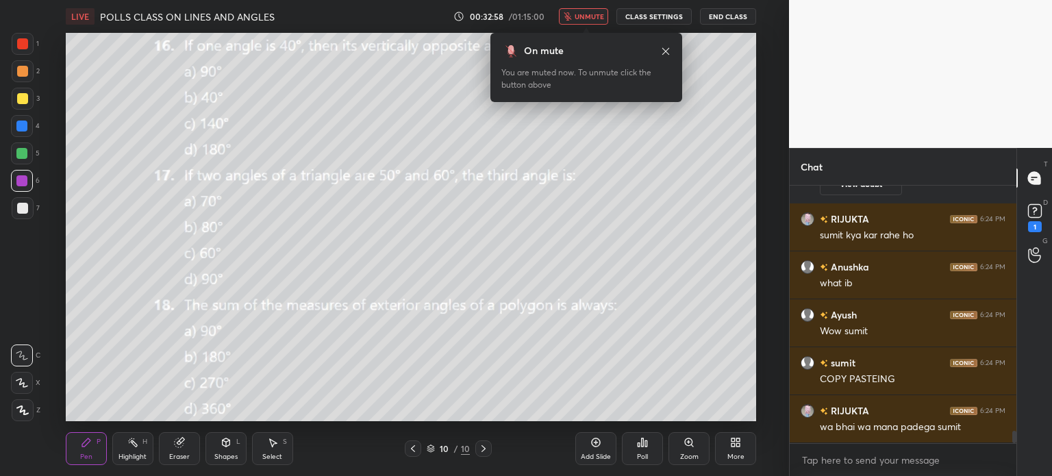
click at [594, 21] on span "unmute" at bounding box center [589, 17] width 29 height 10
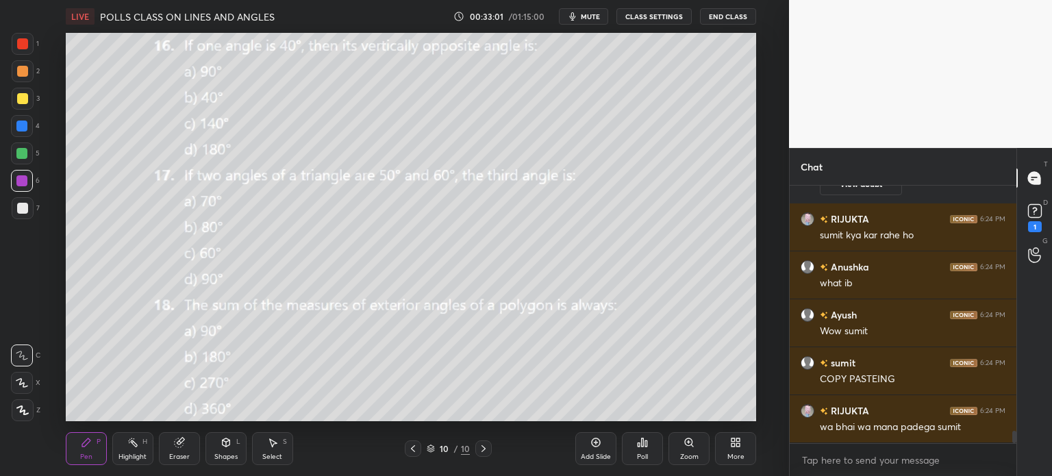
click at [595, 18] on span "mute" at bounding box center [590, 17] width 19 height 10
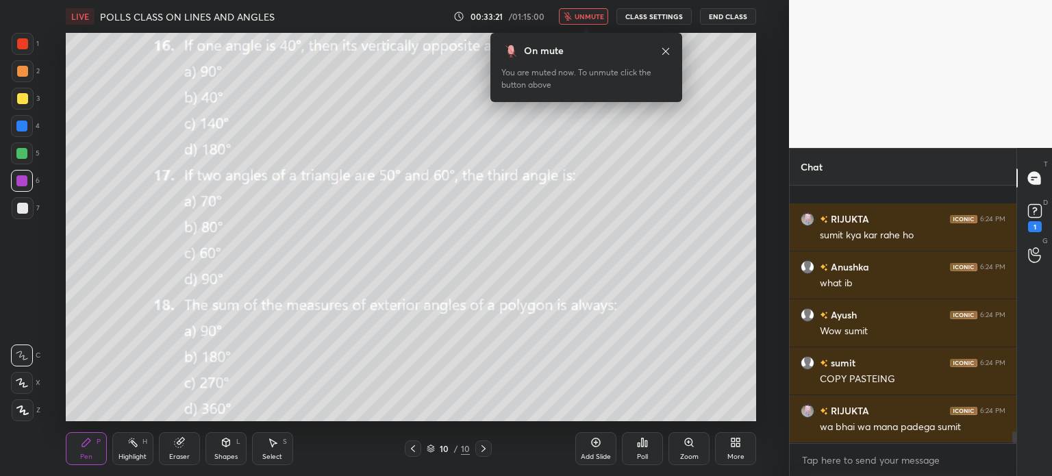
scroll to position [5325, 0]
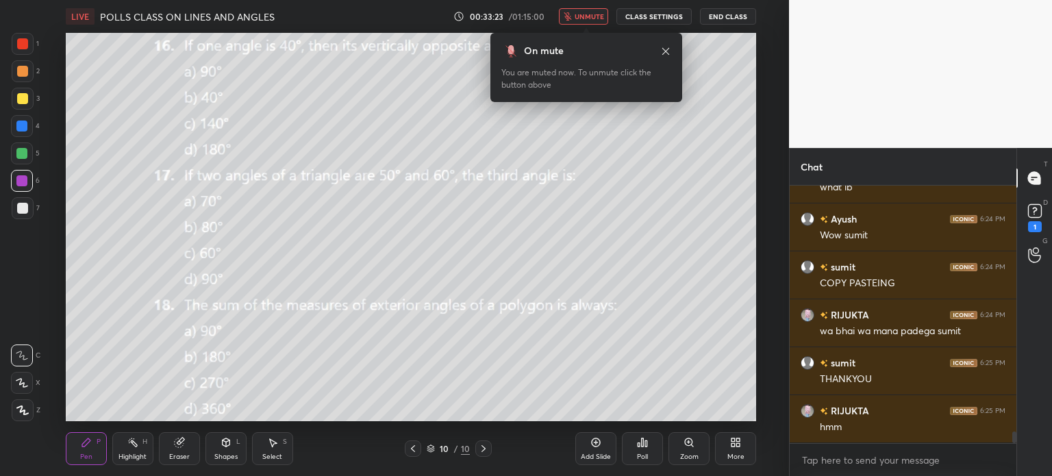
click at [608, 12] on button "unmute" at bounding box center [583, 16] width 49 height 16
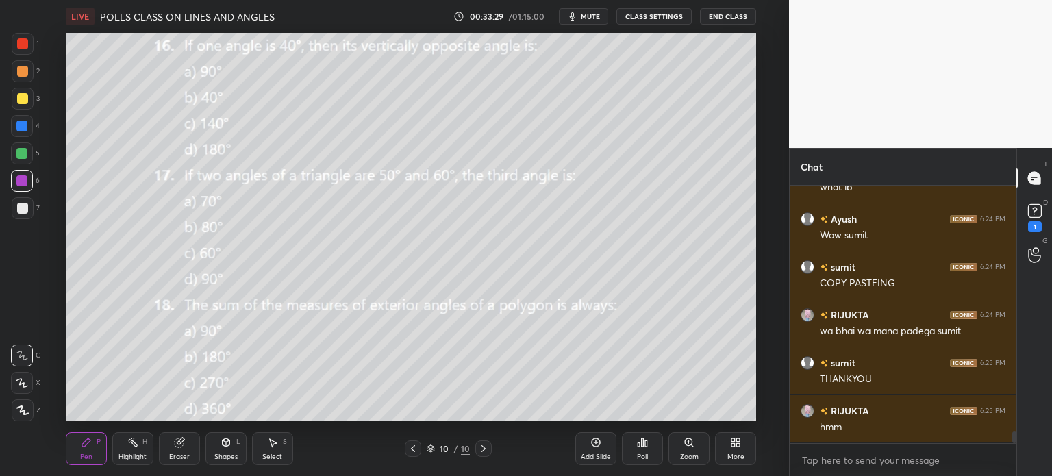
click at [238, 442] on div "L" at bounding box center [238, 441] width 4 height 7
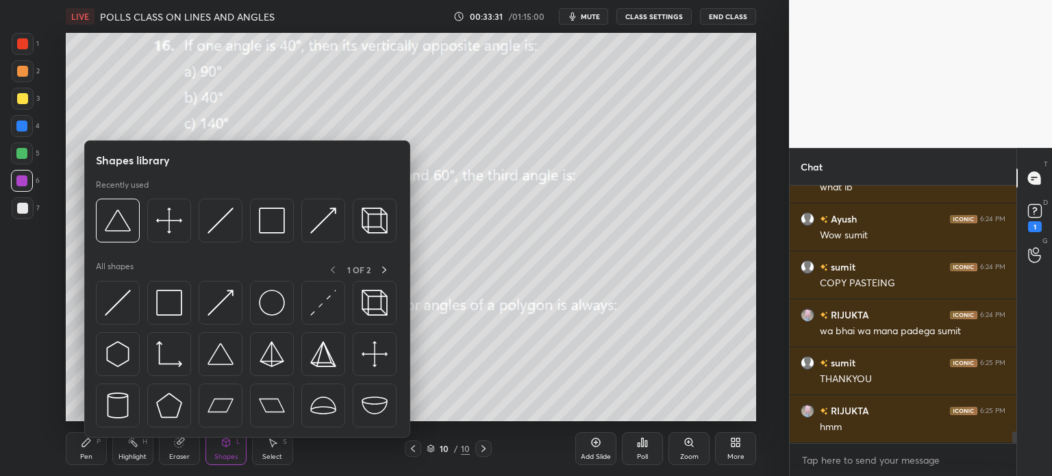
scroll to position [5373, 0]
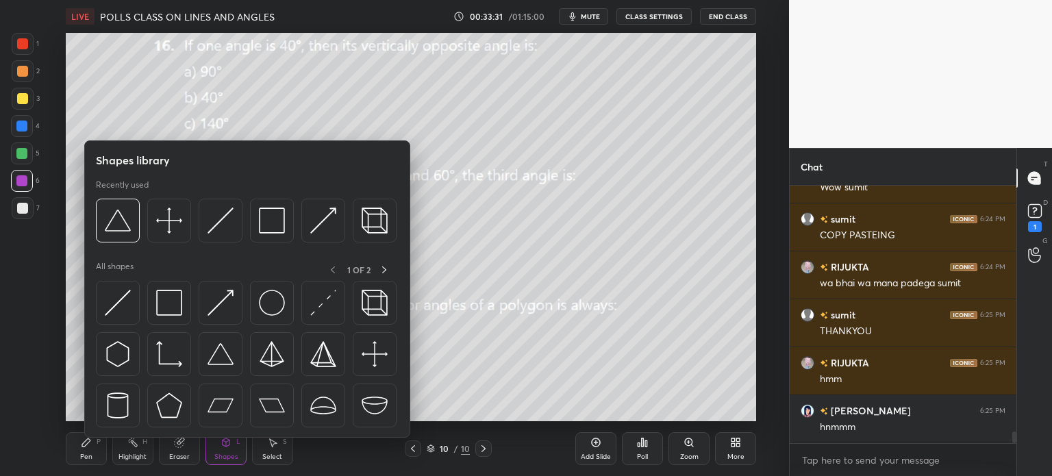
click at [606, 438] on div "Add Slide" at bounding box center [595, 448] width 41 height 33
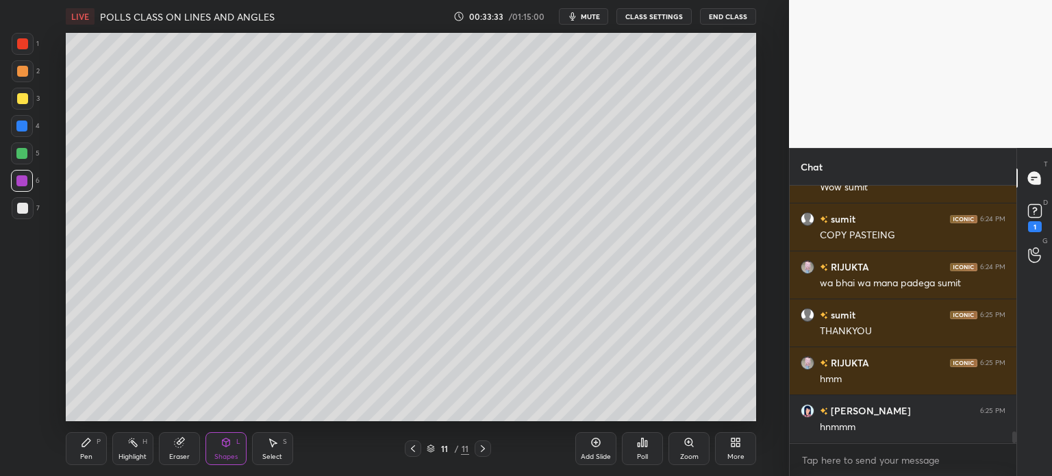
click at [233, 438] on div "Shapes L" at bounding box center [225, 448] width 41 height 33
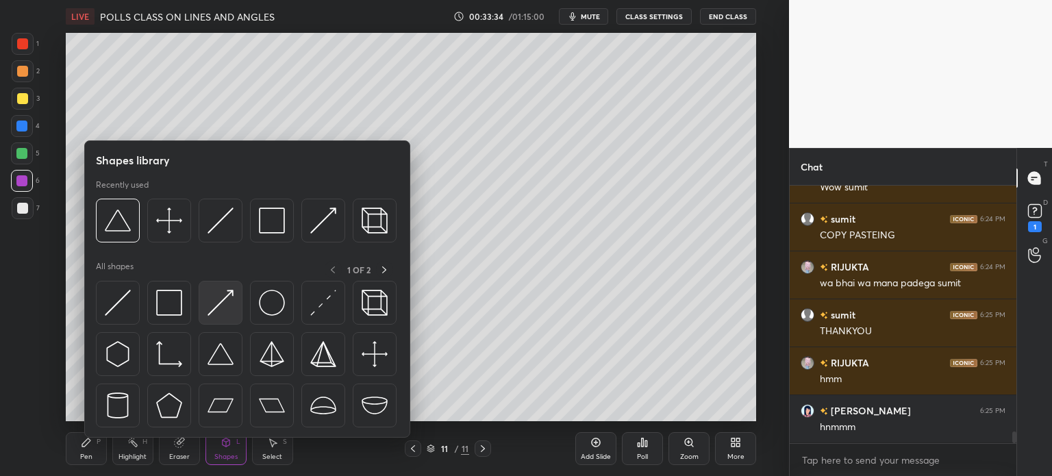
click at [222, 295] on img at bounding box center [221, 303] width 26 height 26
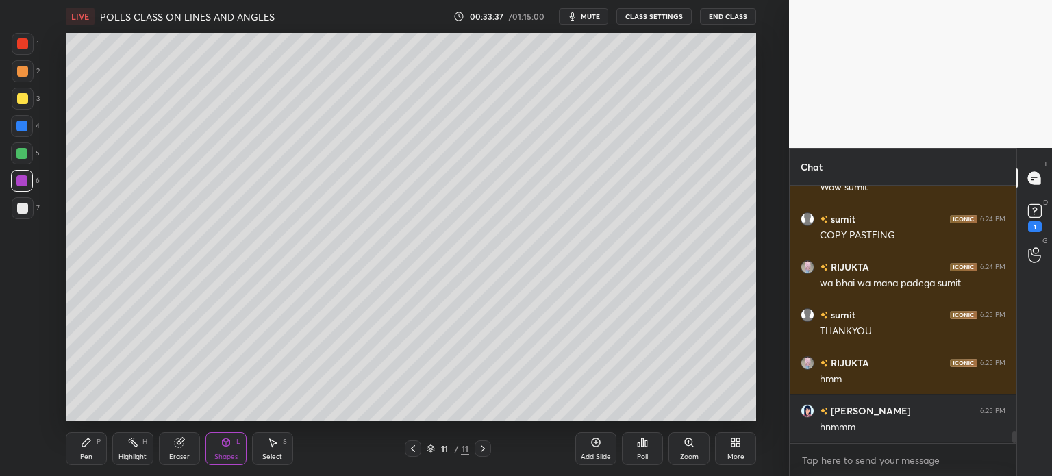
click at [82, 451] on div "Pen P" at bounding box center [86, 448] width 41 height 33
click at [23, 145] on div at bounding box center [22, 153] width 22 height 22
click at [409, 451] on icon at bounding box center [413, 448] width 11 height 11
click at [647, 454] on div "Poll" at bounding box center [642, 456] width 11 height 7
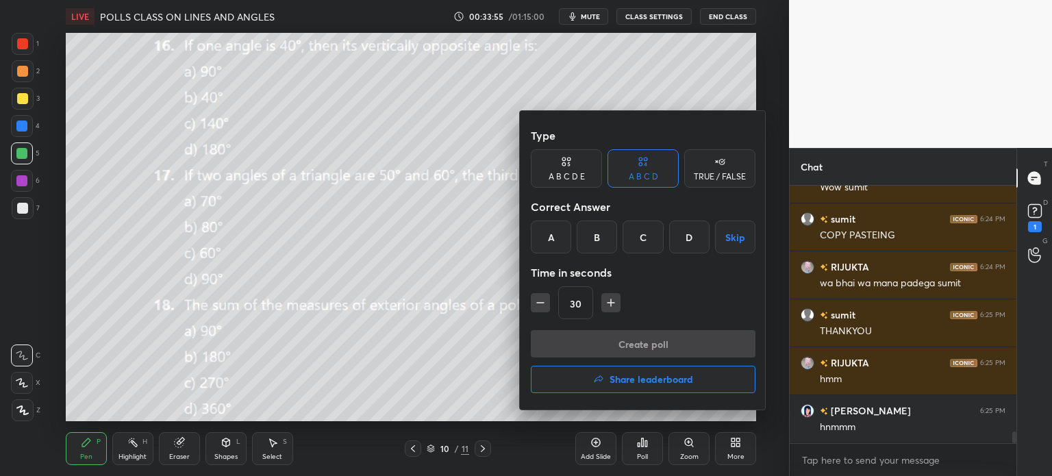
click at [589, 234] on div "B" at bounding box center [597, 237] width 40 height 33
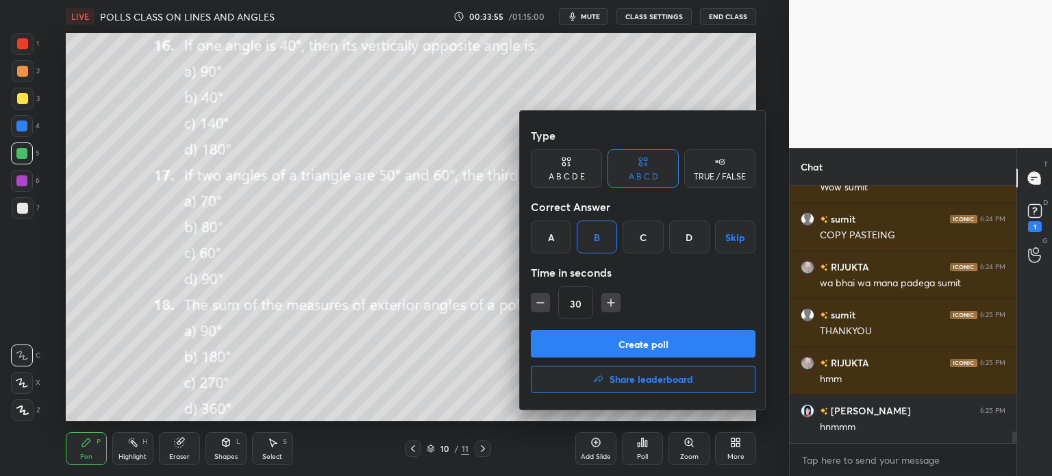
click at [634, 342] on button "Create poll" at bounding box center [643, 343] width 225 height 27
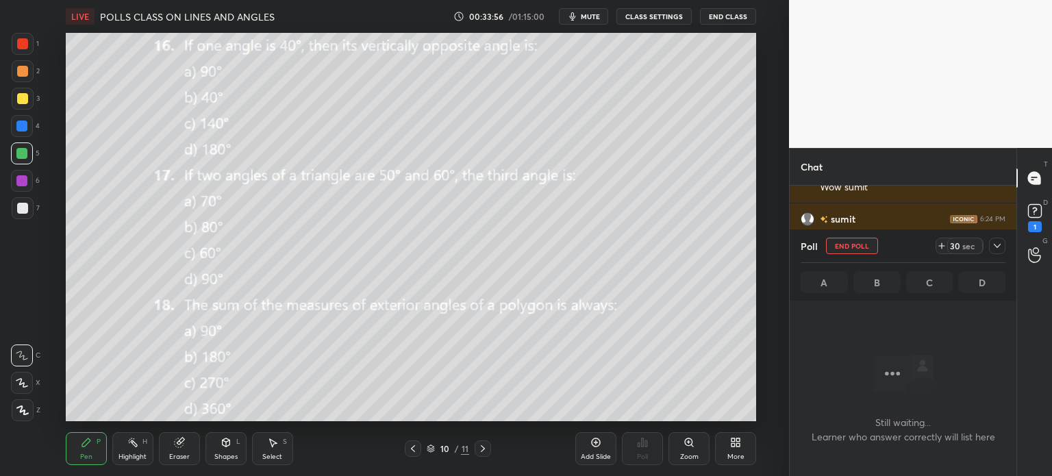
scroll to position [215, 223]
click at [591, 16] on span "mute" at bounding box center [590, 17] width 19 height 10
click at [999, 239] on div at bounding box center [997, 246] width 16 height 16
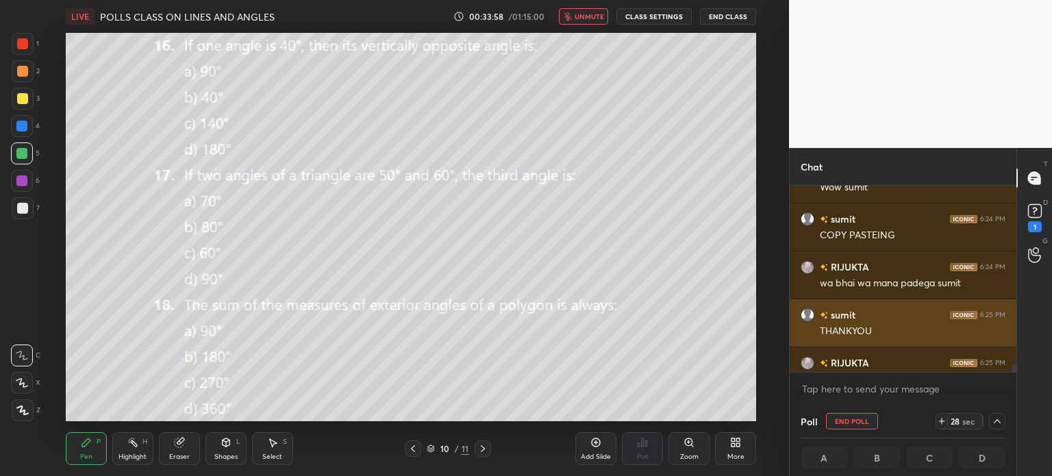
scroll to position [0, 4]
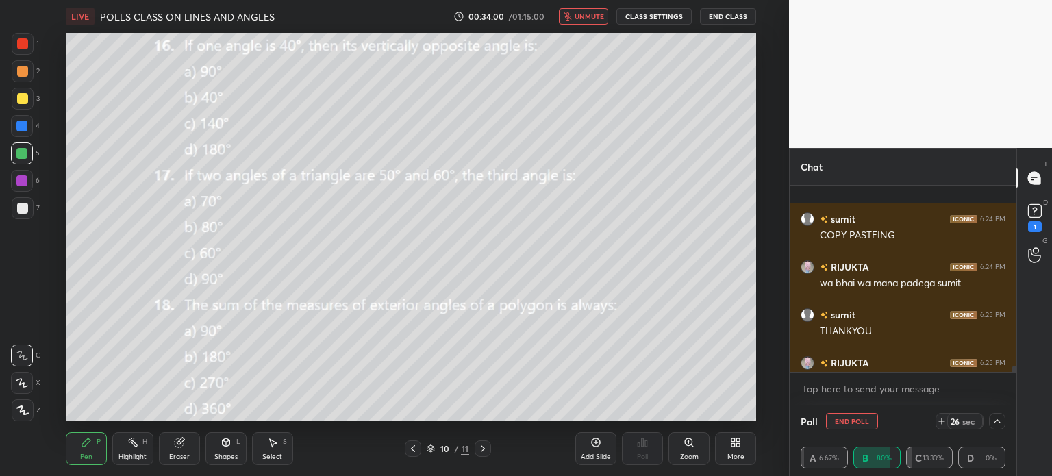
drag, startPoint x: 1013, startPoint y: 367, endPoint x: 1014, endPoint y: 386, distance: 18.5
click at [1014, 386] on div "sumit 6:24 PM COPY PASTEING RIJUKTA 6:24 PM wa bhai wa mana padega sumit sumit …" at bounding box center [903, 295] width 227 height 219
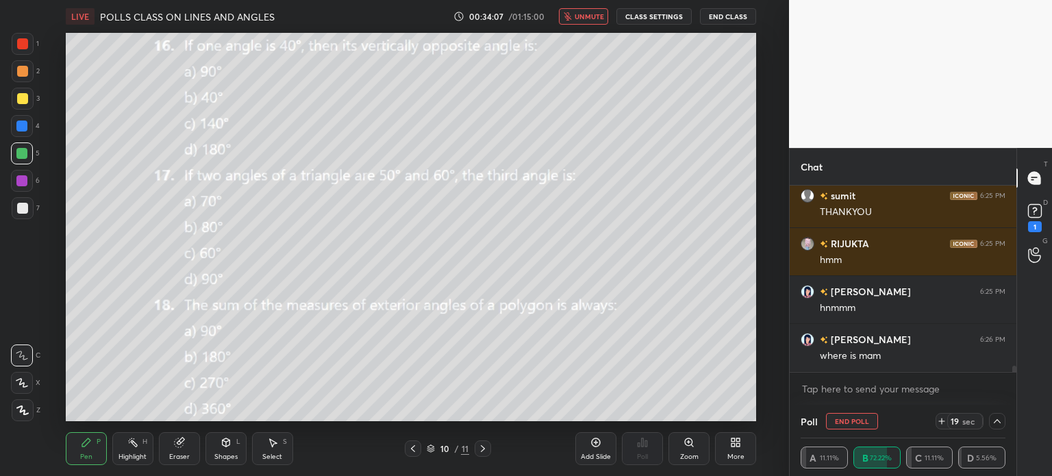
scroll to position [5540, 0]
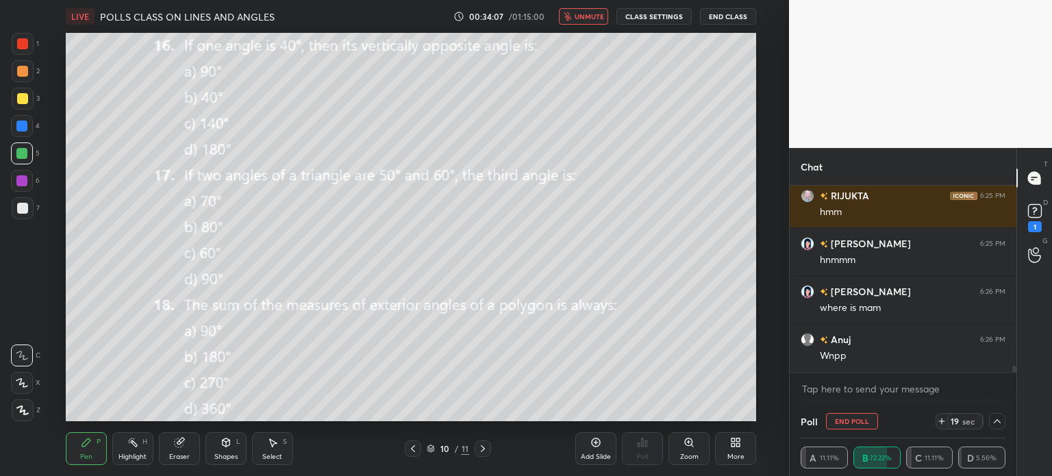
click at [587, 16] on span "unmute" at bounding box center [589, 17] width 29 height 10
click at [997, 421] on icon at bounding box center [997, 421] width 11 height 11
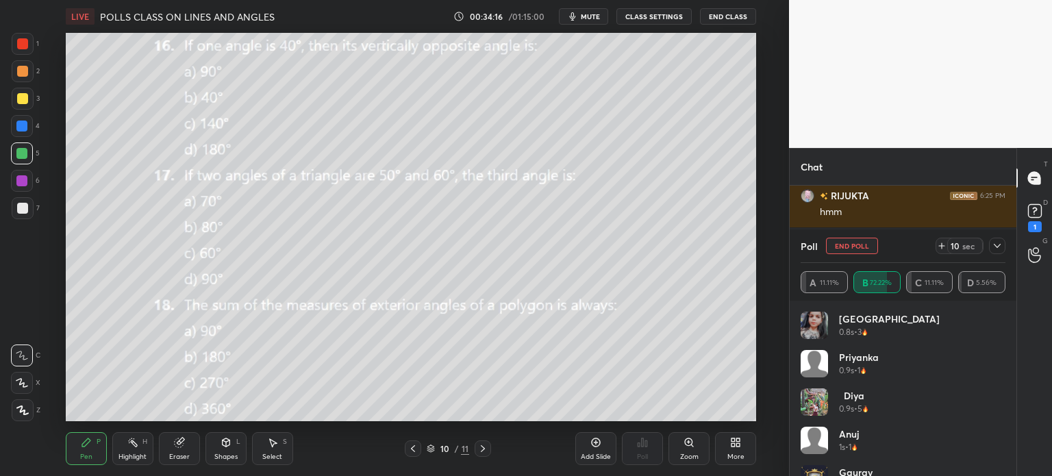
scroll to position [5554, 0]
click at [991, 249] on div at bounding box center [997, 246] width 16 height 16
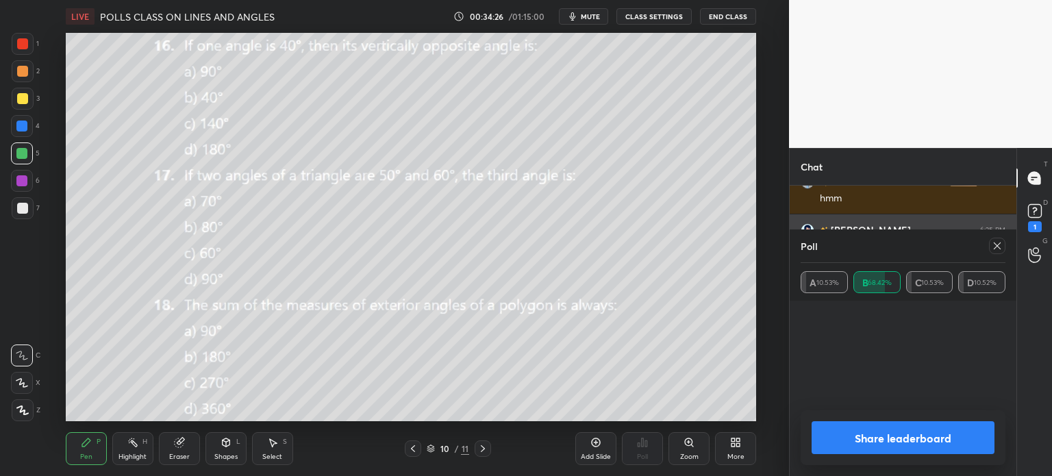
scroll to position [90, 201]
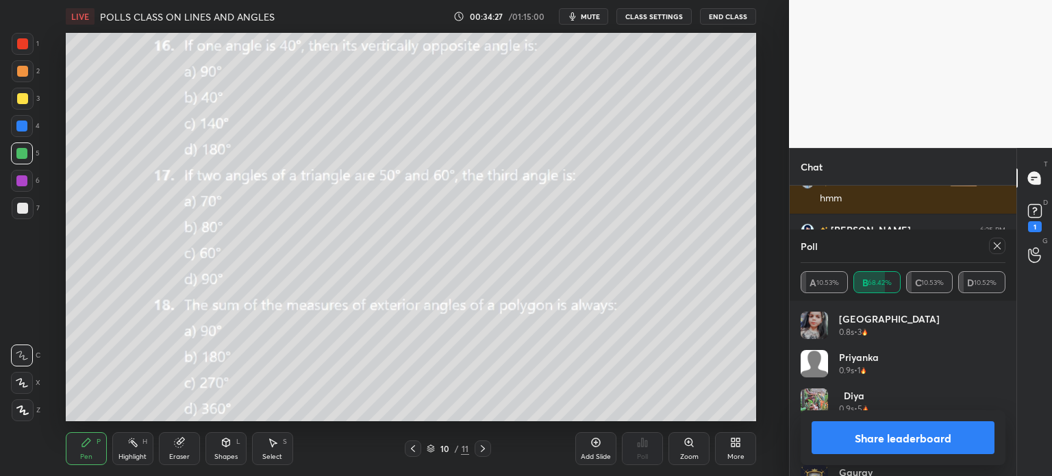
click at [595, 21] on span "mute" at bounding box center [590, 17] width 19 height 10
click at [995, 244] on icon at bounding box center [997, 245] width 7 height 7
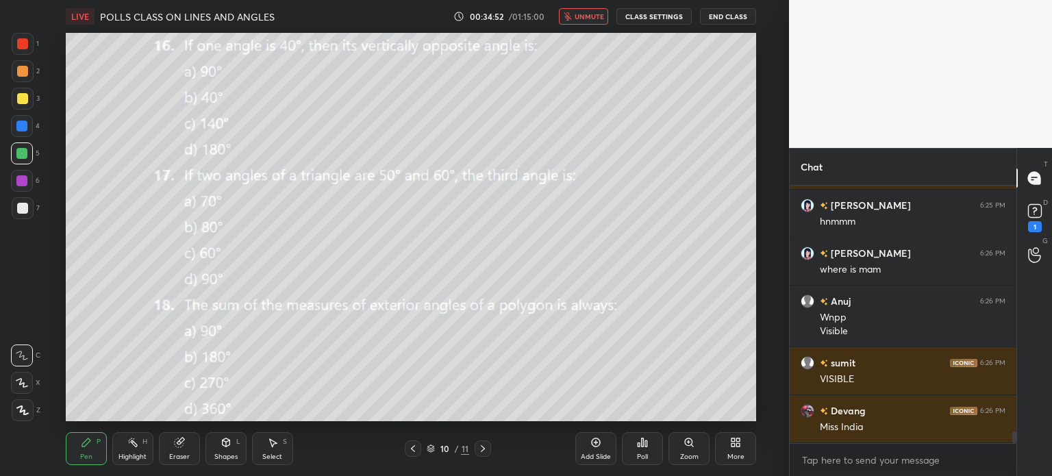
click at [597, 10] on button "unmute" at bounding box center [583, 16] width 49 height 16
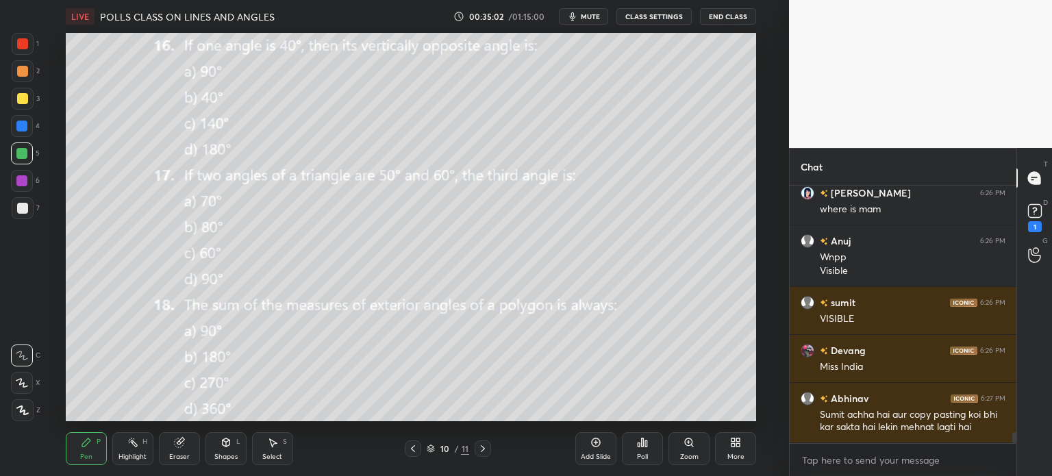
click at [232, 453] on div "Shapes" at bounding box center [225, 456] width 23 height 7
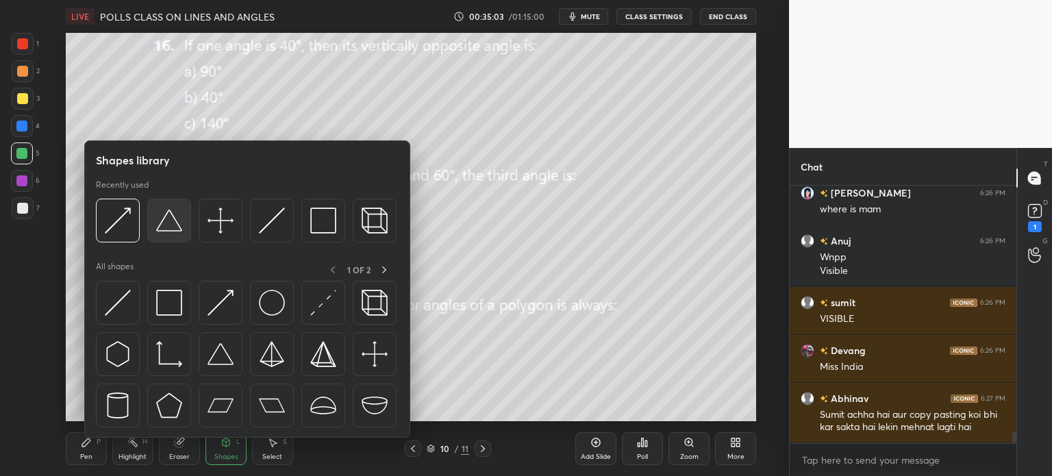
click at [178, 216] on img at bounding box center [169, 221] width 26 height 26
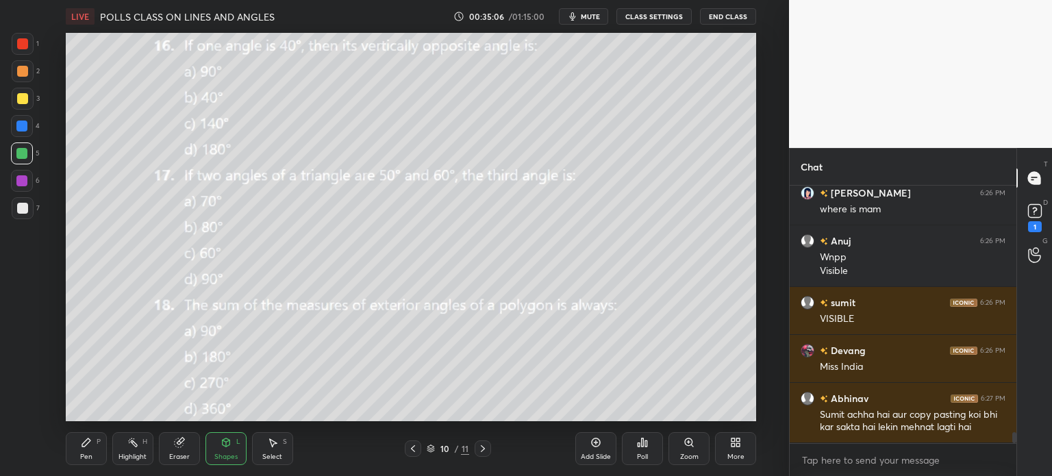
click at [101, 454] on div "Pen P" at bounding box center [86, 448] width 41 height 33
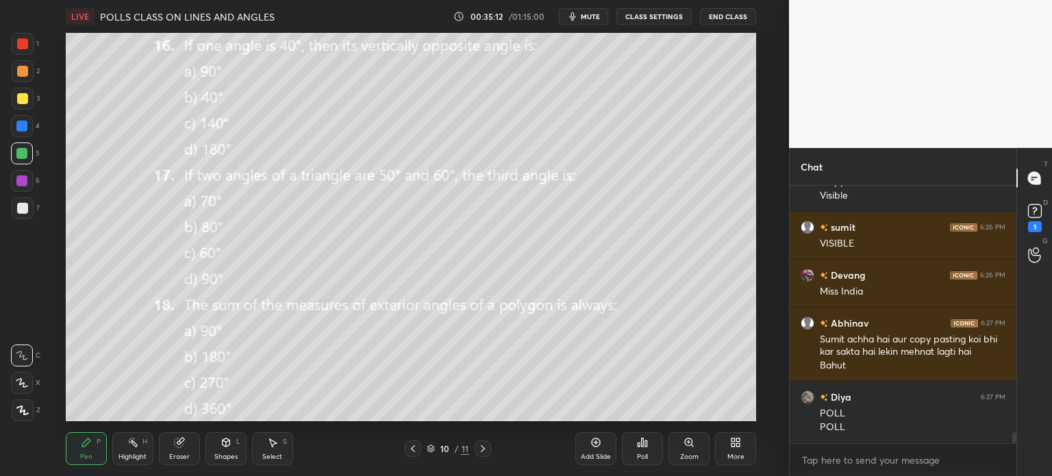
click at [641, 455] on div "Poll" at bounding box center [642, 456] width 11 height 7
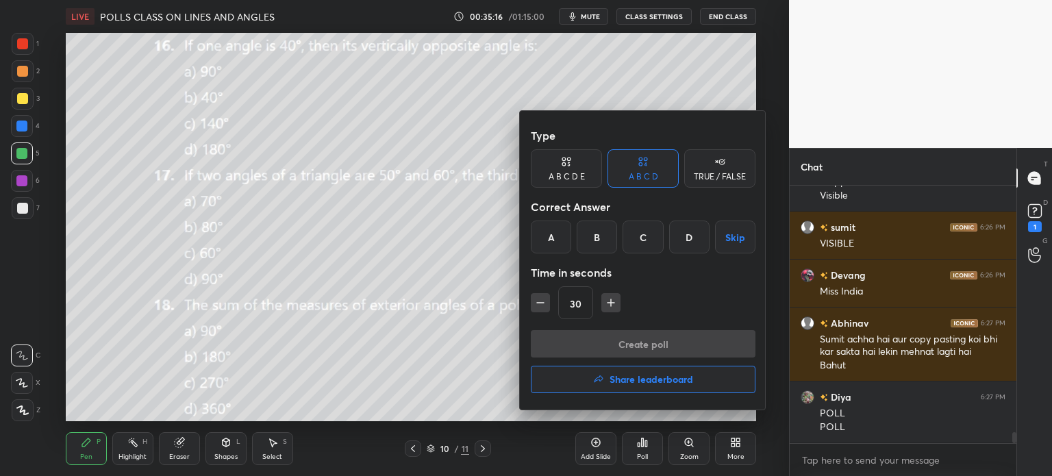
click at [551, 231] on div "A" at bounding box center [551, 237] width 40 height 33
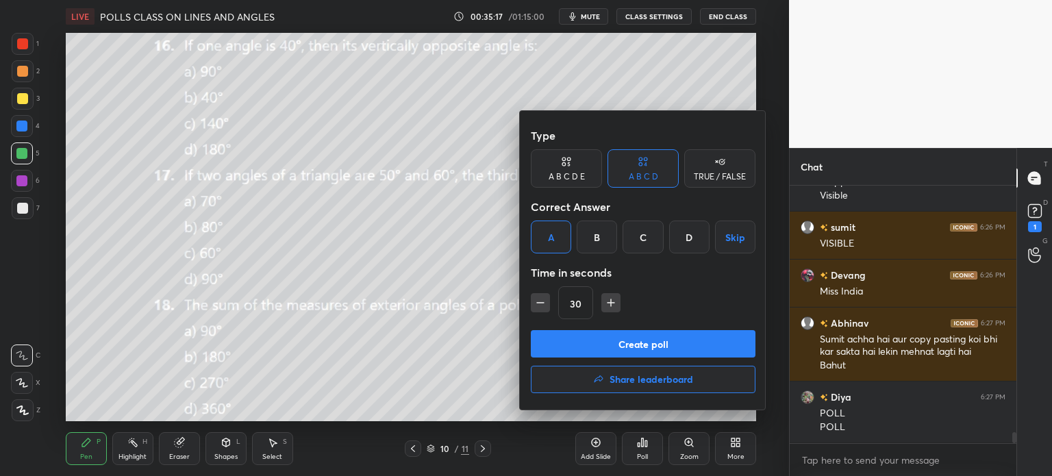
click at [624, 336] on button "Create poll" at bounding box center [643, 343] width 225 height 27
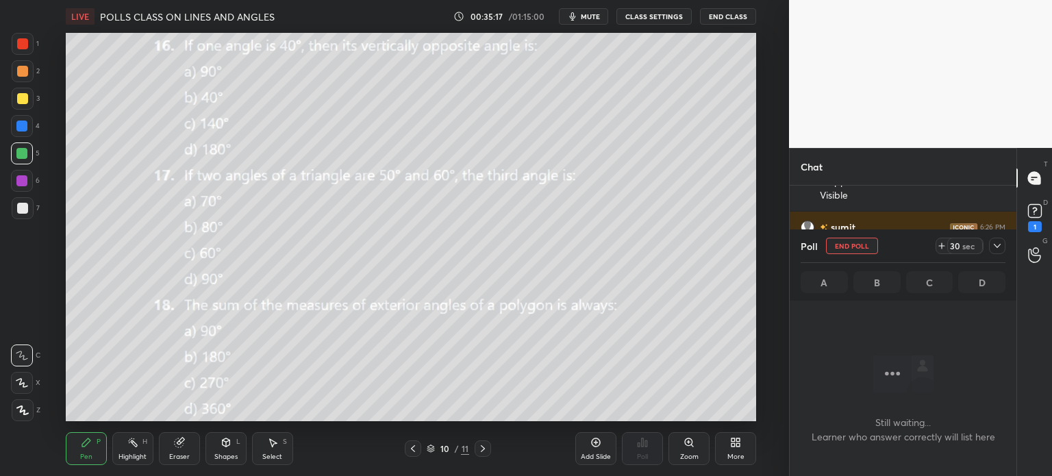
click at [576, 20] on icon "button" at bounding box center [573, 16] width 6 height 8
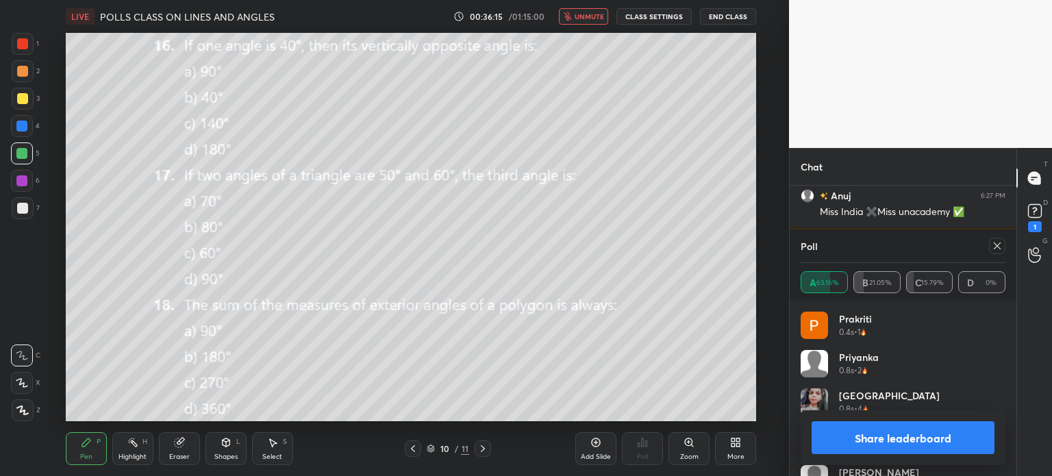
scroll to position [6256, 0]
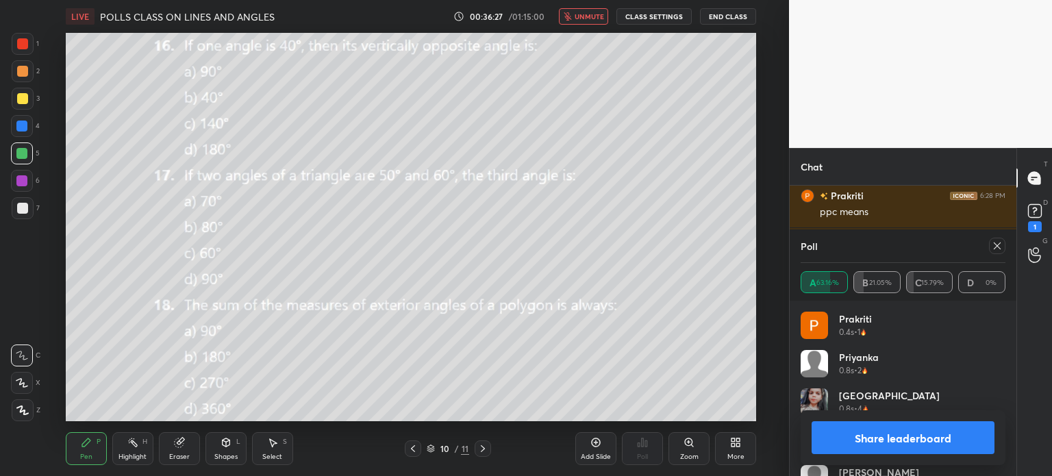
click at [580, 16] on span "unmute" at bounding box center [589, 17] width 29 height 10
click at [1001, 246] on icon at bounding box center [997, 245] width 11 height 11
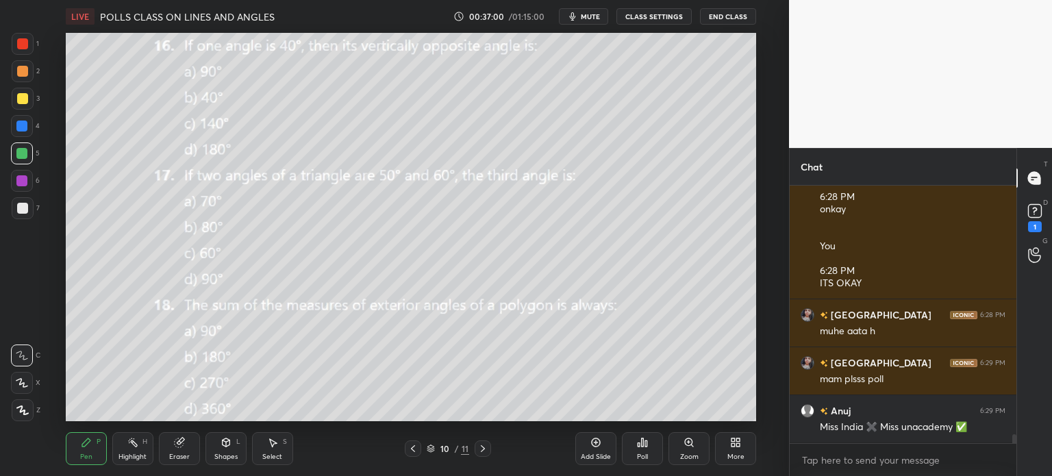
scroll to position [7069, 0]
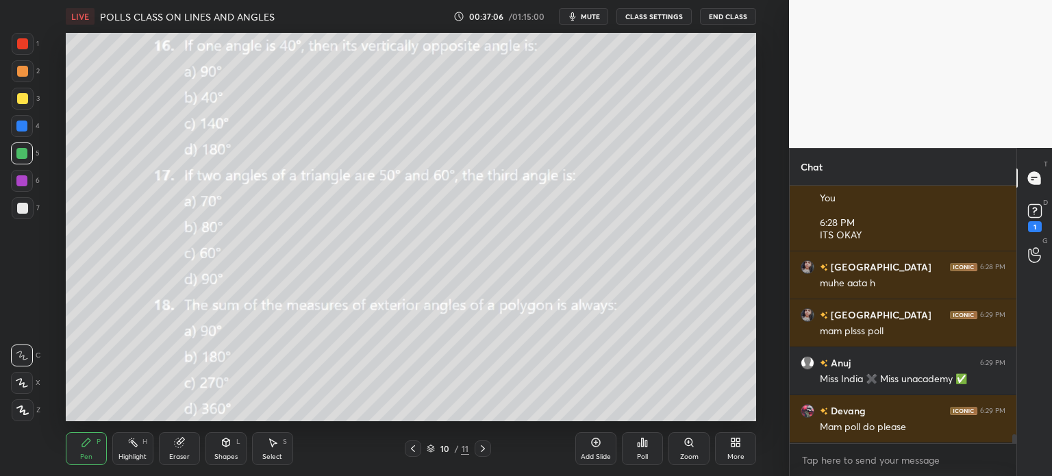
click at [483, 447] on icon at bounding box center [483, 448] width 4 height 7
click at [482, 447] on icon at bounding box center [483, 448] width 4 height 7
click at [416, 453] on icon at bounding box center [413, 448] width 11 height 11
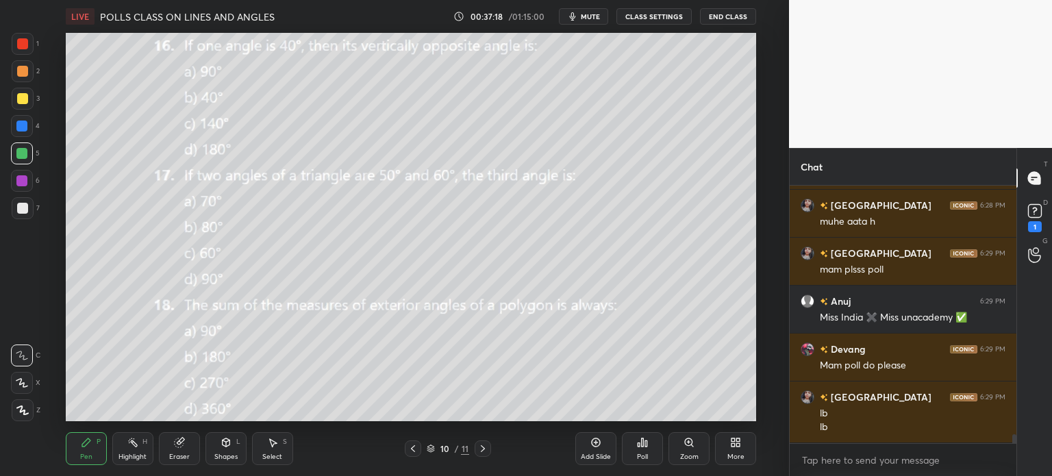
click at [724, 447] on div "More" at bounding box center [735, 448] width 41 height 33
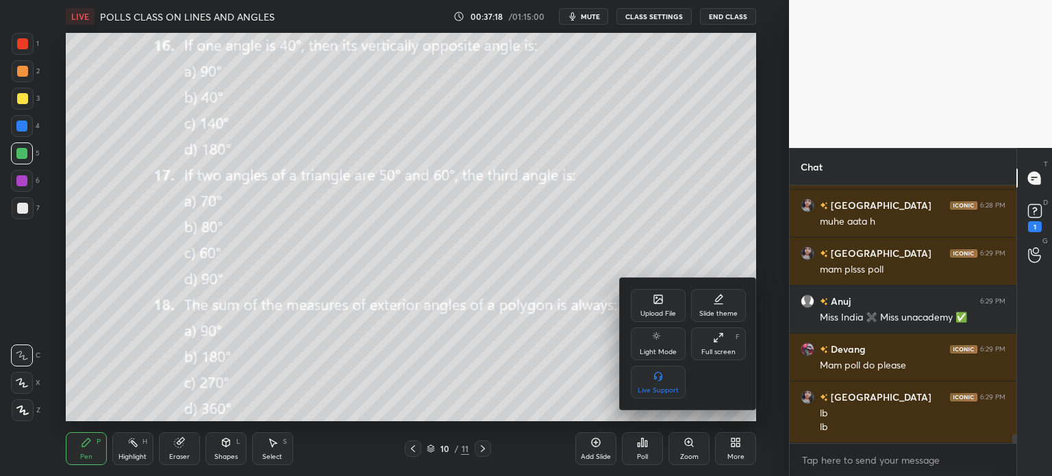
click at [645, 306] on div "Upload File" at bounding box center [658, 305] width 55 height 33
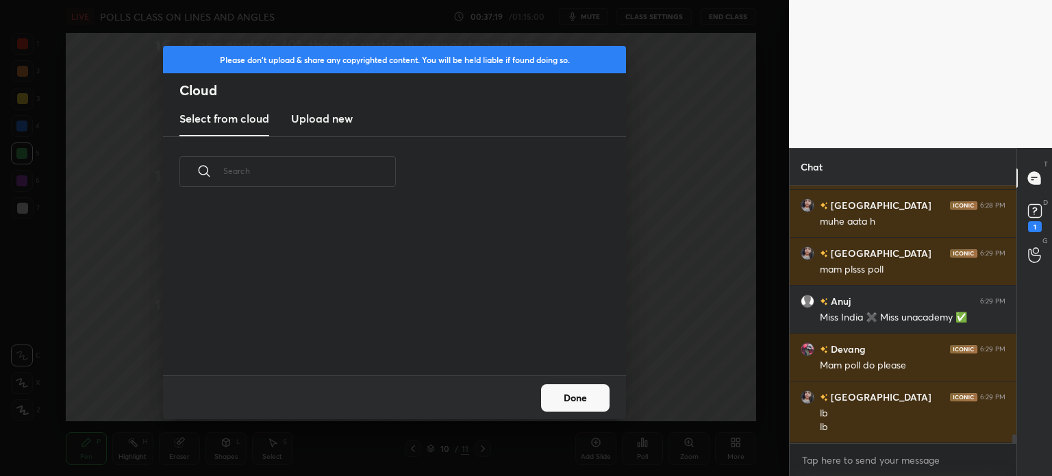
scroll to position [169, 440]
click at [349, 118] on h3 "Upload new" at bounding box center [322, 118] width 62 height 16
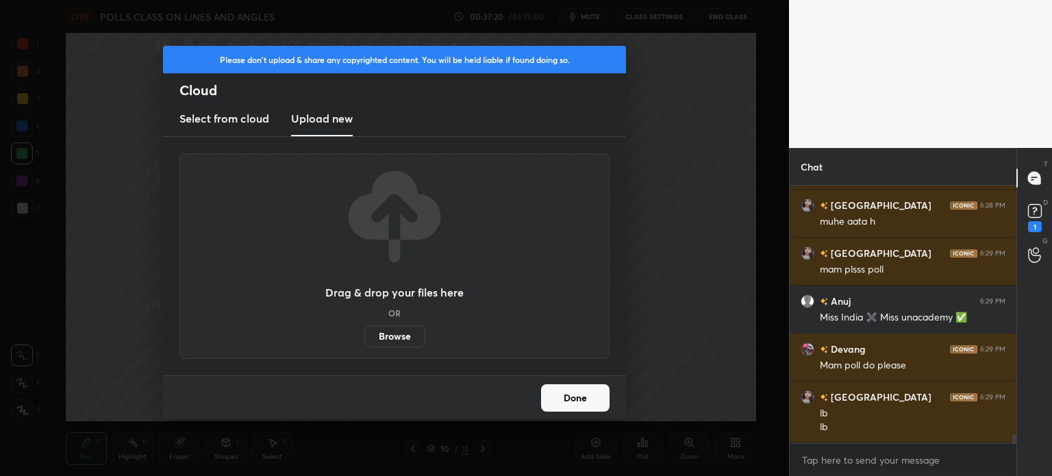
click at [395, 335] on label "Browse" at bounding box center [394, 336] width 61 height 22
click at [364, 335] on input "Browse" at bounding box center [364, 336] width 0 height 22
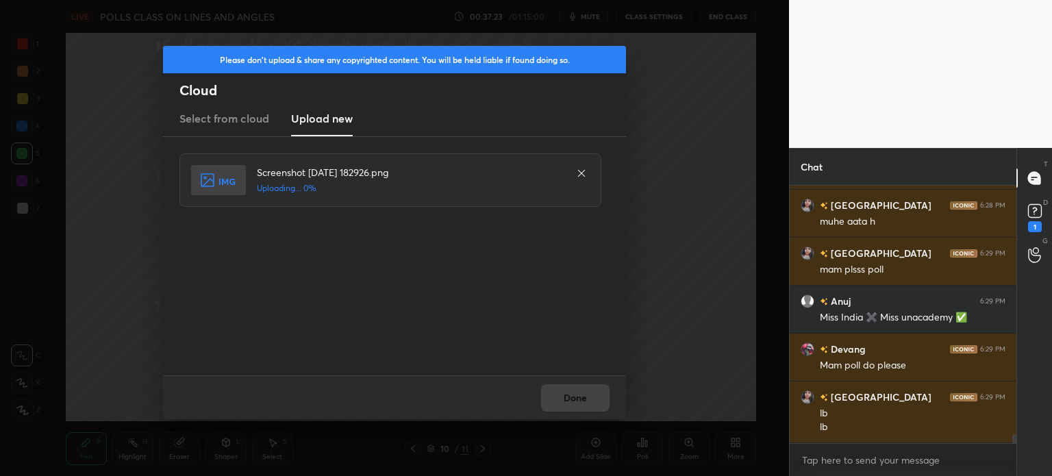
click at [567, 399] on div "Done" at bounding box center [394, 397] width 463 height 44
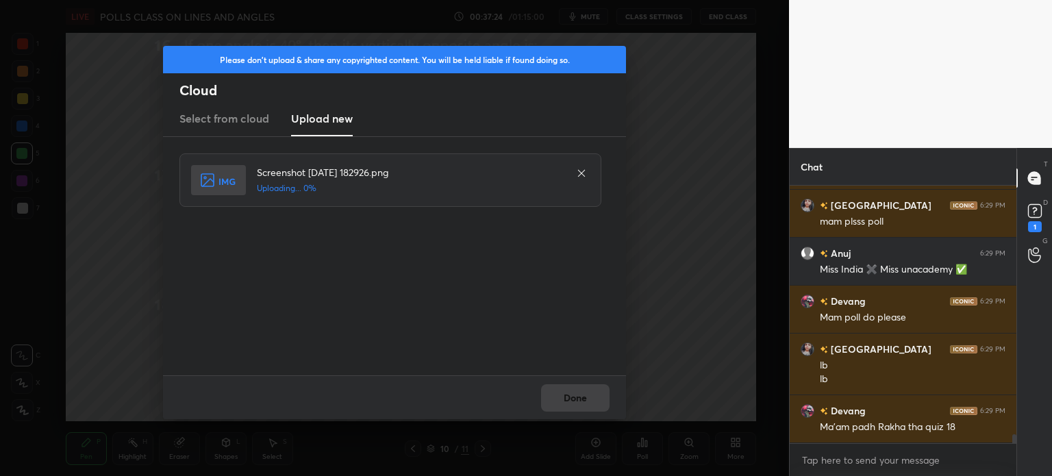
click at [567, 399] on div "Done" at bounding box center [394, 397] width 463 height 44
click at [567, 399] on button "Done" at bounding box center [575, 397] width 68 height 27
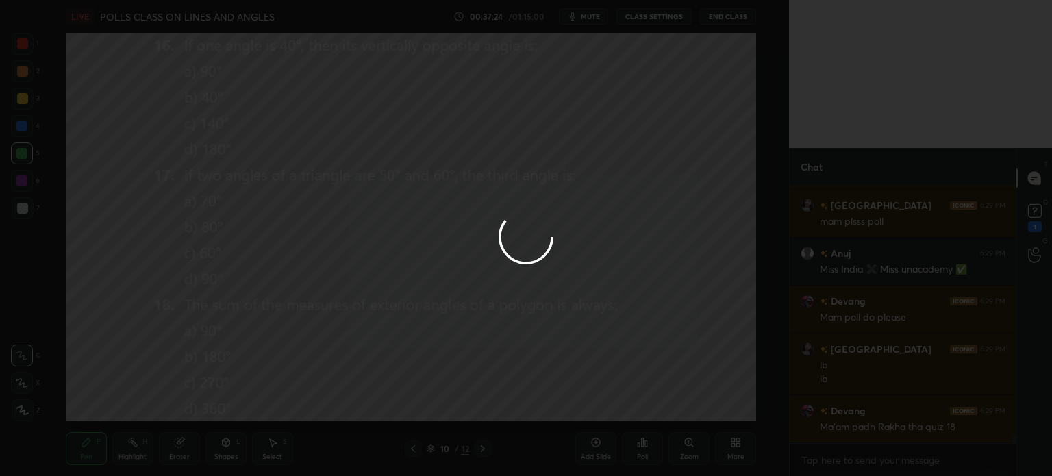
scroll to position [7226, 0]
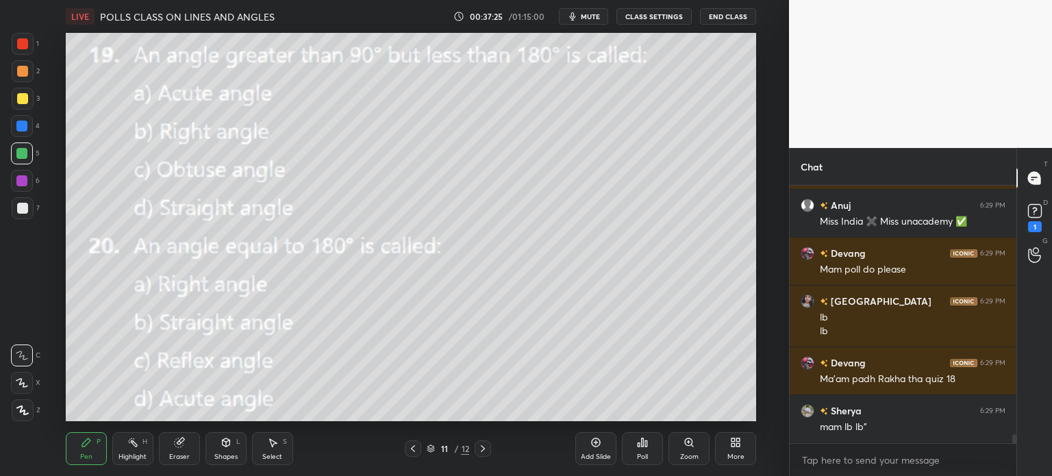
click at [589, 18] on span "mute" at bounding box center [590, 17] width 19 height 10
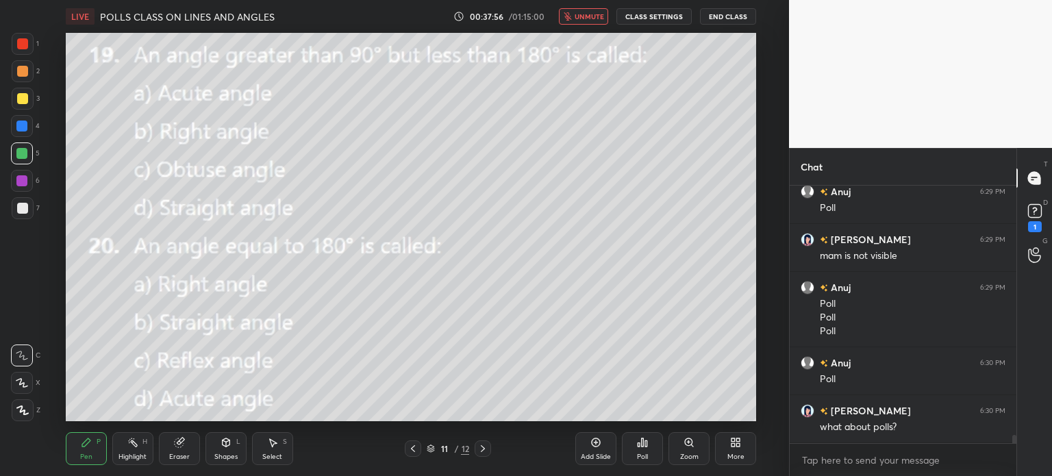
scroll to position [7663, 0]
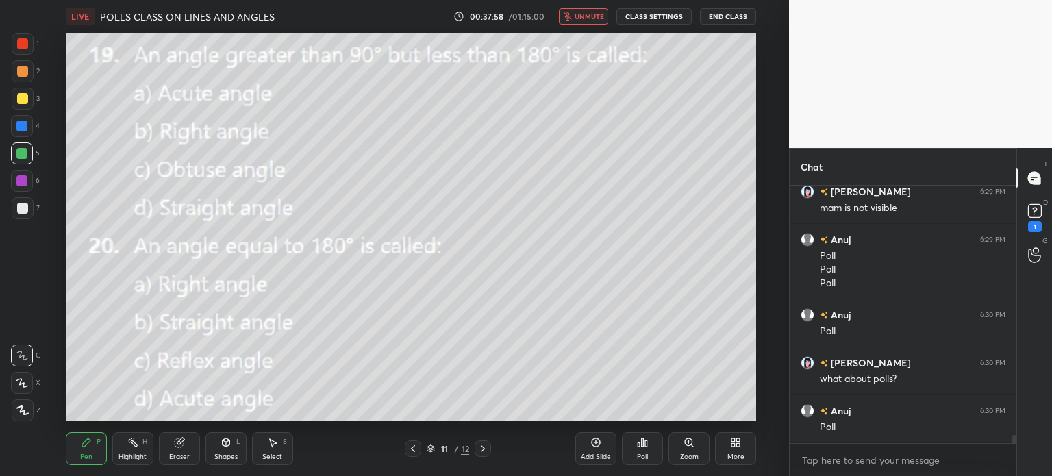
click at [589, 18] on span "unmute" at bounding box center [589, 17] width 29 height 10
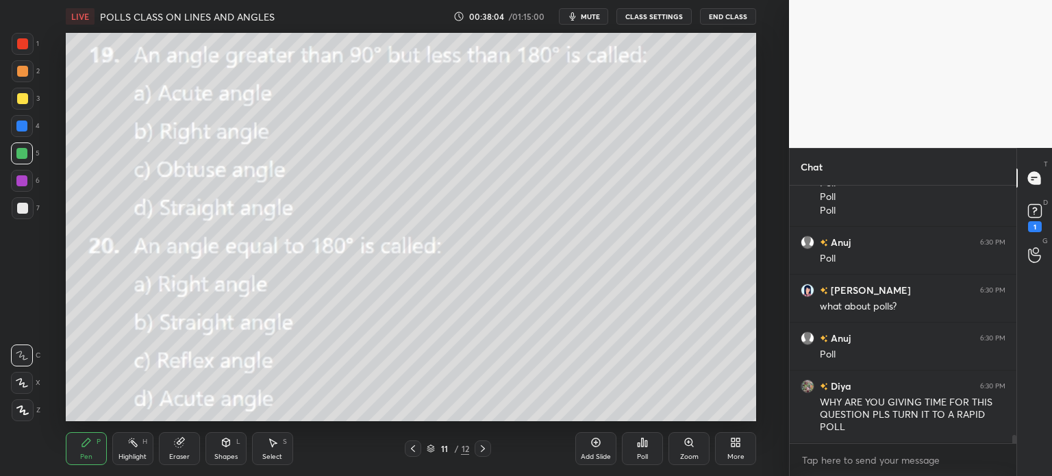
scroll to position [7784, 0]
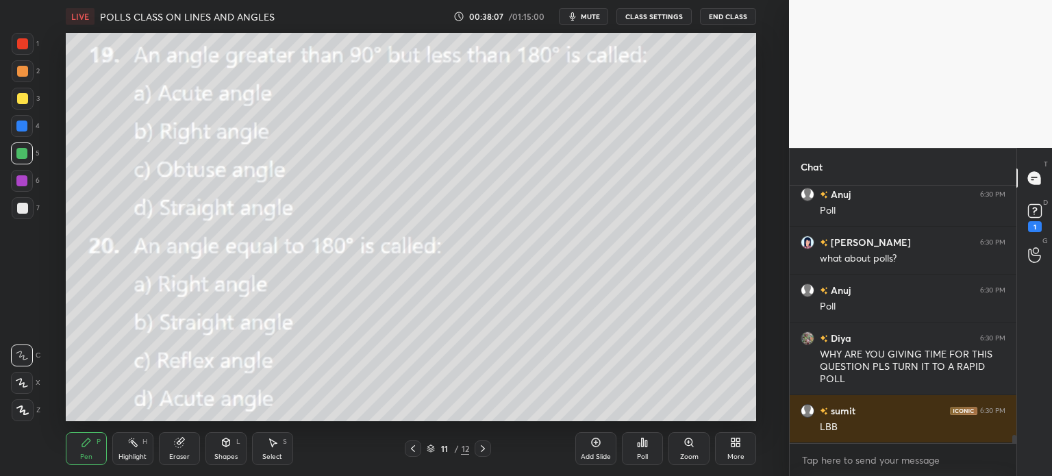
click at [645, 454] on div "Poll" at bounding box center [642, 456] width 11 height 7
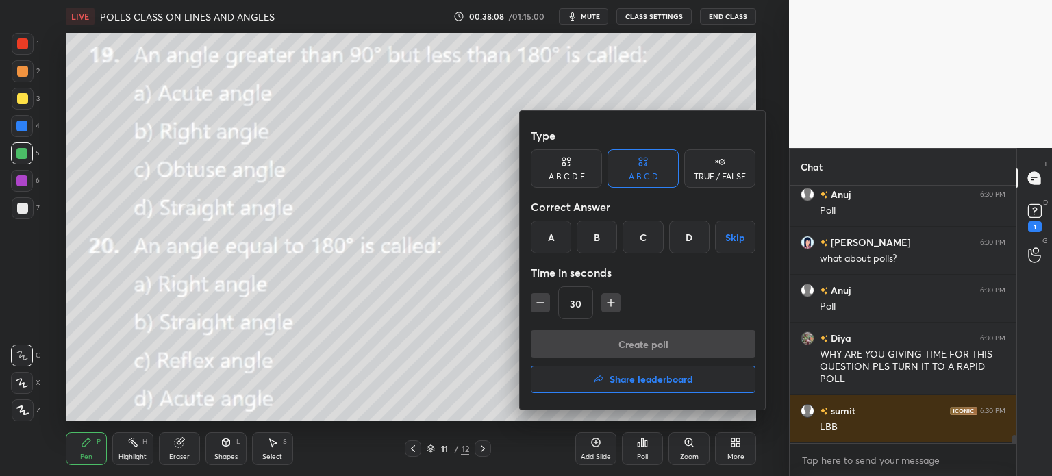
click at [631, 232] on div "C" at bounding box center [643, 237] width 40 height 33
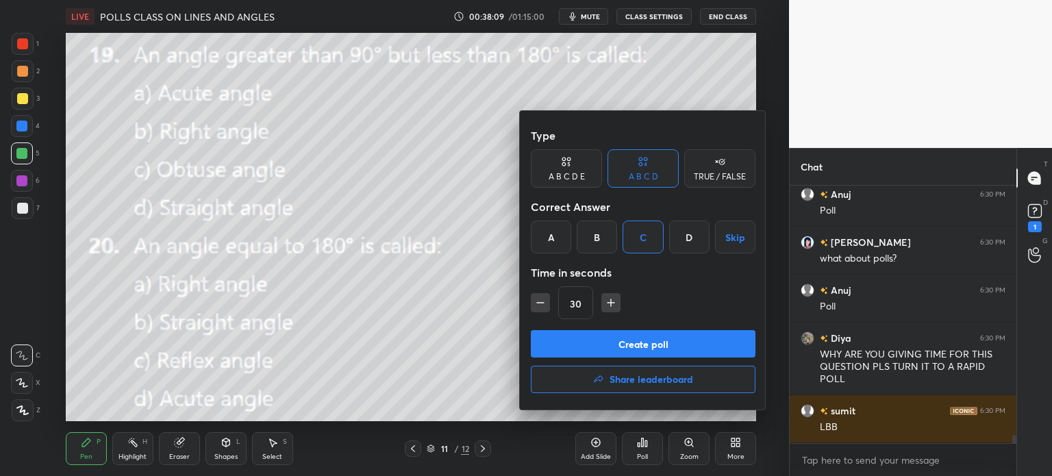
click at [671, 351] on button "Create poll" at bounding box center [643, 343] width 225 height 27
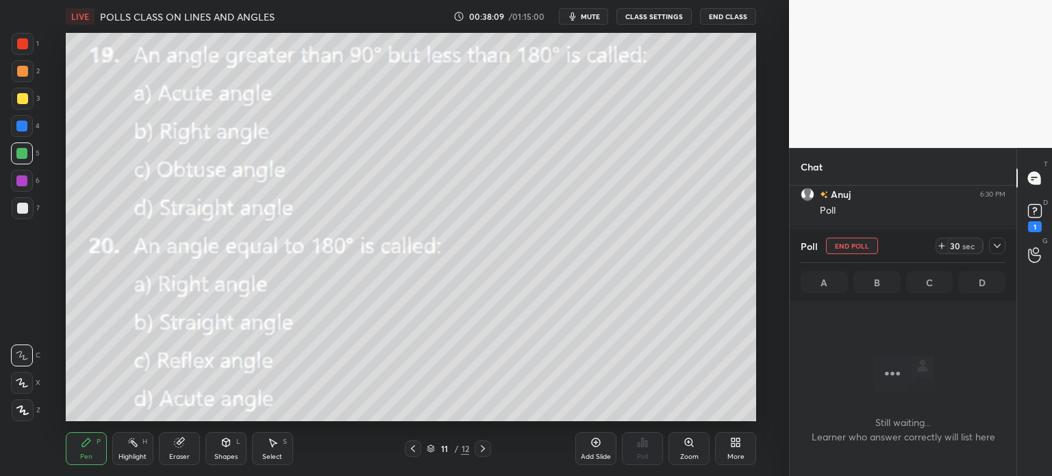
scroll to position [215, 223]
click at [586, 16] on span "mute" at bounding box center [590, 17] width 19 height 10
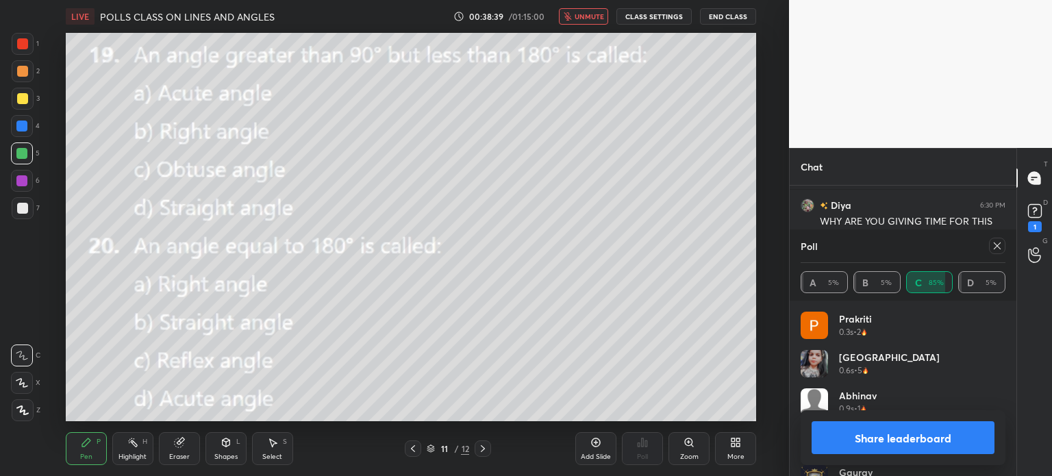
scroll to position [7965, 0]
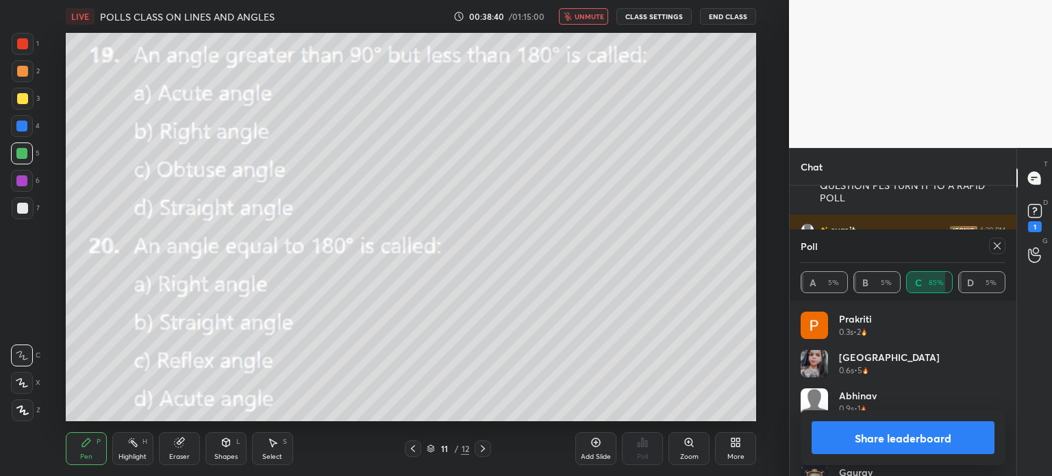
click at [1001, 245] on icon at bounding box center [997, 245] width 11 height 11
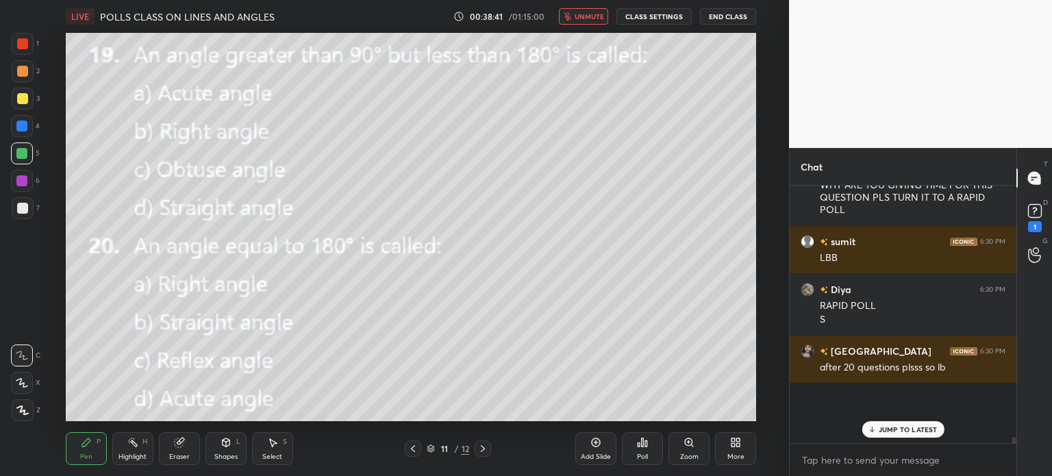
scroll to position [5, 4]
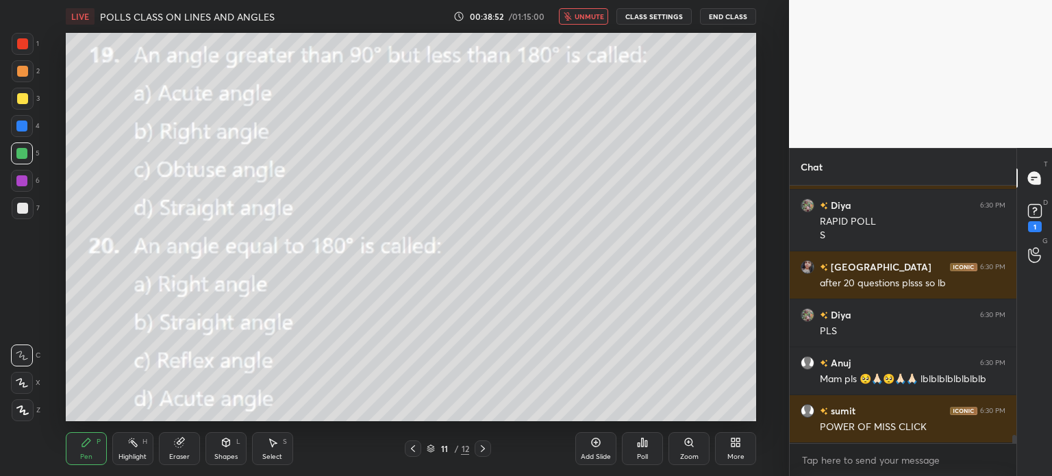
click at [584, 16] on span "unmute" at bounding box center [589, 17] width 29 height 10
click at [647, 440] on icon at bounding box center [646, 443] width 2 height 6
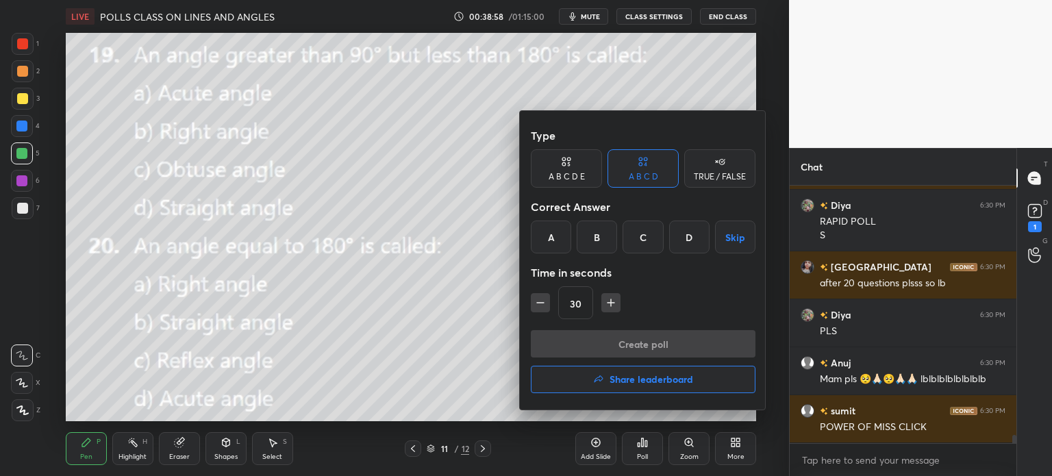
click at [584, 235] on div "B" at bounding box center [597, 237] width 40 height 33
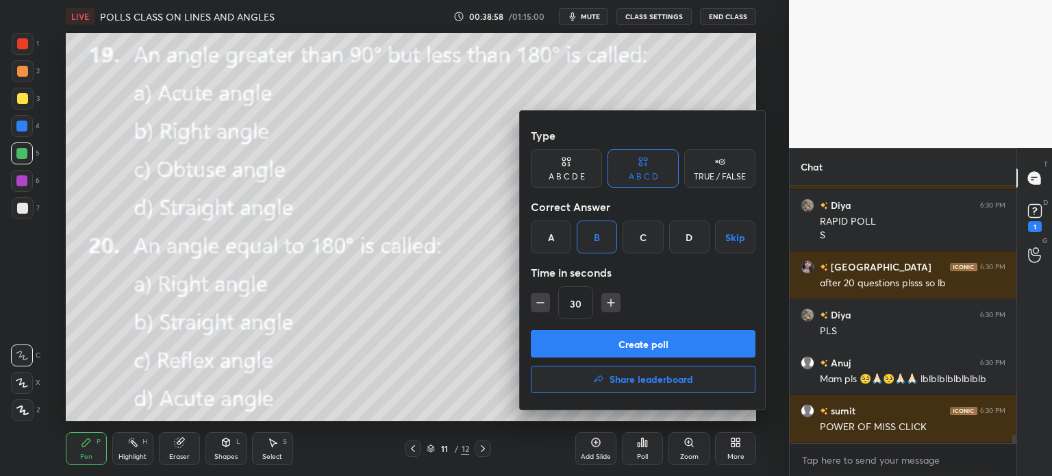
click at [648, 338] on button "Create poll" at bounding box center [643, 343] width 225 height 27
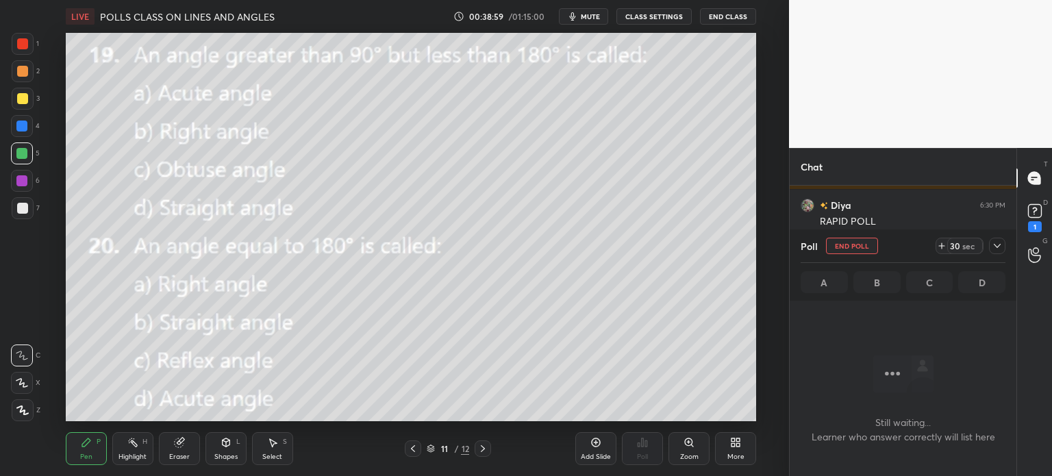
click at [591, 13] on span "mute" at bounding box center [590, 17] width 19 height 10
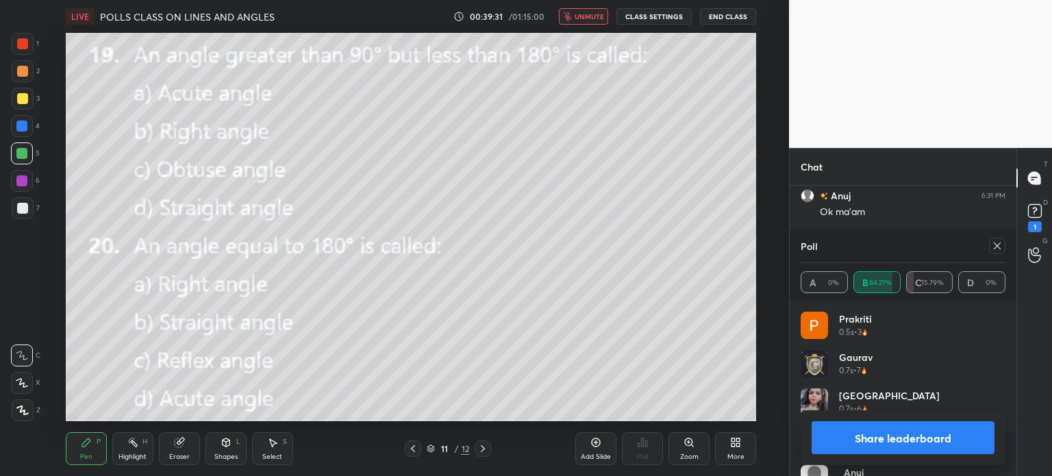
click at [875, 425] on button "Share leaderboard" at bounding box center [903, 437] width 183 height 33
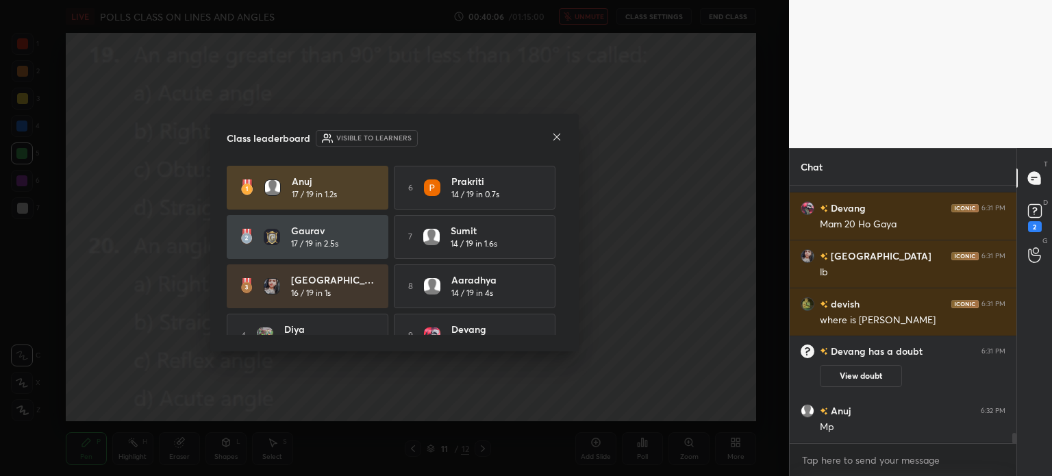
scroll to position [6306, 0]
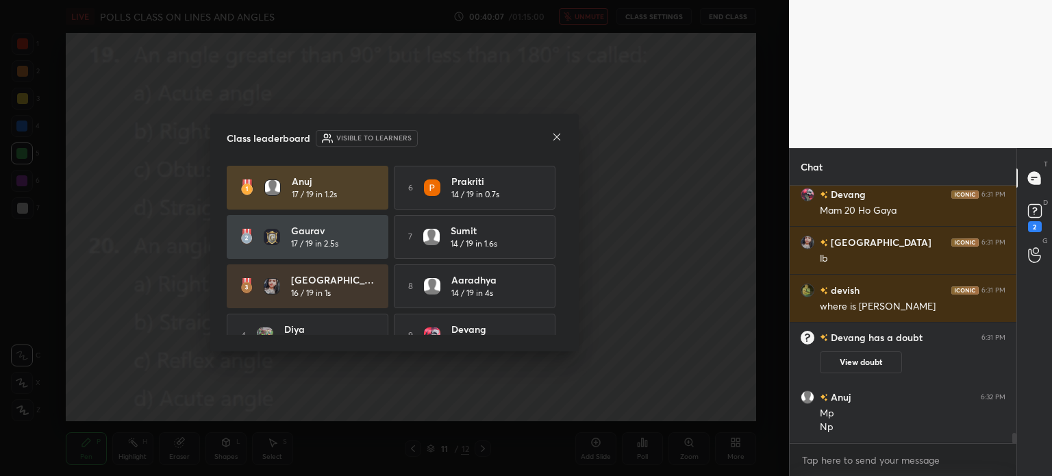
click at [556, 142] on icon at bounding box center [556, 137] width 11 height 11
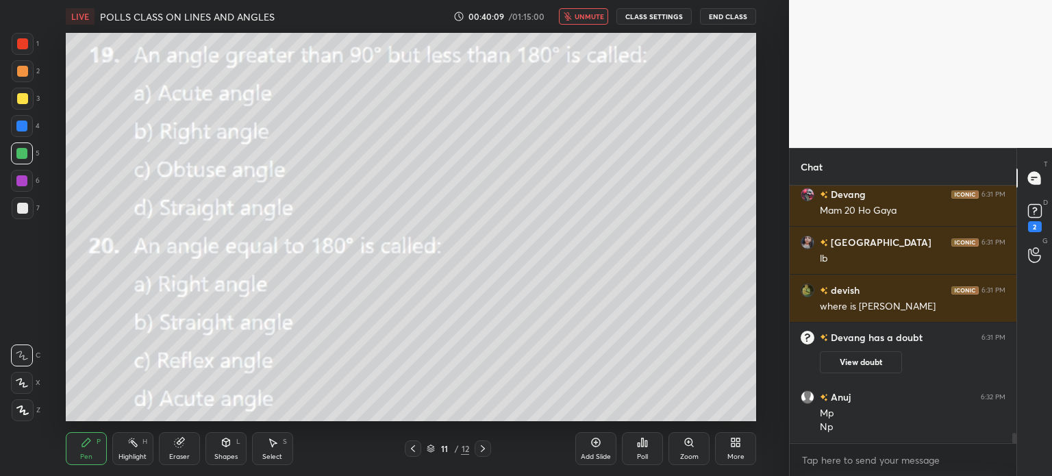
scroll to position [6319, 0]
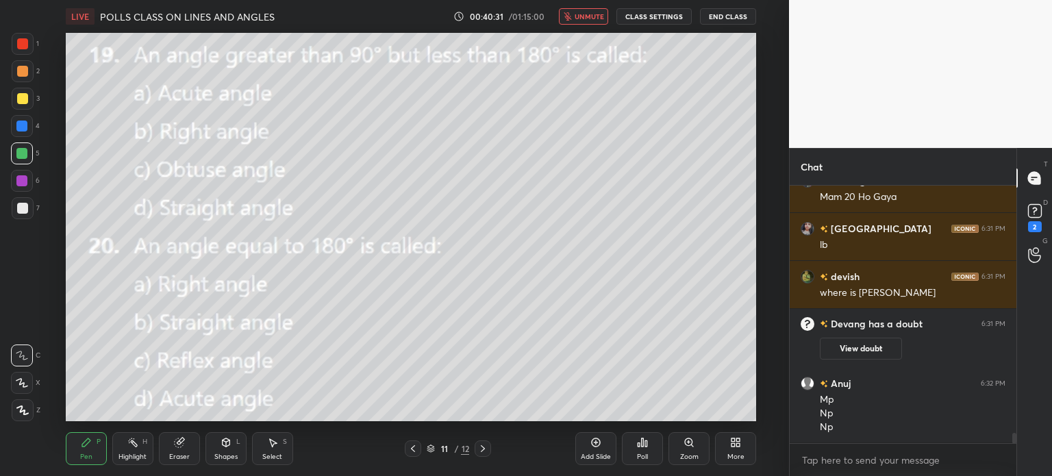
click at [746, 446] on div "More" at bounding box center [735, 448] width 41 height 33
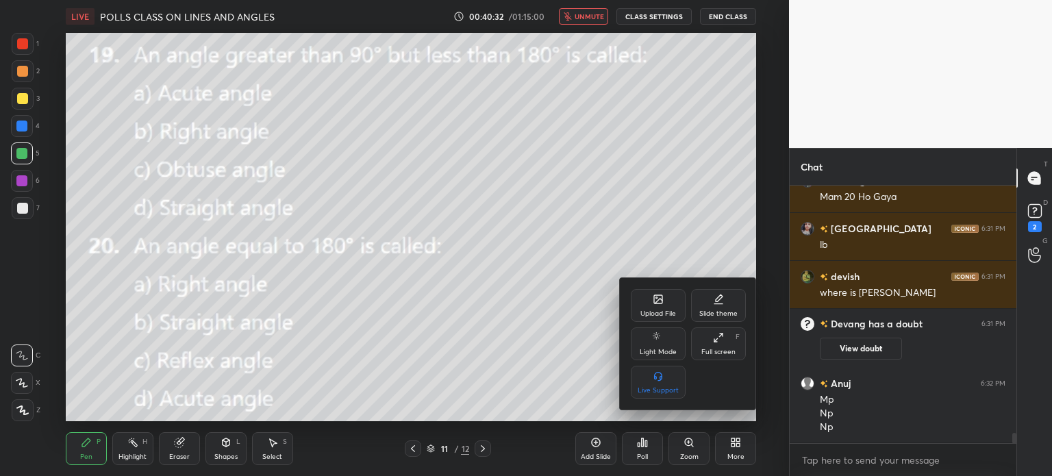
click at [653, 305] on div "Upload File" at bounding box center [658, 305] width 55 height 33
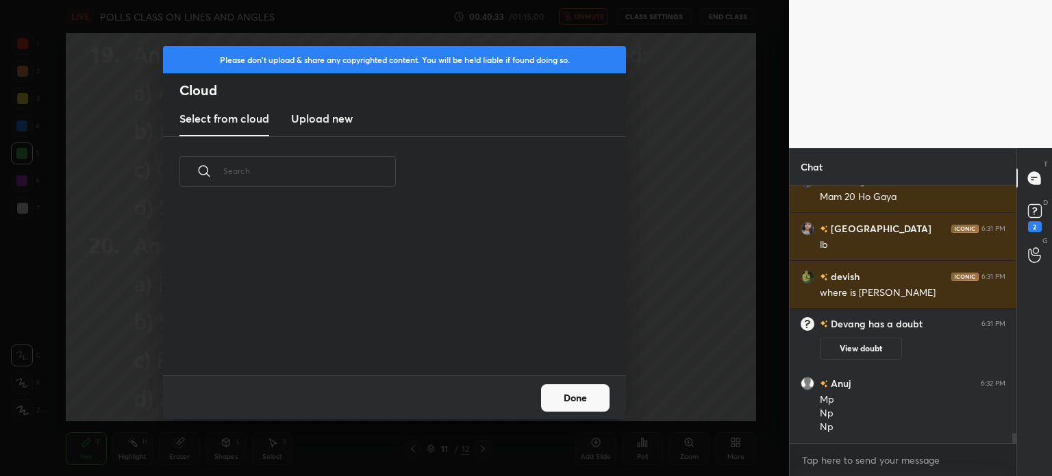
click at [342, 112] on h3 "Upload new" at bounding box center [322, 118] width 62 height 16
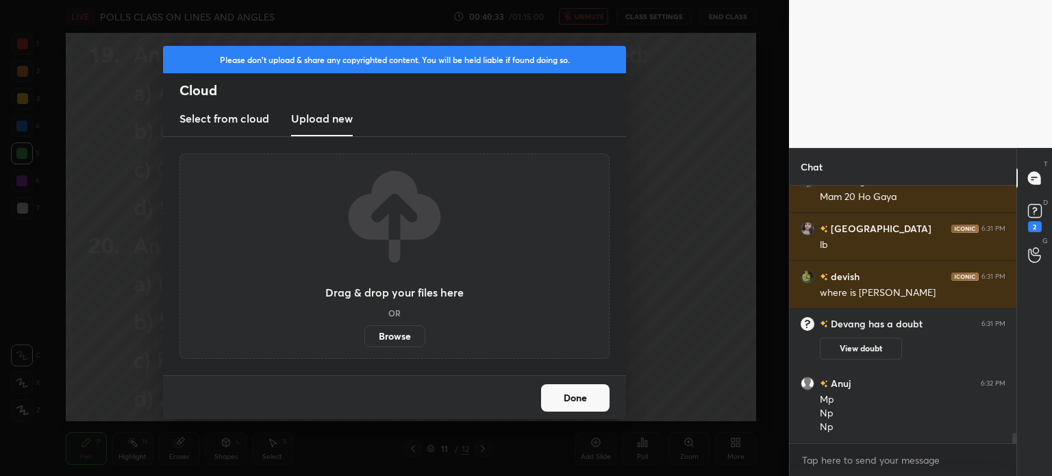
click at [399, 334] on label "Browse" at bounding box center [394, 336] width 61 height 22
click at [364, 334] on input "Browse" at bounding box center [364, 336] width 0 height 22
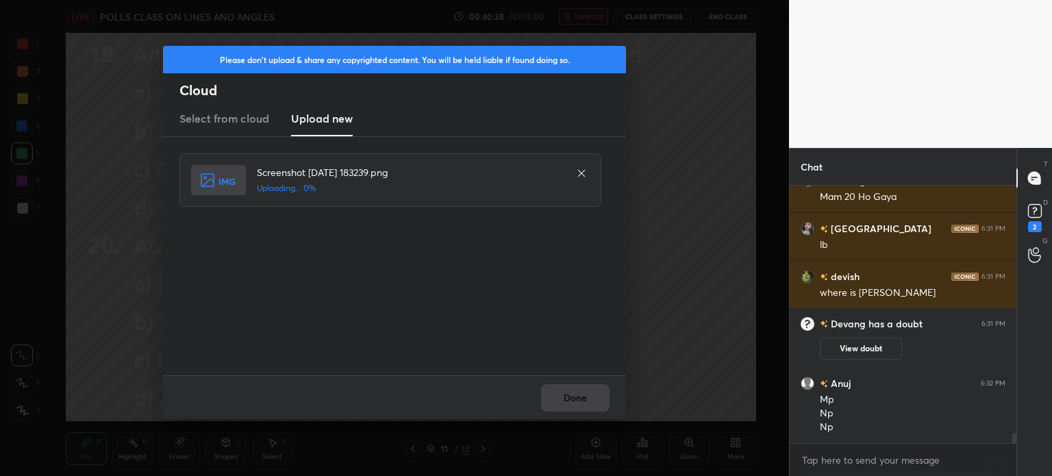
click at [592, 399] on div "Done" at bounding box center [394, 397] width 463 height 44
click at [589, 398] on button "Done" at bounding box center [575, 397] width 68 height 27
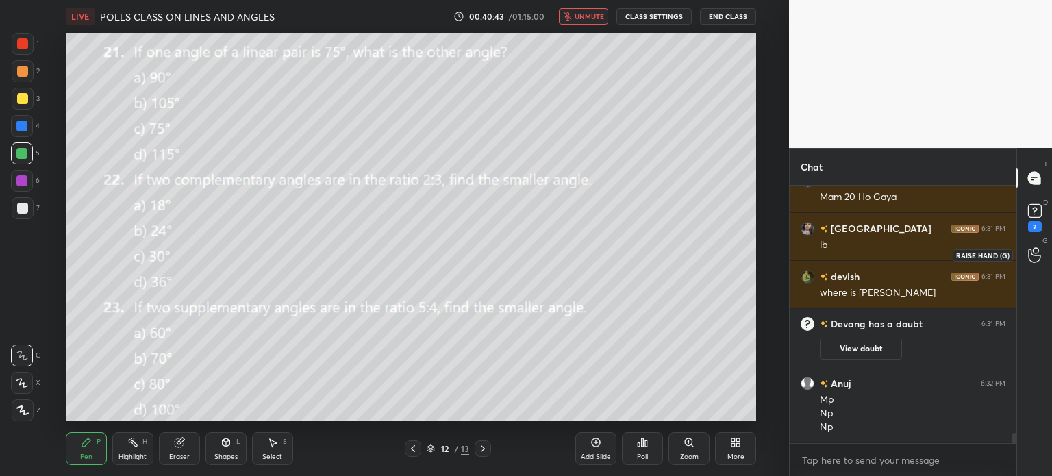
click at [1031, 215] on rect at bounding box center [1034, 211] width 13 height 13
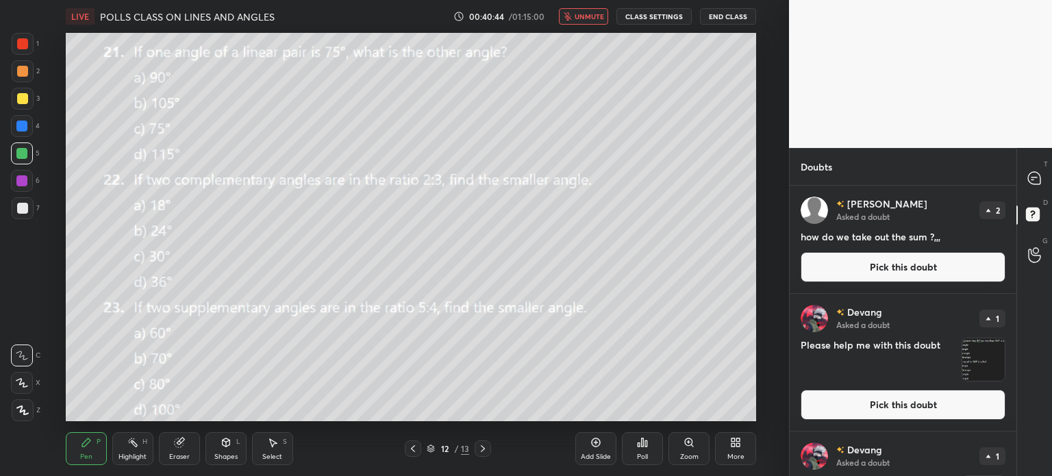
click at [575, 21] on button "unmute" at bounding box center [583, 16] width 49 height 16
click at [890, 262] on button "Pick this doubt" at bounding box center [903, 267] width 205 height 30
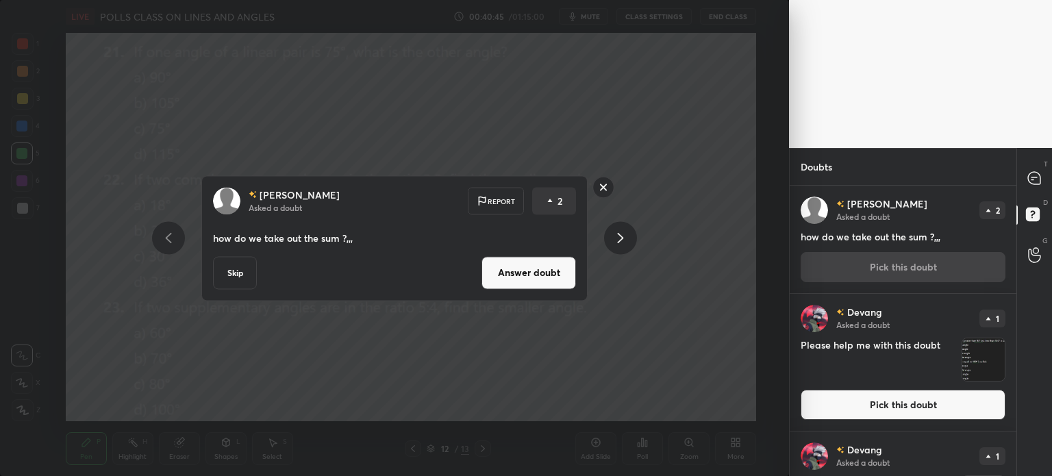
click at [242, 273] on button "Skip" at bounding box center [235, 272] width 44 height 33
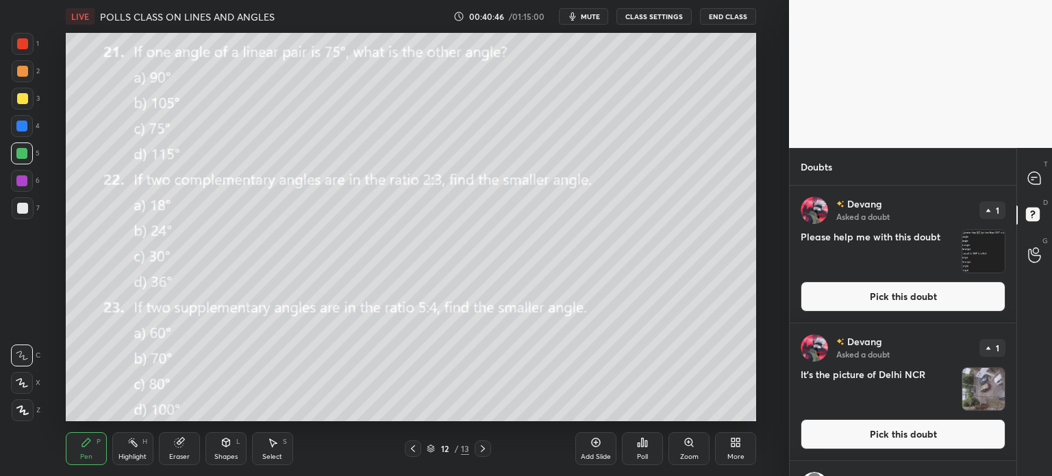
click at [873, 292] on button "Pick this doubt" at bounding box center [903, 297] width 205 height 30
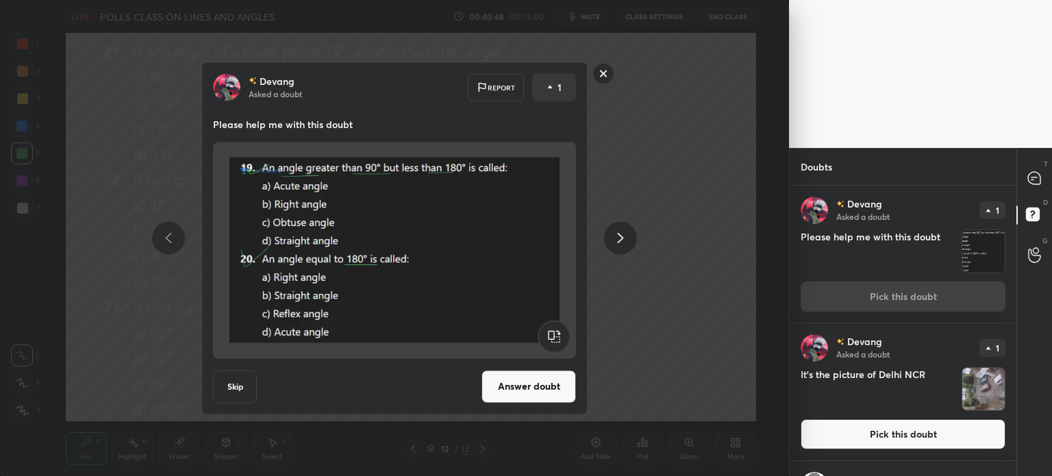
click at [221, 392] on button "Skip" at bounding box center [235, 386] width 44 height 33
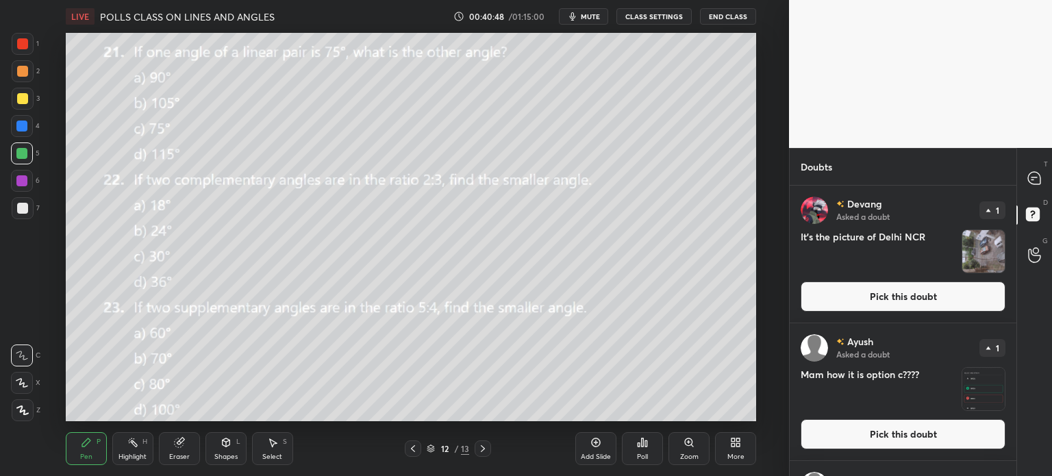
click at [907, 277] on div "Devang Asked a doubt 1 It's the picture of Delhi NCR Pick this doubt" at bounding box center [903, 254] width 227 height 137
click at [906, 287] on button "Pick this doubt" at bounding box center [903, 297] width 205 height 30
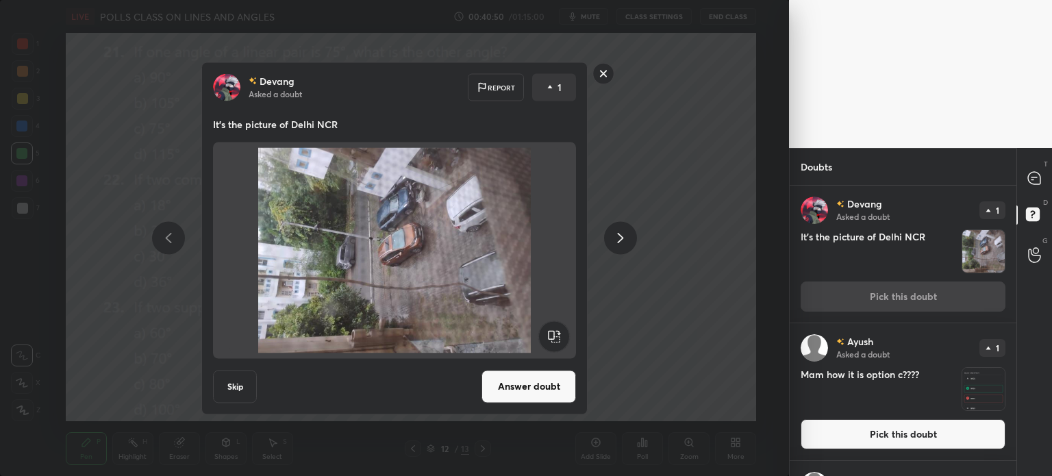
click at [564, 335] on rect at bounding box center [553, 336] width 31 height 31
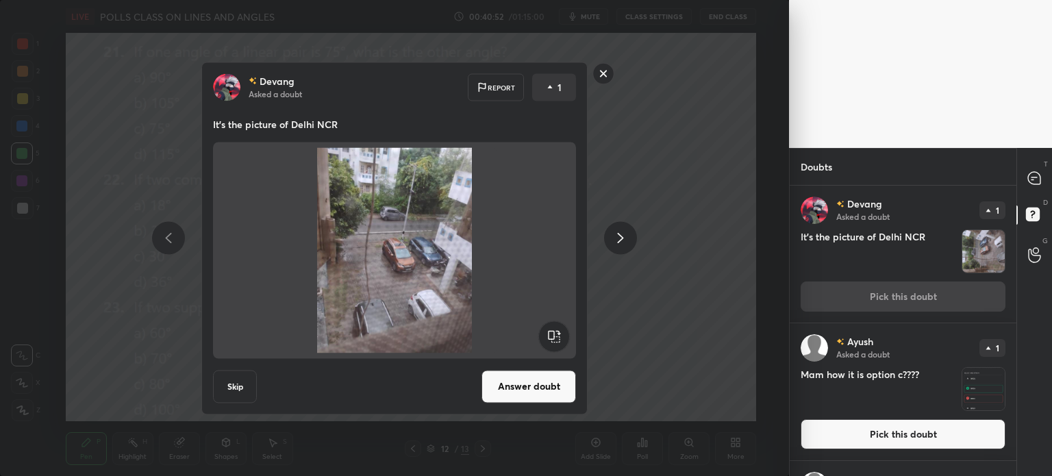
click at [199, 377] on div "Devang Asked a doubt Report 1 It's the picture of Delhi NCR Skip Answer doubt" at bounding box center [395, 238] width 518 height 353
click at [233, 384] on button "Skip" at bounding box center [235, 386] width 44 height 33
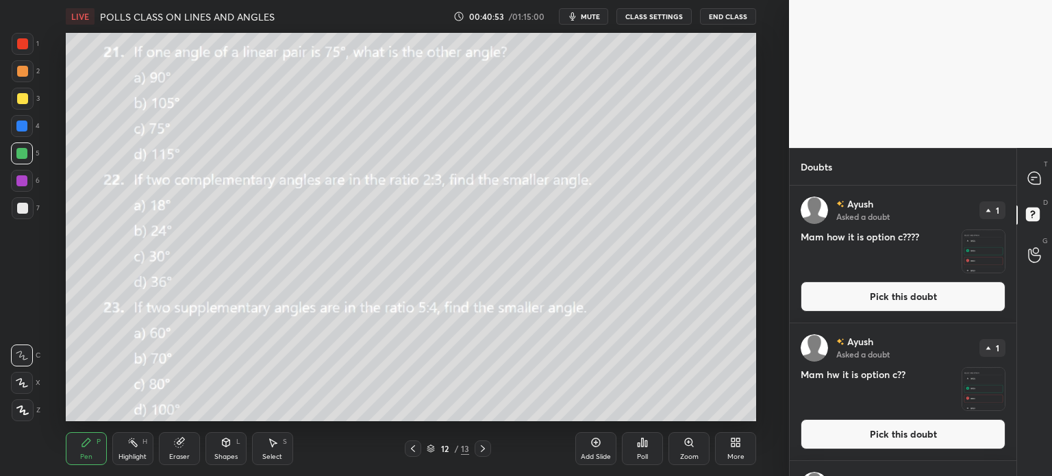
click at [899, 310] on button "Pick this doubt" at bounding box center [903, 297] width 205 height 30
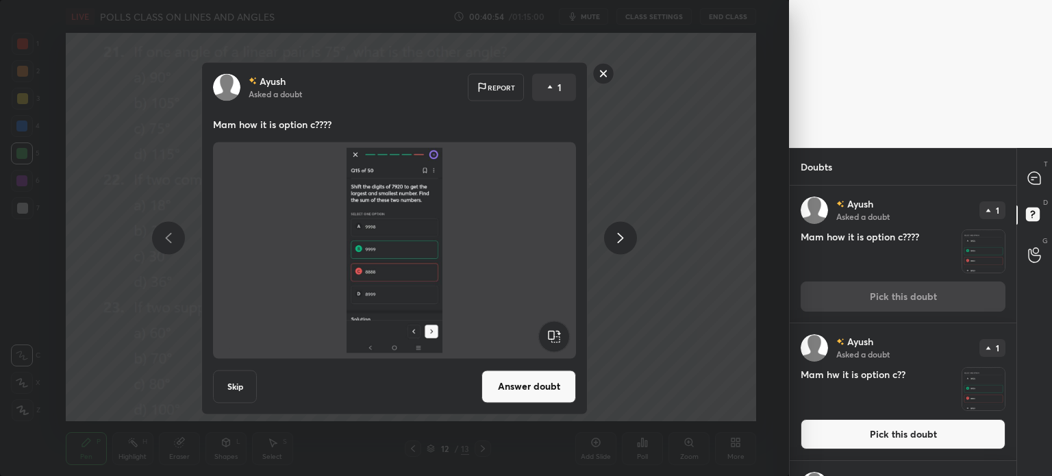
click at [237, 394] on button "Skip" at bounding box center [235, 386] width 44 height 33
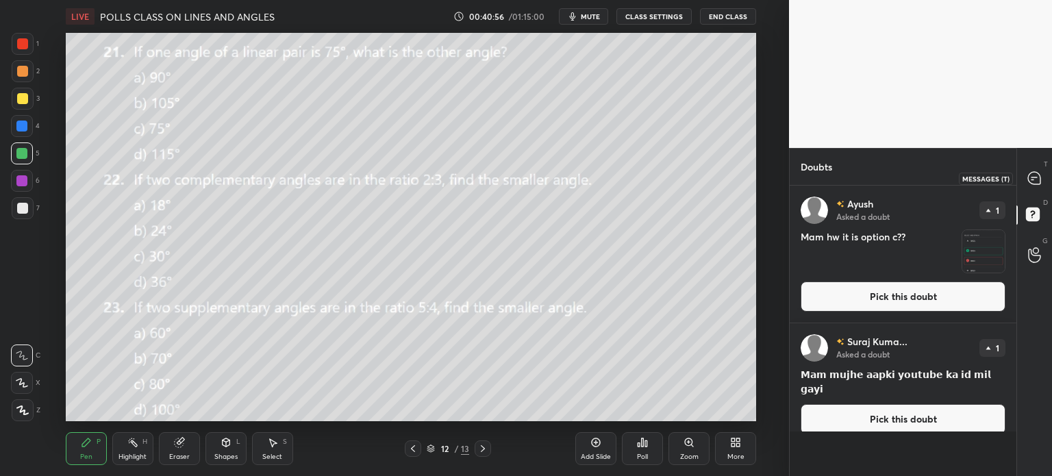
click at [1025, 169] on div at bounding box center [1034, 178] width 27 height 25
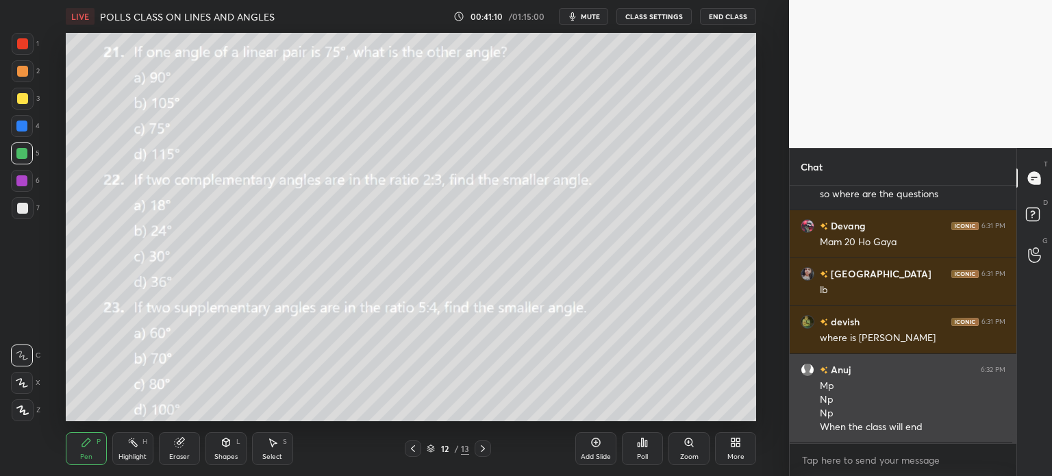
scroll to position [6548, 0]
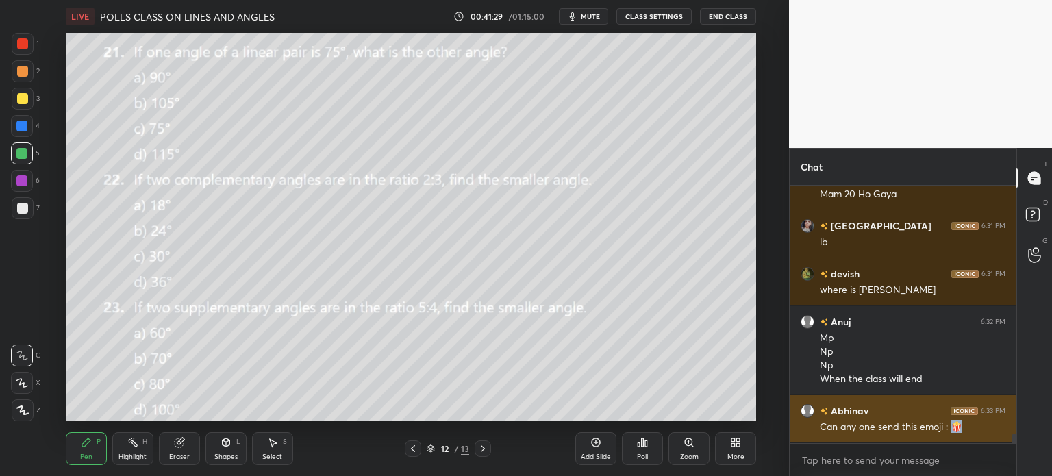
drag, startPoint x: 964, startPoint y: 427, endPoint x: 954, endPoint y: 426, distance: 10.3
click at [954, 426] on div "Can any one send this emoji : 🍿" at bounding box center [913, 428] width 186 height 14
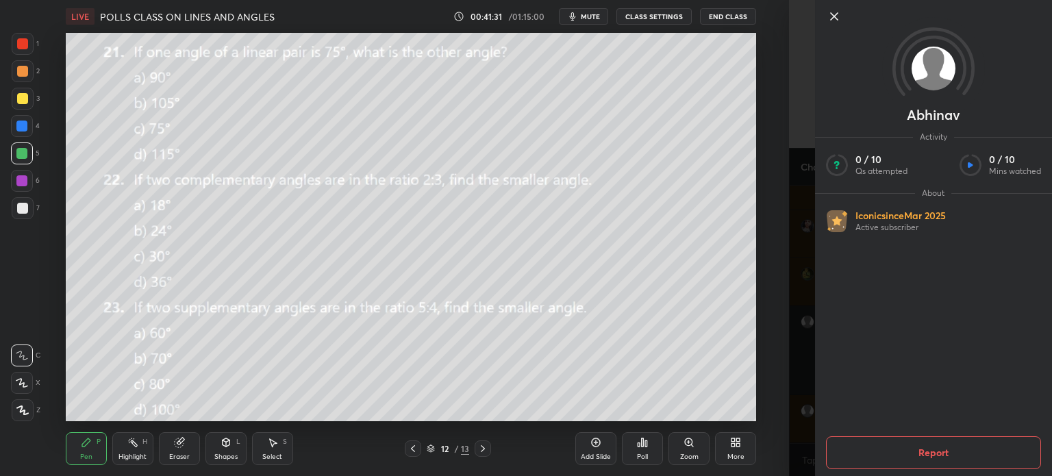
copy div "🍿"
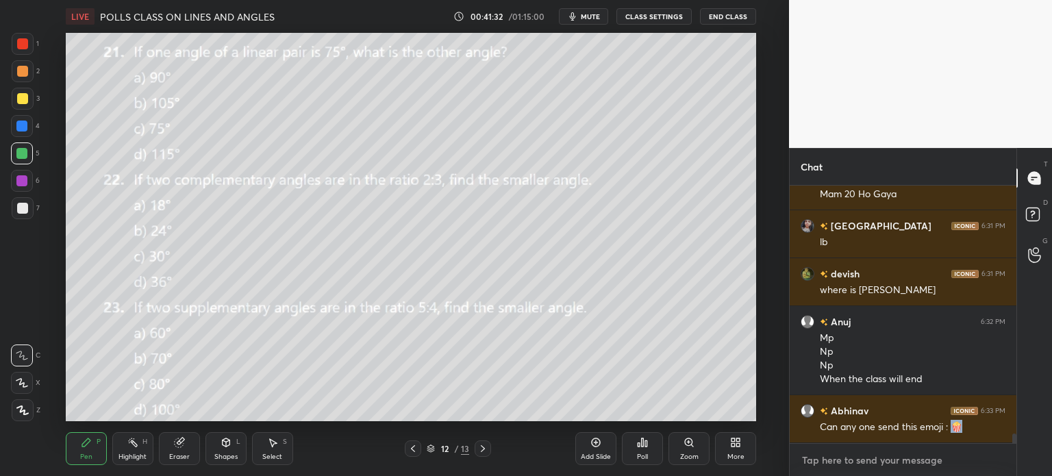
type textarea "x"
click at [856, 462] on textarea at bounding box center [903, 460] width 205 height 22
paste textarea "🍿"
type textarea "🍿"
type textarea "x"
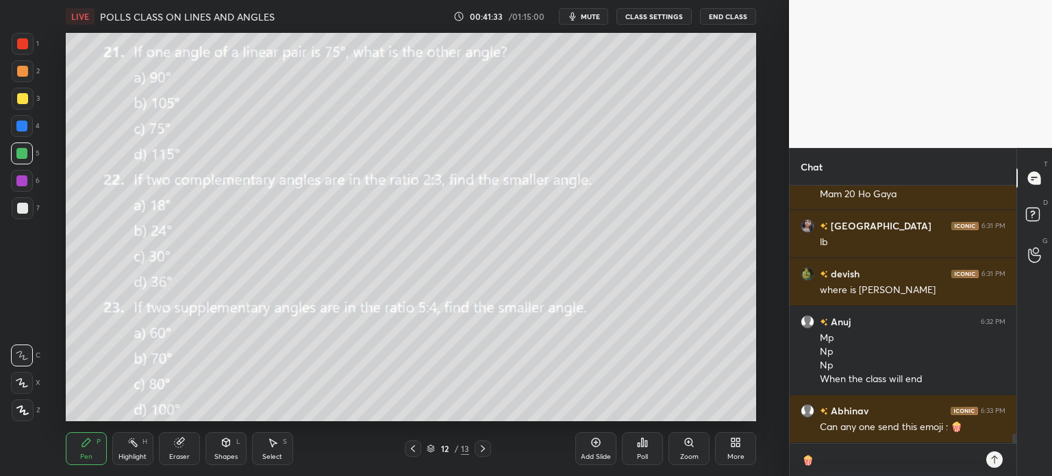
scroll to position [286, 223]
type textarea "🍿"
type textarea "x"
click at [987, 462] on div at bounding box center [994, 459] width 16 height 16
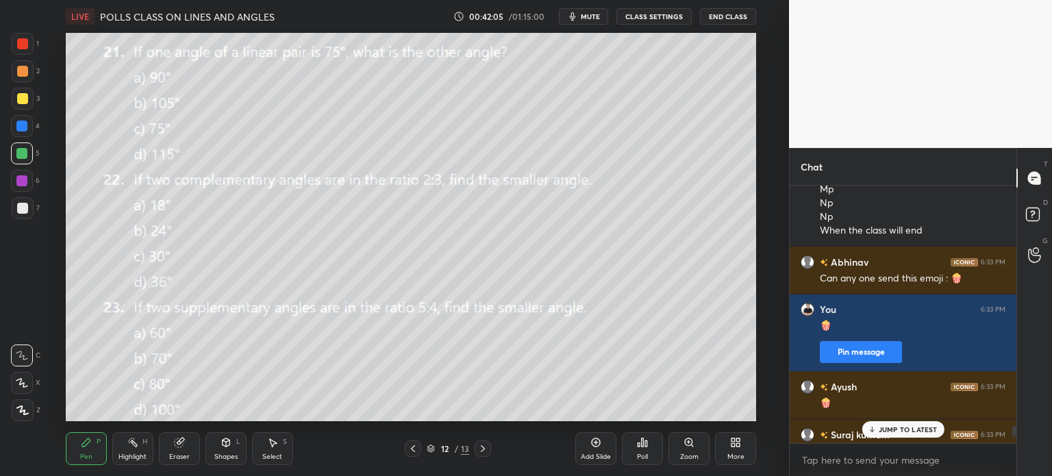
scroll to position [6926, 0]
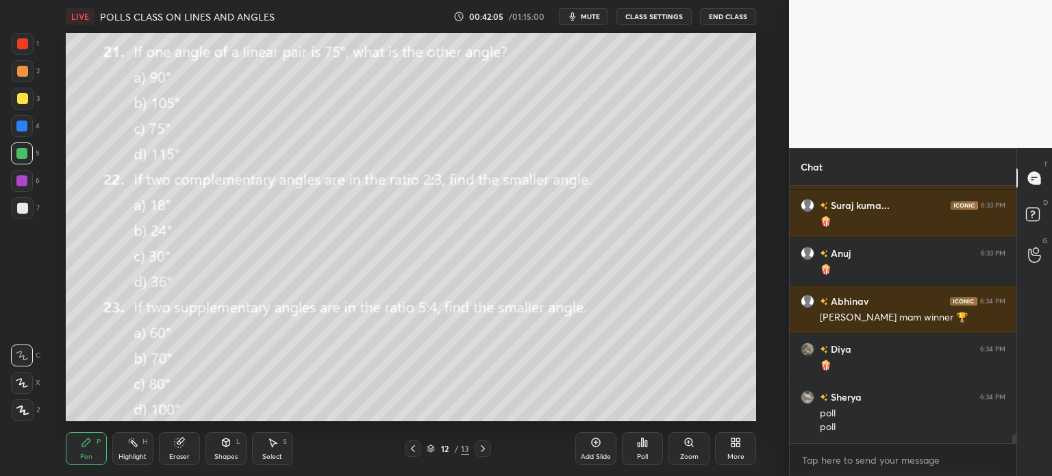
drag, startPoint x: 1015, startPoint y: 437, endPoint x: 1016, endPoint y: 452, distance: 15.1
click at [1016, 452] on div "You 6:33 PM 🍿 Pin message Ayush 6:33 PM 🍿 Suraj kuma... 6:33 PM 🍿 Anuj 6:33 PM …" at bounding box center [903, 331] width 227 height 290
click at [30, 90] on div at bounding box center [23, 99] width 22 height 22
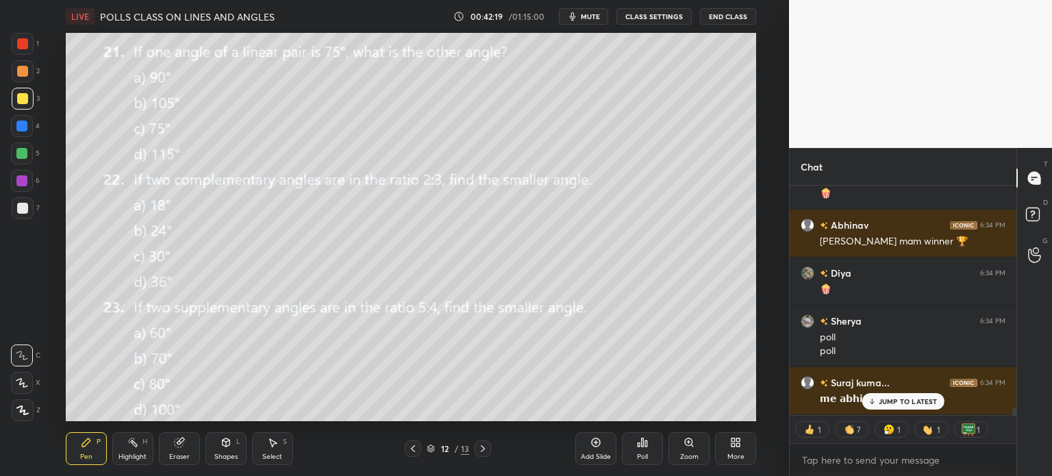
scroll to position [7050, 0]
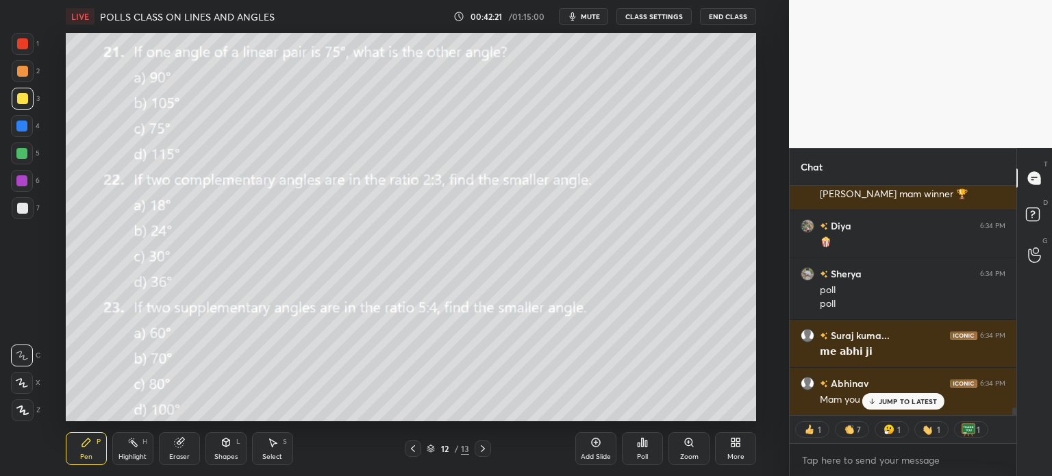
click at [906, 401] on p "JUMP TO LATEST" at bounding box center [908, 401] width 59 height 8
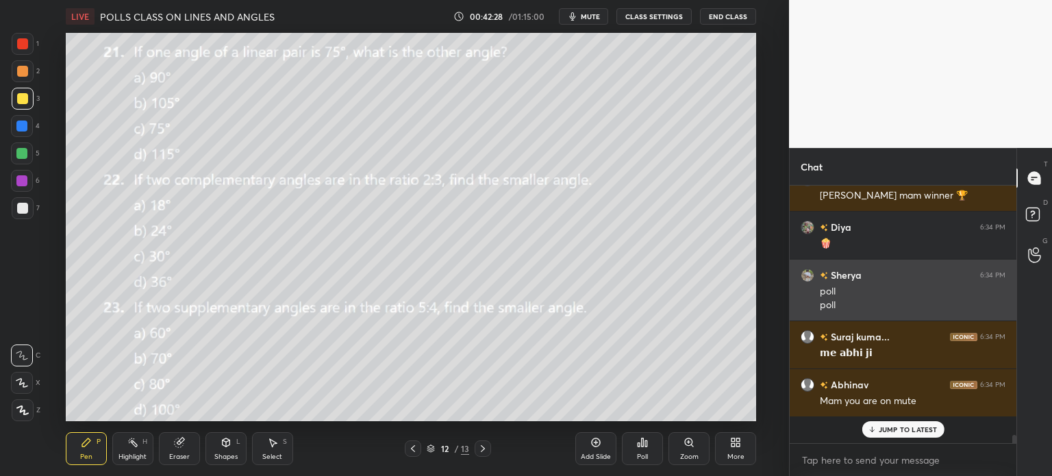
scroll to position [253, 223]
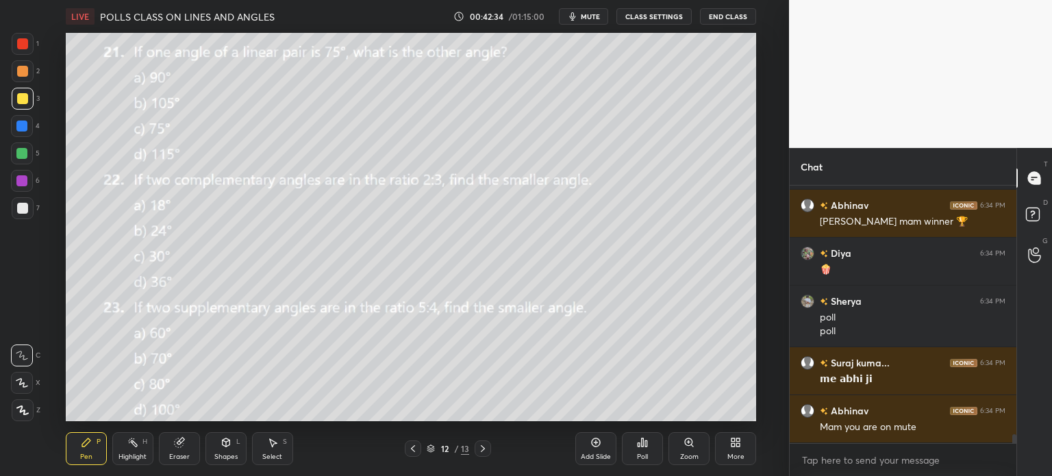
click at [649, 442] on div "Poll" at bounding box center [642, 448] width 41 height 33
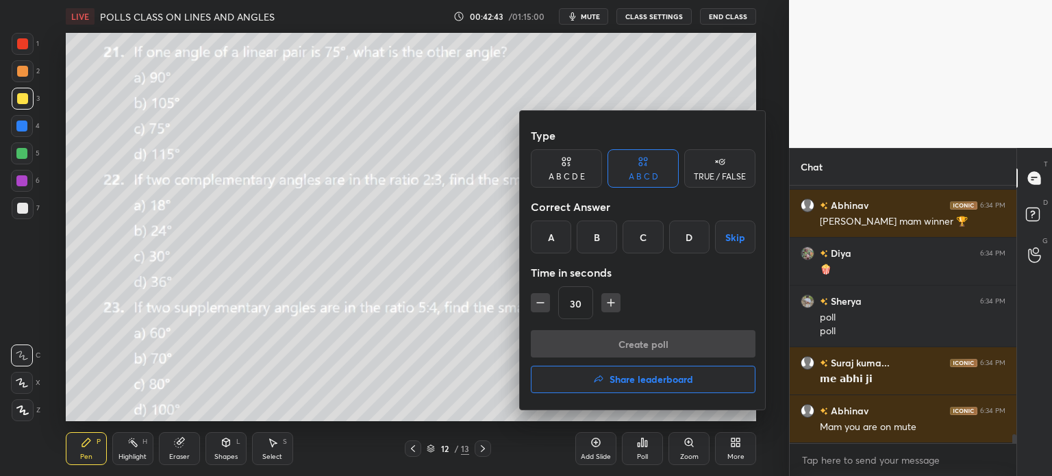
click at [612, 228] on div "B" at bounding box center [597, 237] width 40 height 33
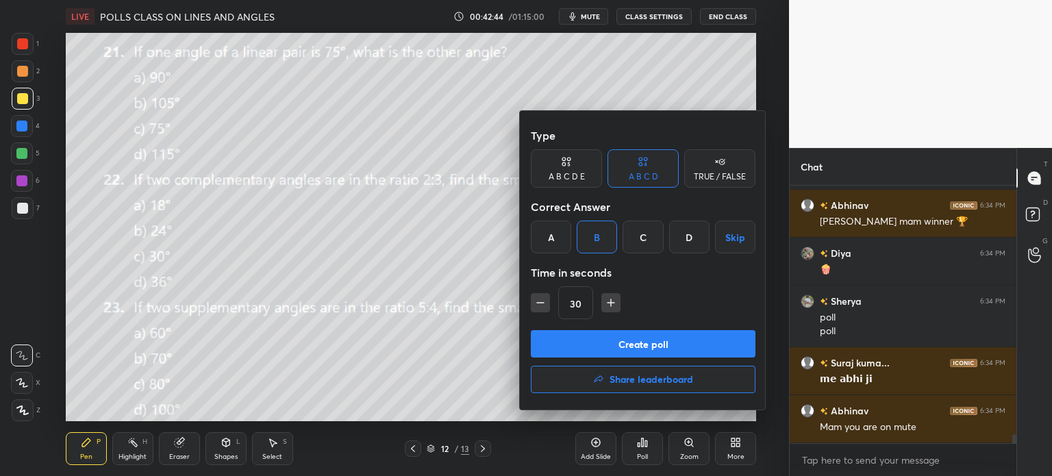
click at [649, 342] on button "Create poll" at bounding box center [643, 343] width 225 height 27
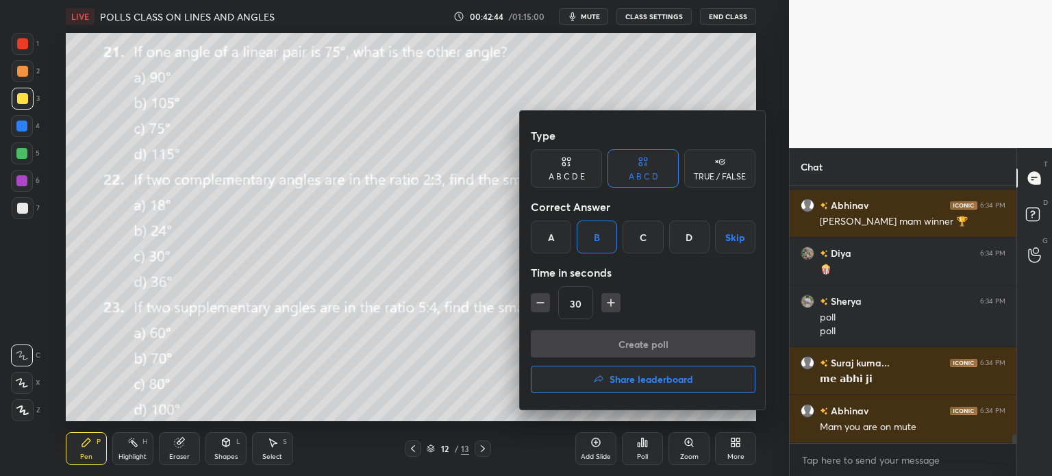
type textarea "x"
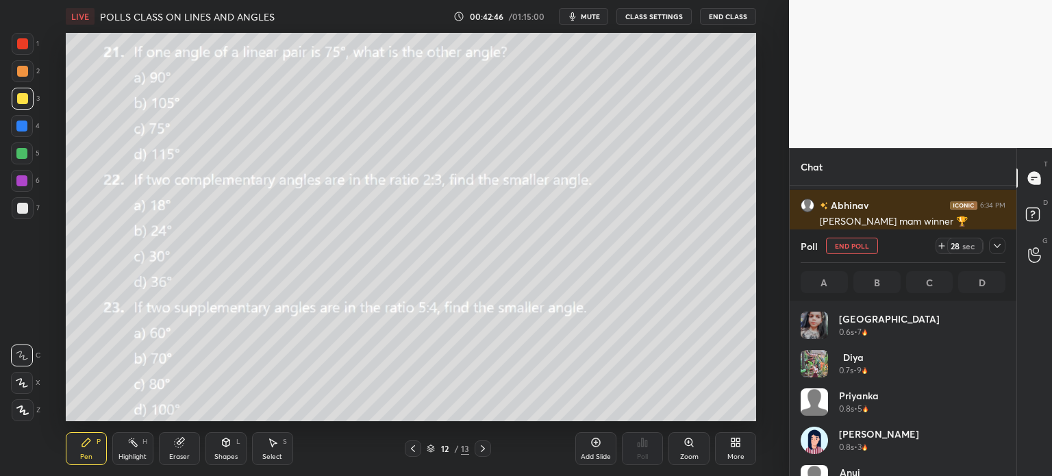
scroll to position [160, 201]
click at [994, 244] on icon at bounding box center [997, 246] width 7 height 4
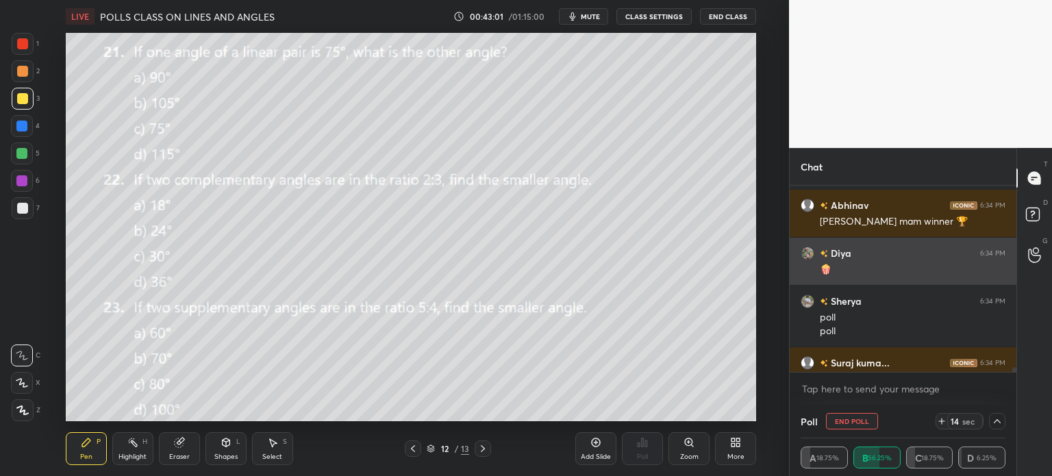
scroll to position [7126, 0]
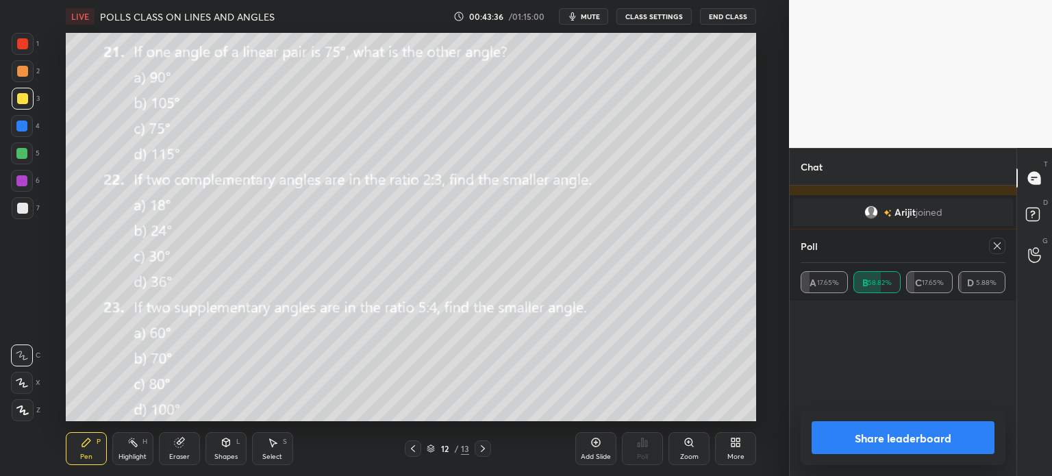
scroll to position [68107, 67762]
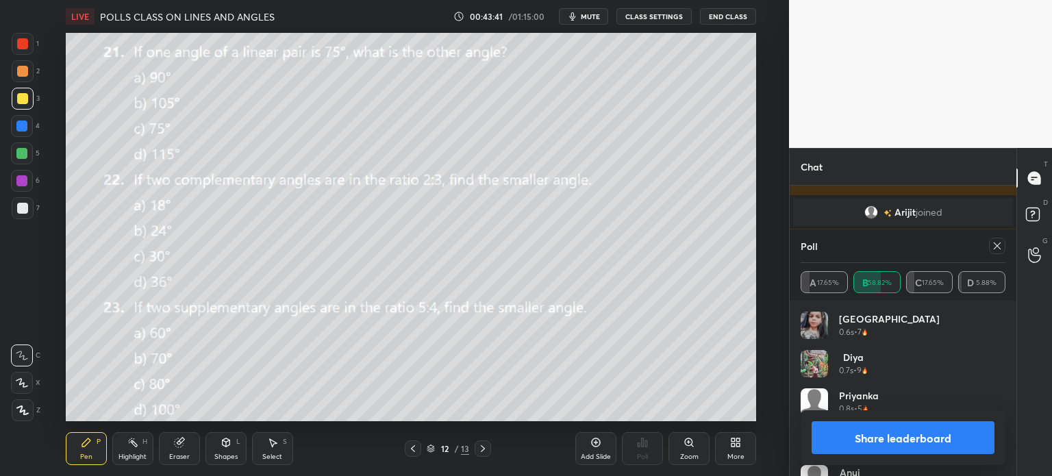
click at [998, 251] on div at bounding box center [997, 246] width 16 height 16
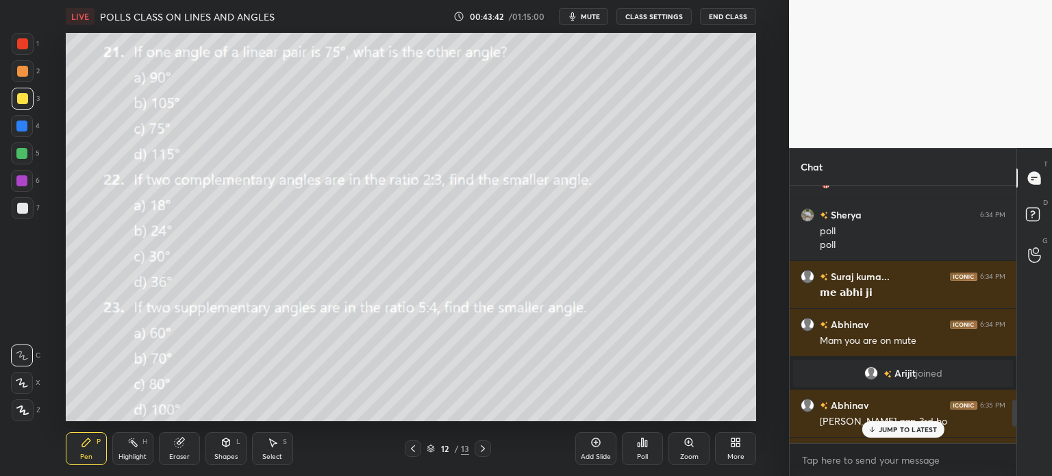
click at [875, 430] on icon at bounding box center [871, 429] width 9 height 8
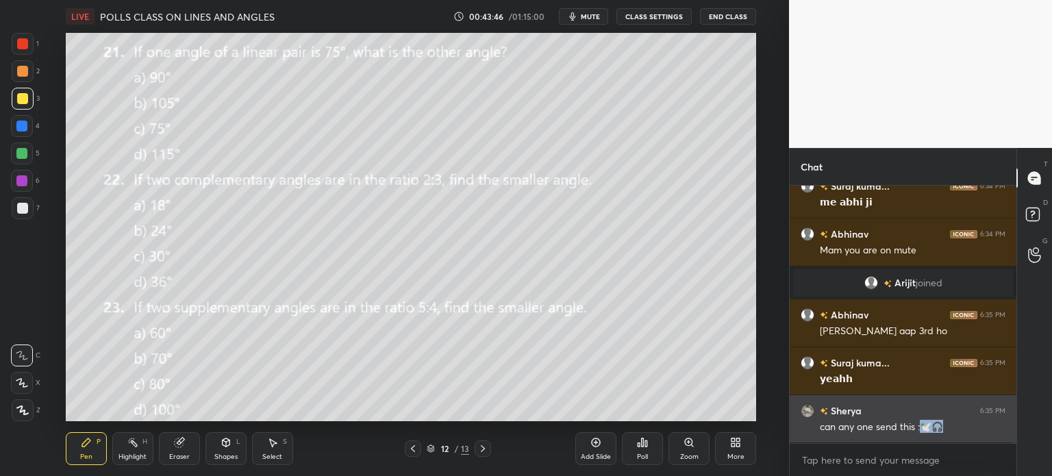
drag, startPoint x: 949, startPoint y: 424, endPoint x: 926, endPoint y: 427, distance: 22.8
click at [926, 427] on div "can any one send this :🕊️🎧" at bounding box center [913, 428] width 186 height 14
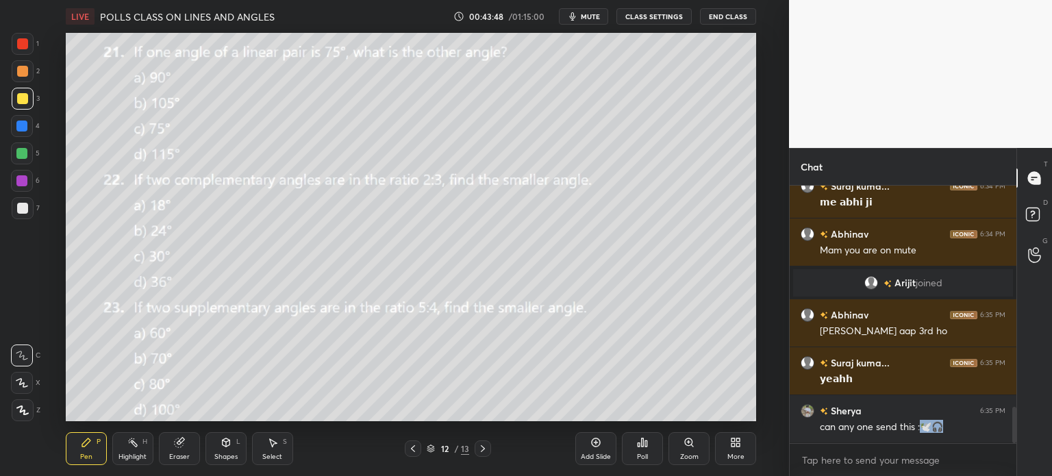
copy div "🕊️🎧"
type textarea "x"
click at [845, 462] on textarea at bounding box center [903, 460] width 205 height 22
paste textarea "🕊️🎧"
type textarea "🕊️🎧"
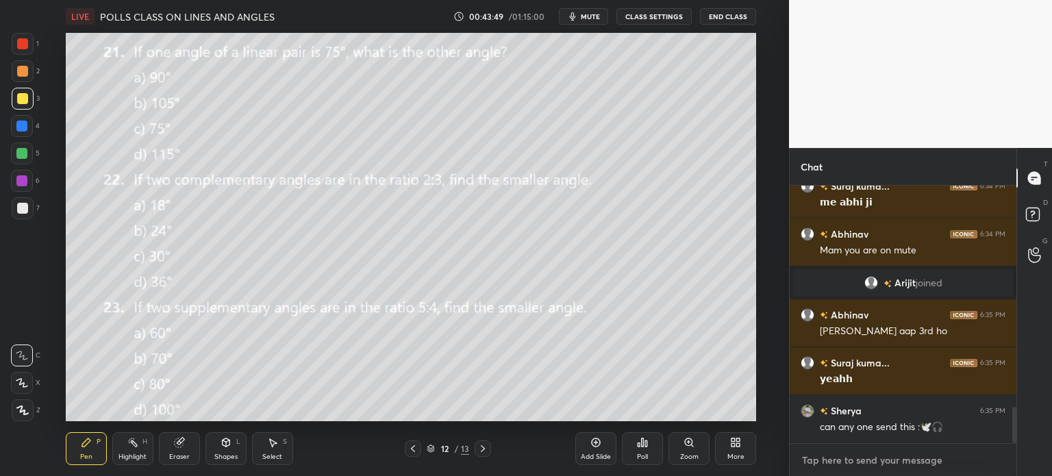
type textarea "x"
type textarea "🕊️🎧"
type textarea "x"
click at [995, 460] on icon at bounding box center [994, 459] width 6 height 8
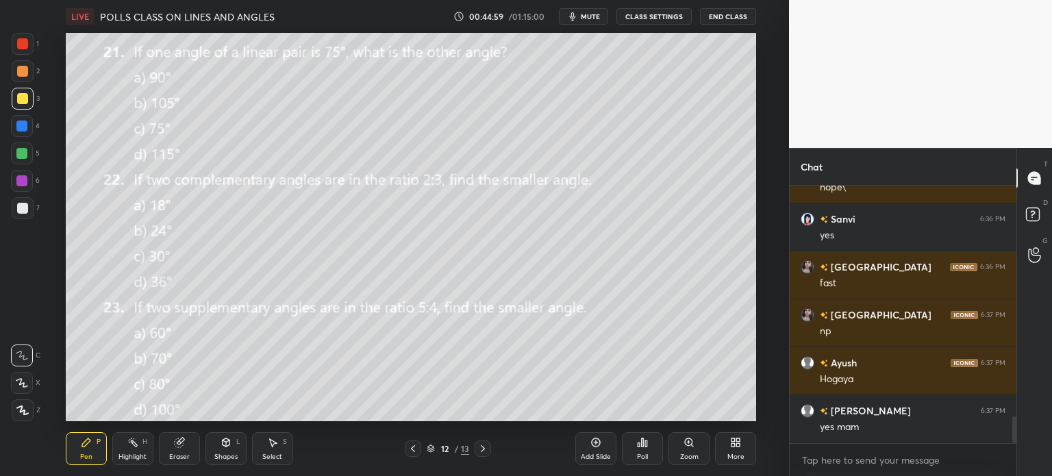
scroll to position [2291, 0]
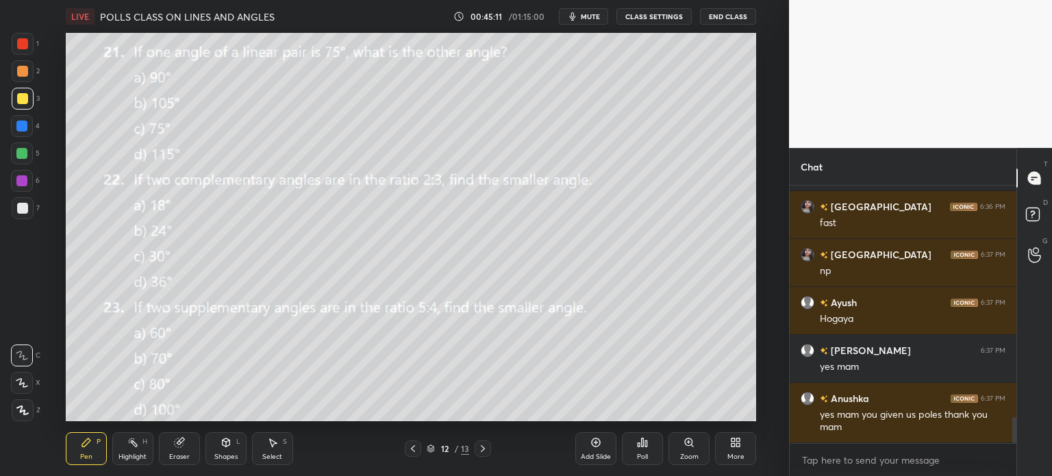
click at [647, 447] on icon at bounding box center [642, 442] width 11 height 11
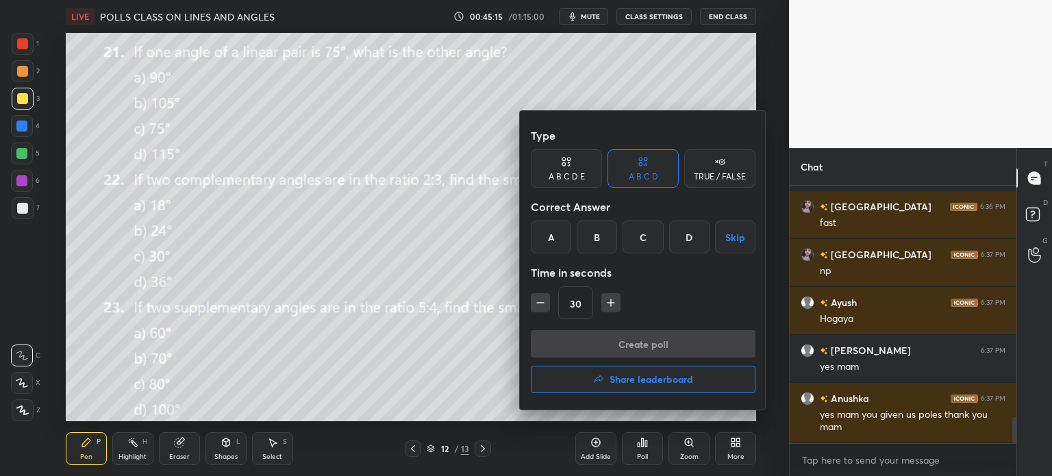
click at [693, 234] on div "D" at bounding box center [689, 237] width 40 height 33
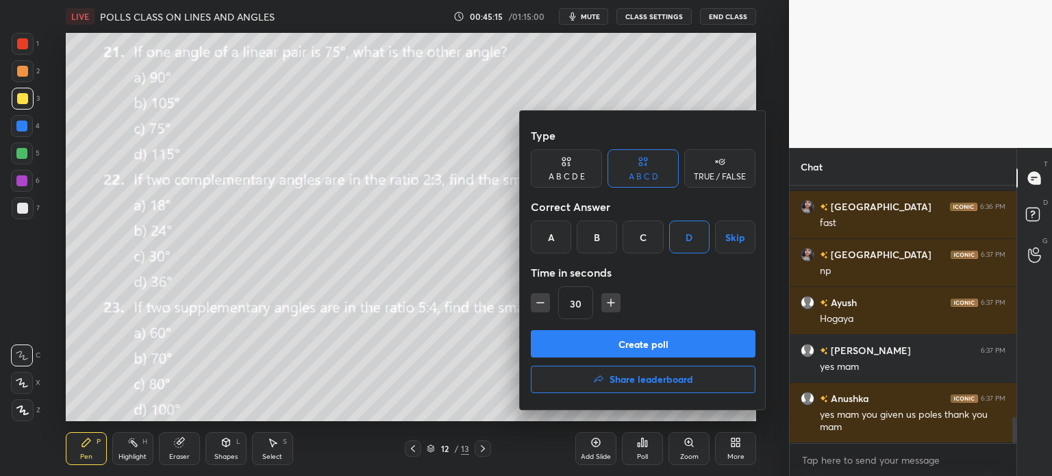
click at [729, 343] on button "Create poll" at bounding box center [643, 343] width 225 height 27
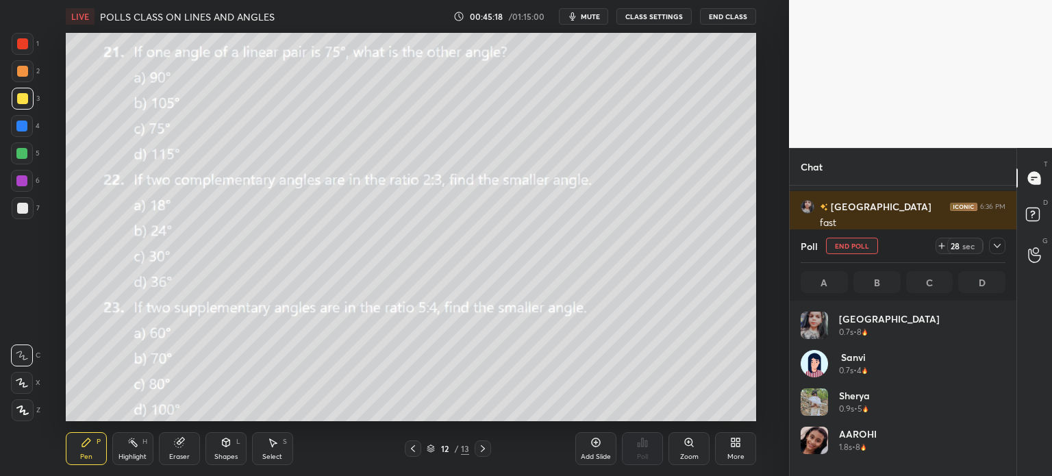
scroll to position [160, 201]
click at [1002, 247] on icon at bounding box center [997, 245] width 11 height 11
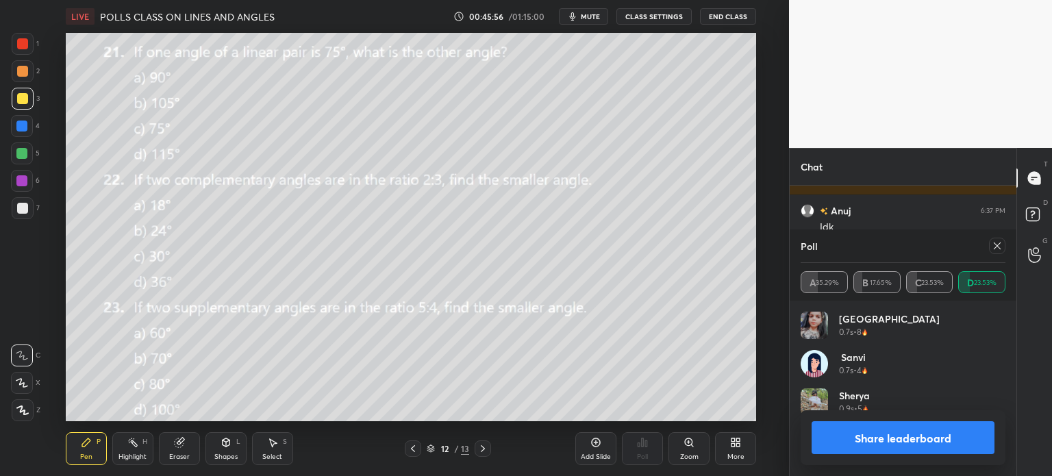
scroll to position [2133, 0]
click at [999, 244] on icon at bounding box center [997, 245] width 7 height 7
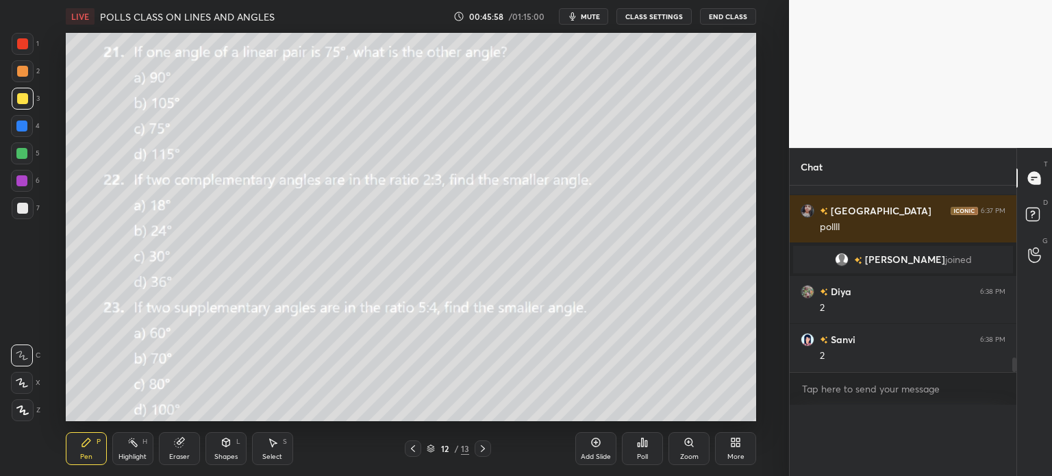
scroll to position [238, 223]
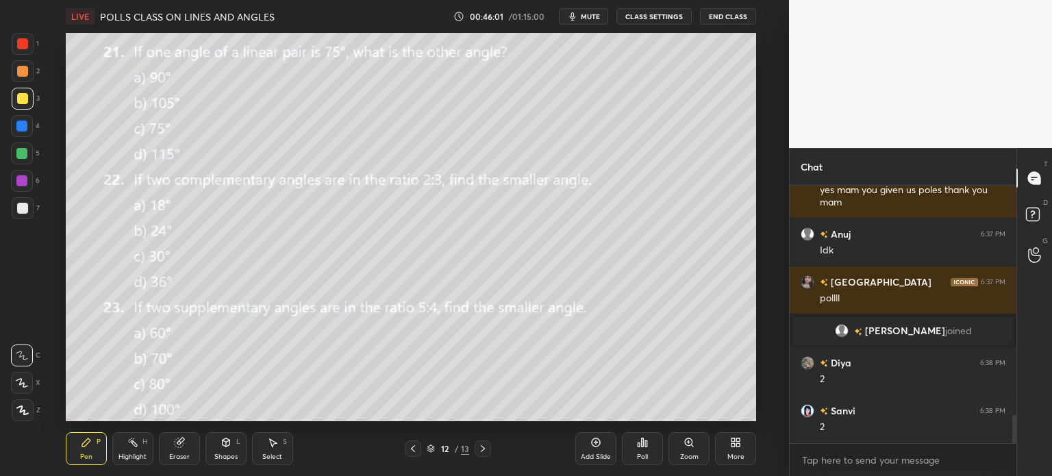
click at [654, 442] on div "Poll" at bounding box center [642, 448] width 41 height 33
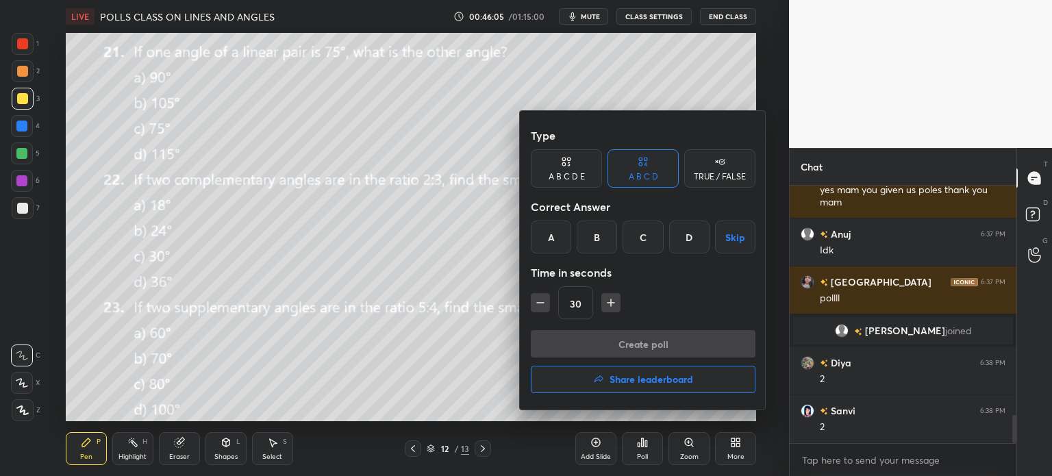
click at [403, 364] on div at bounding box center [526, 238] width 1052 height 476
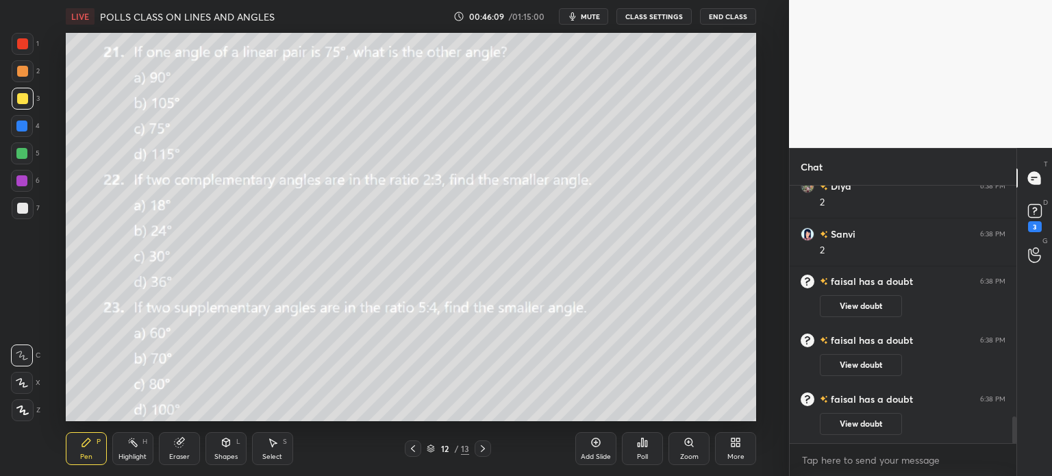
click at [646, 443] on icon at bounding box center [646, 443] width 2 height 6
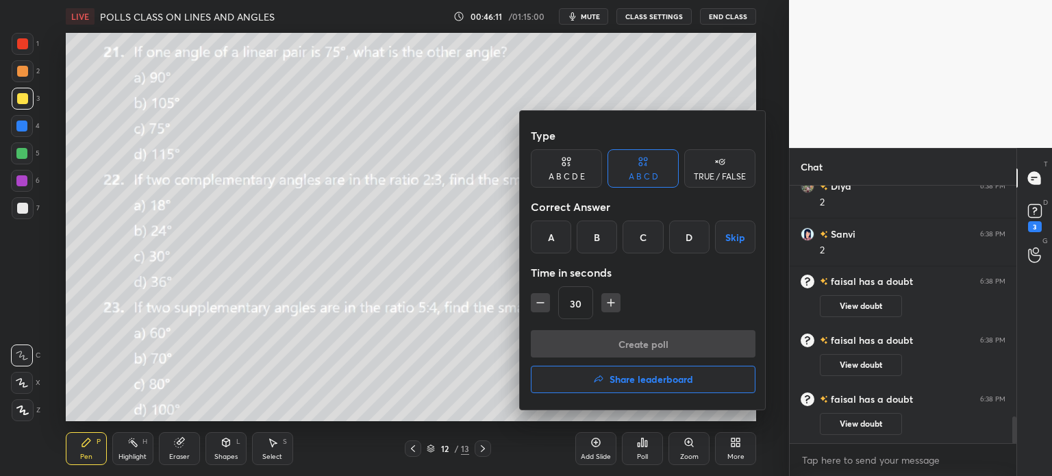
click at [651, 235] on div "C" at bounding box center [643, 237] width 40 height 33
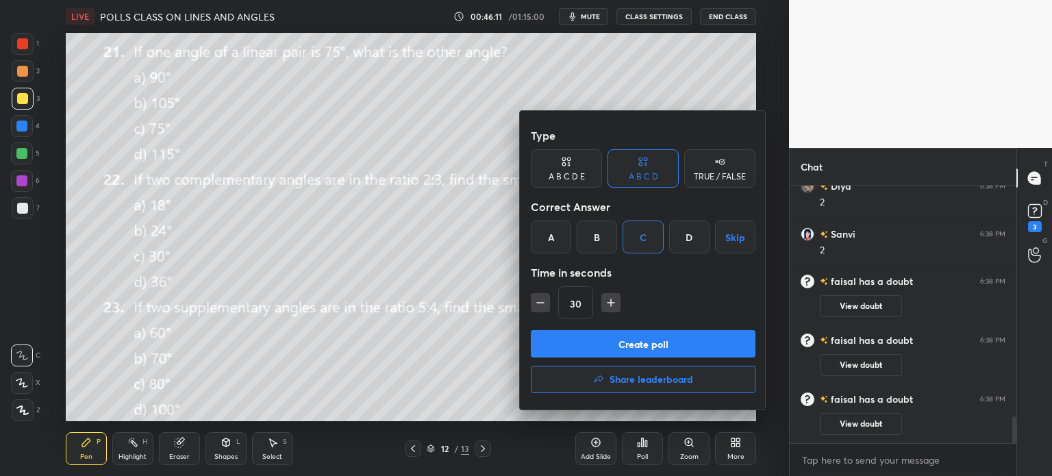
click at [678, 346] on button "Create poll" at bounding box center [643, 343] width 225 height 27
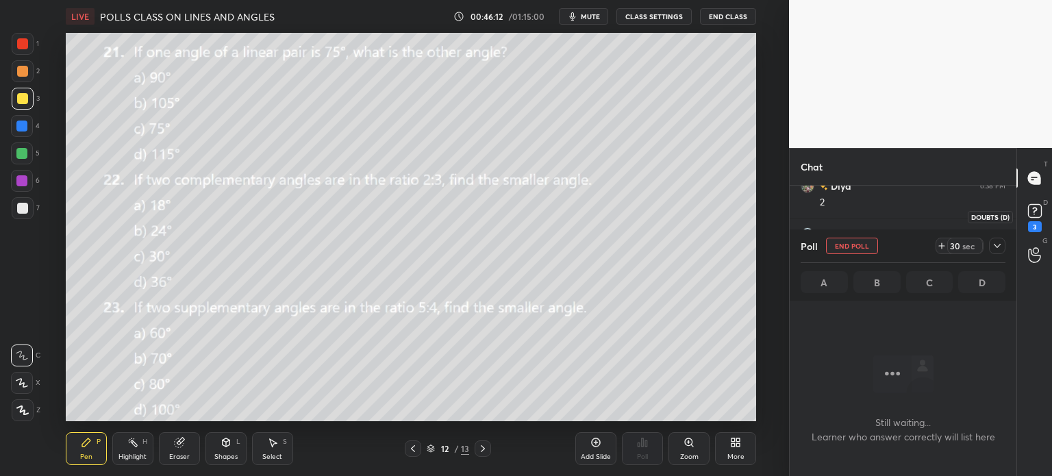
click at [1025, 212] on icon at bounding box center [1035, 211] width 21 height 21
click at [994, 242] on icon at bounding box center [997, 245] width 11 height 11
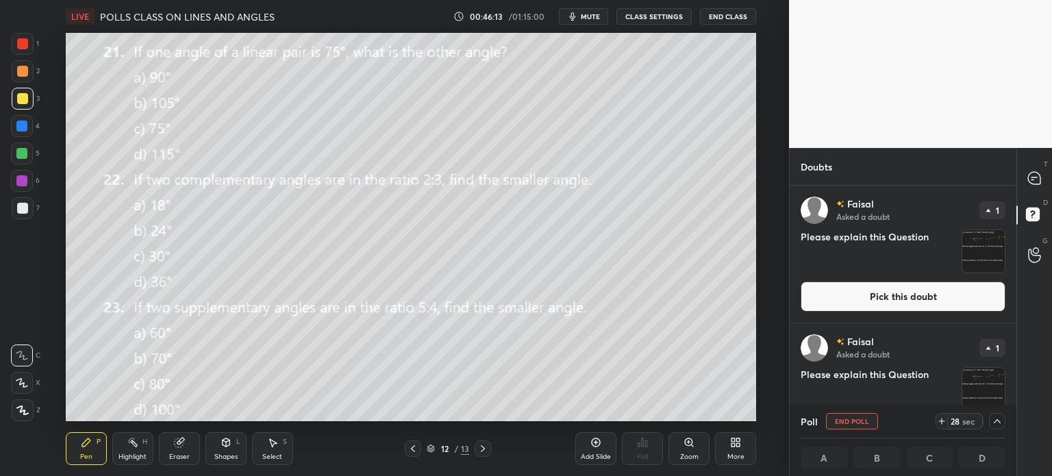
click at [973, 255] on img "grid" at bounding box center [983, 251] width 42 height 42
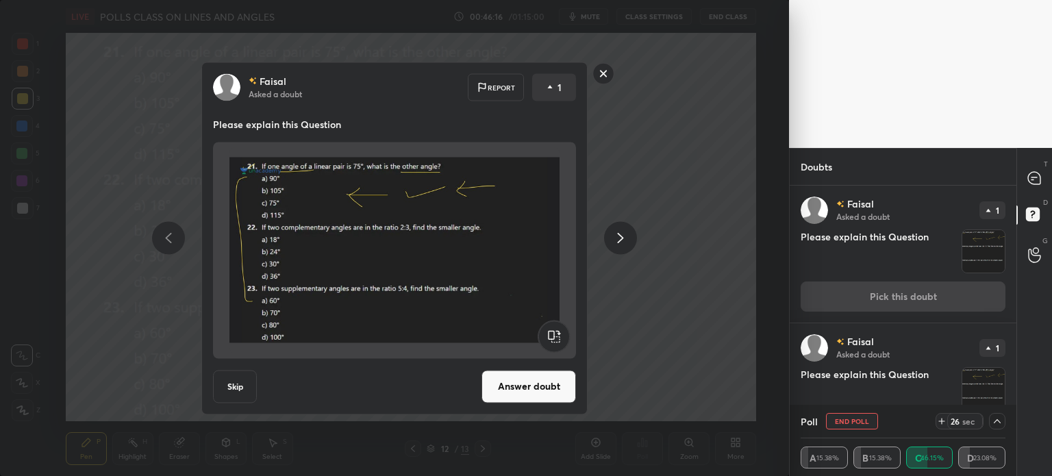
click at [991, 386] on img "grid" at bounding box center [983, 389] width 42 height 42
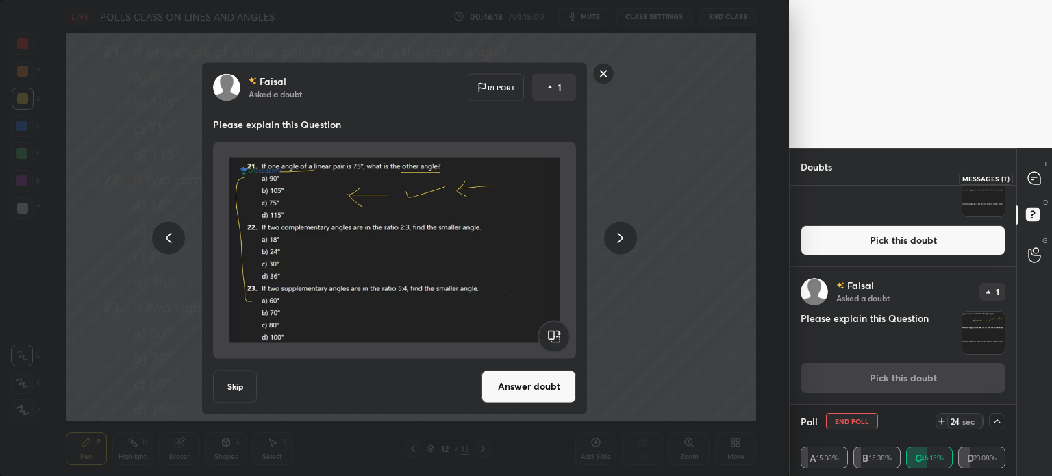
click at [1033, 186] on div at bounding box center [1034, 178] width 27 height 25
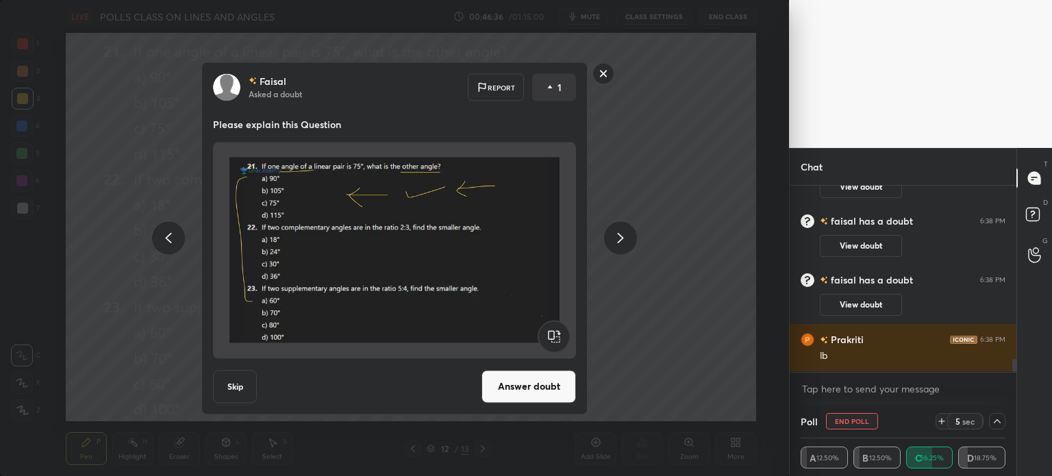
click at [601, 68] on rect at bounding box center [603, 73] width 21 height 21
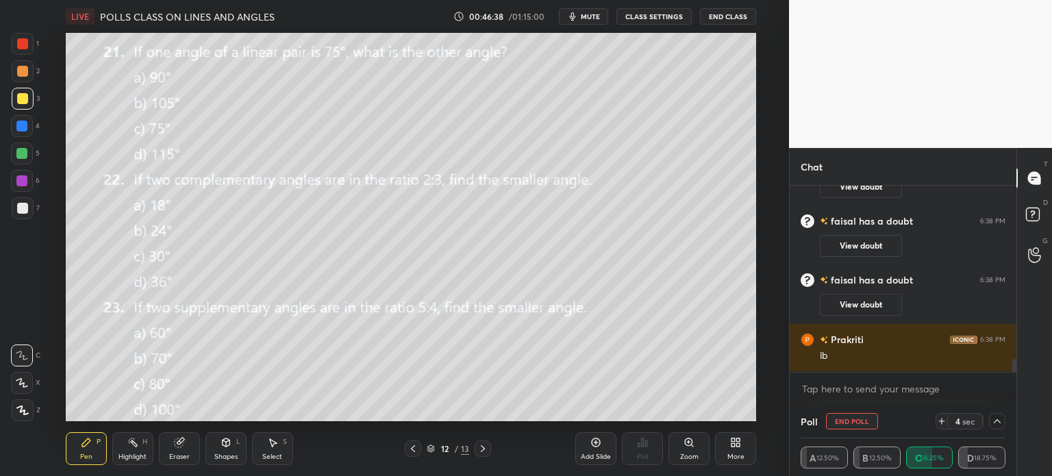
click at [847, 423] on button "End Poll" at bounding box center [852, 421] width 52 height 16
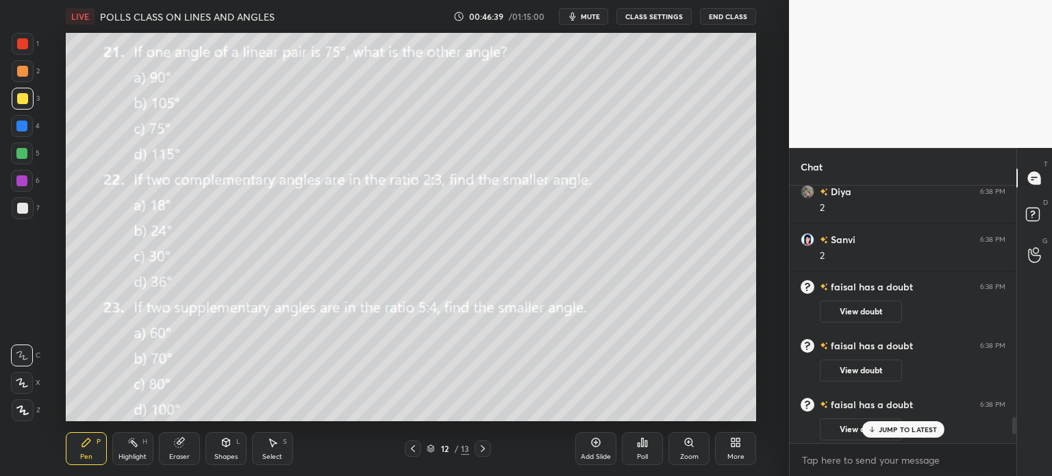
click at [642, 447] on icon at bounding box center [643, 442] width 2 height 8
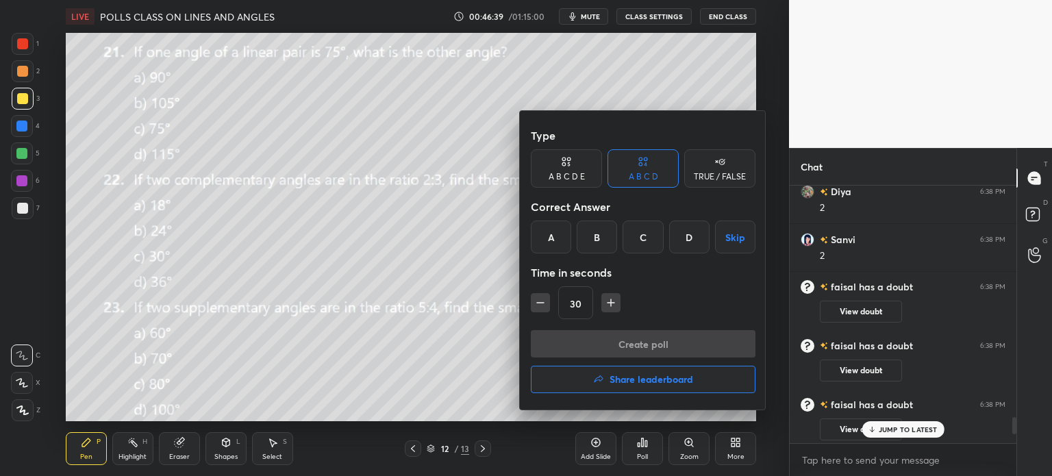
click at [674, 388] on button "Share leaderboard" at bounding box center [643, 379] width 225 height 27
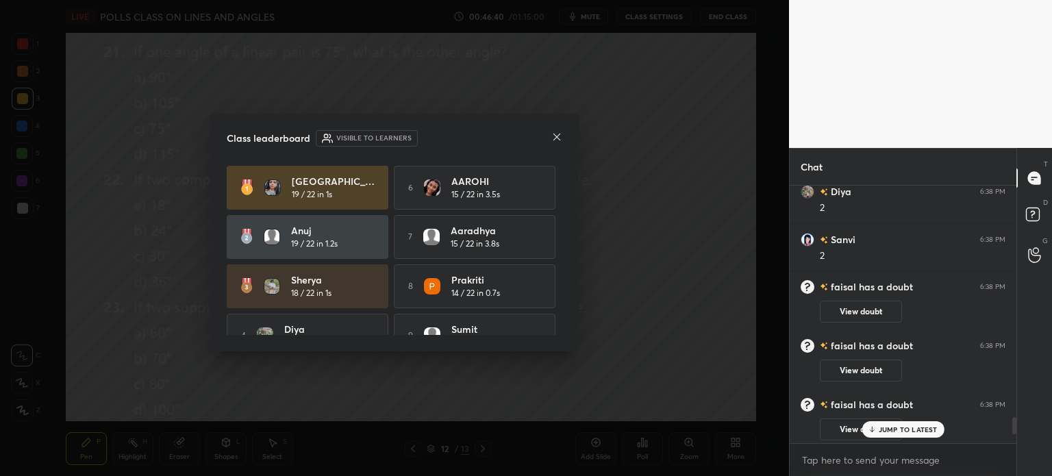
click at [893, 424] on div "JUMP TO LATEST" at bounding box center [903, 429] width 82 height 16
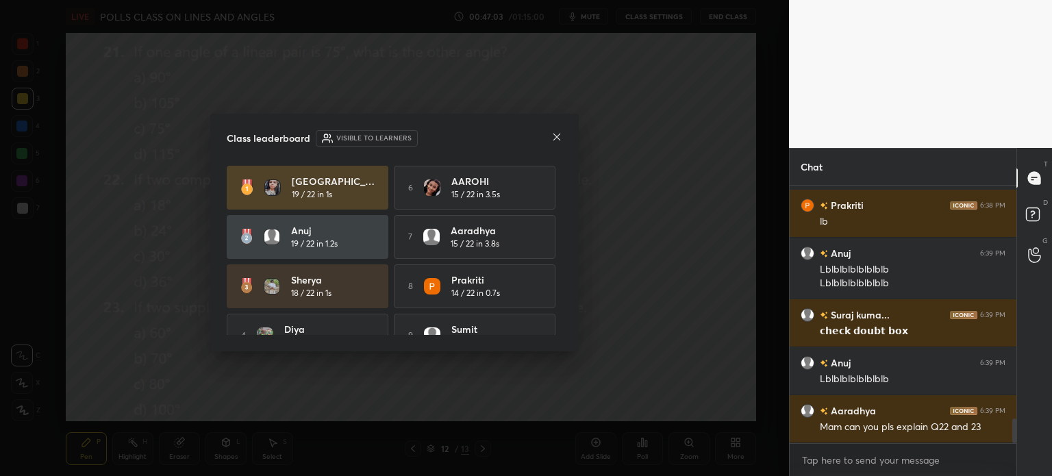
click at [1024, 211] on icon at bounding box center [1035, 216] width 25 height 25
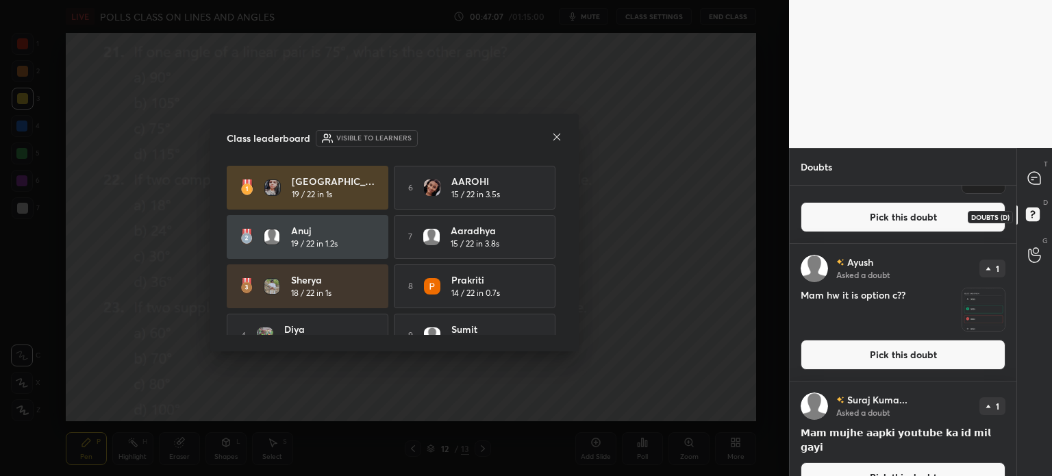
click at [1038, 169] on div at bounding box center [1034, 178] width 27 height 25
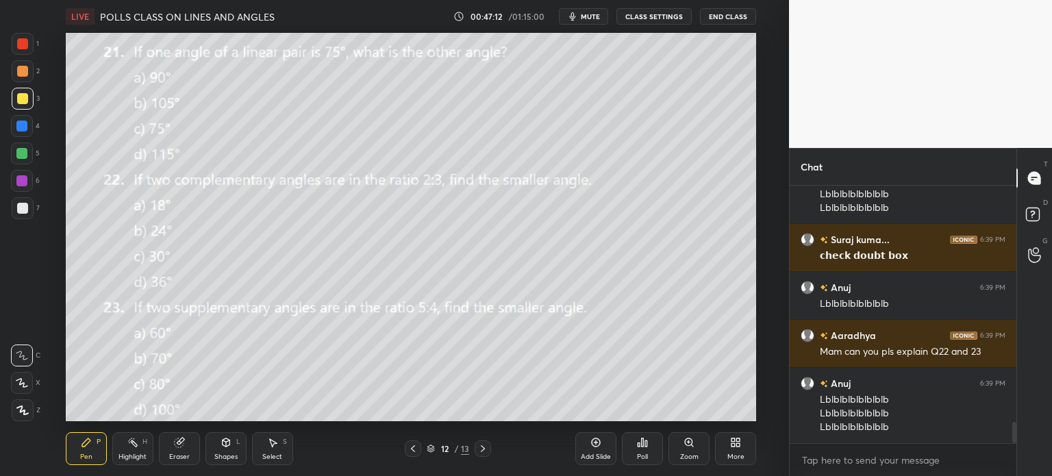
click at [186, 445] on div "Eraser" at bounding box center [179, 448] width 41 height 33
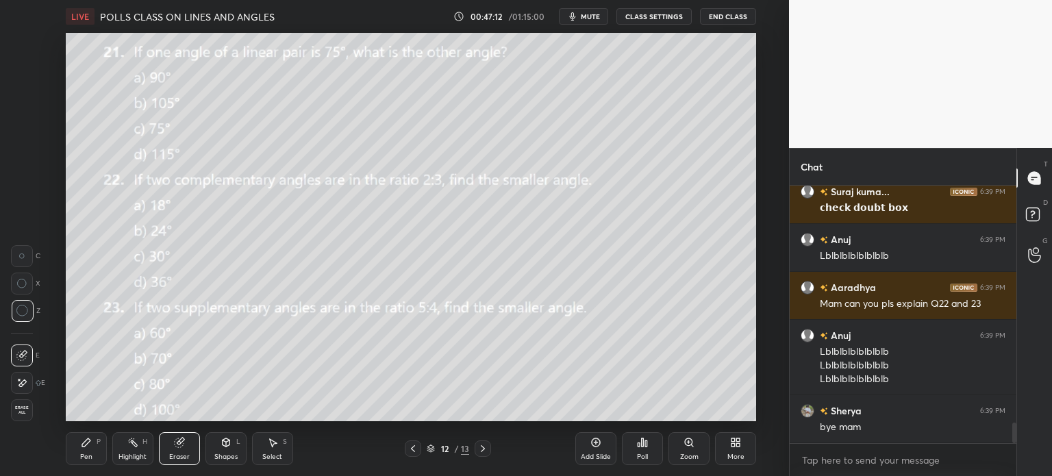
drag, startPoint x: 22, startPoint y: 408, endPoint x: 41, endPoint y: 396, distance: 22.4
click at [21, 408] on span "Erase all" at bounding box center [22, 410] width 21 height 10
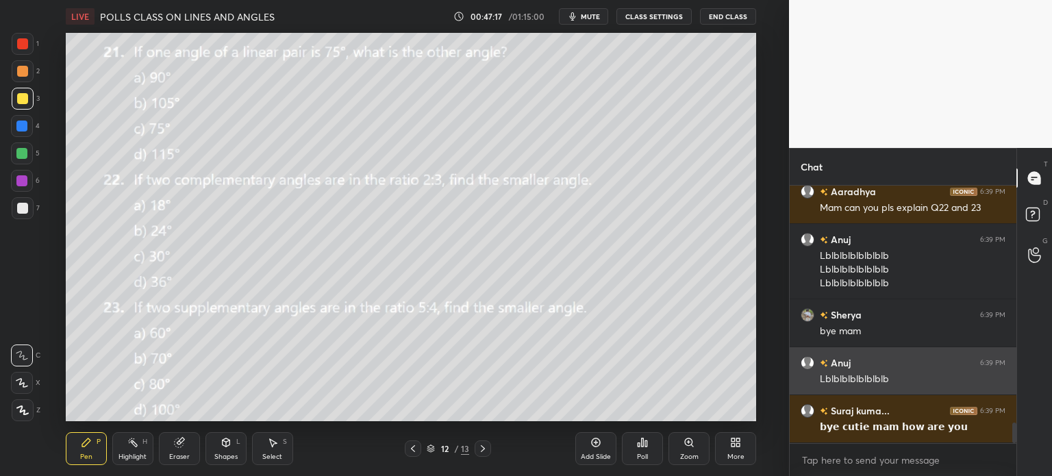
scroll to position [3063, 0]
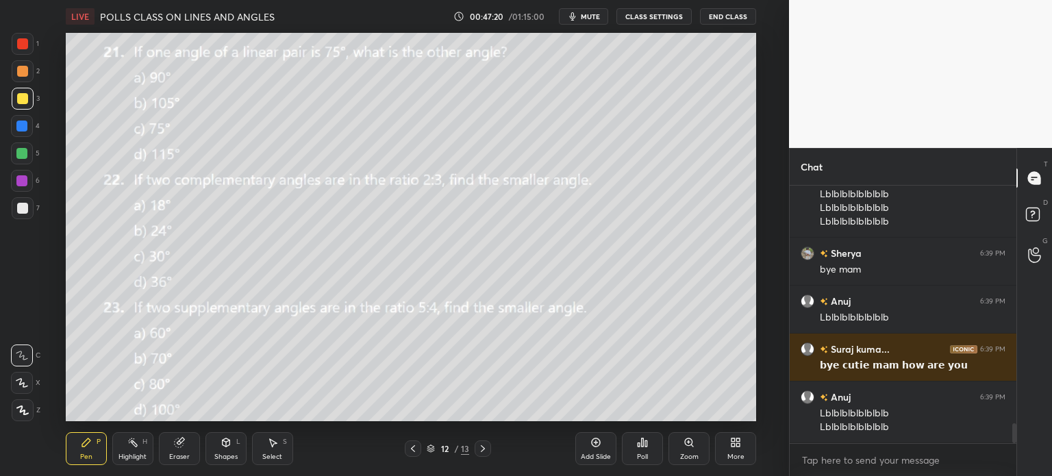
click at [637, 429] on div "Poll" at bounding box center [642, 448] width 41 height 77
click at [641, 449] on div "Poll" at bounding box center [642, 448] width 41 height 33
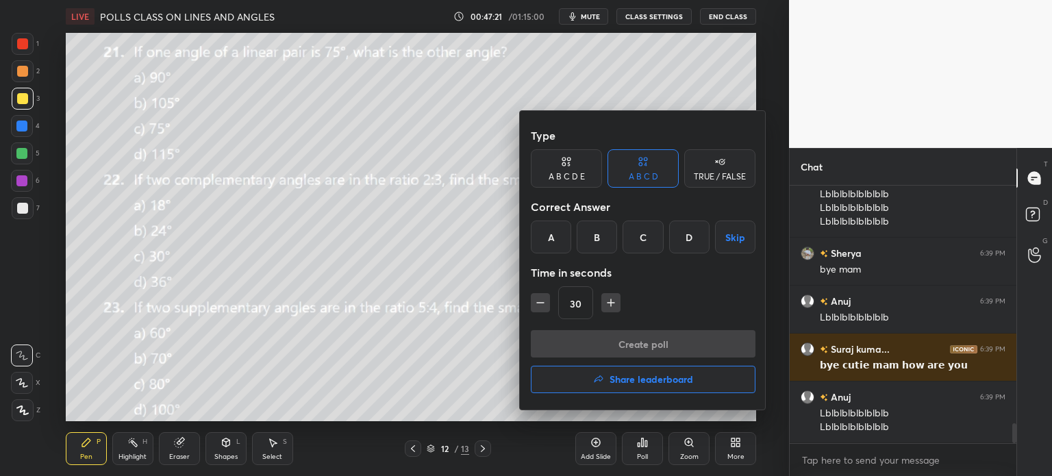
click at [664, 383] on div "Create poll Share leaderboard" at bounding box center [643, 364] width 225 height 68
click at [701, 379] on button "Share leaderboard" at bounding box center [643, 379] width 225 height 27
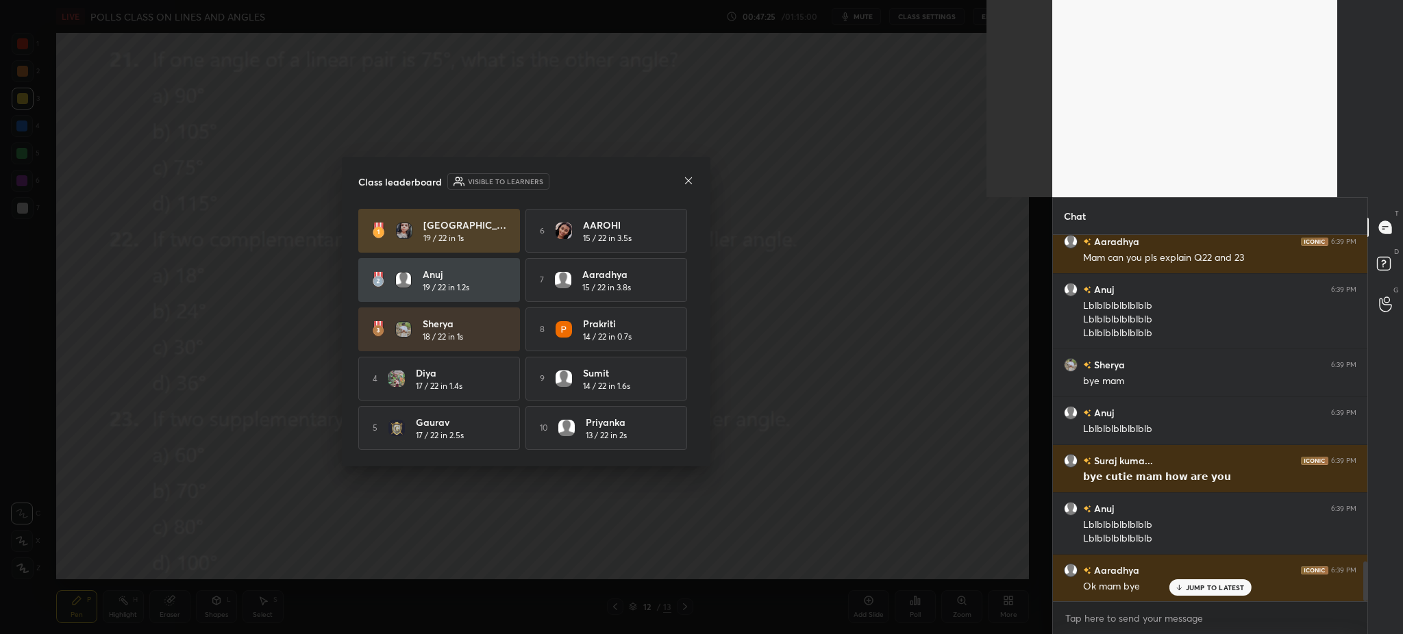
type textarea "x"
